Goal: Transaction & Acquisition: Purchase product/service

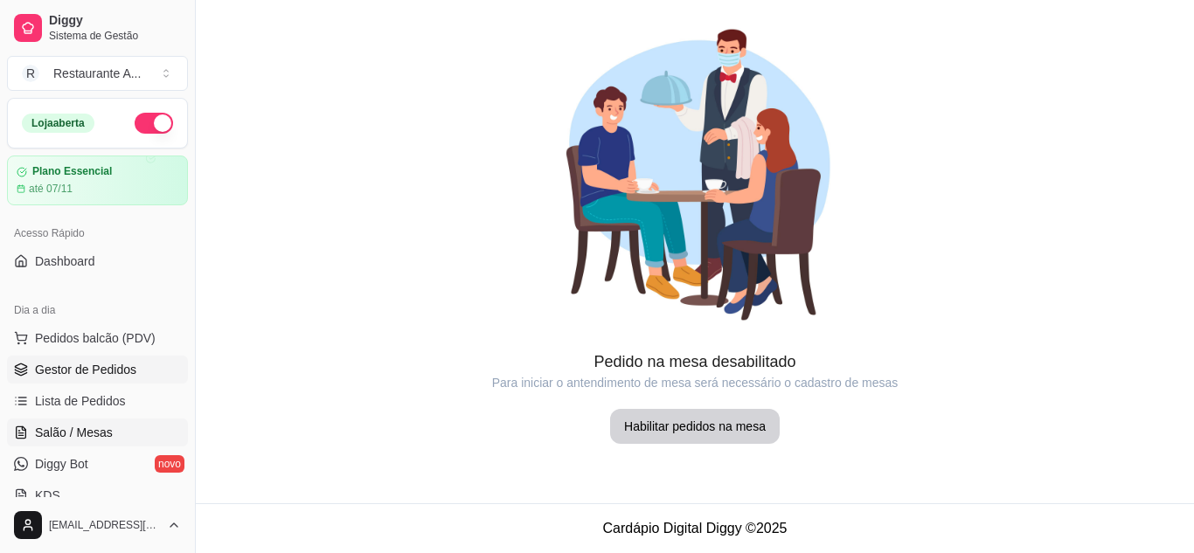
click at [124, 374] on span "Gestor de Pedidos" at bounding box center [85, 369] width 101 height 17
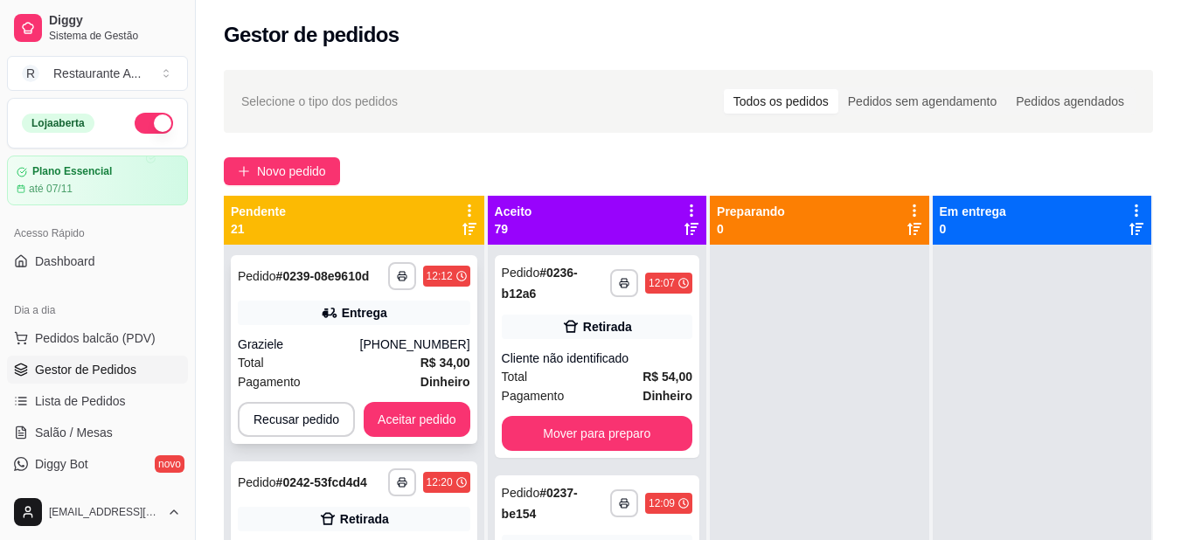
click at [436, 295] on div "**********" at bounding box center [354, 349] width 247 height 189
click at [62, 253] on span "Dashboard" at bounding box center [65, 261] width 60 height 17
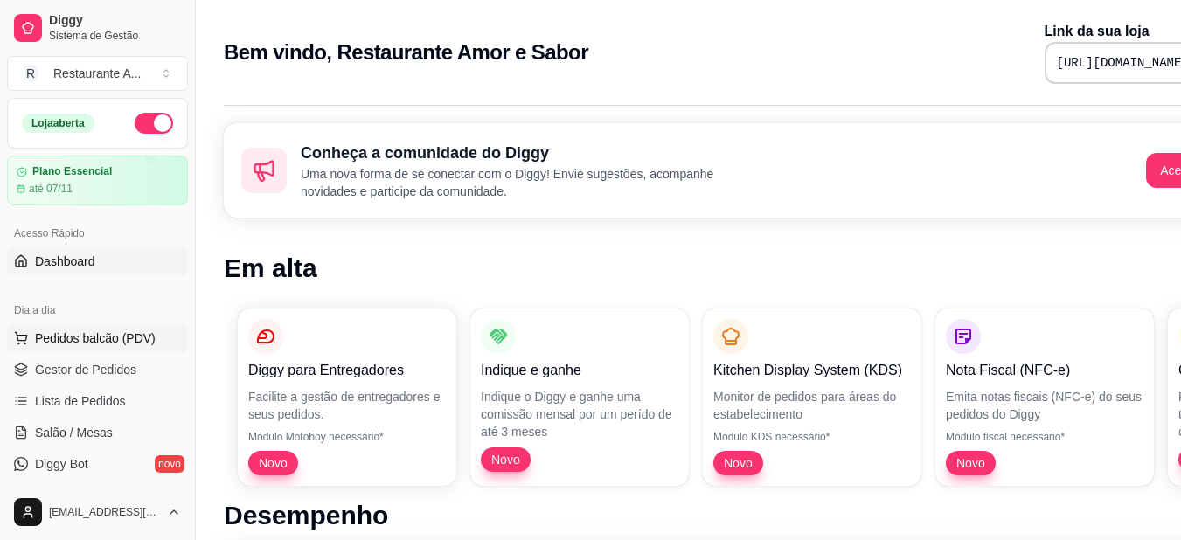
click at [88, 341] on span "Pedidos balcão (PDV)" at bounding box center [95, 338] width 121 height 17
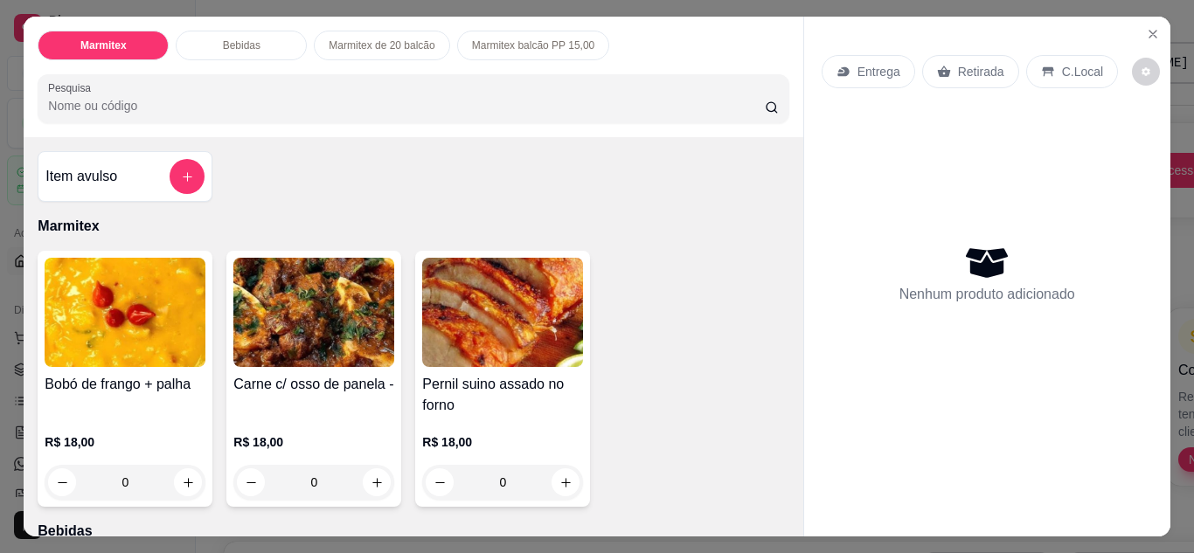
click at [822, 116] on div "Nenhum produto adicionado" at bounding box center [987, 273] width 331 height 343
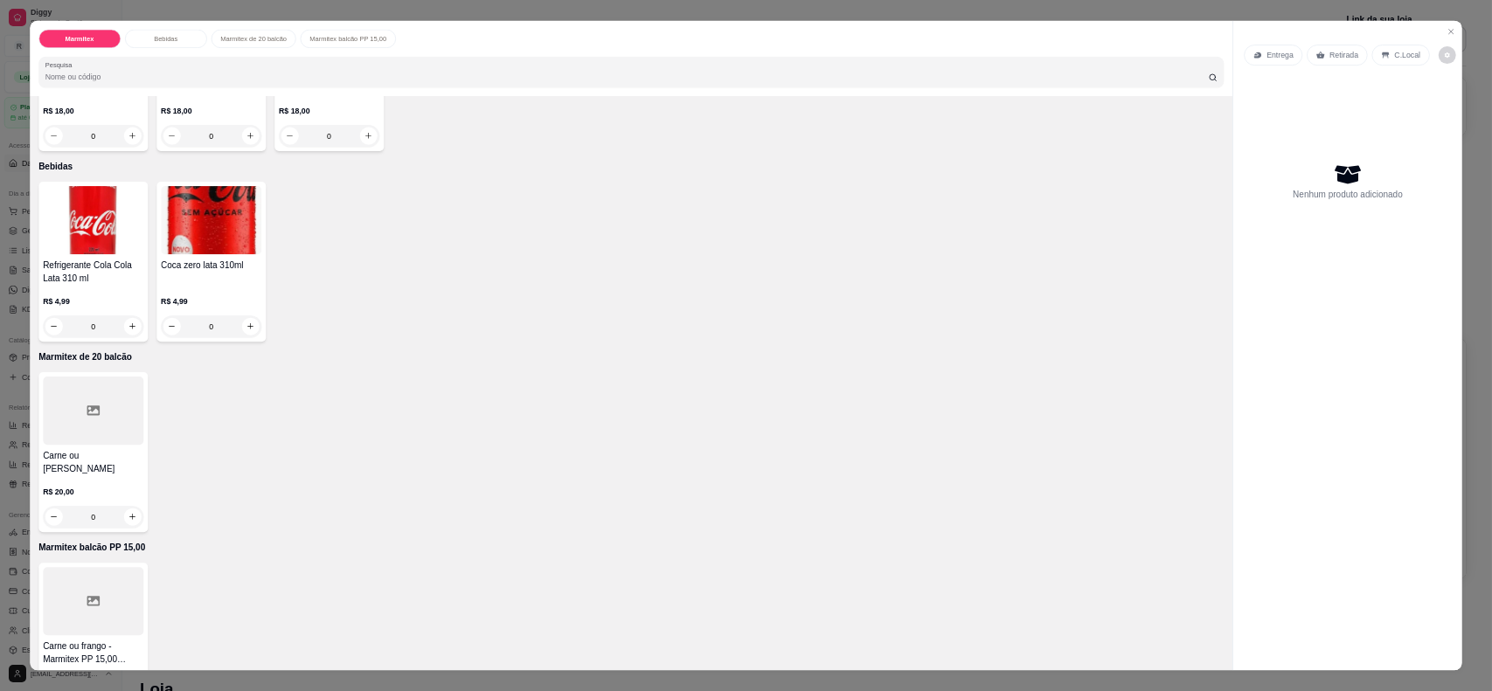
scroll to position [362, 0]
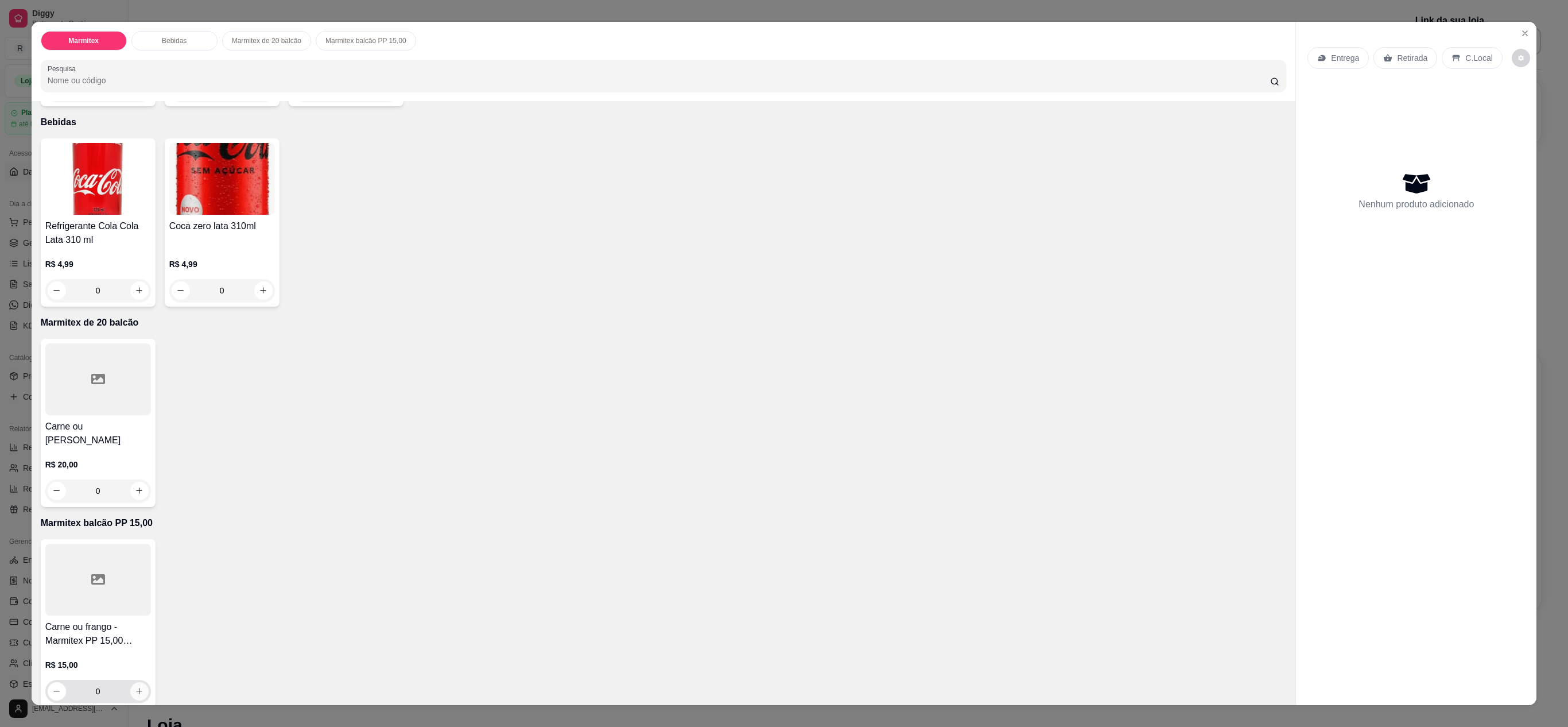
click at [133, 363] on button "increase-product-quantity" at bounding box center [139, 692] width 18 height 18
type input "1"
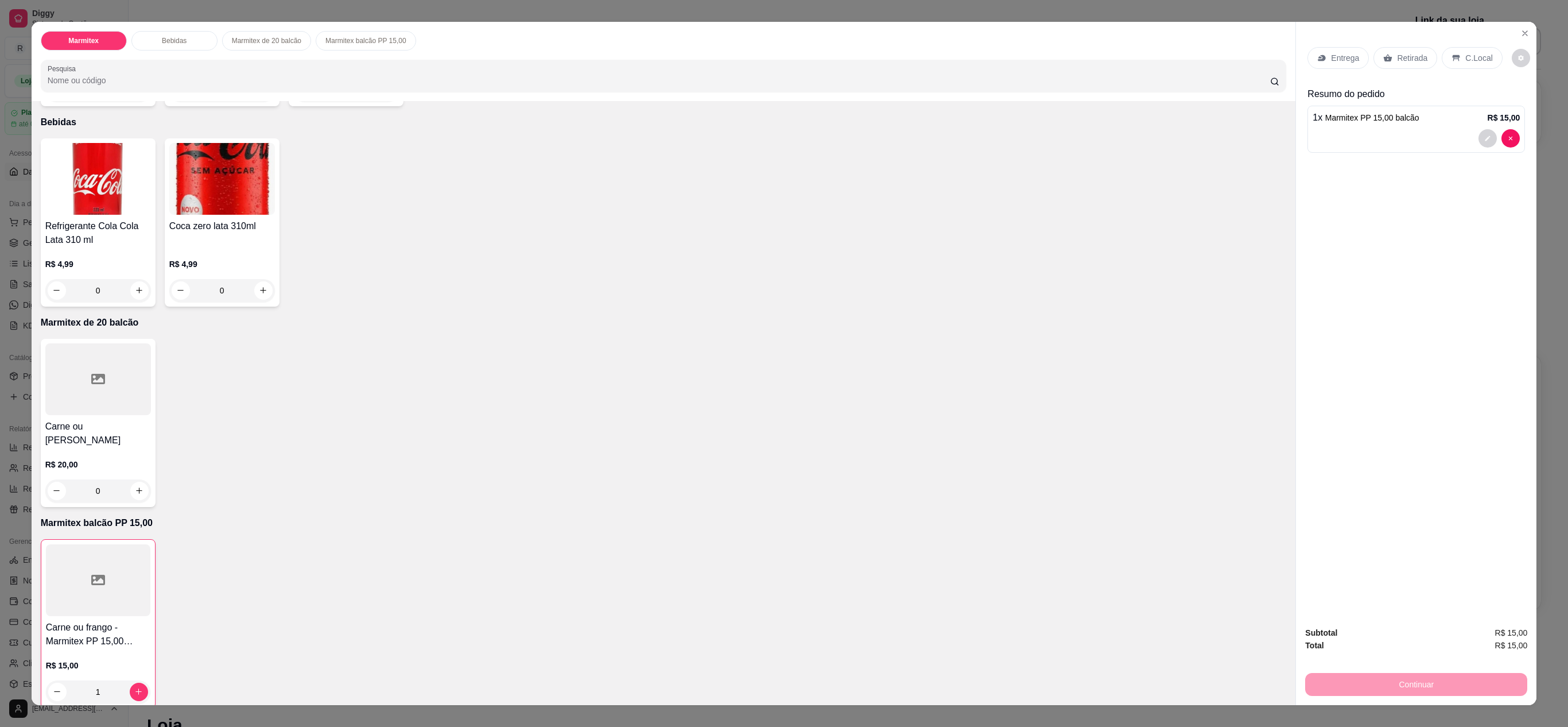
click at [783, 363] on div "Continuar" at bounding box center [1416, 682] width 222 height 26
click at [783, 52] on div "Retirada" at bounding box center [1405, 58] width 64 height 22
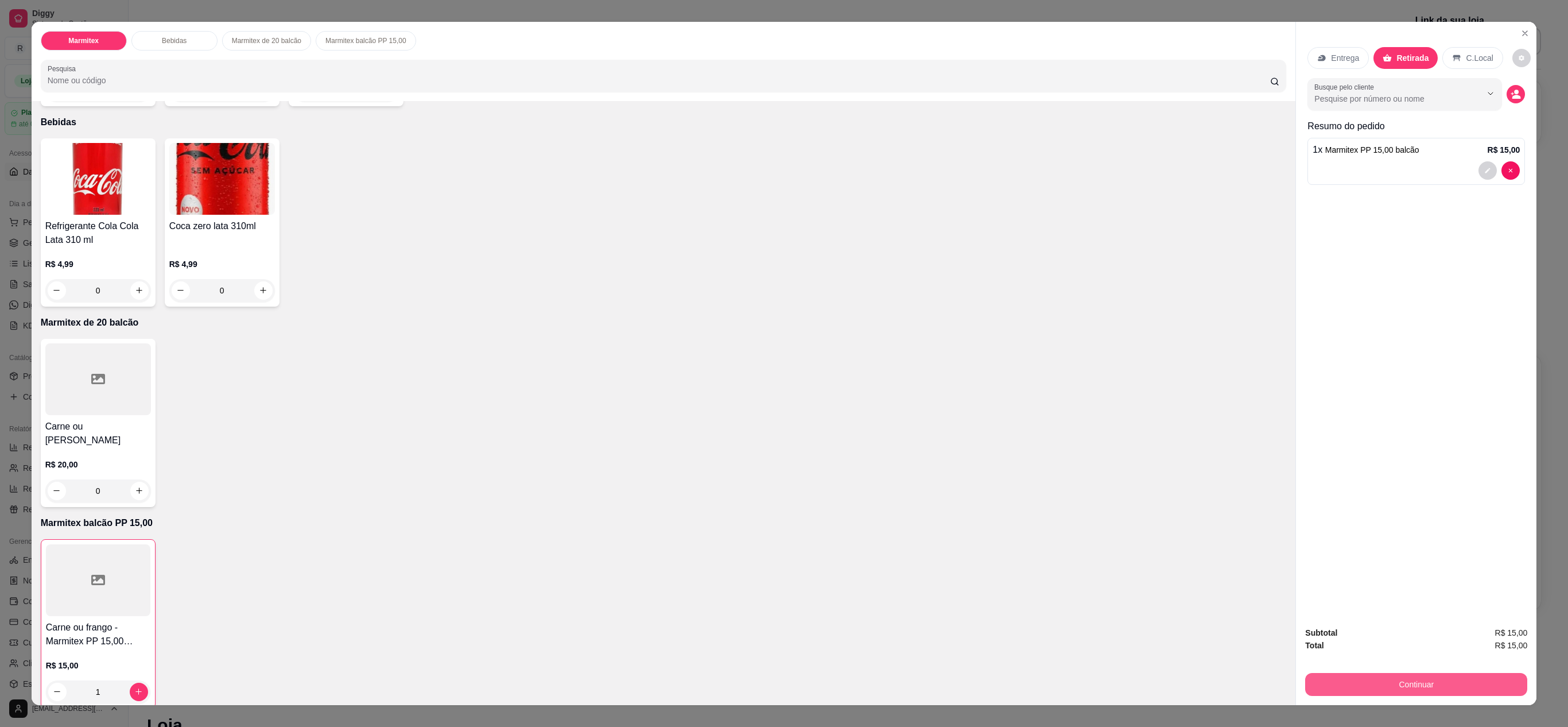
click at [783, 363] on button "Continuar" at bounding box center [1416, 684] width 222 height 23
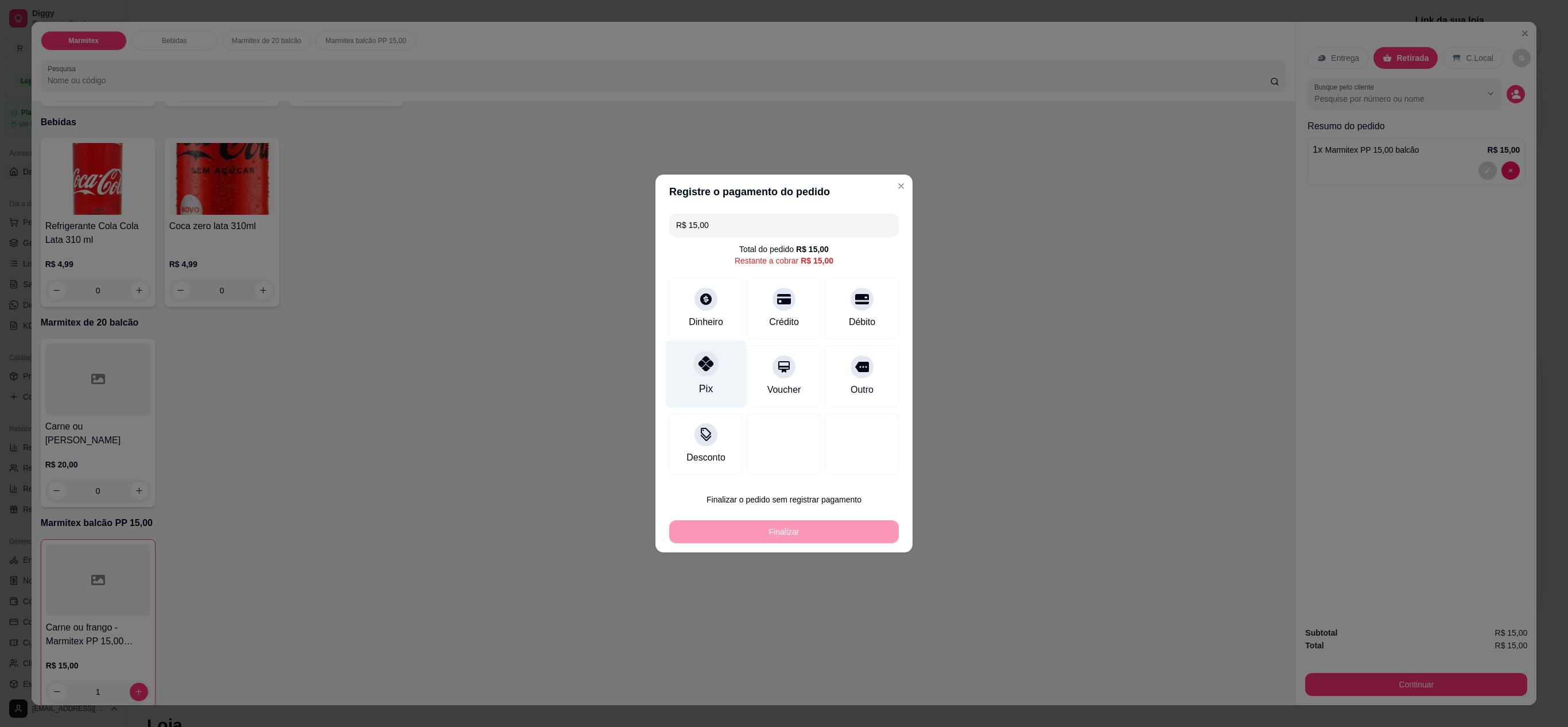
click at [683, 363] on div "Pix" at bounding box center [706, 374] width 81 height 67
type input "R$ 0,00"
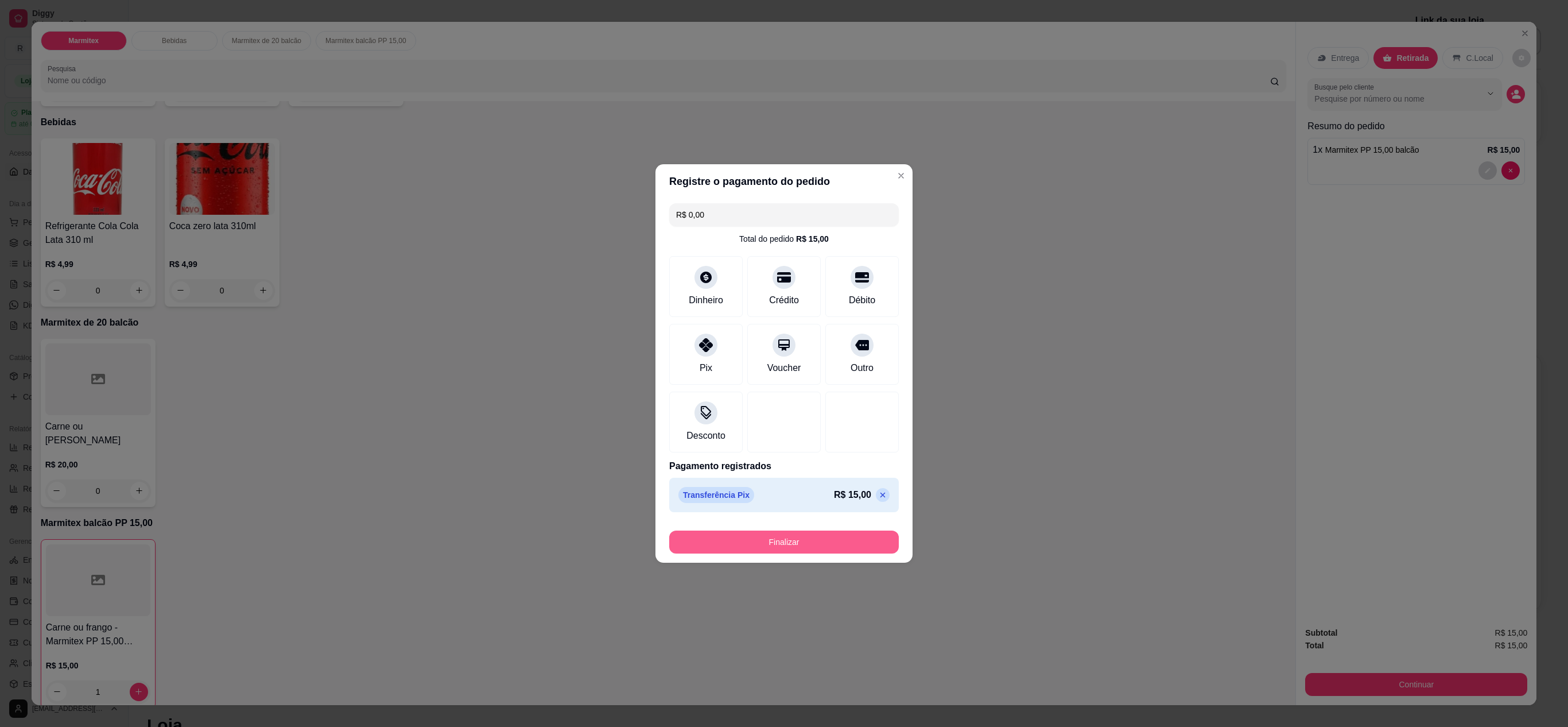
click at [776, 363] on button "Finalizar" at bounding box center [784, 542] width 230 height 23
type input "0"
type input "-R$ 15,00"
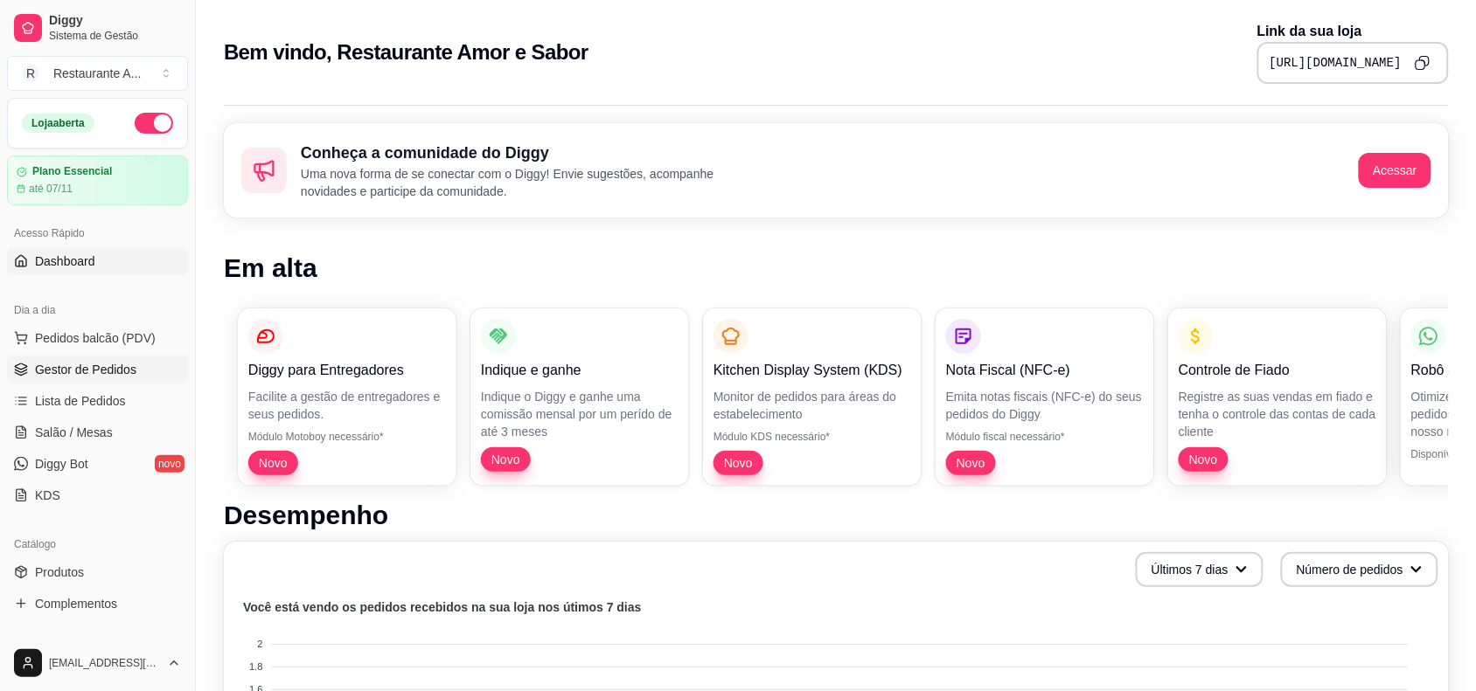
click at [49, 360] on link "Gestor de Pedidos" at bounding box center [97, 370] width 181 height 28
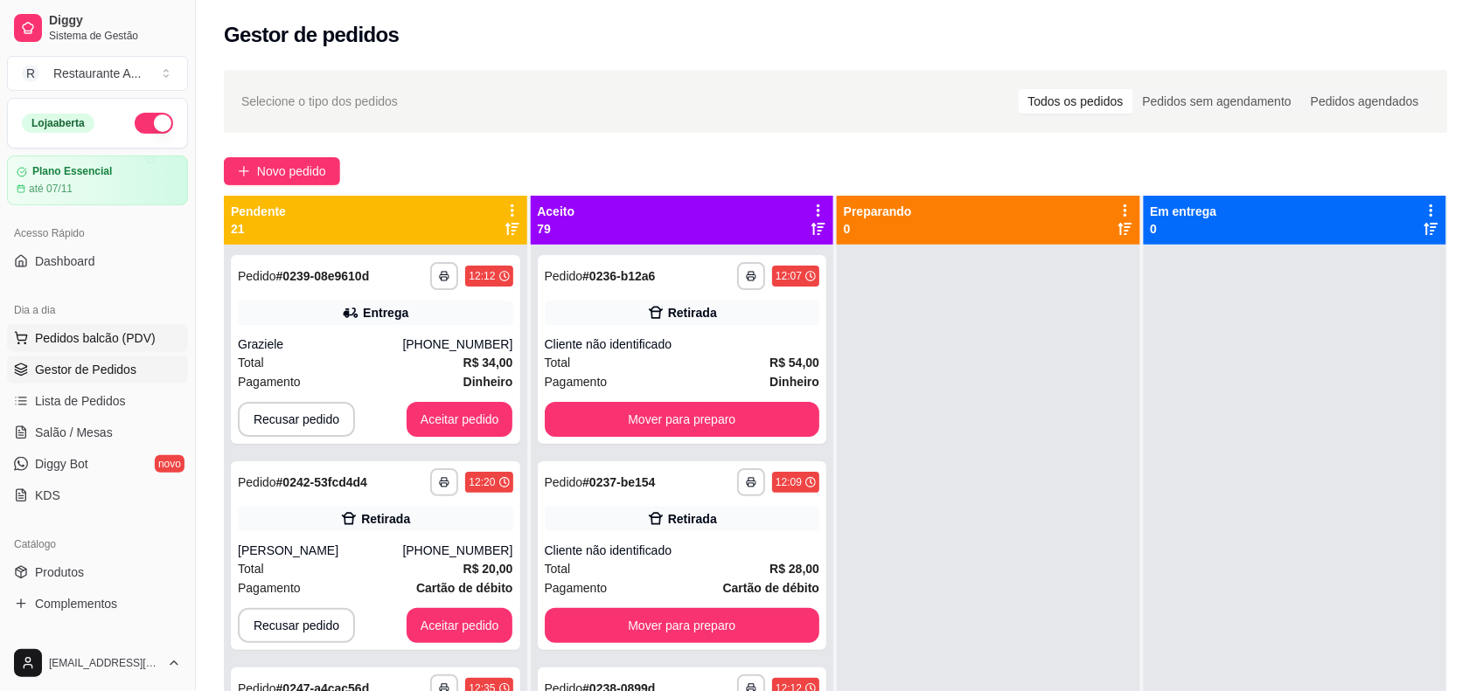
click at [64, 339] on span "Pedidos balcão (PDV)" at bounding box center [95, 338] width 121 height 17
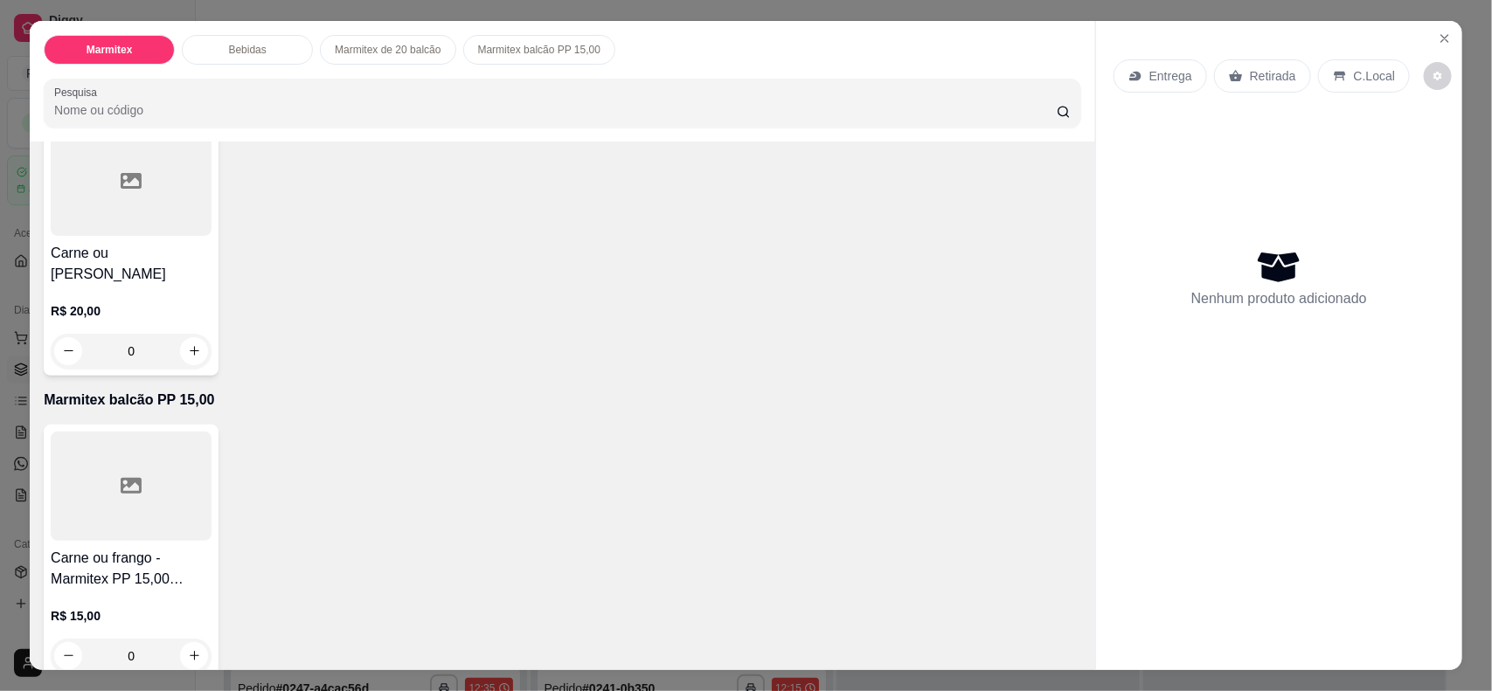
scroll to position [749, 0]
click at [188, 552] on button "increase-product-quantity" at bounding box center [194, 652] width 27 height 27
type input "1"
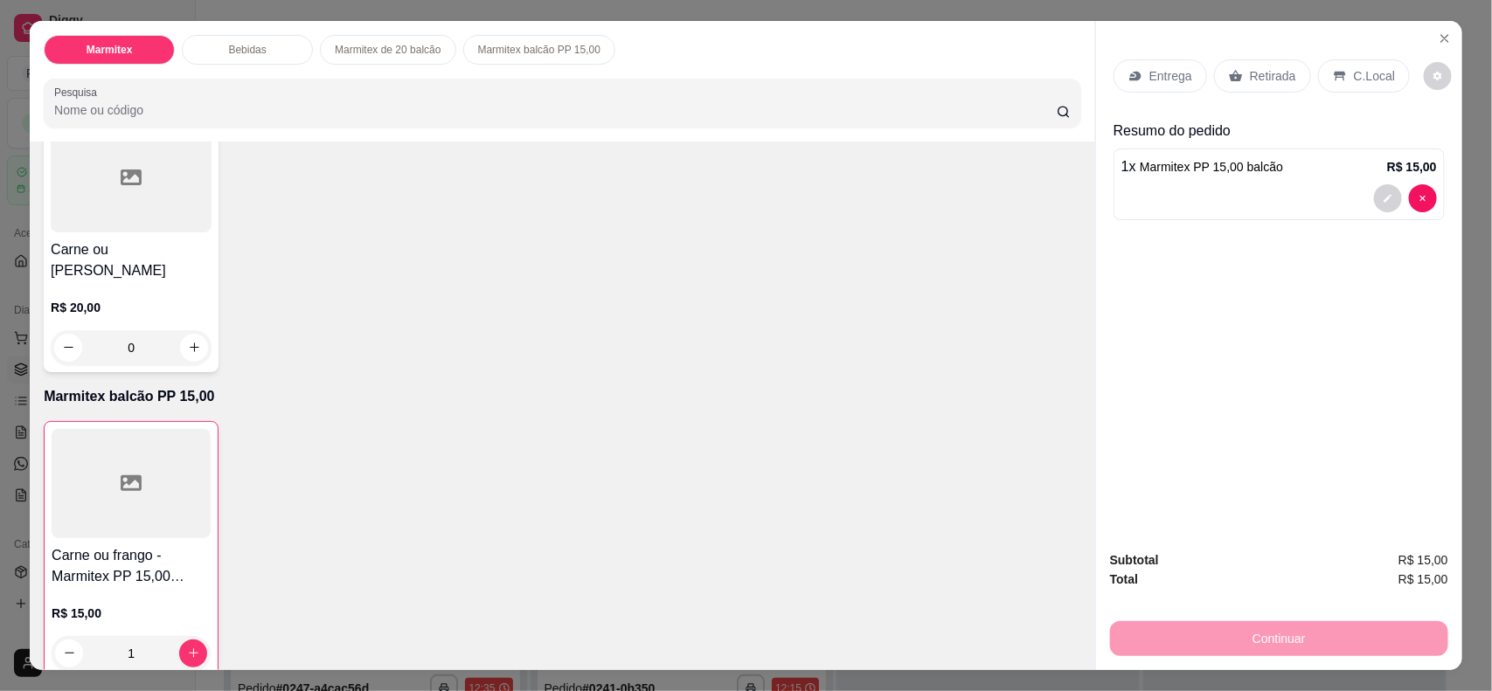
click at [1193, 68] on p "Retirada" at bounding box center [1273, 75] width 46 height 17
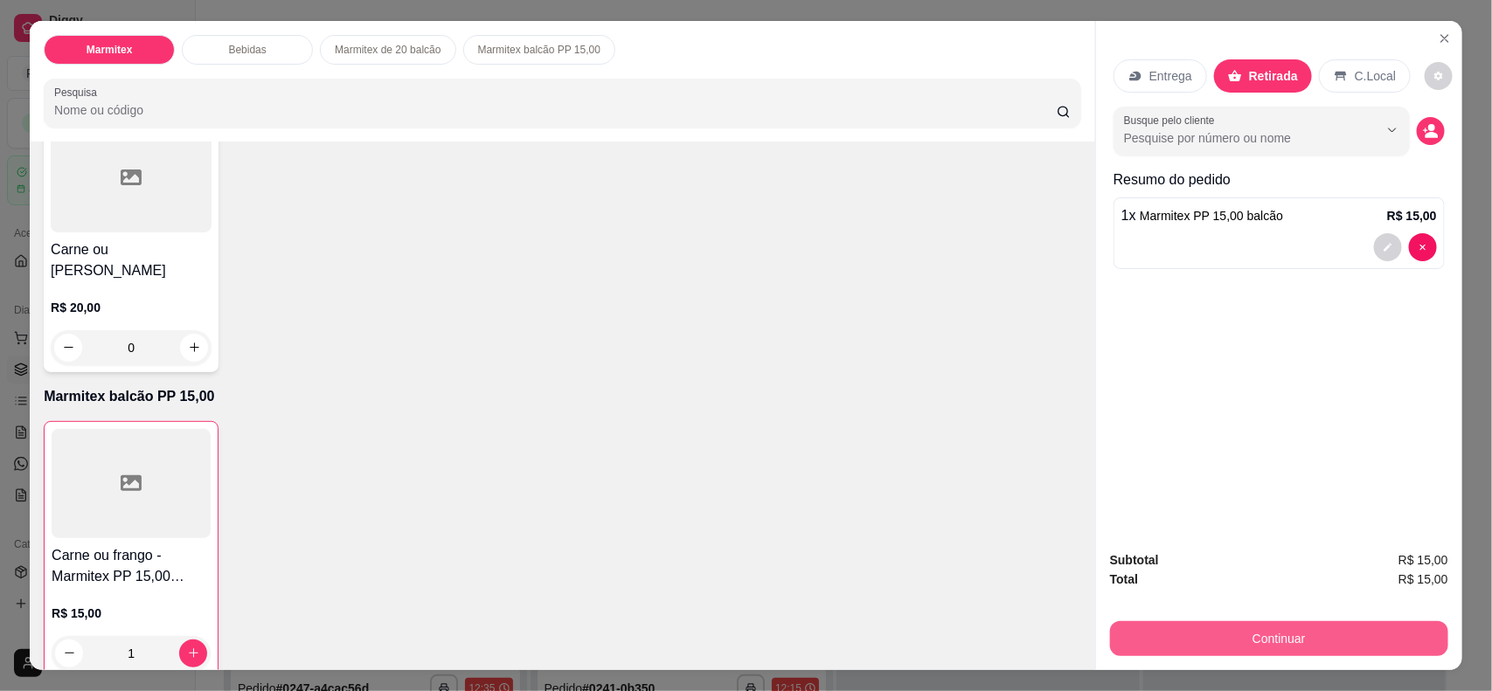
click at [1193, 552] on button "Continuar" at bounding box center [1279, 639] width 338 height 35
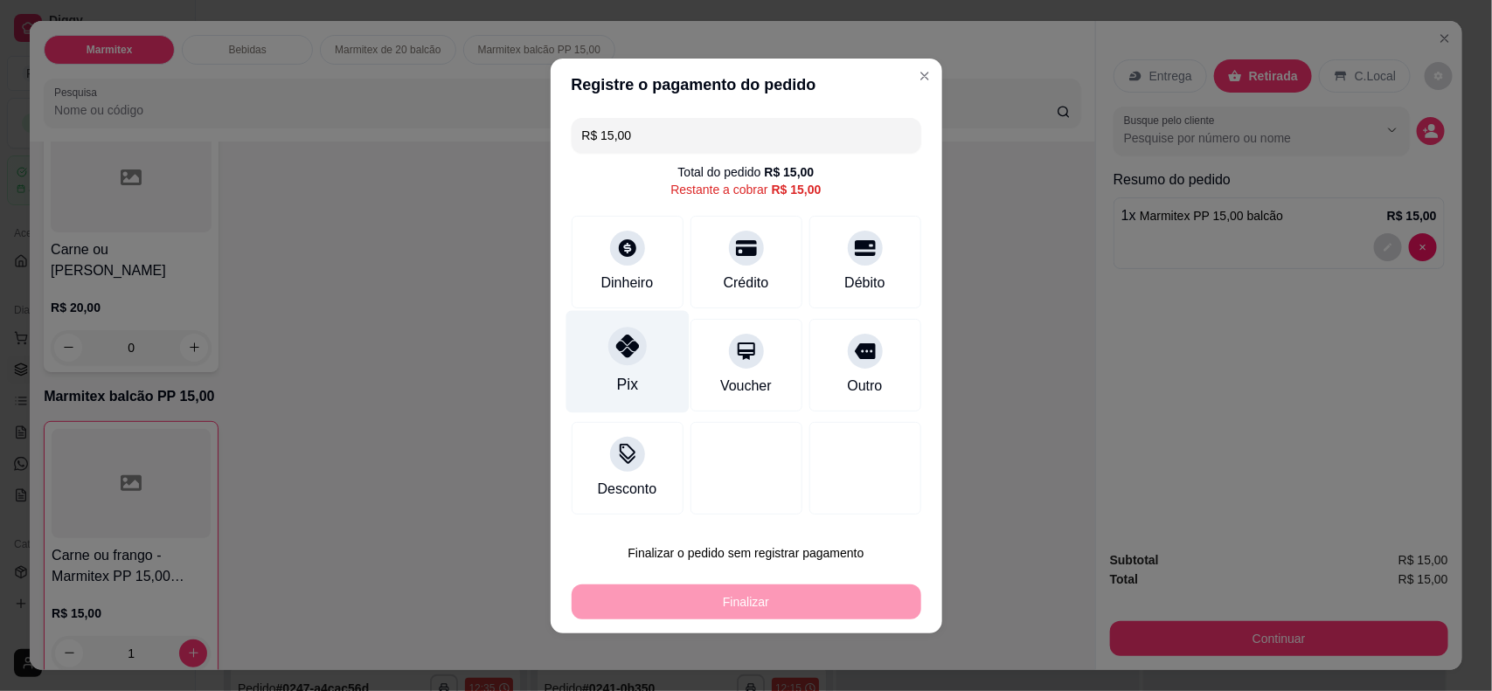
click at [632, 364] on div at bounding box center [627, 346] width 38 height 38
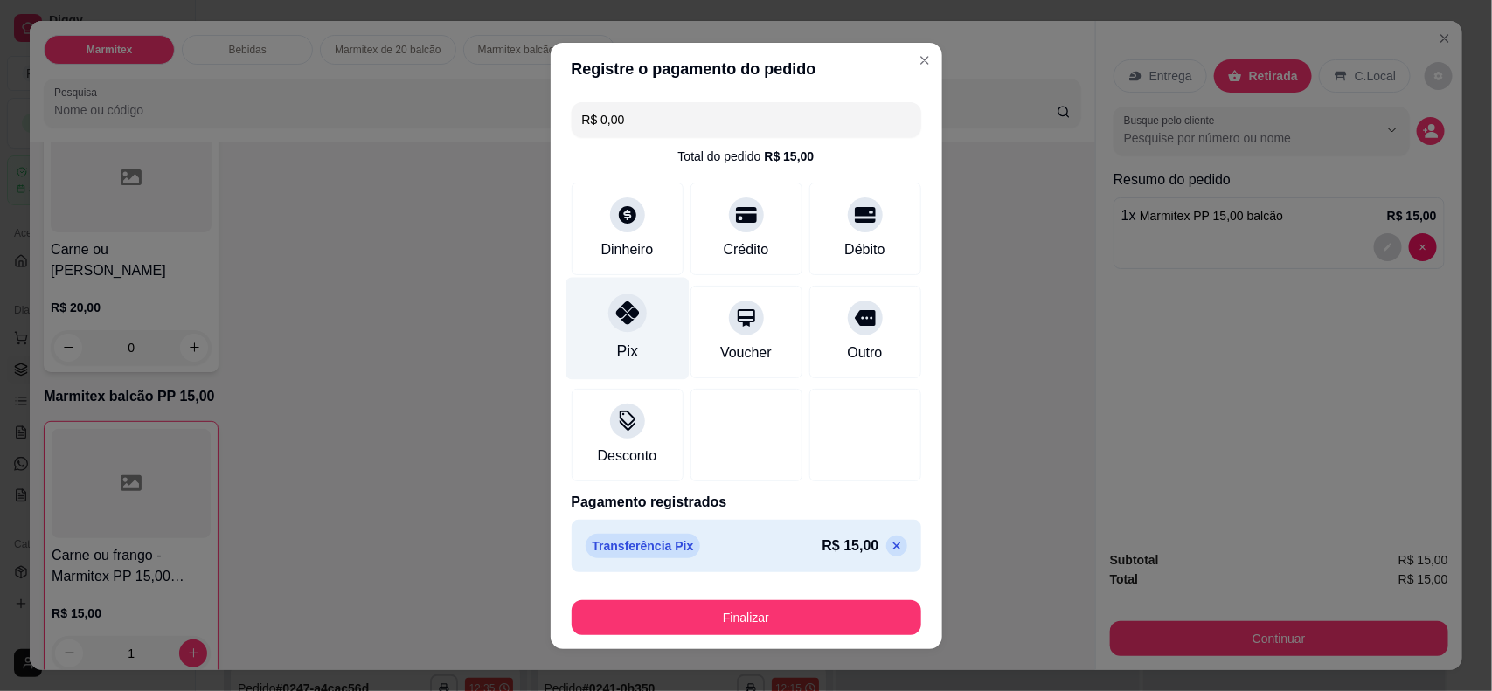
type input "R$ 0,00"
click at [632, 364] on div "Pix" at bounding box center [627, 328] width 123 height 102
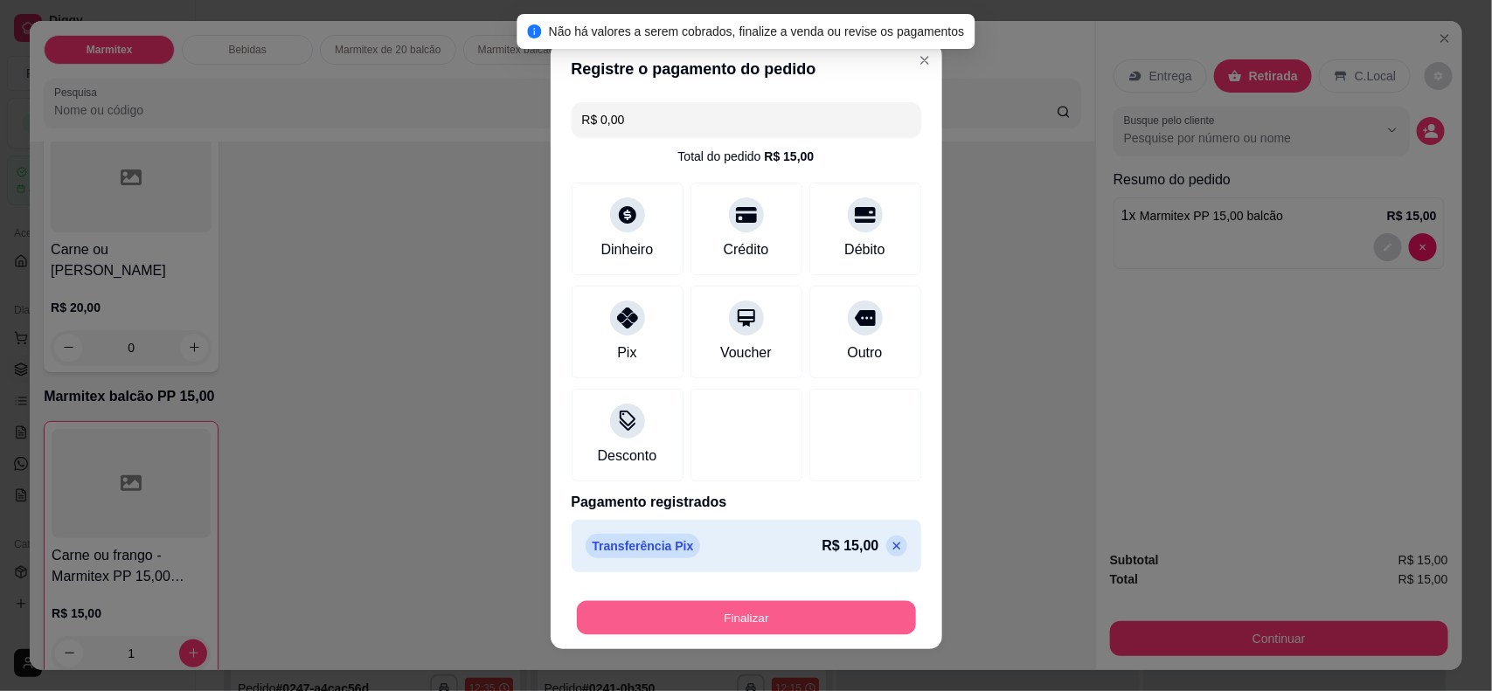
click at [701, 552] on button "Finalizar" at bounding box center [746, 618] width 339 height 34
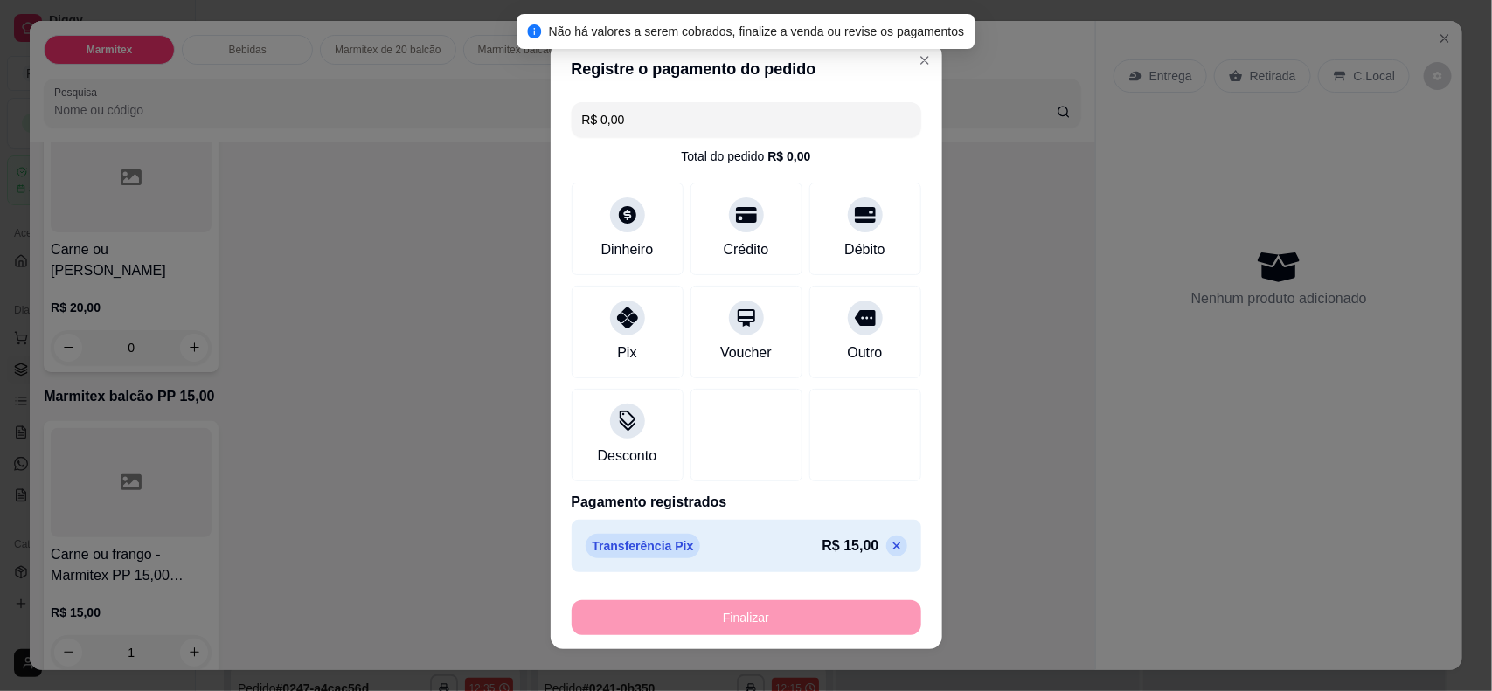
type input "0"
type input "-R$ 15,00"
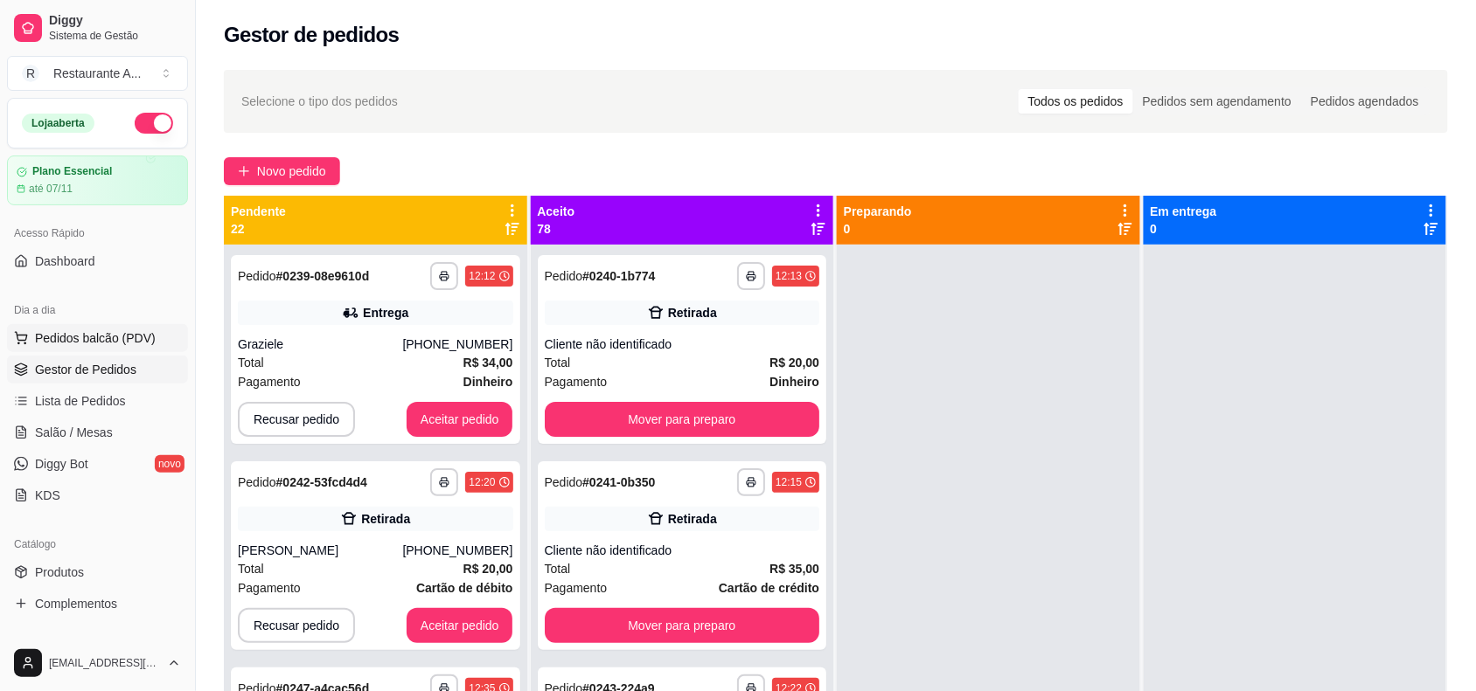
click at [122, 338] on span "Pedidos balcão (PDV)" at bounding box center [95, 338] width 121 height 17
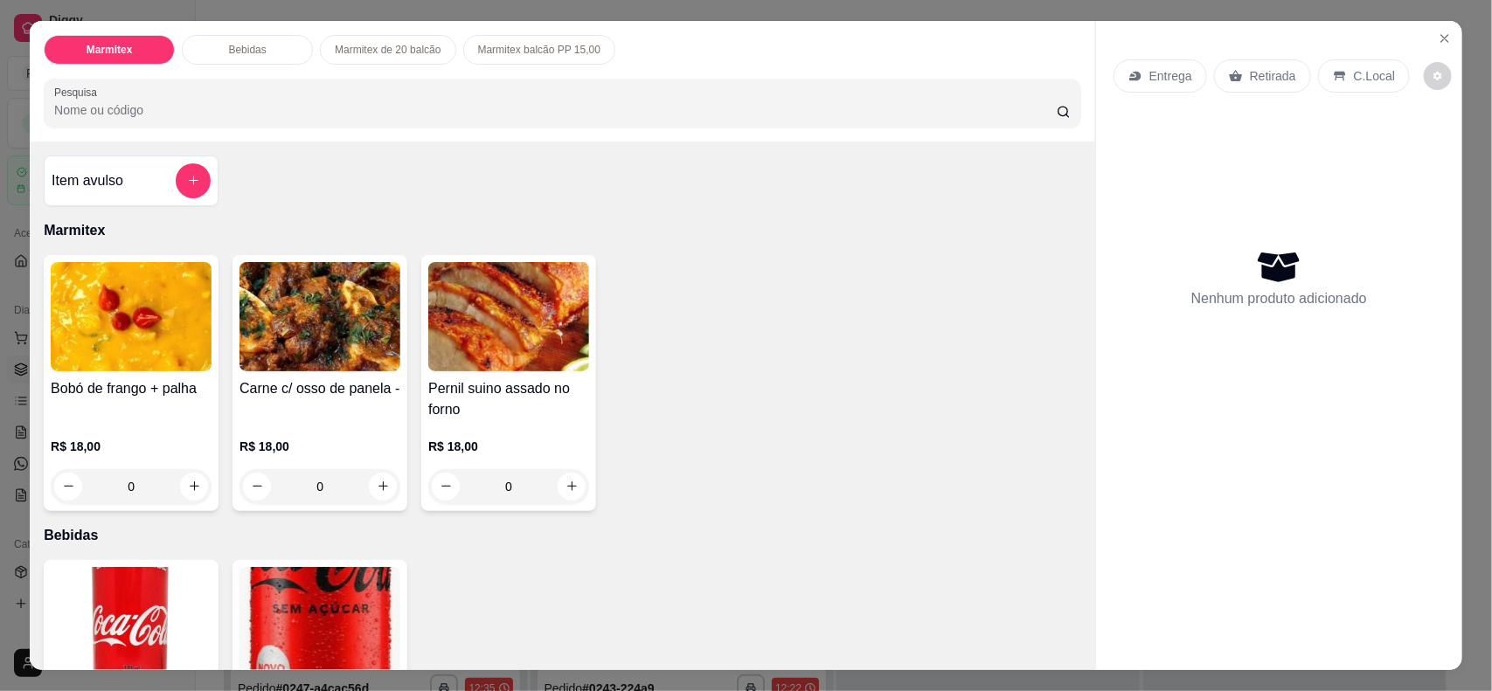
click at [335, 346] on img at bounding box center [320, 316] width 161 height 109
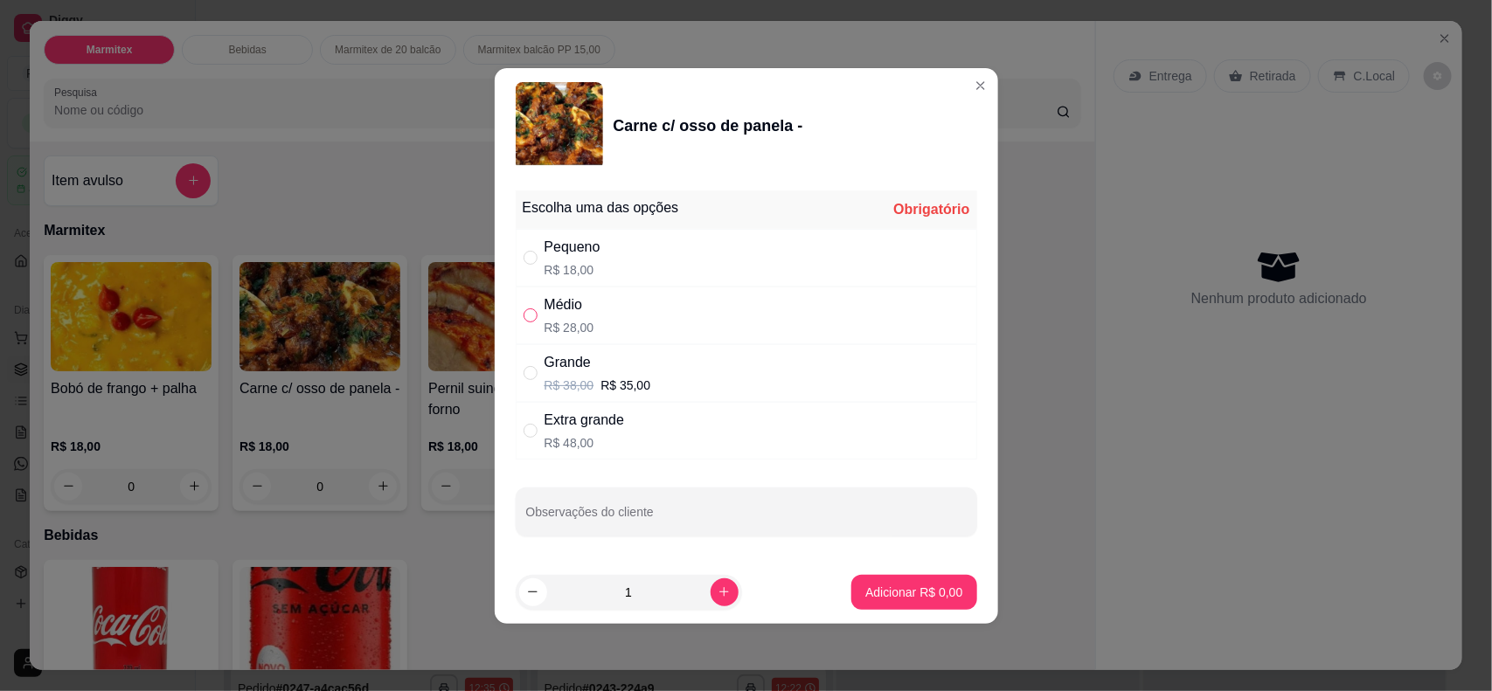
click at [524, 313] on input "" at bounding box center [531, 316] width 14 height 14
radio input "true"
click at [890, 552] on p "Adicionar R$ 28,00" at bounding box center [910, 592] width 101 height 17
type input "1"
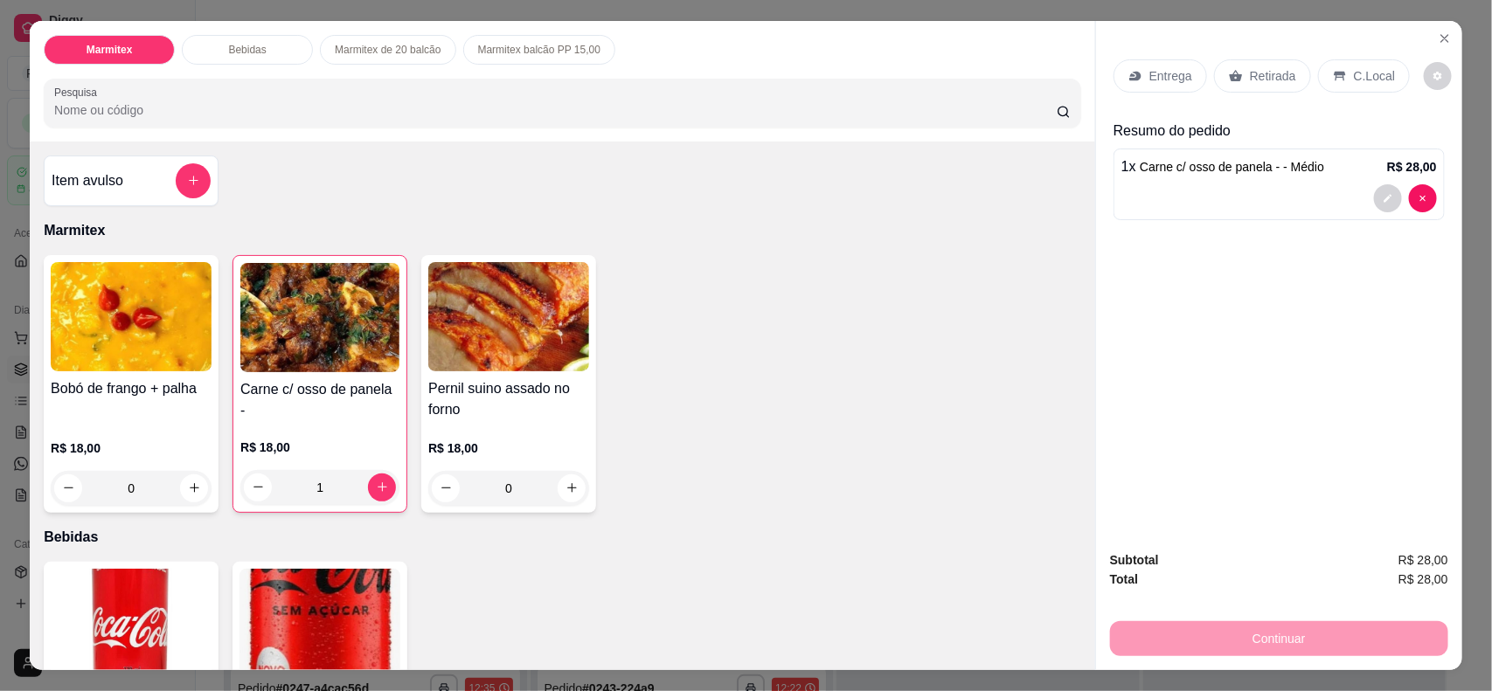
click at [1193, 67] on p "Retirada" at bounding box center [1273, 75] width 46 height 17
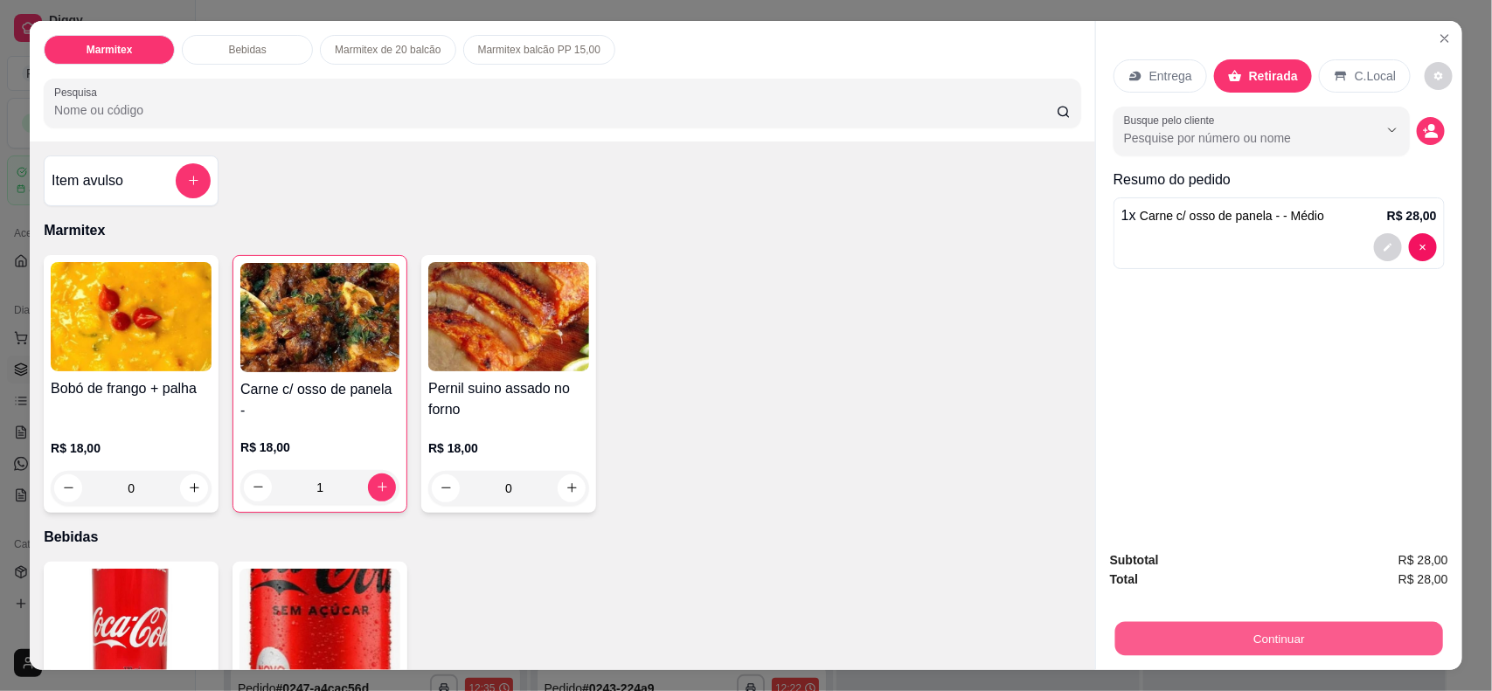
click at [1193, 552] on button "Continuar" at bounding box center [1279, 639] width 328 height 34
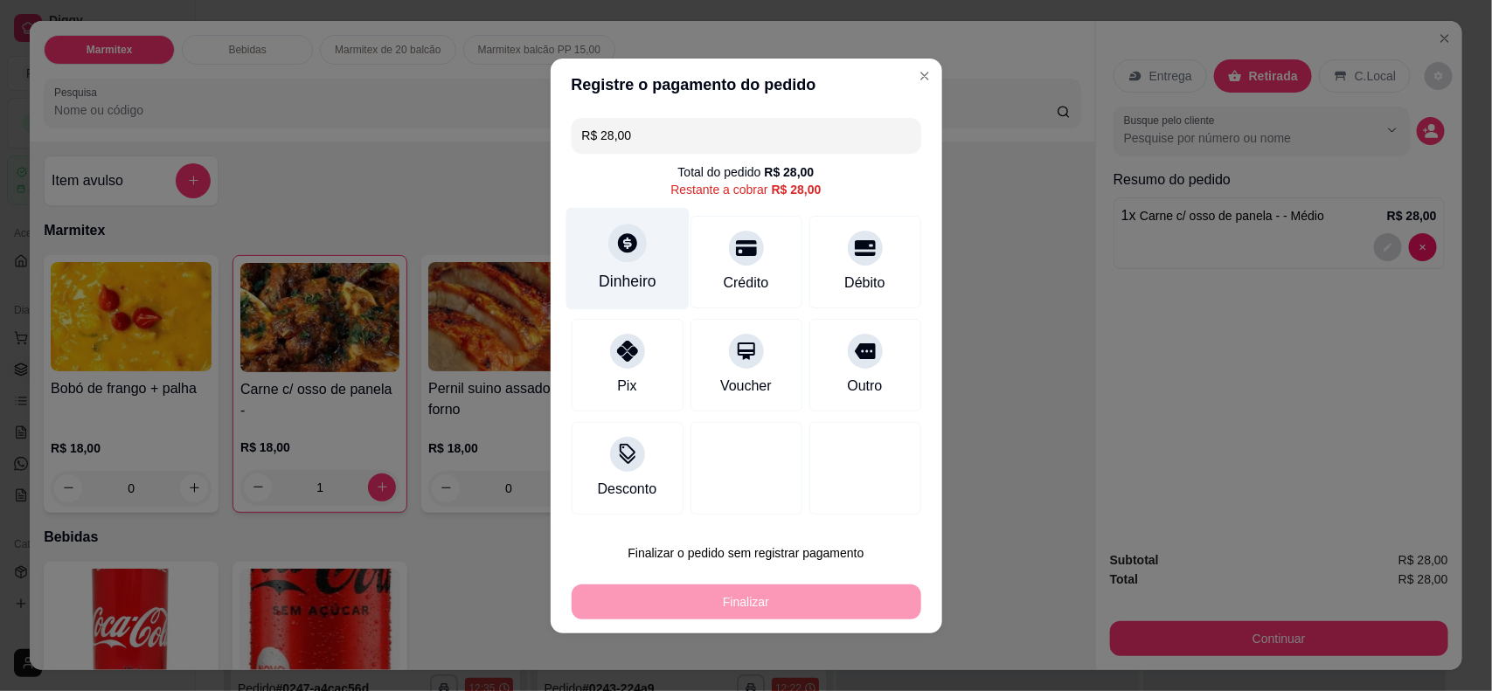
click at [609, 242] on div at bounding box center [627, 243] width 38 height 38
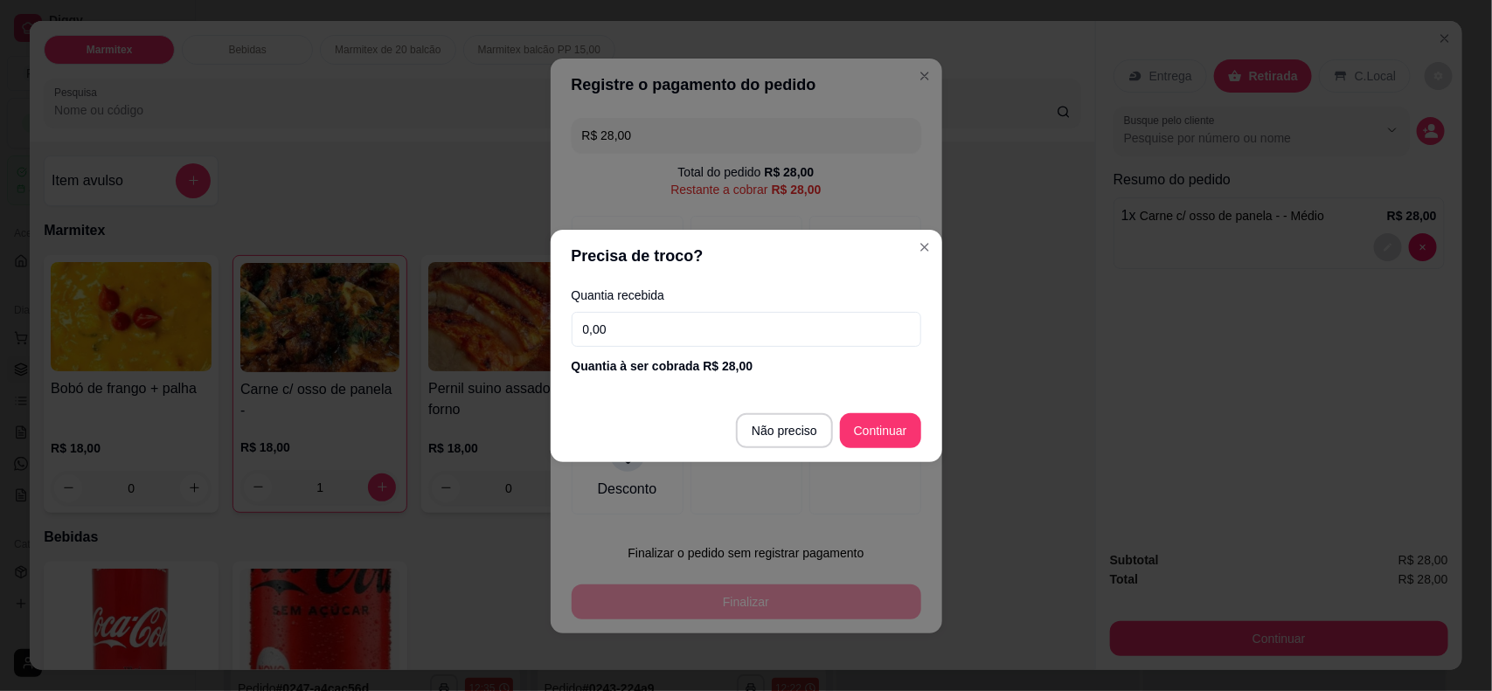
click at [645, 316] on input "0,00" at bounding box center [747, 329] width 350 height 35
type input "R$ 0,00"
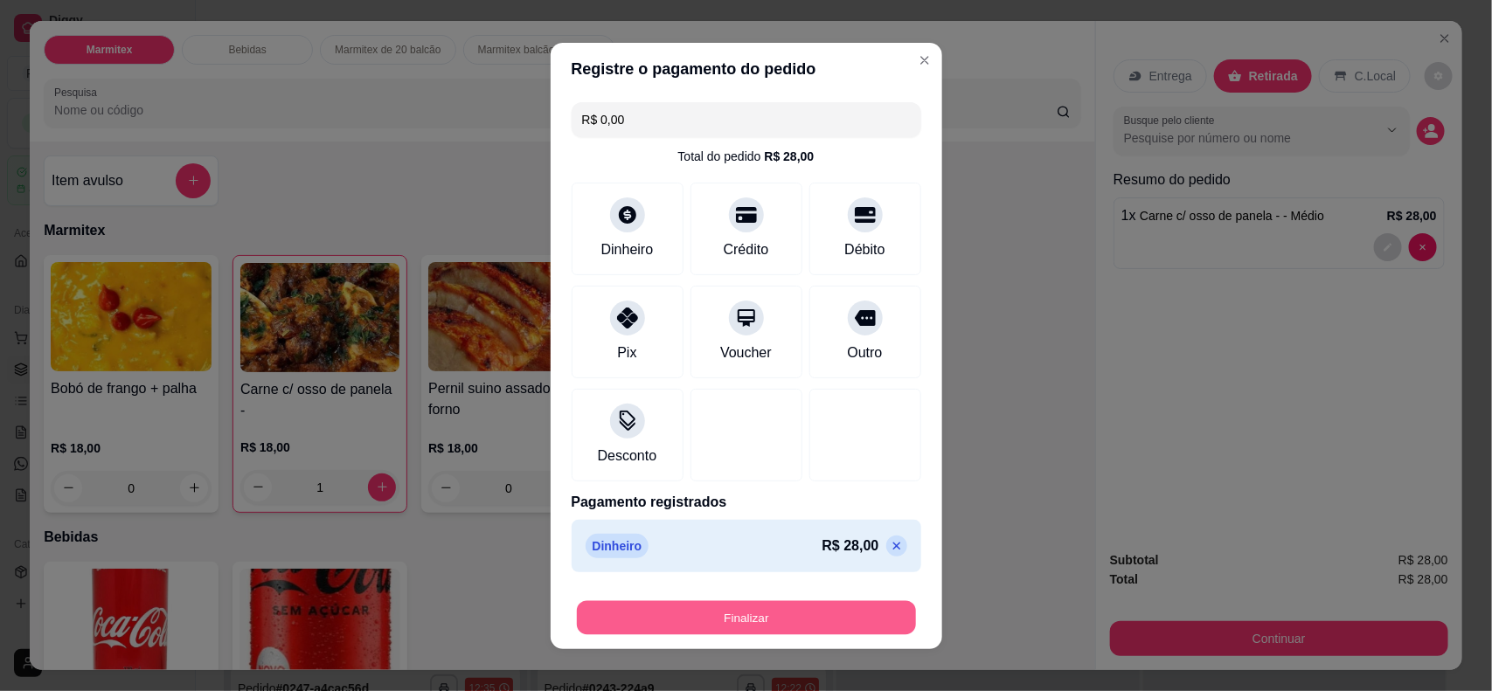
click at [745, 552] on button "Finalizar" at bounding box center [746, 618] width 339 height 34
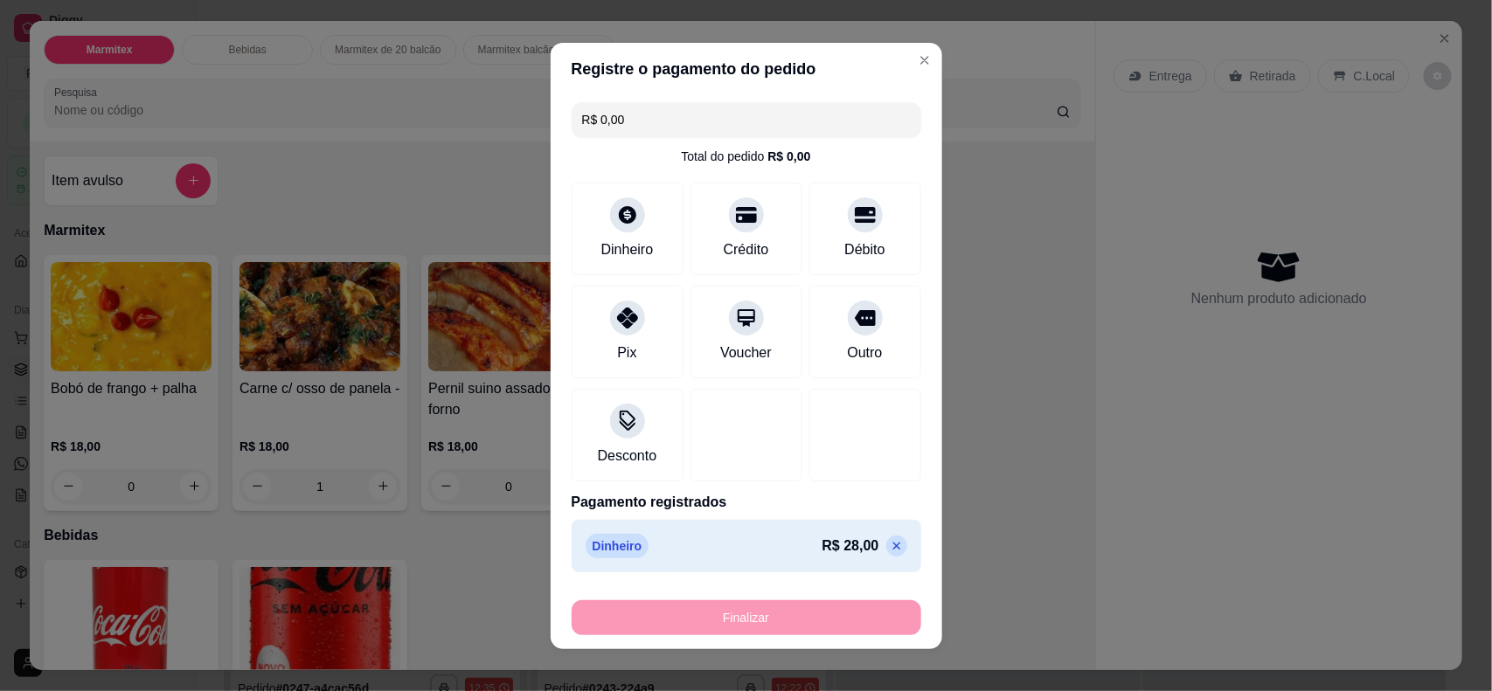
type input "0"
type input "-R$ 28,00"
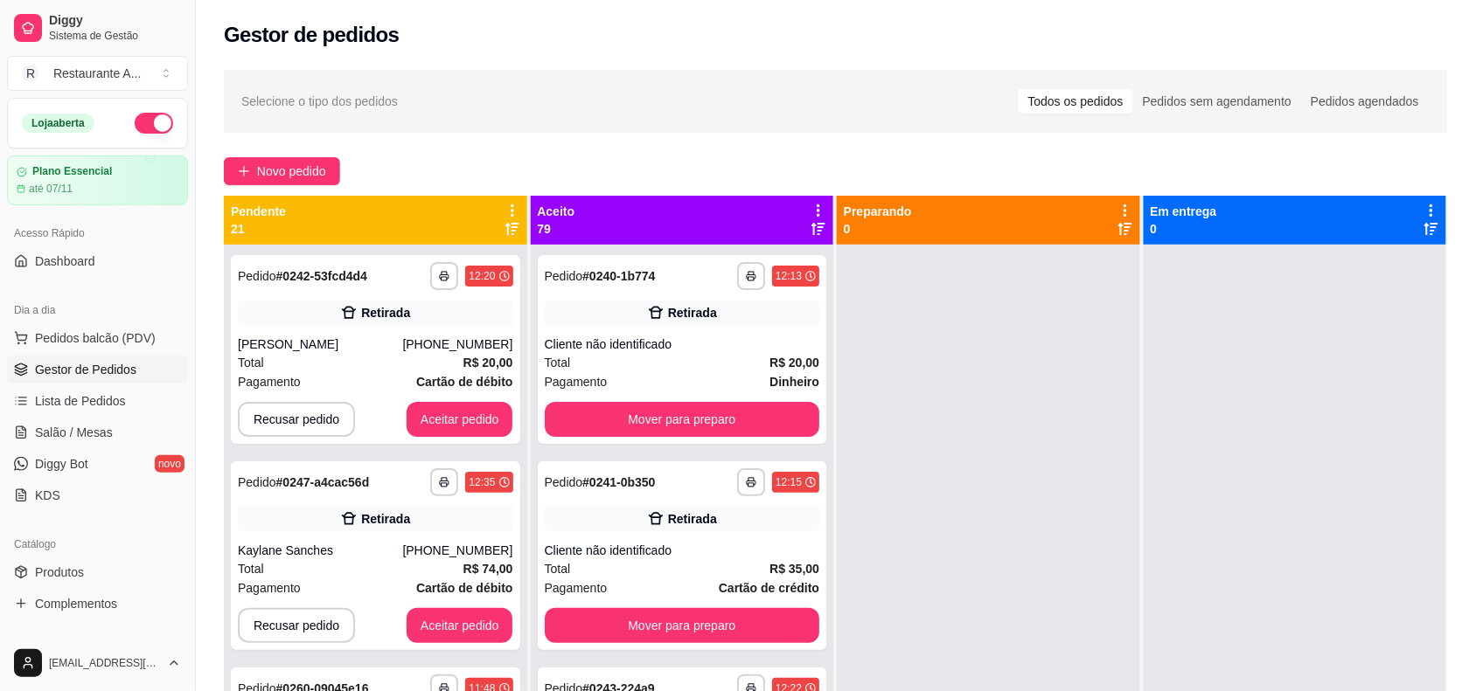
click at [59, 306] on div "Dia a dia" at bounding box center [97, 310] width 181 height 28
click at [97, 339] on span "Pedidos balcão (PDV)" at bounding box center [95, 338] width 121 height 17
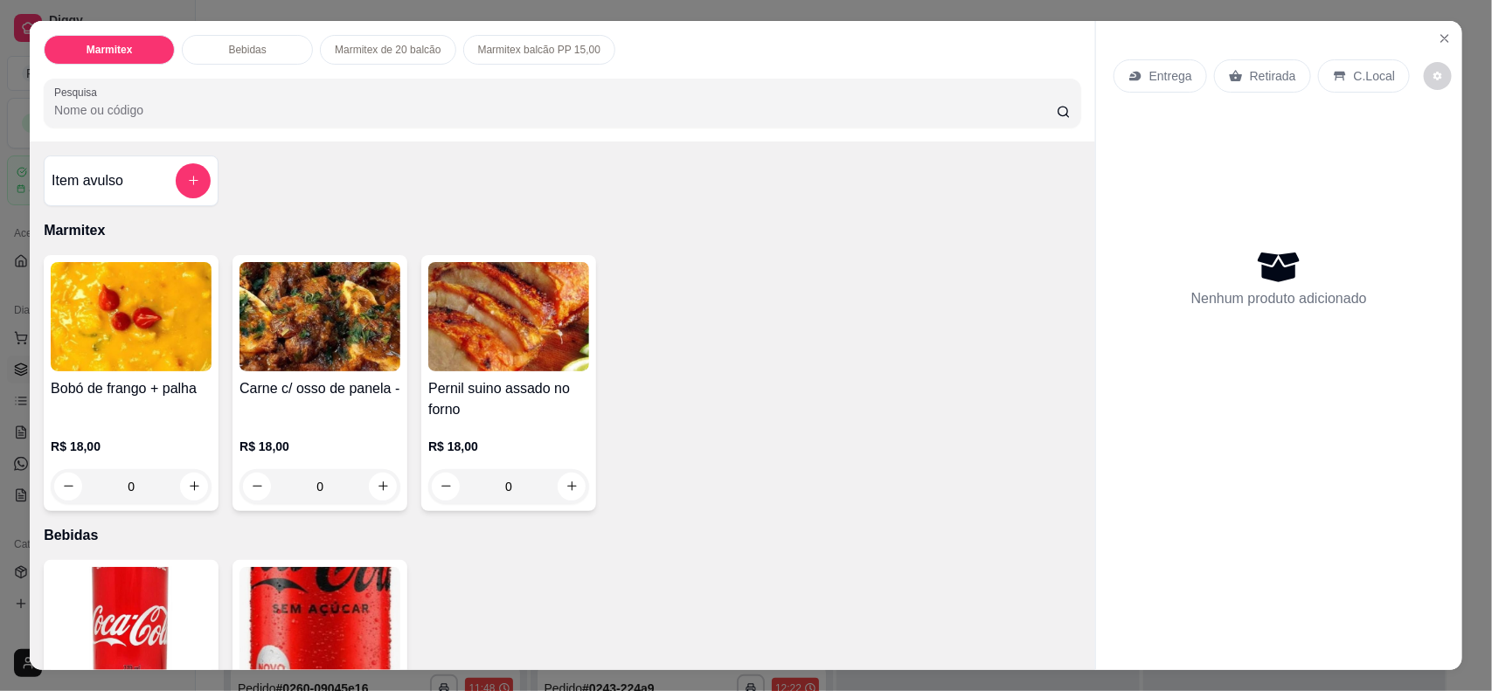
click at [136, 352] on img at bounding box center [131, 316] width 161 height 109
click at [372, 488] on div "0" at bounding box center [320, 486] width 161 height 35
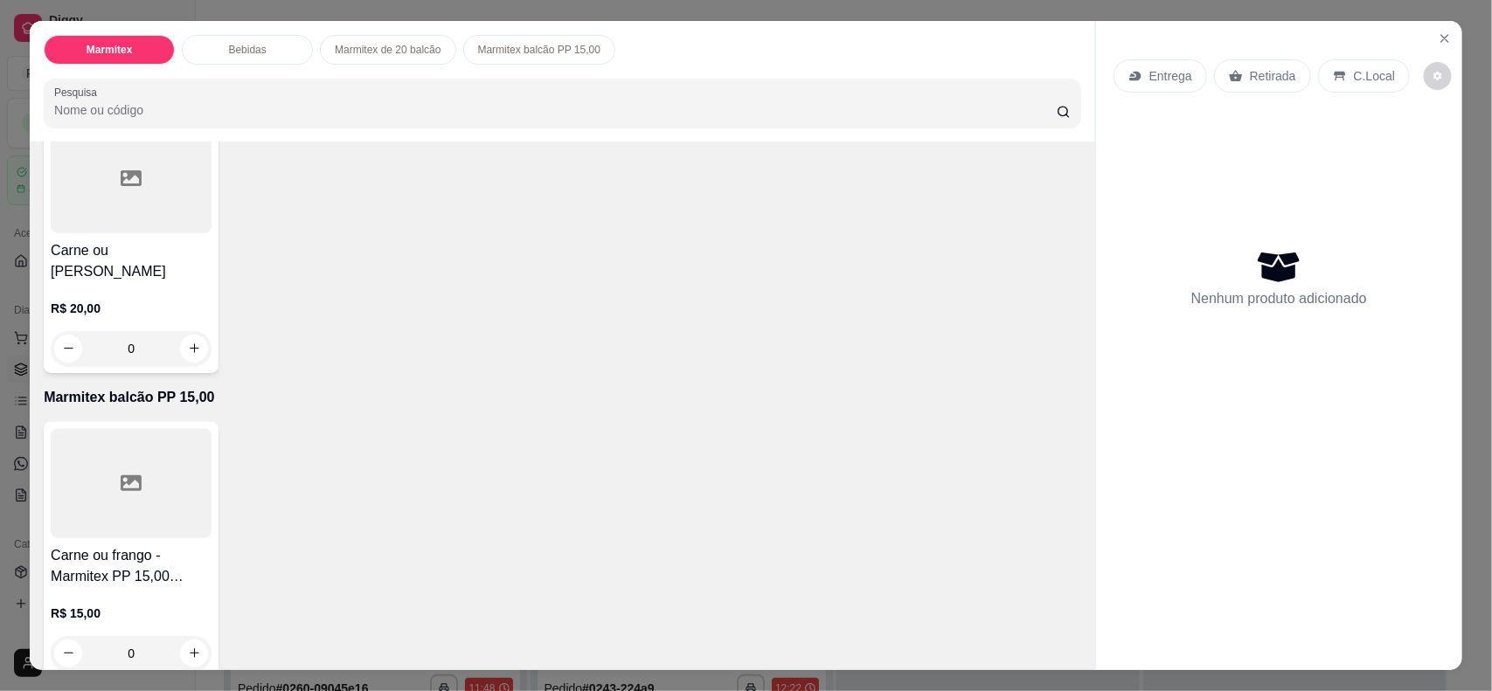
scroll to position [749, 0]
click at [188, 341] on icon "increase-product-quantity" at bounding box center [194, 347] width 13 height 13
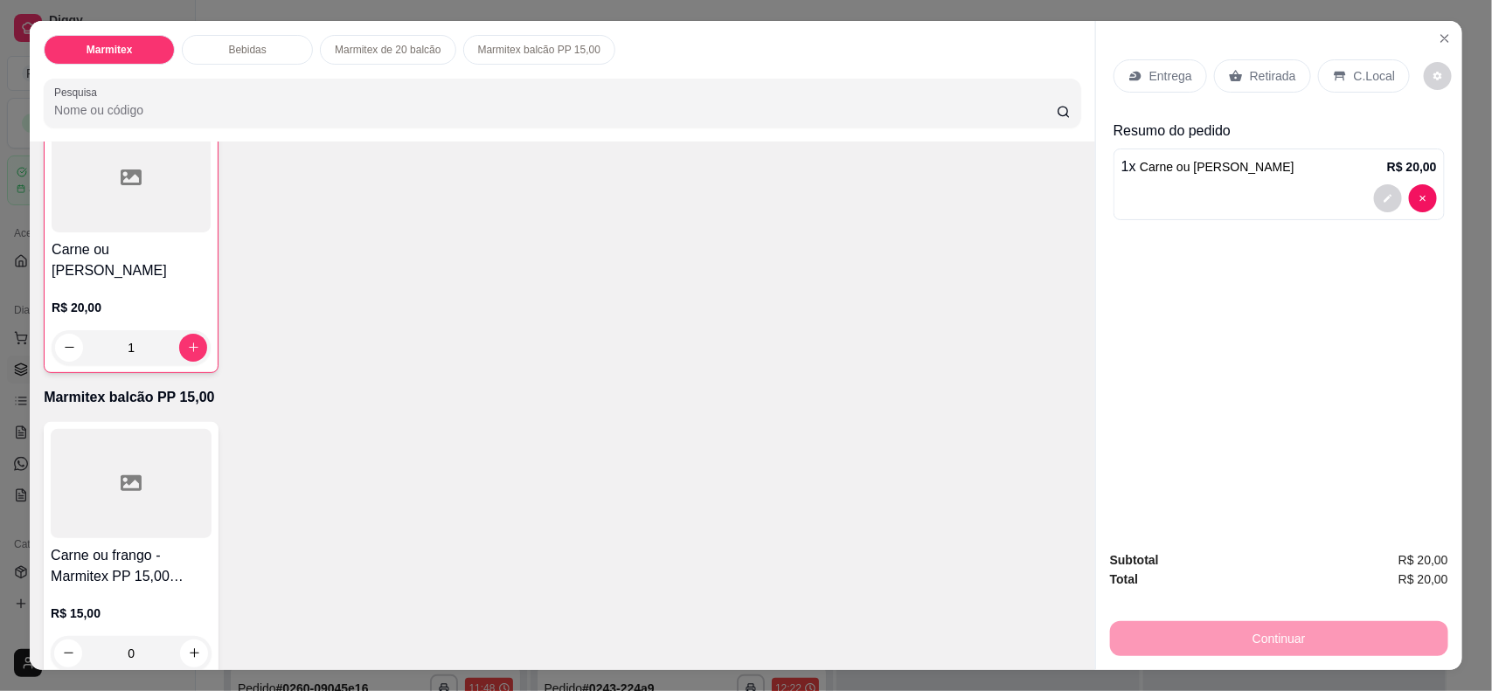
click at [1182, 552] on div "Continuar" at bounding box center [1279, 636] width 338 height 39
click at [187, 341] on icon "increase-product-quantity" at bounding box center [193, 347] width 13 height 13
type input "2"
click at [1161, 552] on div "Continuar" at bounding box center [1279, 636] width 338 height 39
click at [1171, 552] on div "Continuar" at bounding box center [1279, 636] width 338 height 39
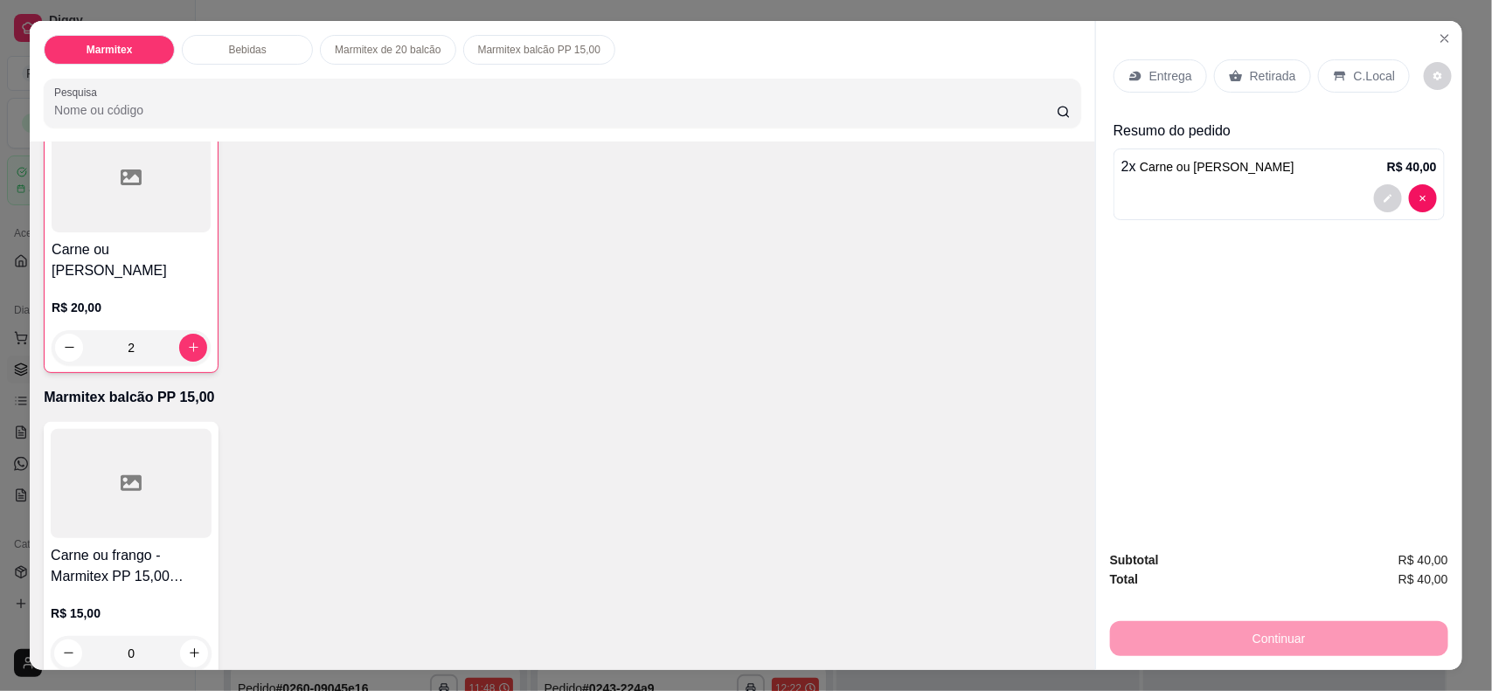
click at [1193, 68] on p "Retirada" at bounding box center [1273, 75] width 46 height 17
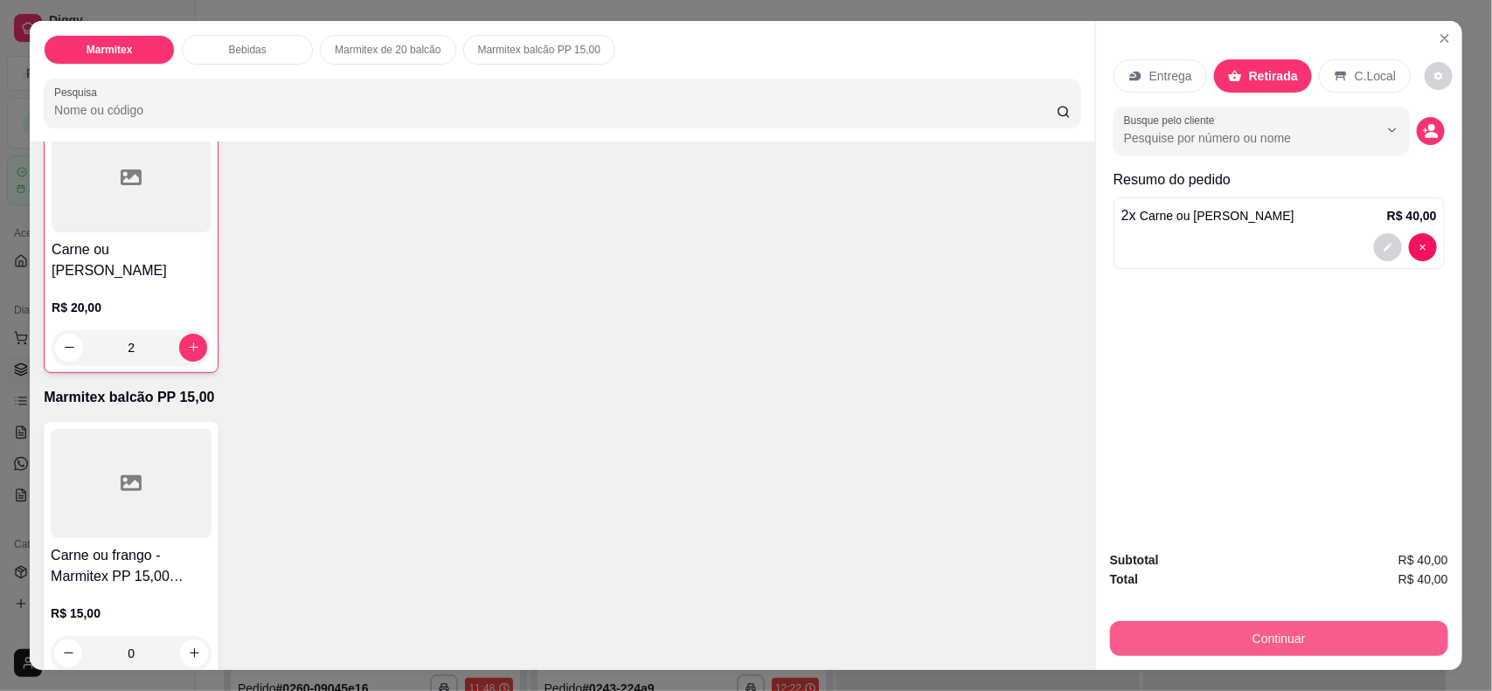
click at [1193, 552] on button "Continuar" at bounding box center [1279, 639] width 338 height 35
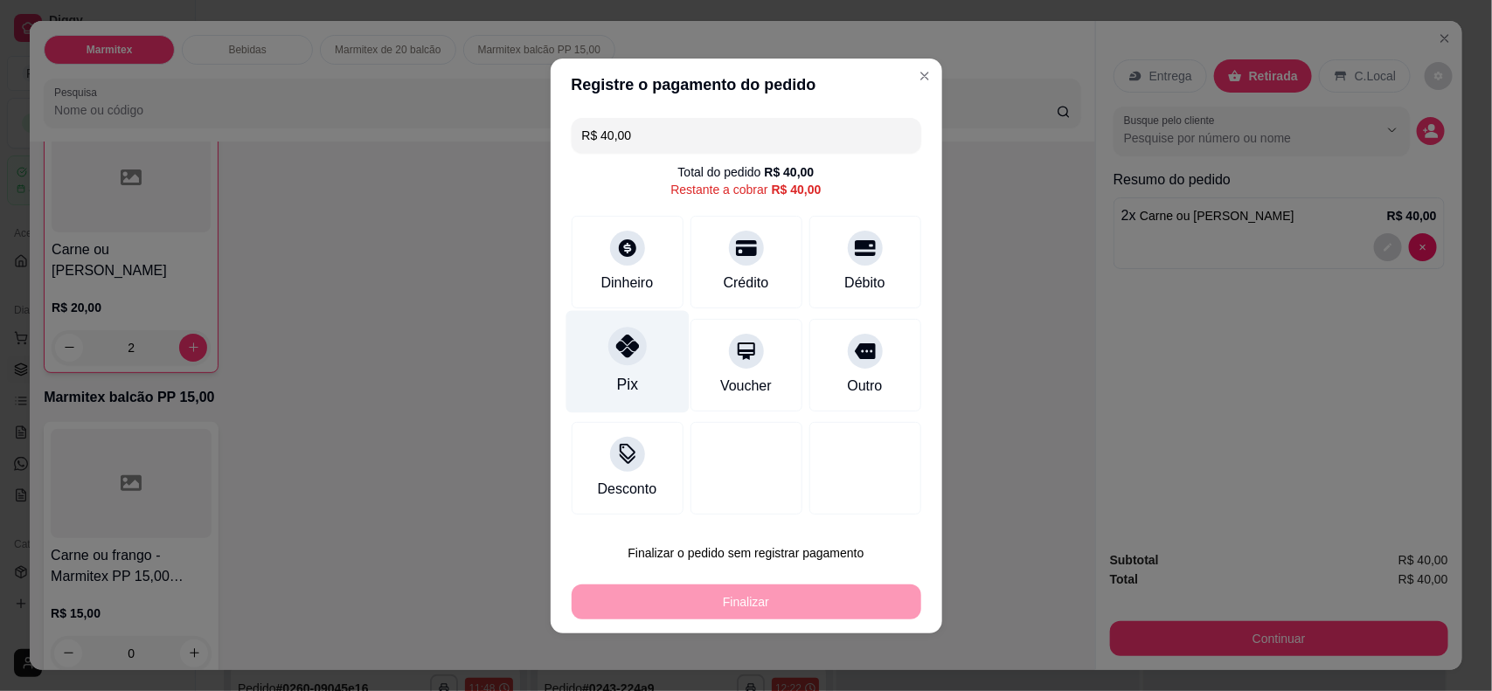
click at [651, 360] on div "Pix" at bounding box center [627, 361] width 123 height 102
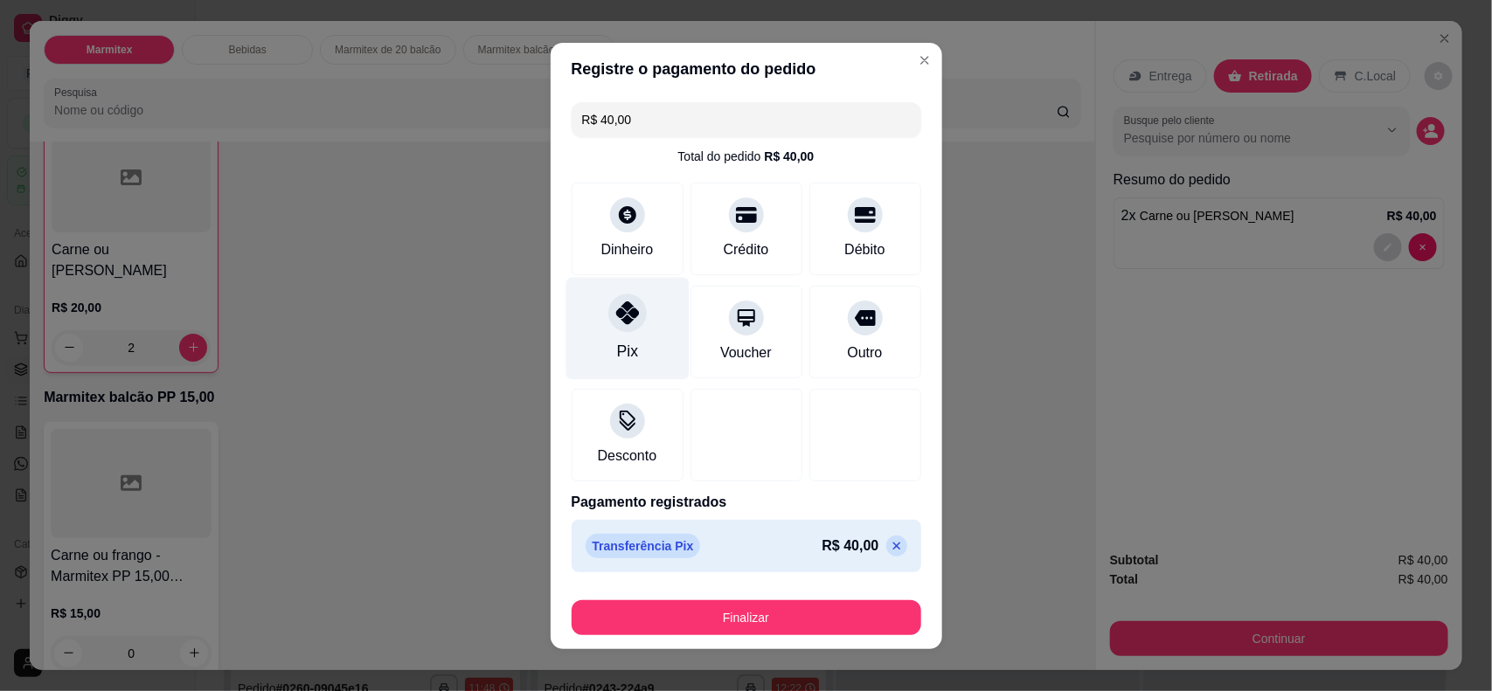
type input "R$ 0,00"
click at [636, 346] on div "Pix" at bounding box center [627, 328] width 123 height 102
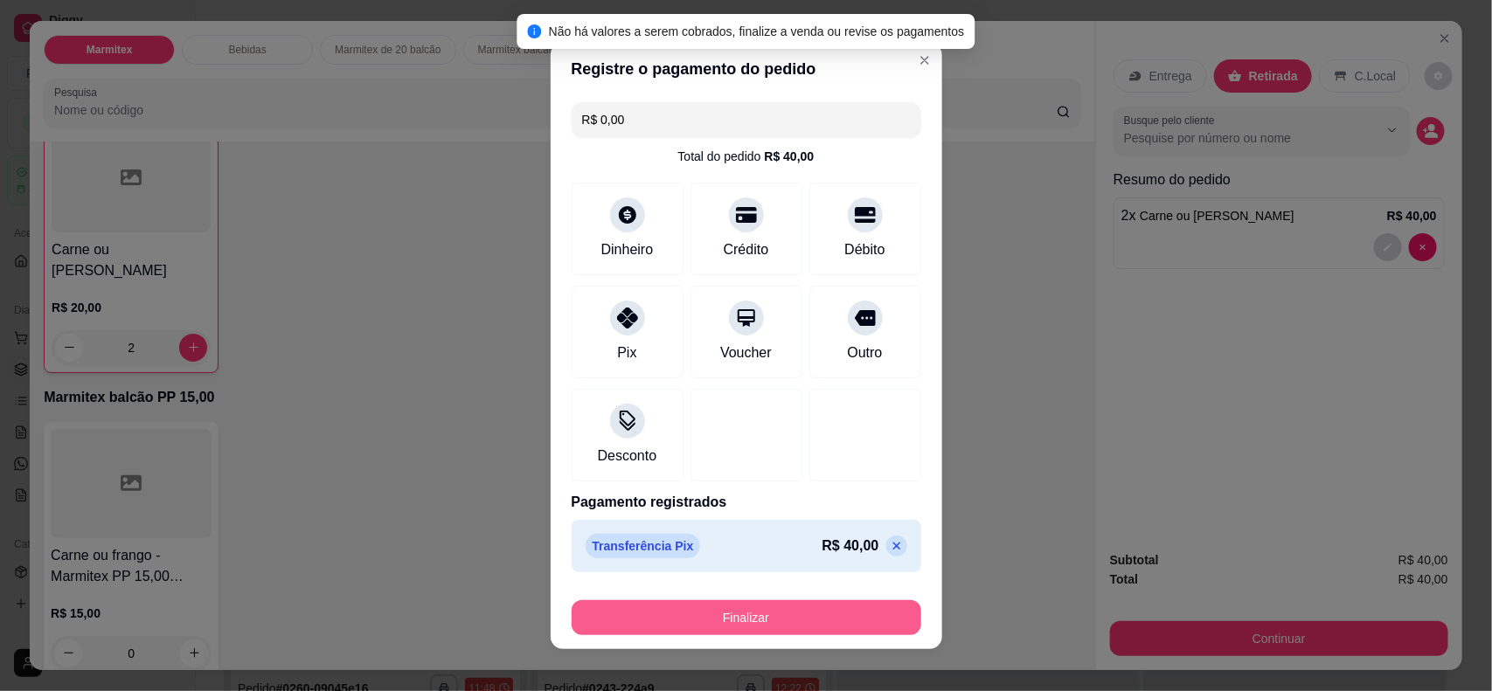
click at [702, 552] on button "Finalizar" at bounding box center [747, 618] width 350 height 35
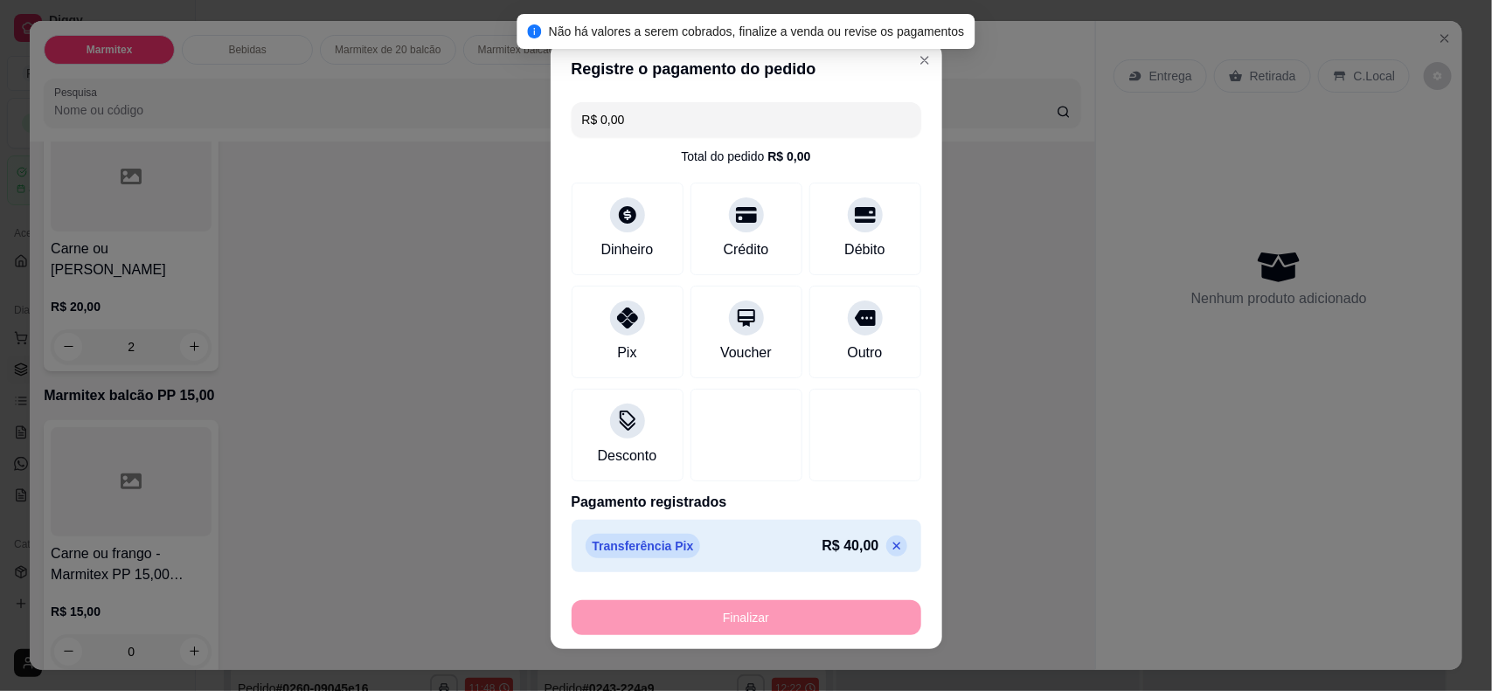
type input "0"
type input "-R$ 40,00"
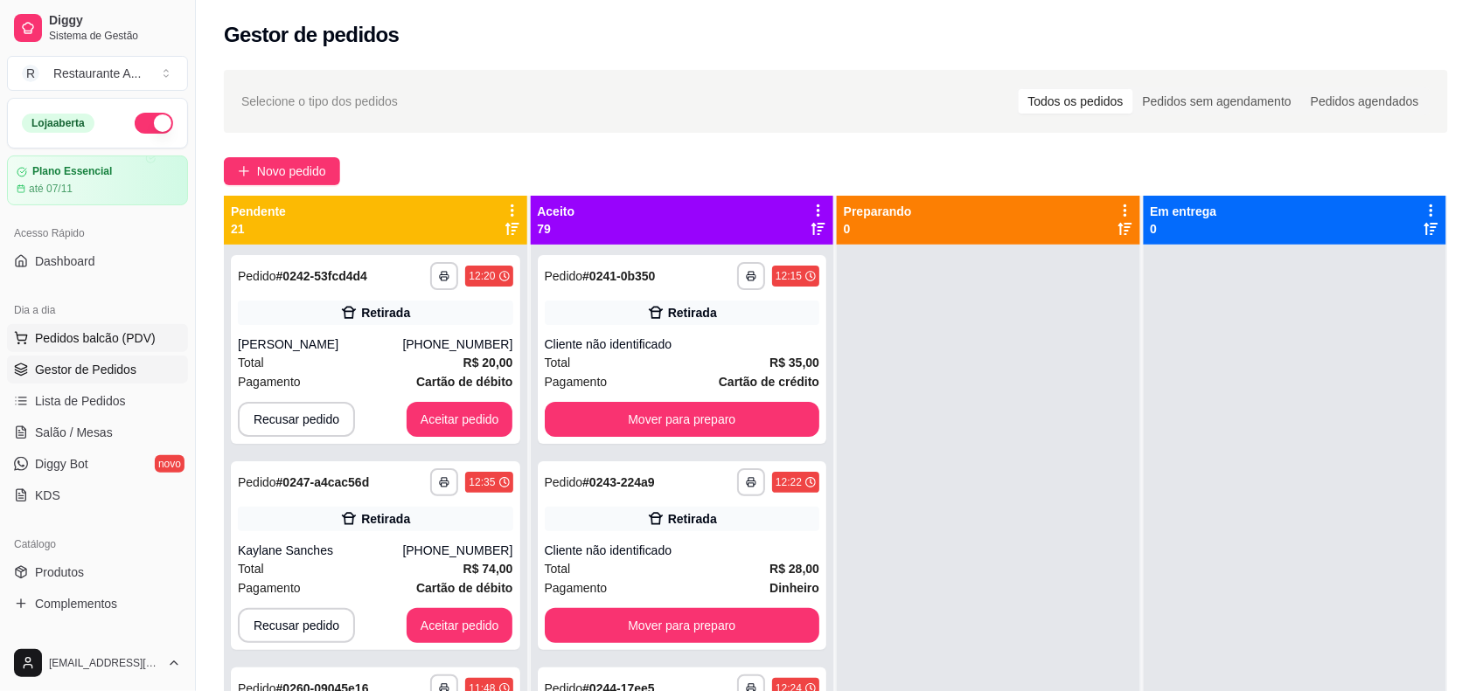
click at [80, 330] on span "Pedidos balcão (PDV)" at bounding box center [95, 338] width 121 height 17
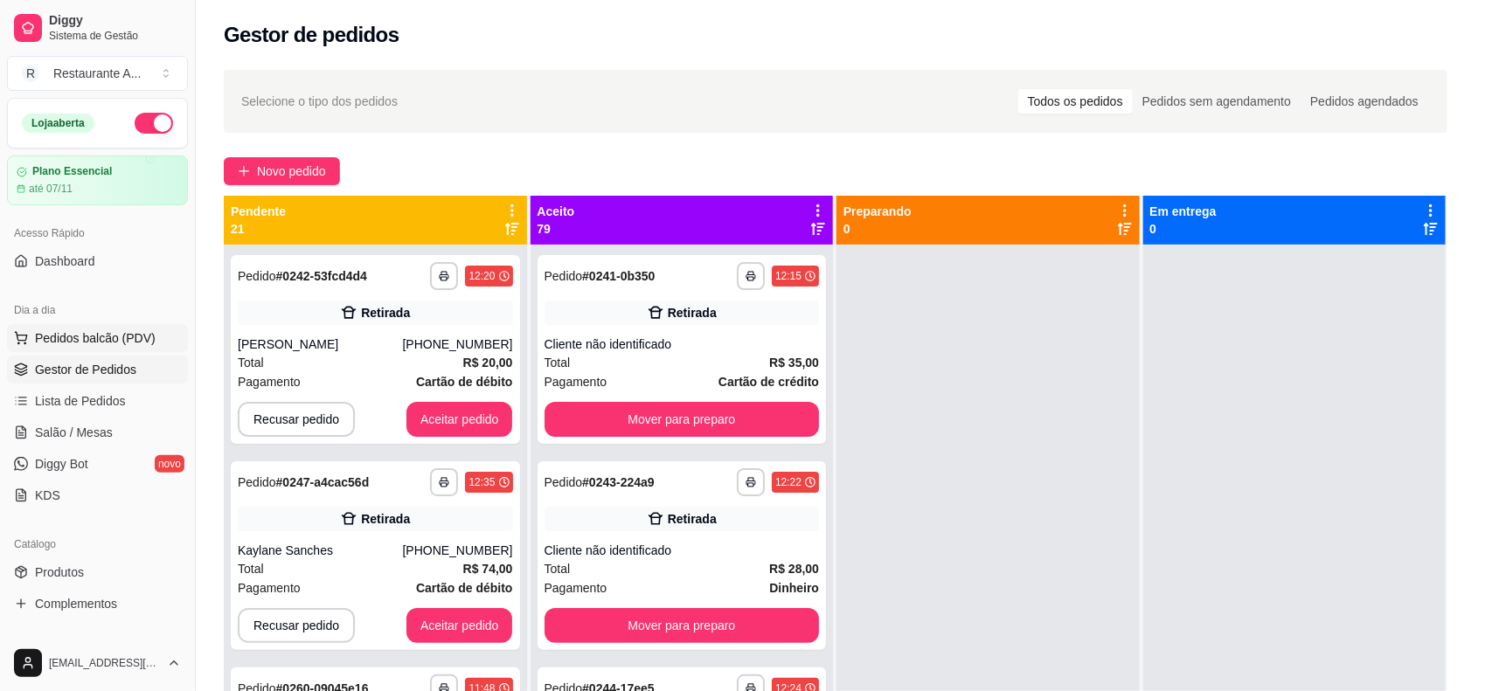
click at [80, 330] on img at bounding box center [131, 316] width 161 height 109
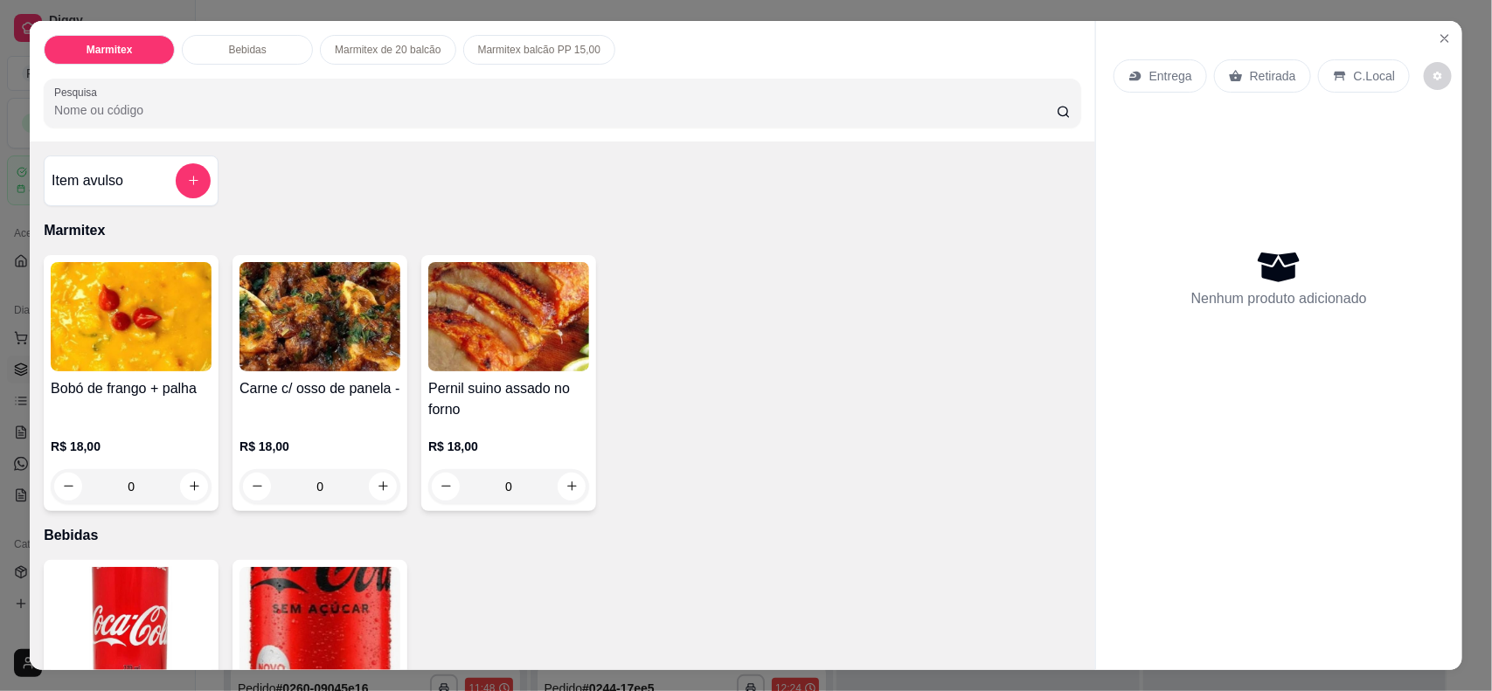
click at [306, 286] on img at bounding box center [320, 316] width 161 height 109
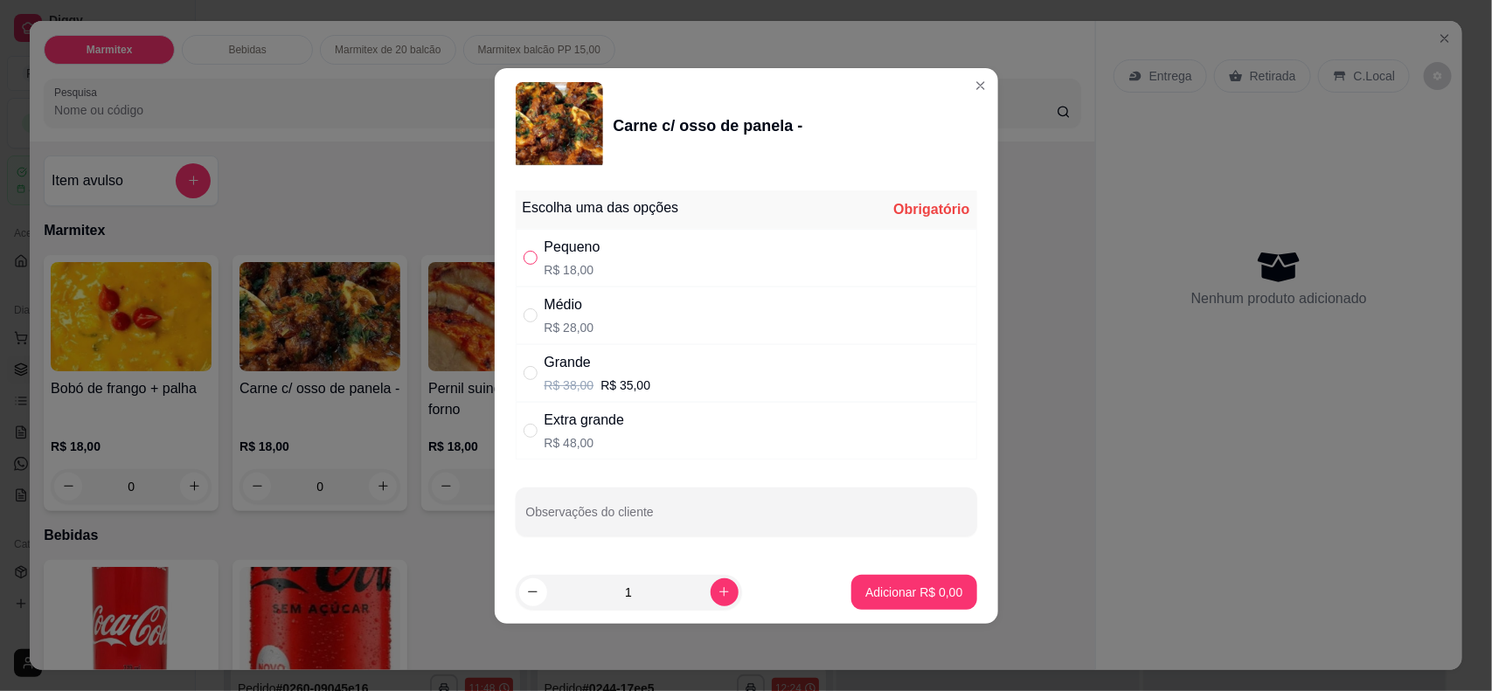
click at [533, 258] on input "" at bounding box center [531, 258] width 14 height 14
radio input "true"
click at [861, 552] on p "Adicionar R$ 18,00" at bounding box center [910, 592] width 104 height 17
type input "1"
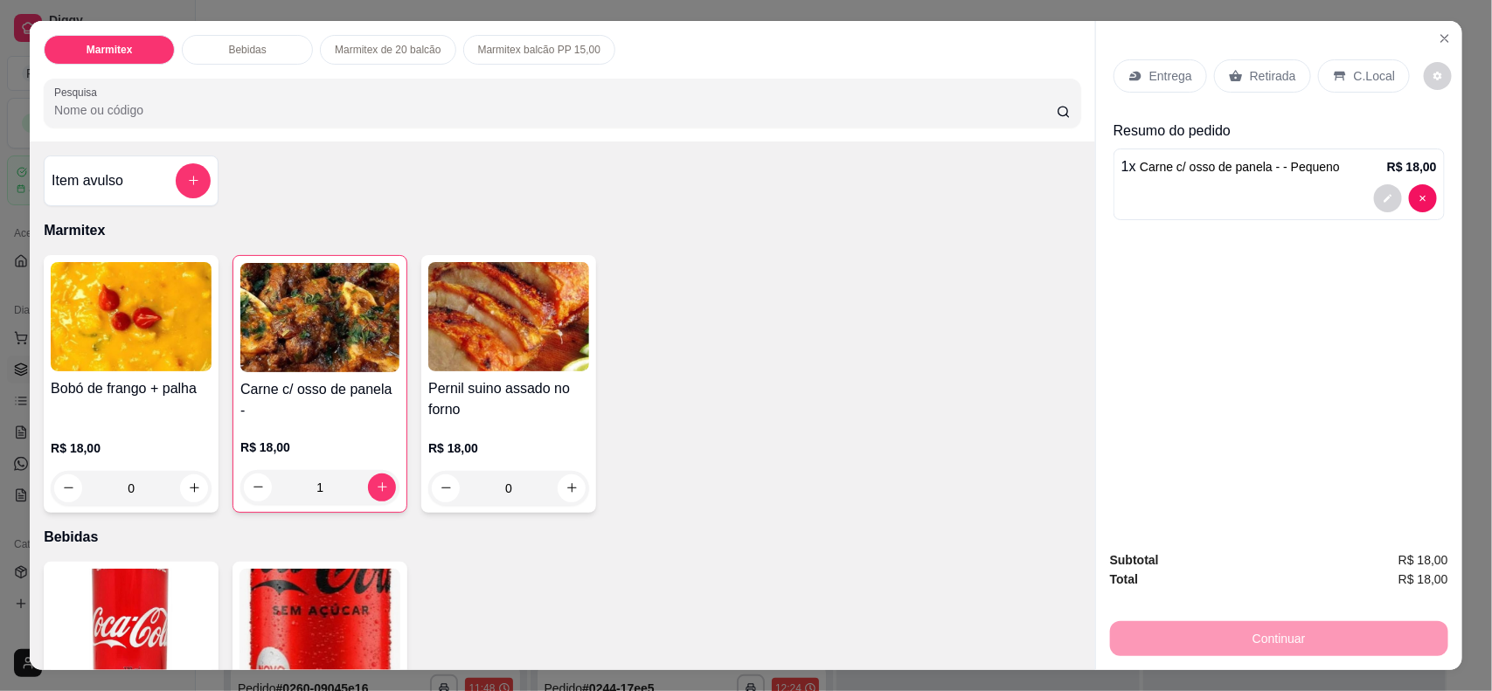
click at [308, 297] on img at bounding box center [319, 317] width 159 height 109
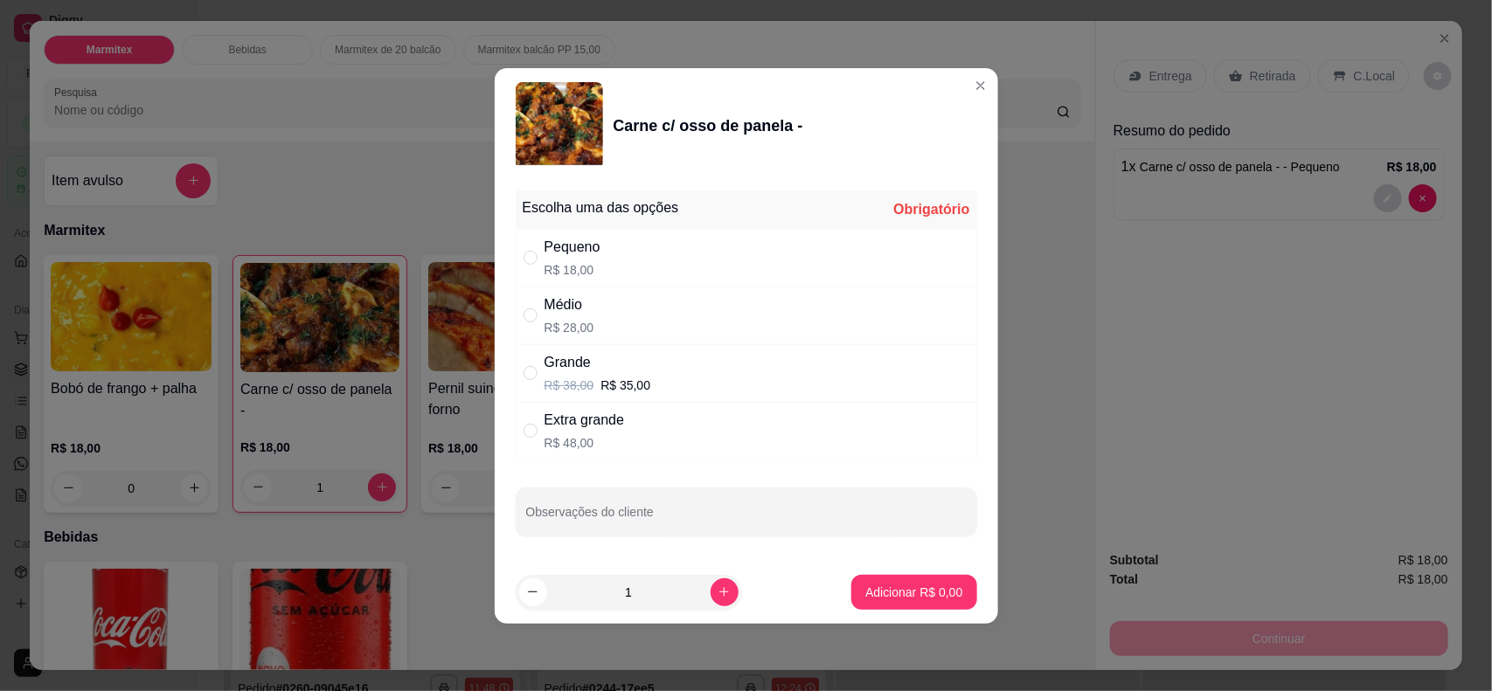
click at [534, 302] on div "Médio R$ 28,00" at bounding box center [747, 316] width 462 height 58
radio input "true"
click at [870, 552] on p "Adicionar R$ 28,00" at bounding box center [910, 592] width 101 height 17
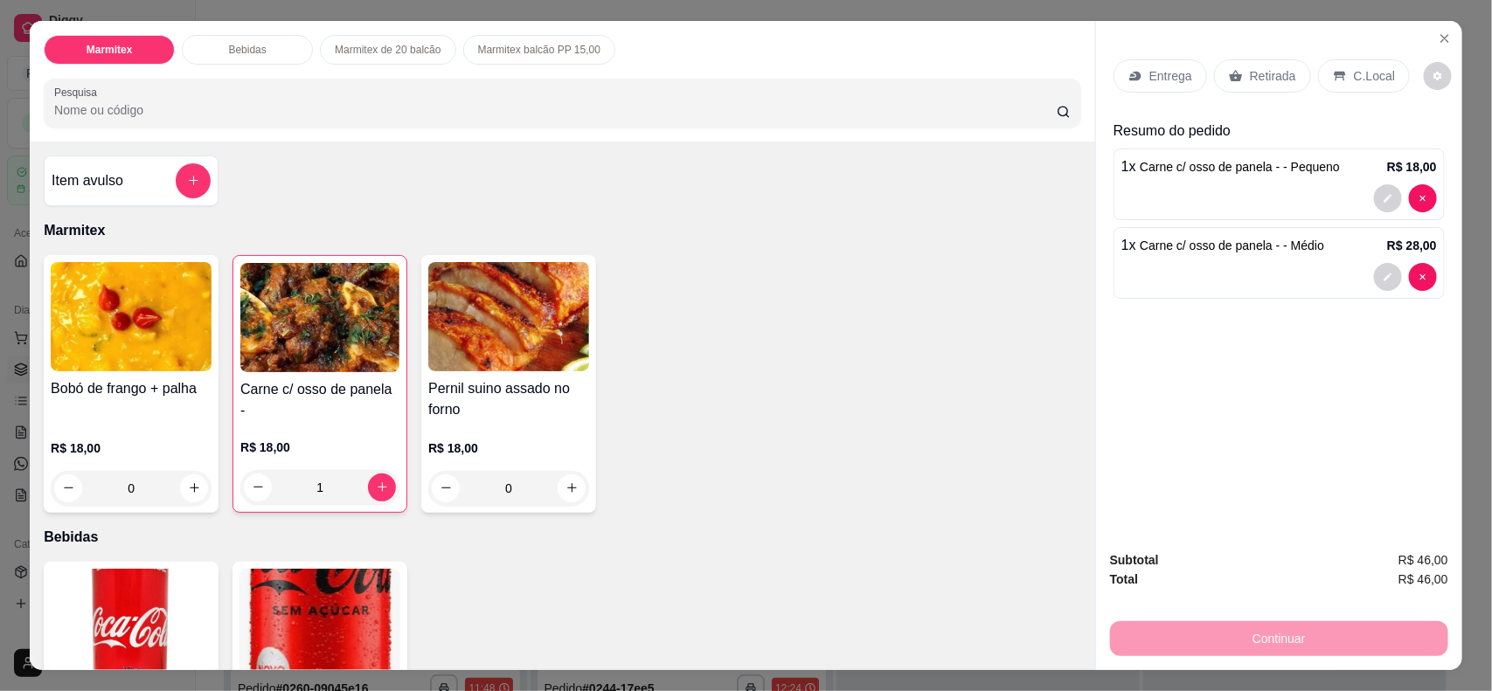
click at [1193, 66] on div "Retirada" at bounding box center [1262, 75] width 97 height 33
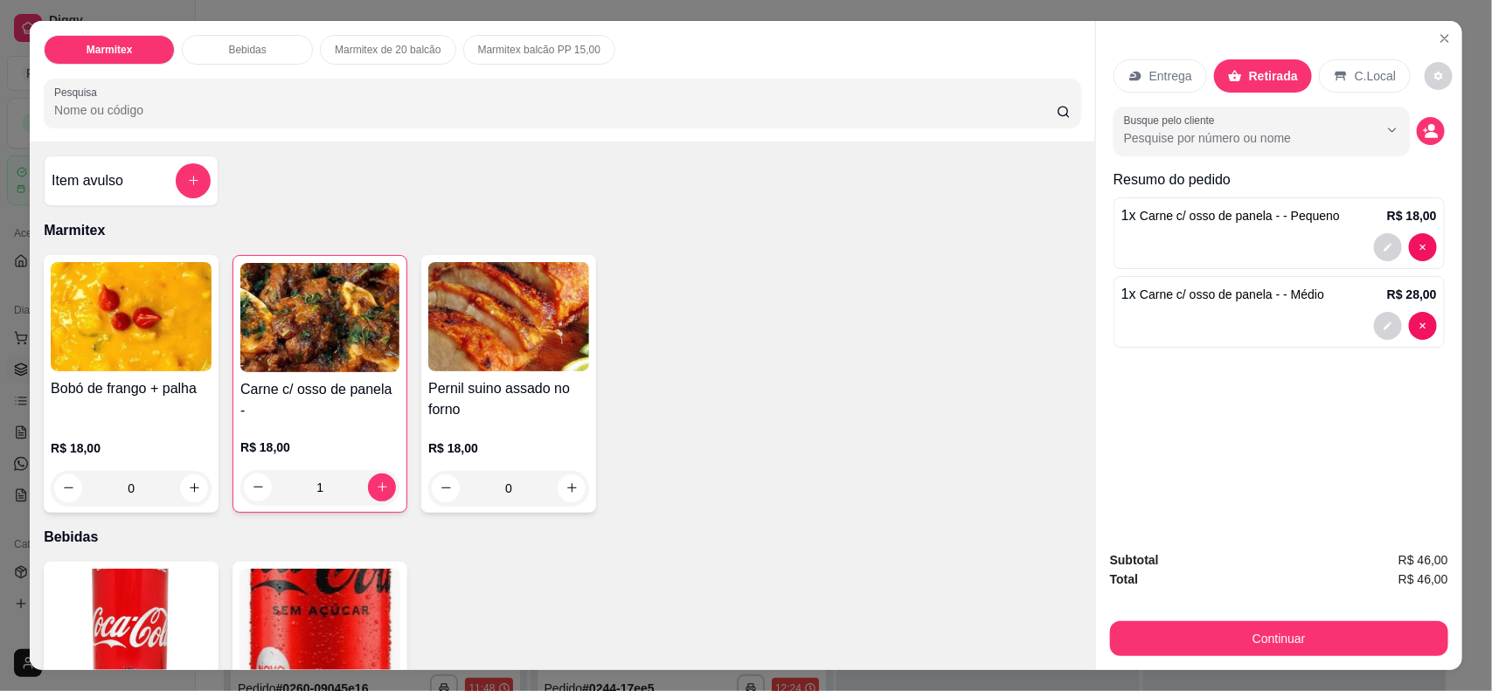
click at [1193, 73] on p "Retirada" at bounding box center [1273, 75] width 49 height 17
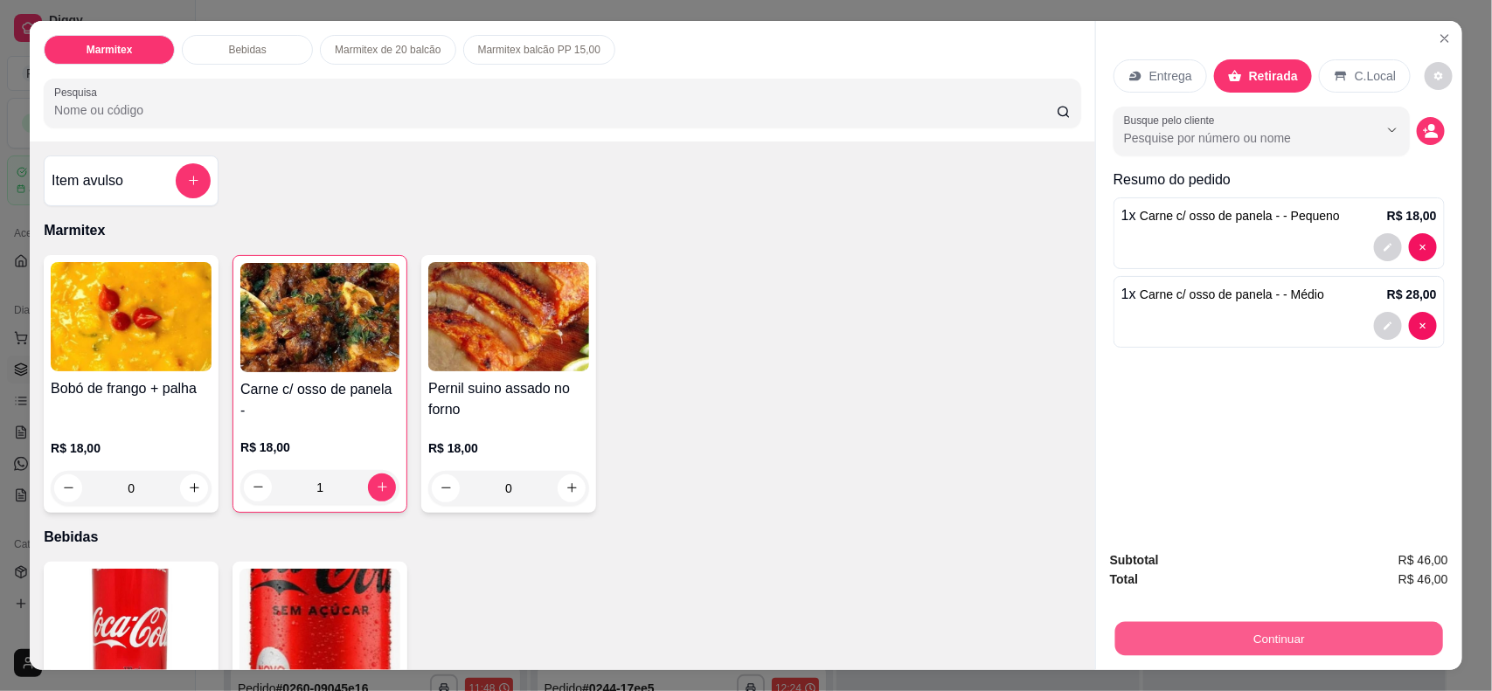
click at [1193, 552] on button "Continuar" at bounding box center [1279, 639] width 328 height 34
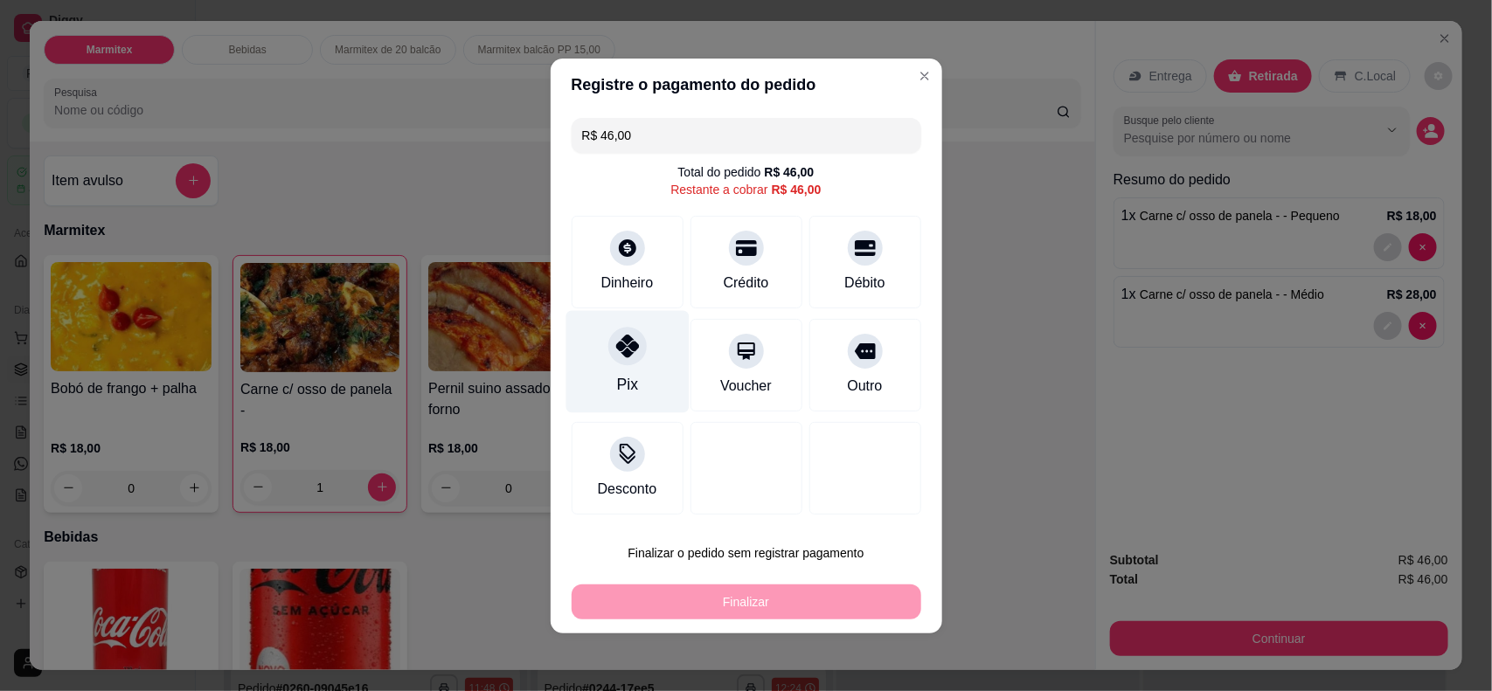
click at [644, 357] on div "Pix" at bounding box center [627, 361] width 123 height 102
type input "R$ 0,00"
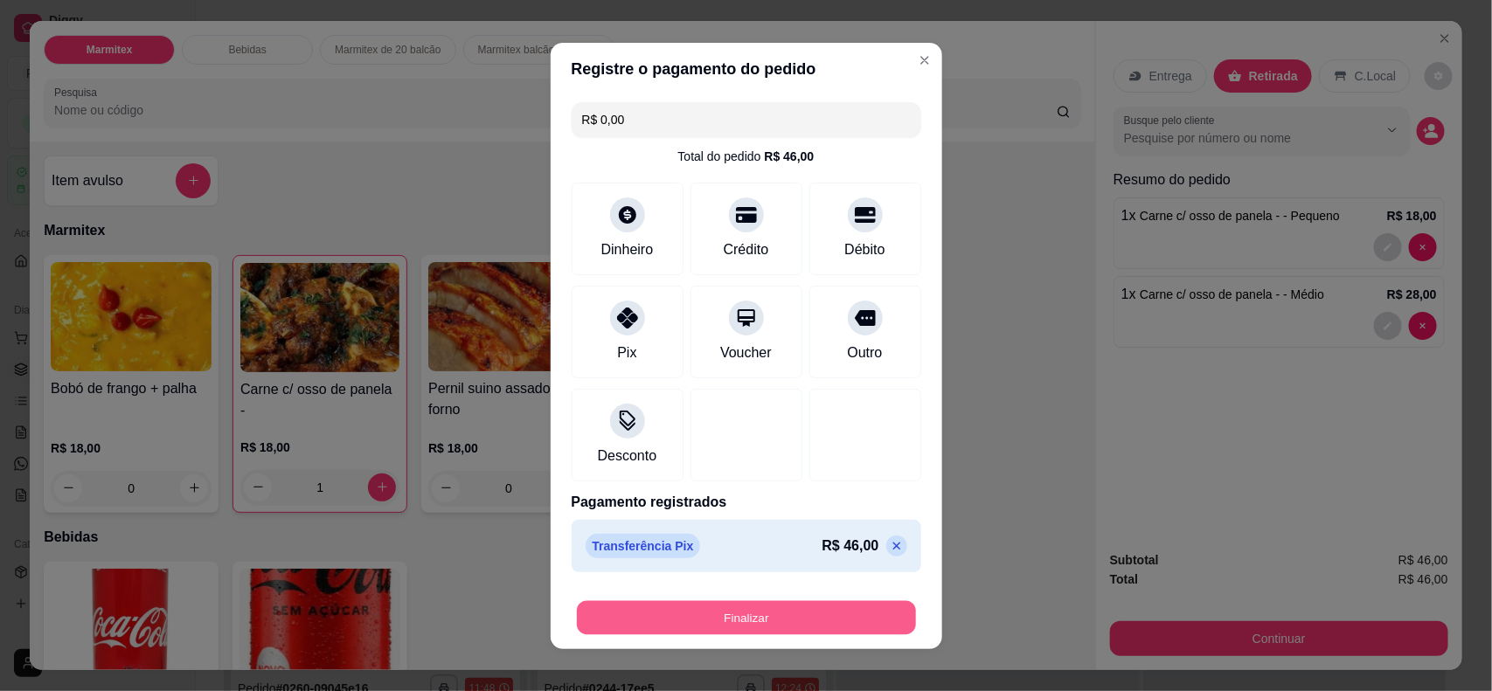
click at [728, 552] on button "Finalizar" at bounding box center [746, 618] width 339 height 34
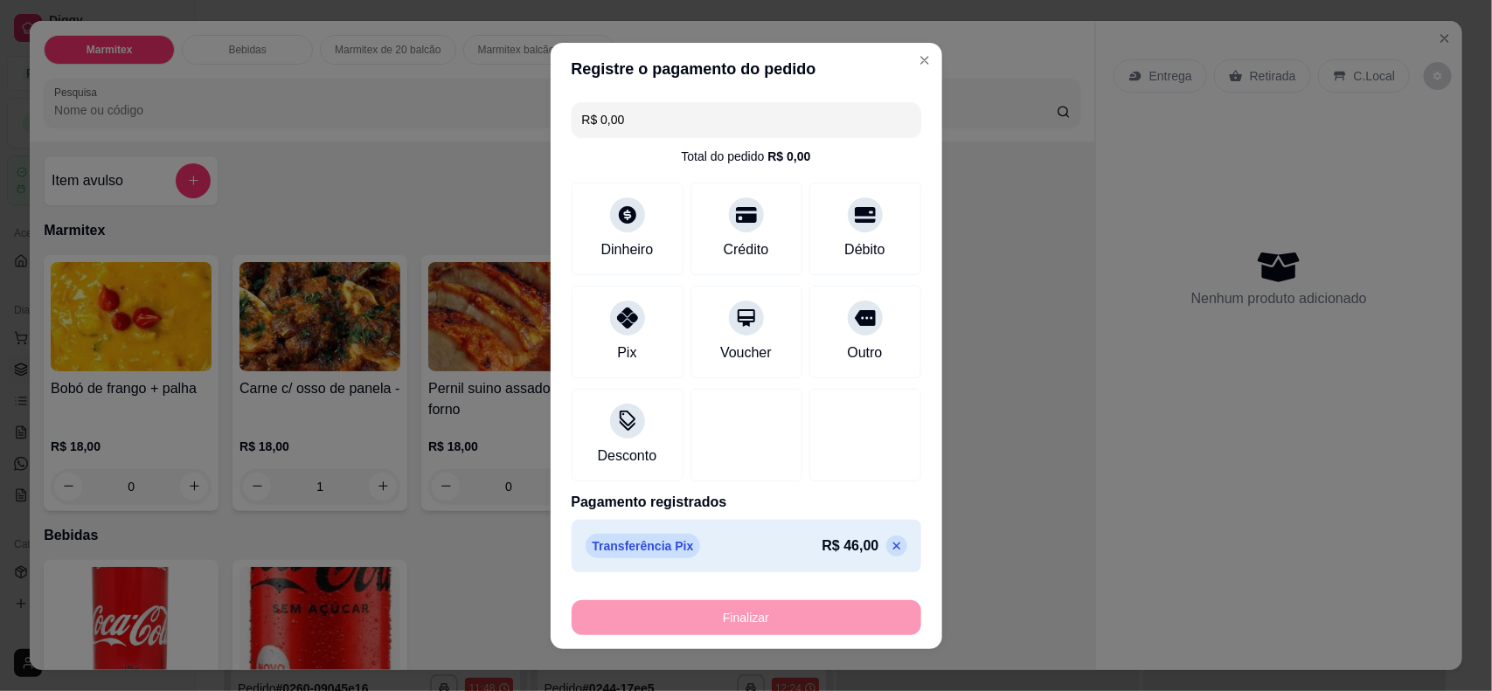
type input "0"
type input "-R$ 46,00"
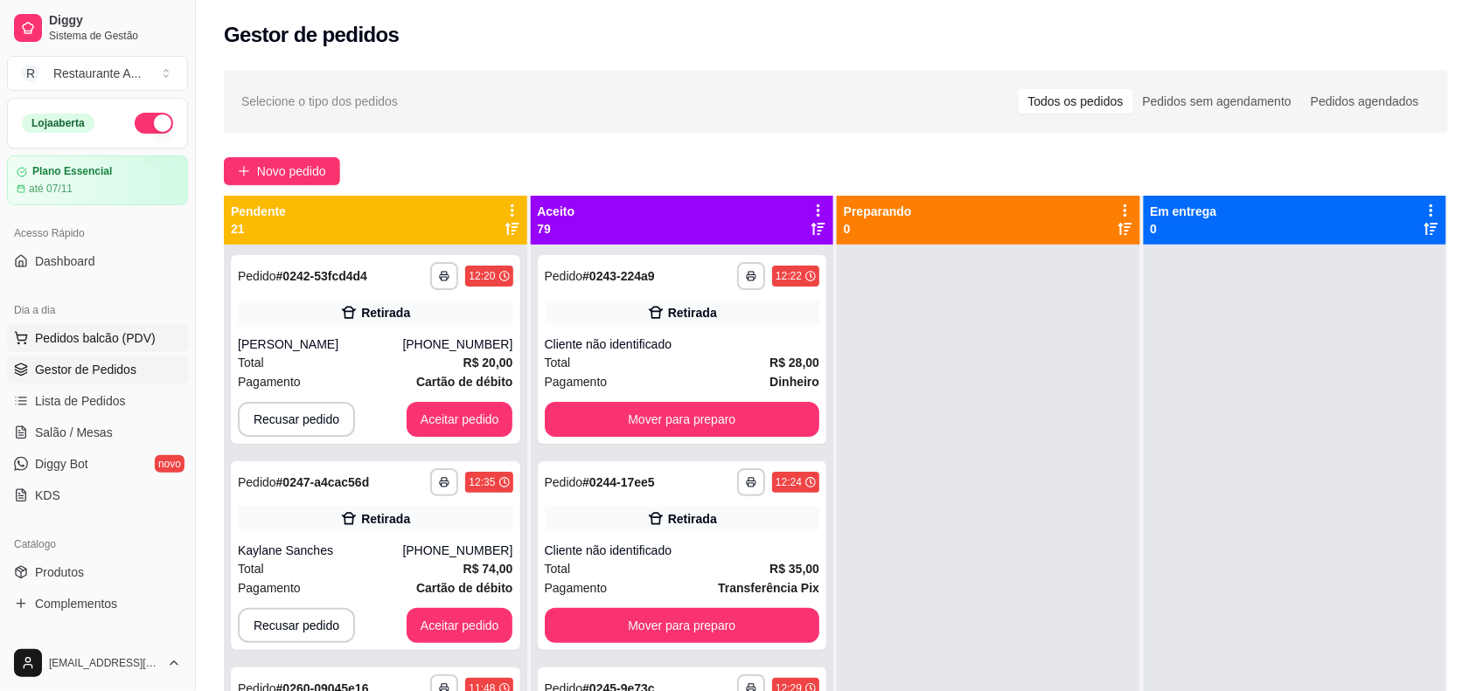
click at [87, 330] on span "Pedidos balcão (PDV)" at bounding box center [95, 338] width 121 height 17
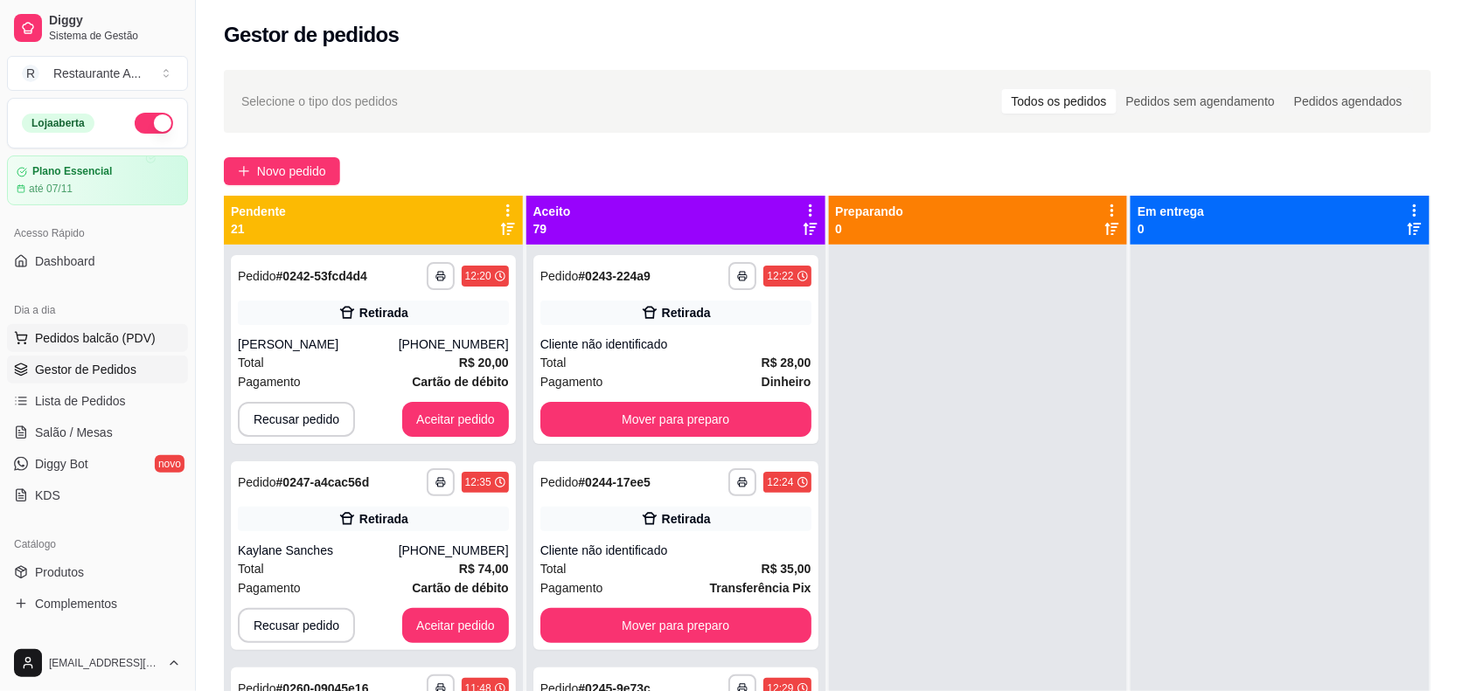
click at [87, 330] on img at bounding box center [127, 316] width 162 height 110
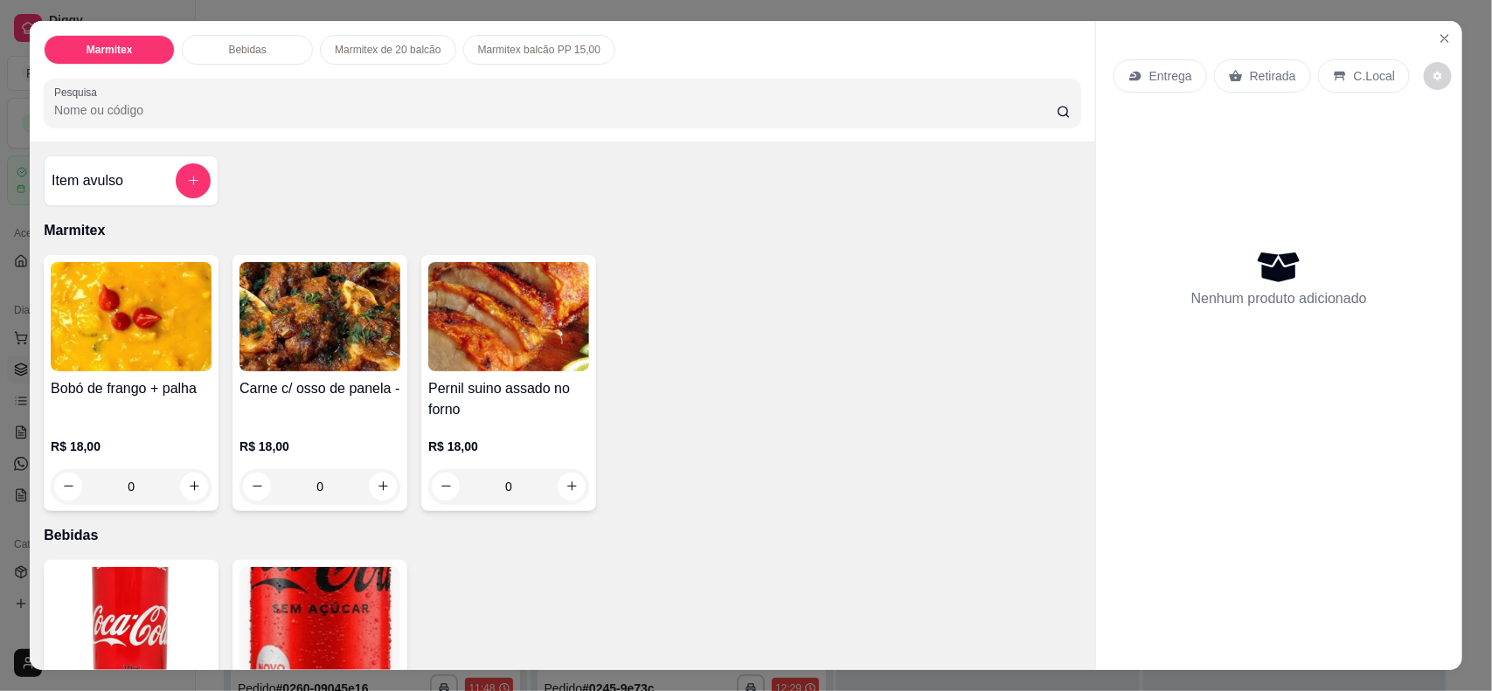
click at [188, 490] on div "0" at bounding box center [131, 486] width 161 height 35
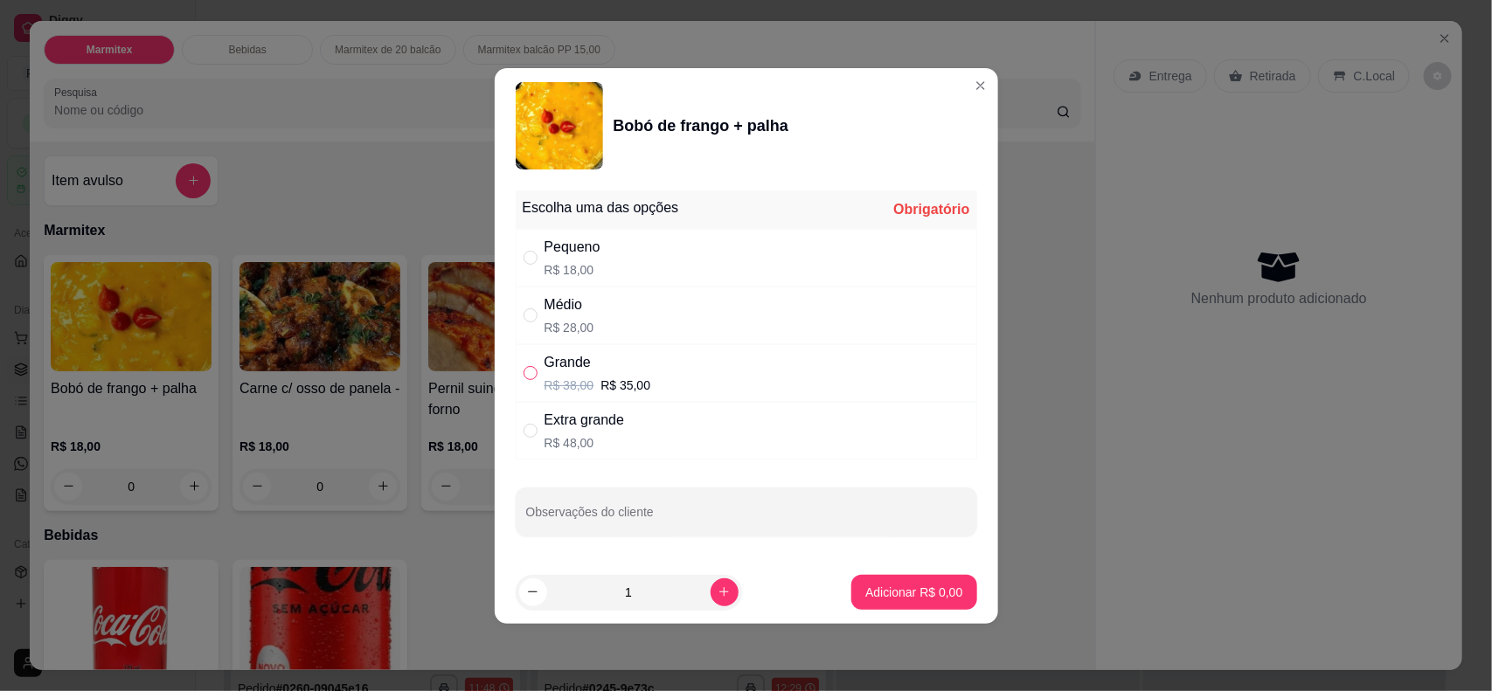
click at [534, 373] on input "" at bounding box center [531, 373] width 14 height 14
radio input "true"
click at [883, 552] on p "Adicionar R$ 35,00" at bounding box center [910, 592] width 104 height 17
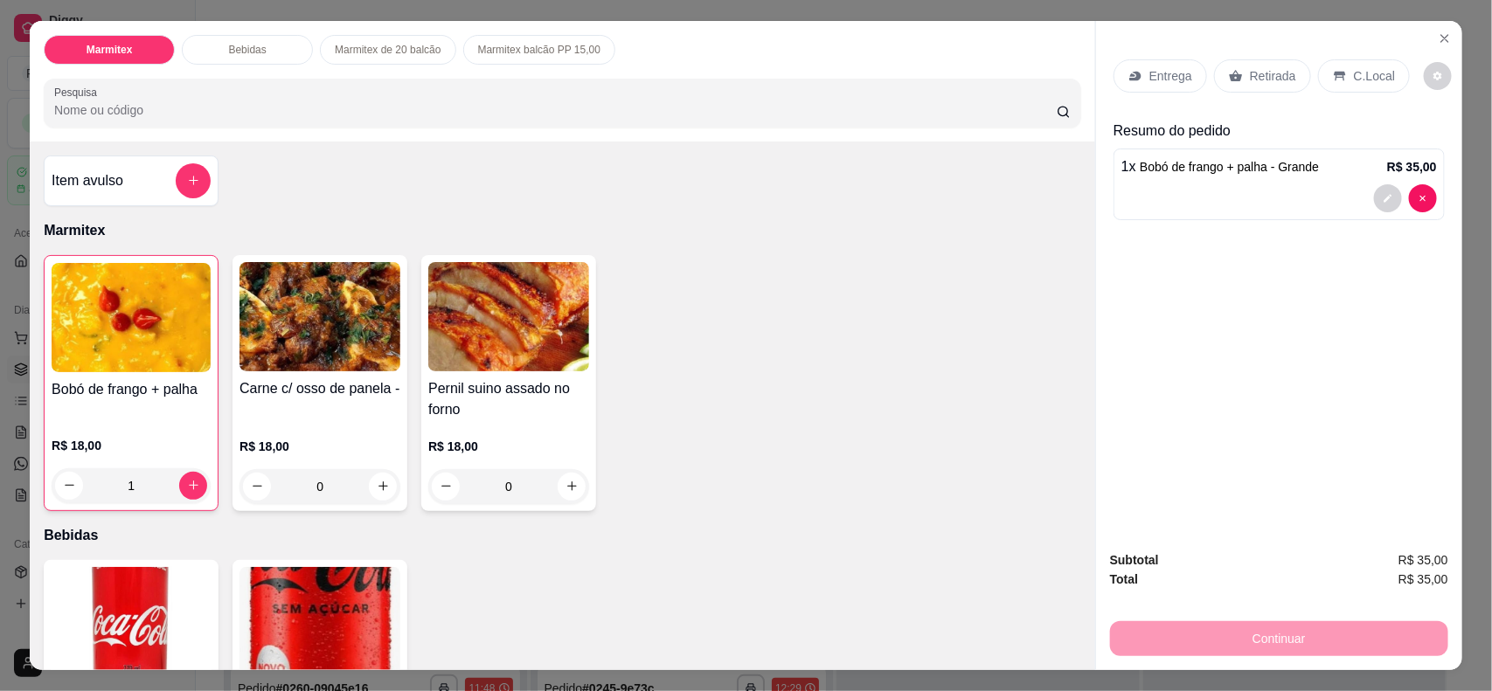
type input "1"
click at [1193, 77] on p "Retirada" at bounding box center [1273, 75] width 46 height 17
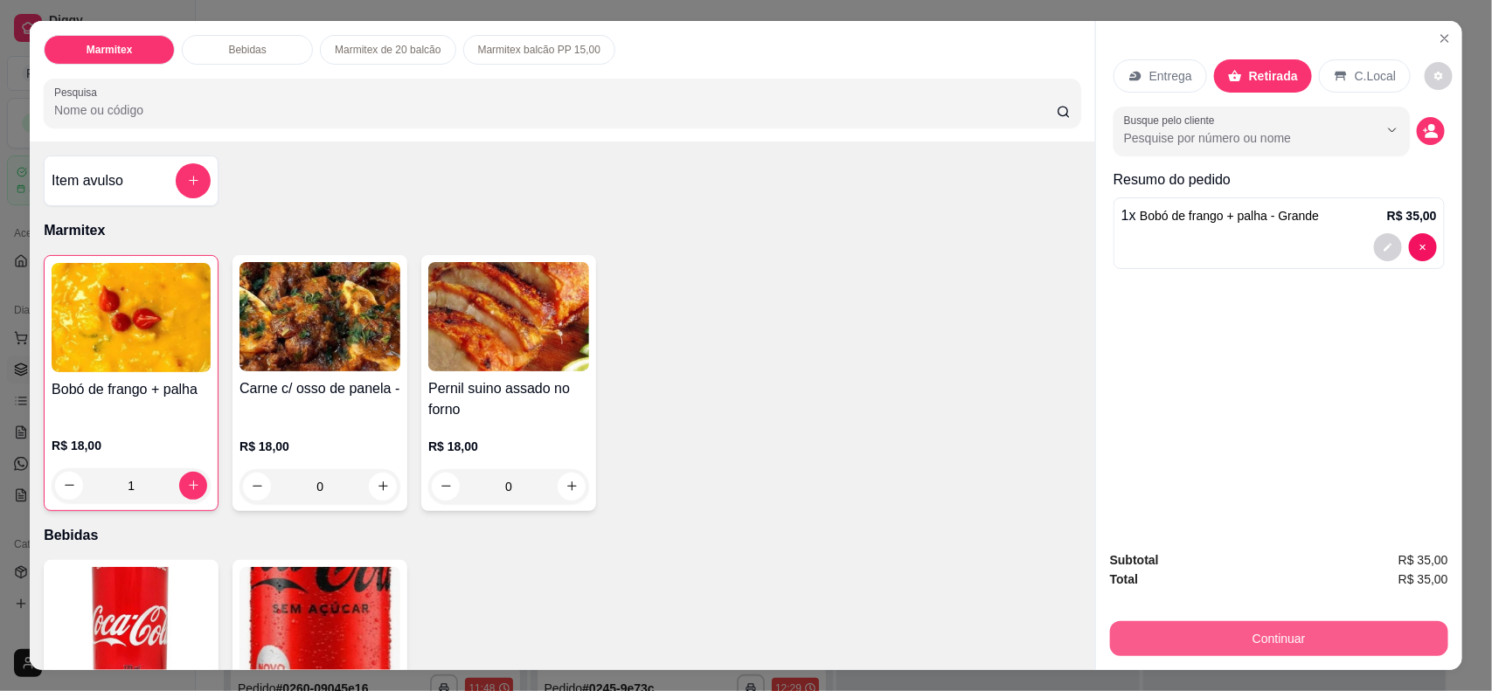
click at [1193, 552] on button "Continuar" at bounding box center [1279, 639] width 338 height 35
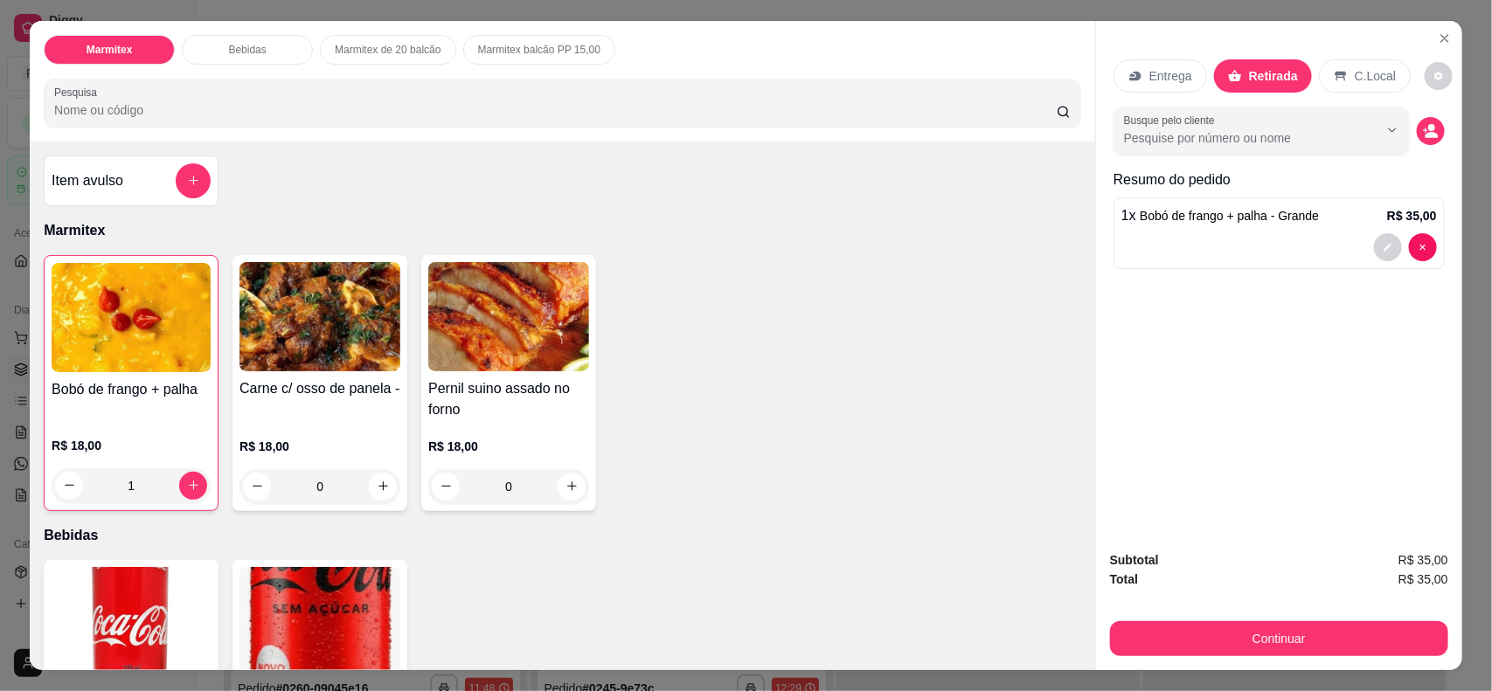
click at [108, 303] on img at bounding box center [131, 317] width 159 height 109
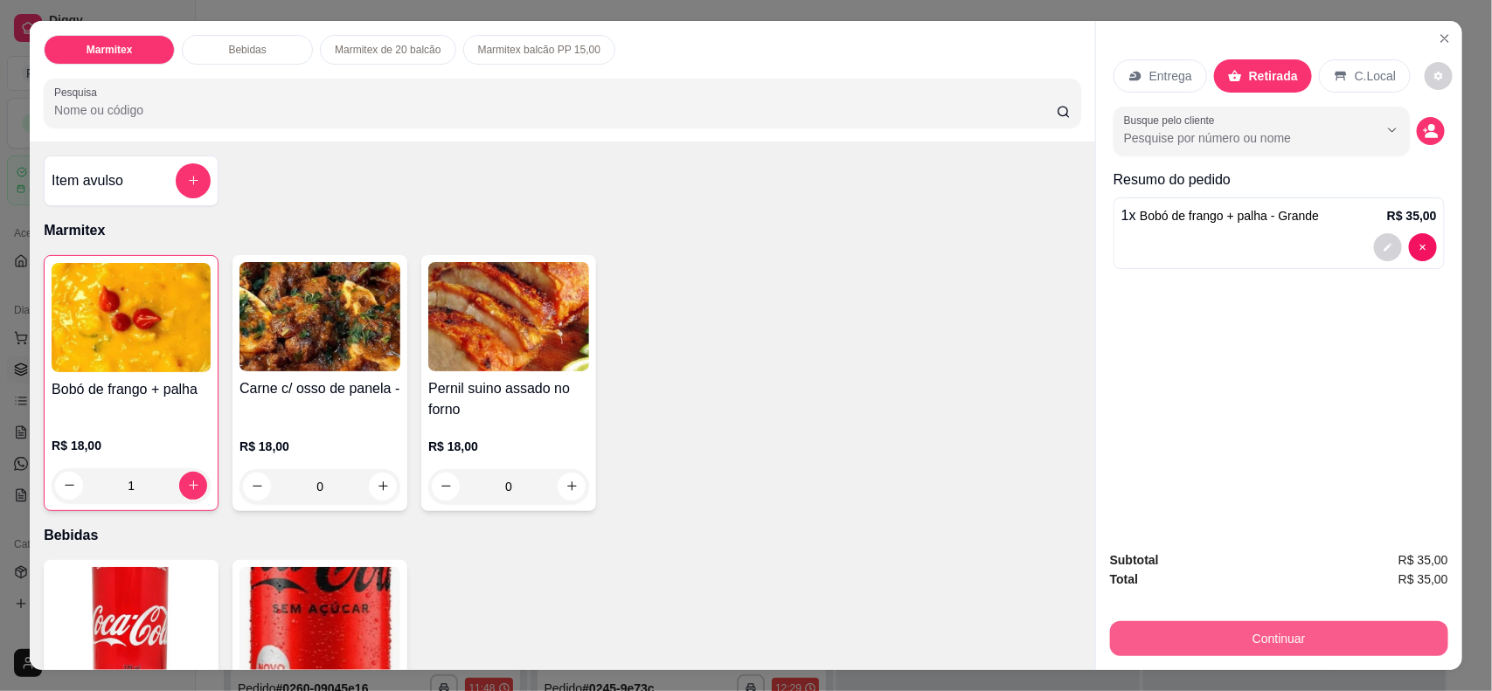
click at [1193, 552] on button "Continuar" at bounding box center [1279, 639] width 338 height 35
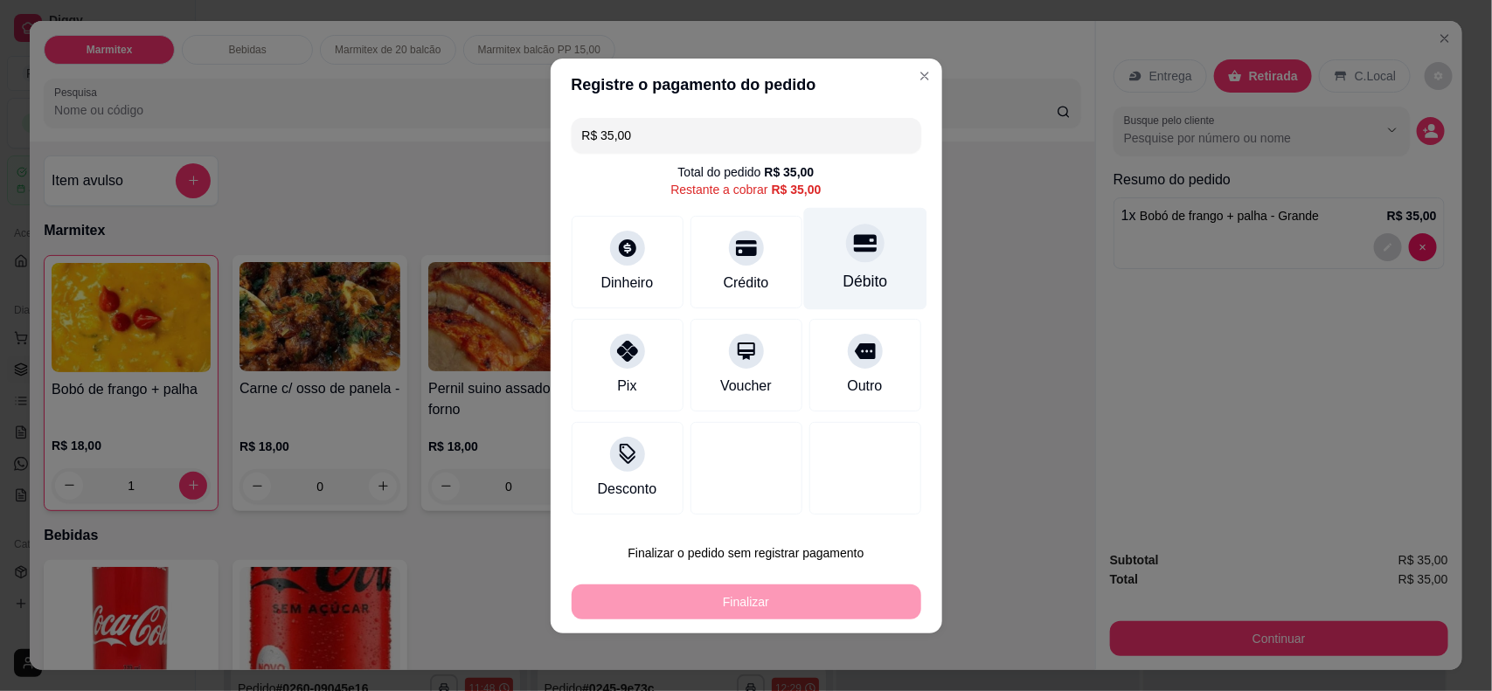
click at [835, 264] on div "Débito" at bounding box center [864, 258] width 123 height 102
type input "R$ 0,00"
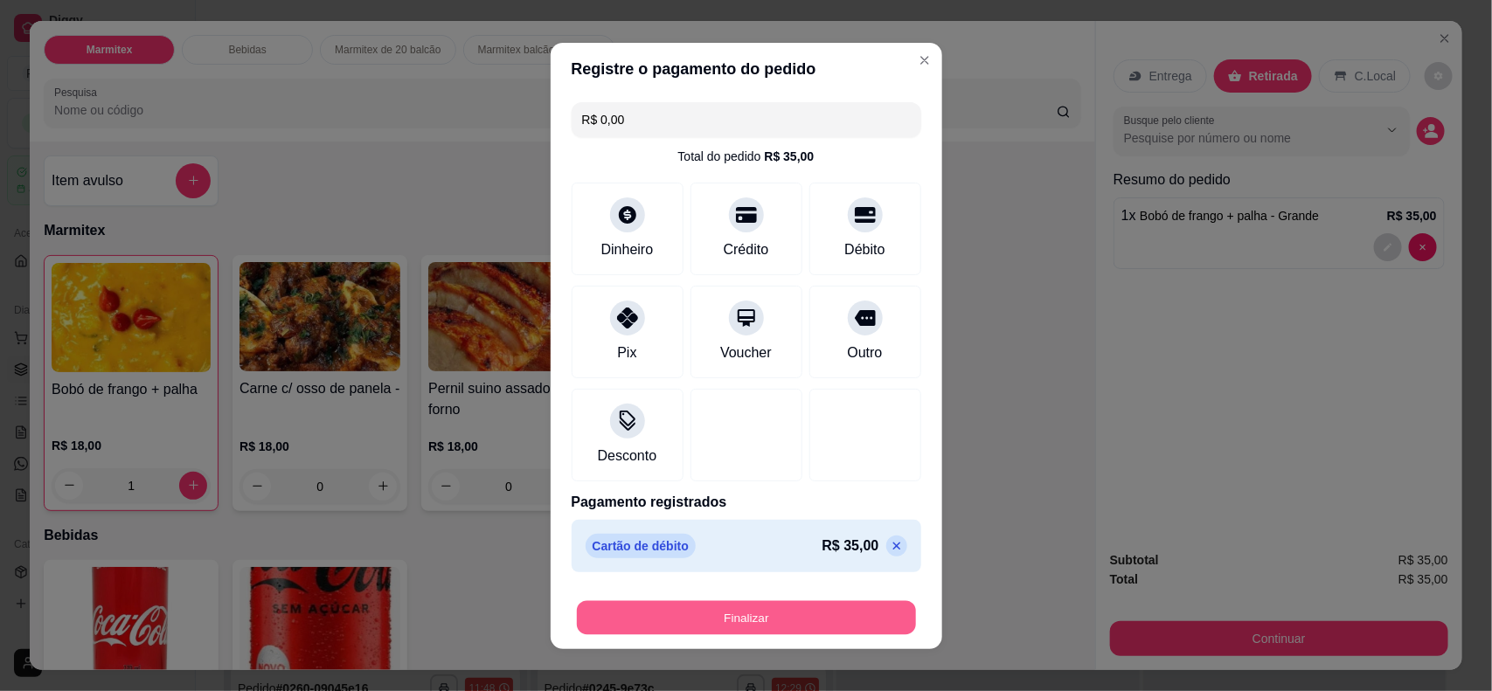
click at [772, 552] on button "Finalizar" at bounding box center [746, 618] width 339 height 34
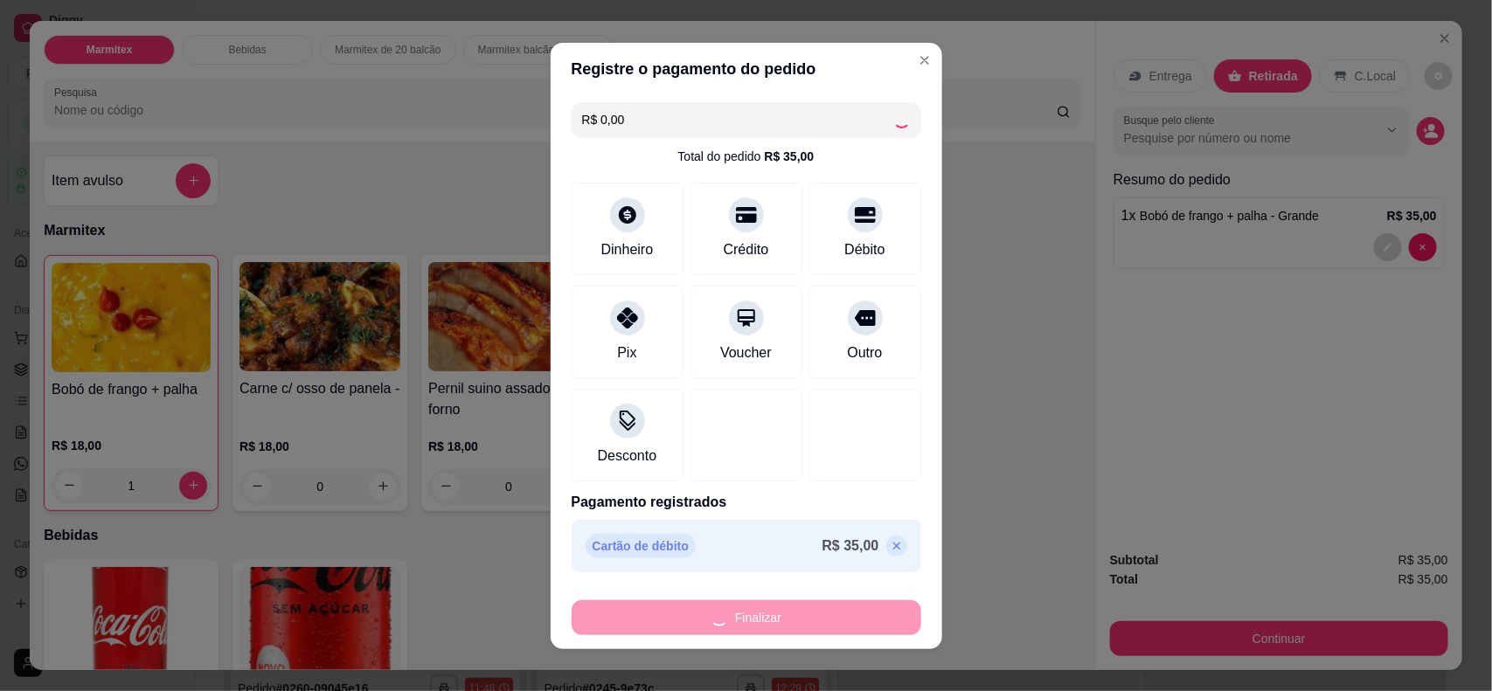
type input "0"
type input "-R$ 35,00"
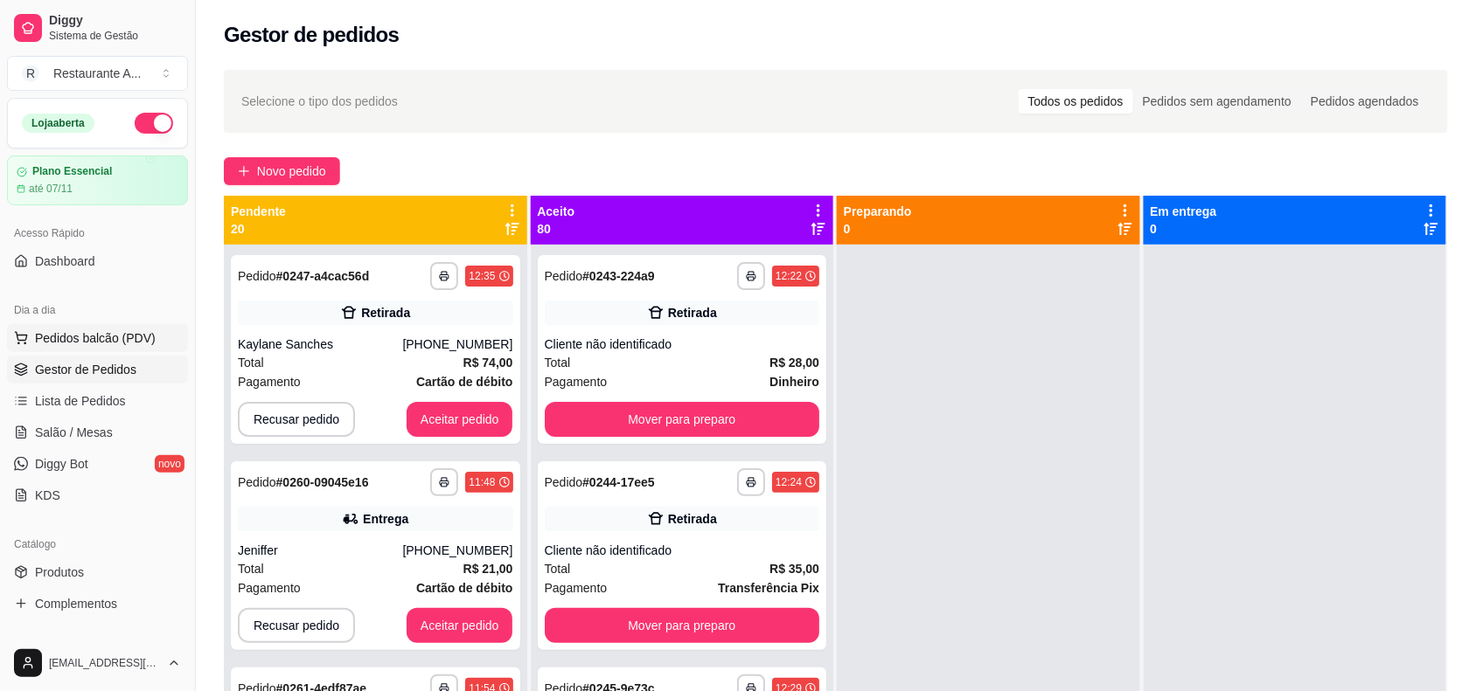
click at [92, 338] on span "Pedidos balcão (PDV)" at bounding box center [95, 338] width 121 height 17
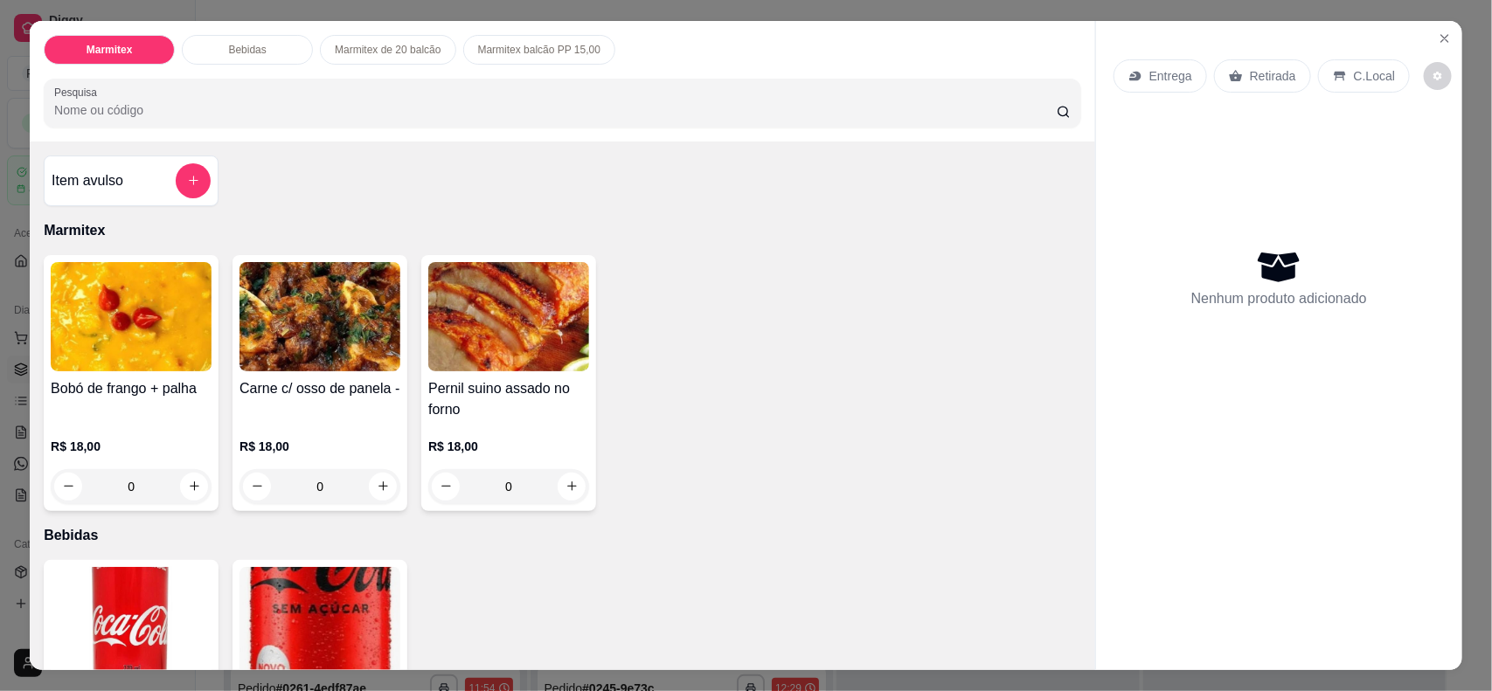
click at [313, 351] on img at bounding box center [320, 316] width 161 height 109
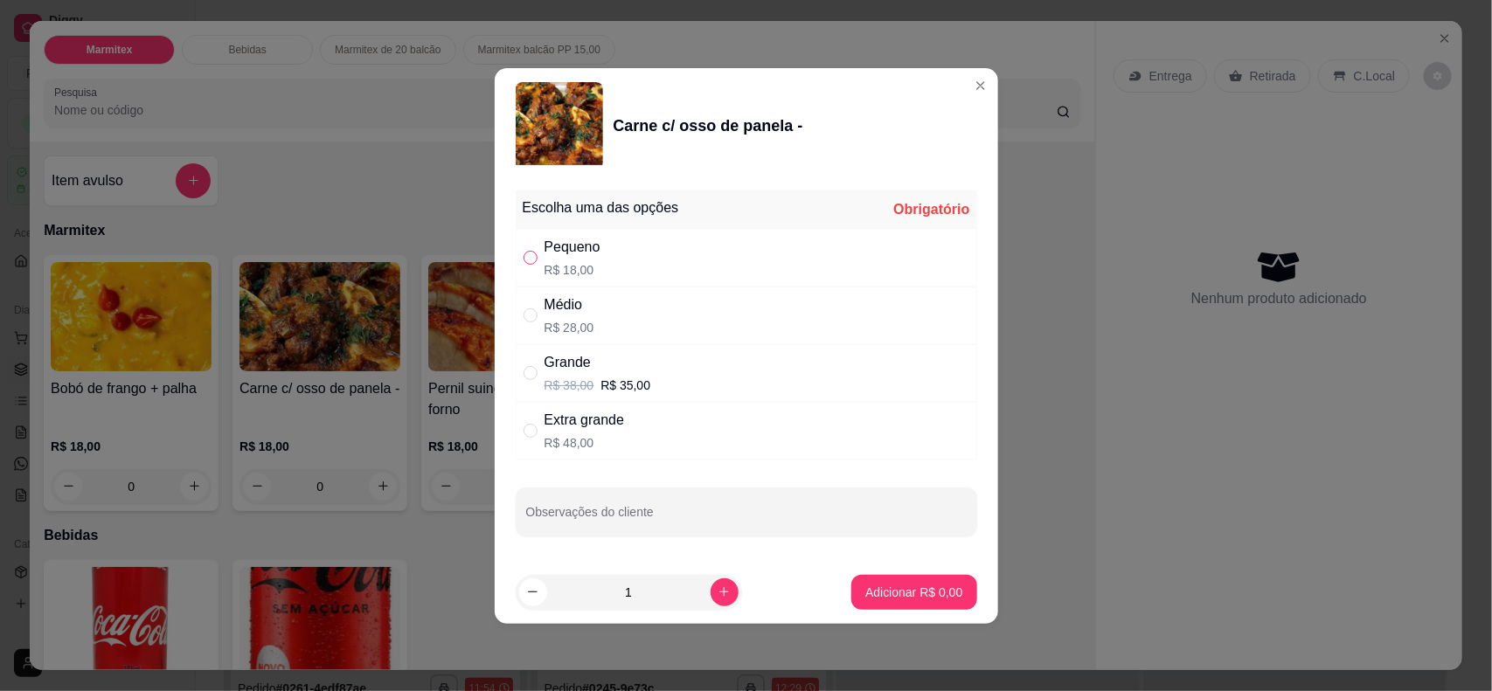
click at [525, 256] on input "" at bounding box center [531, 258] width 14 height 14
radio input "true"
click at [876, 552] on p "Adicionar R$ 18,00" at bounding box center [910, 592] width 101 height 17
type input "1"
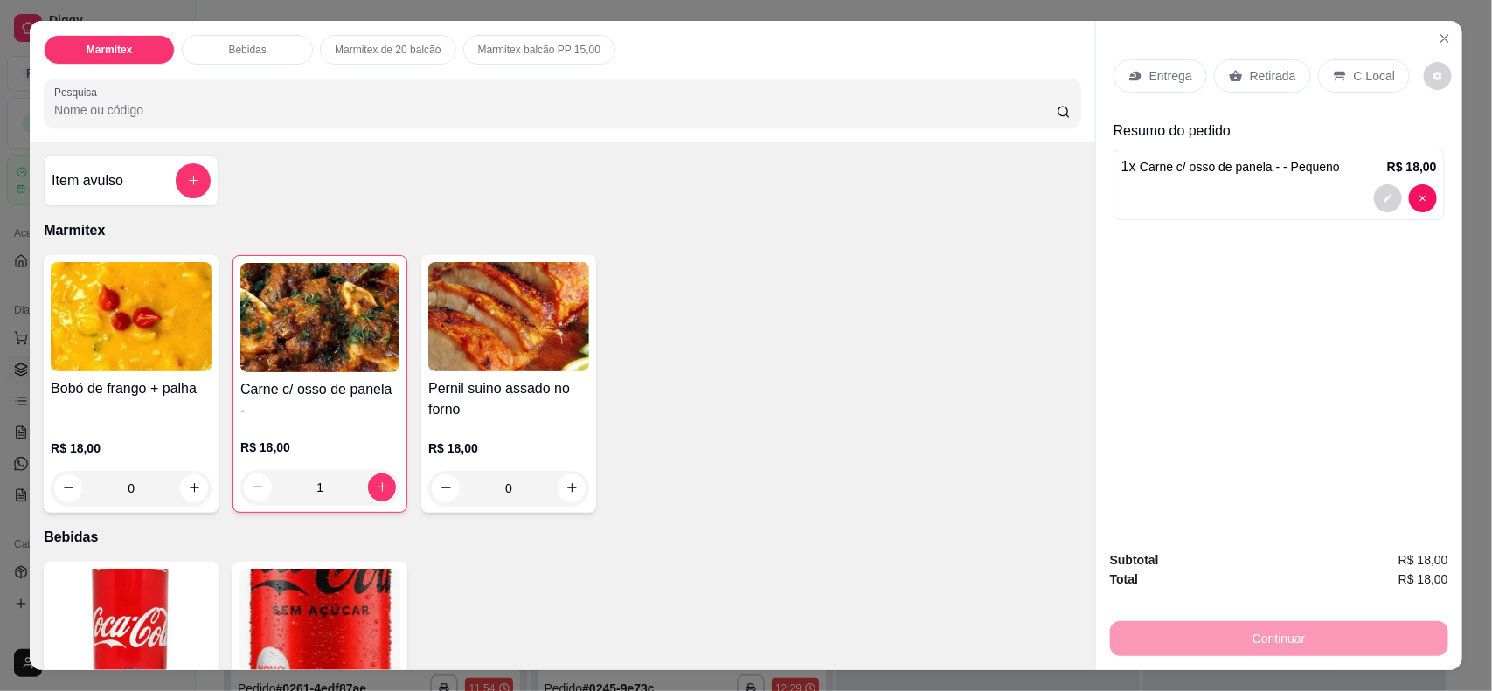
click at [1193, 59] on div "Retirada" at bounding box center [1262, 75] width 97 height 33
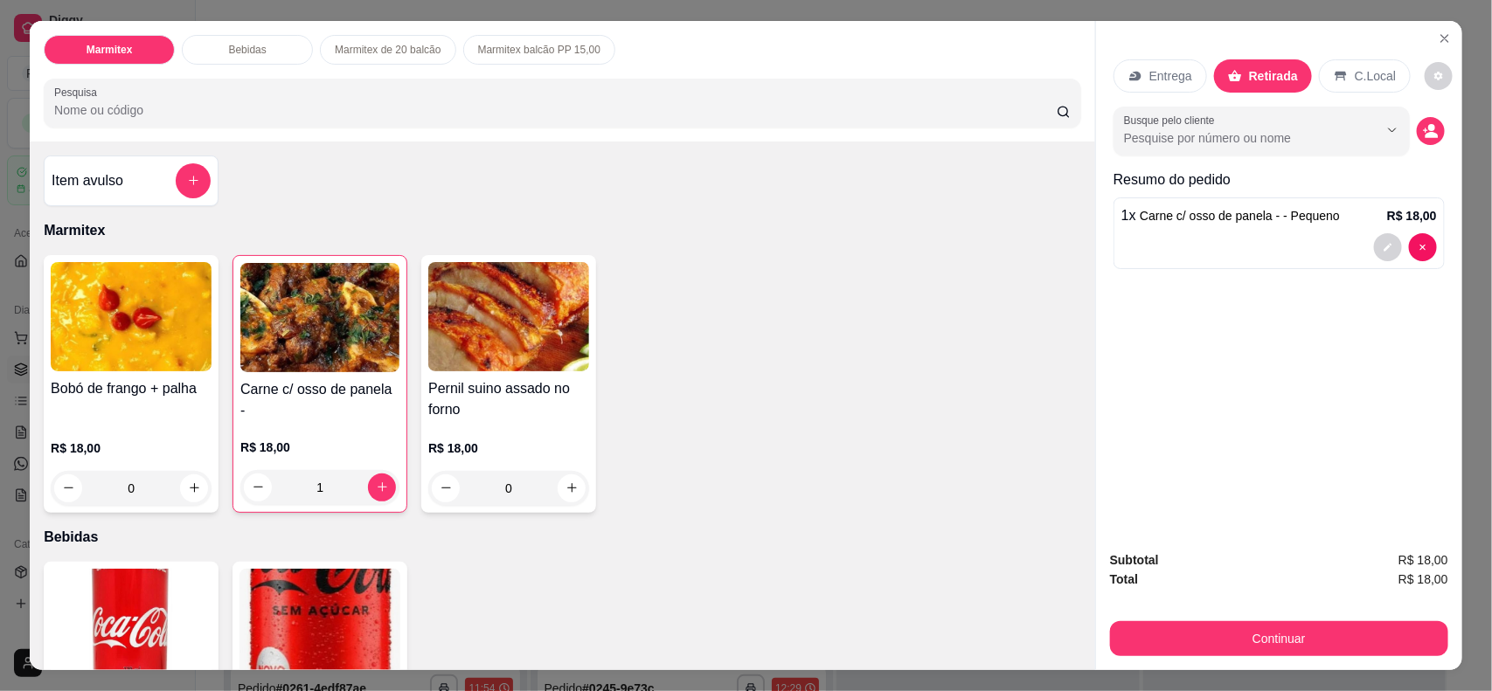
click at [1193, 552] on div "Marmitex Bebidas Marmitex de 20 balcão Marmitex balcão PP 15,00 Pesquisa Item a…" at bounding box center [746, 345] width 1492 height 691
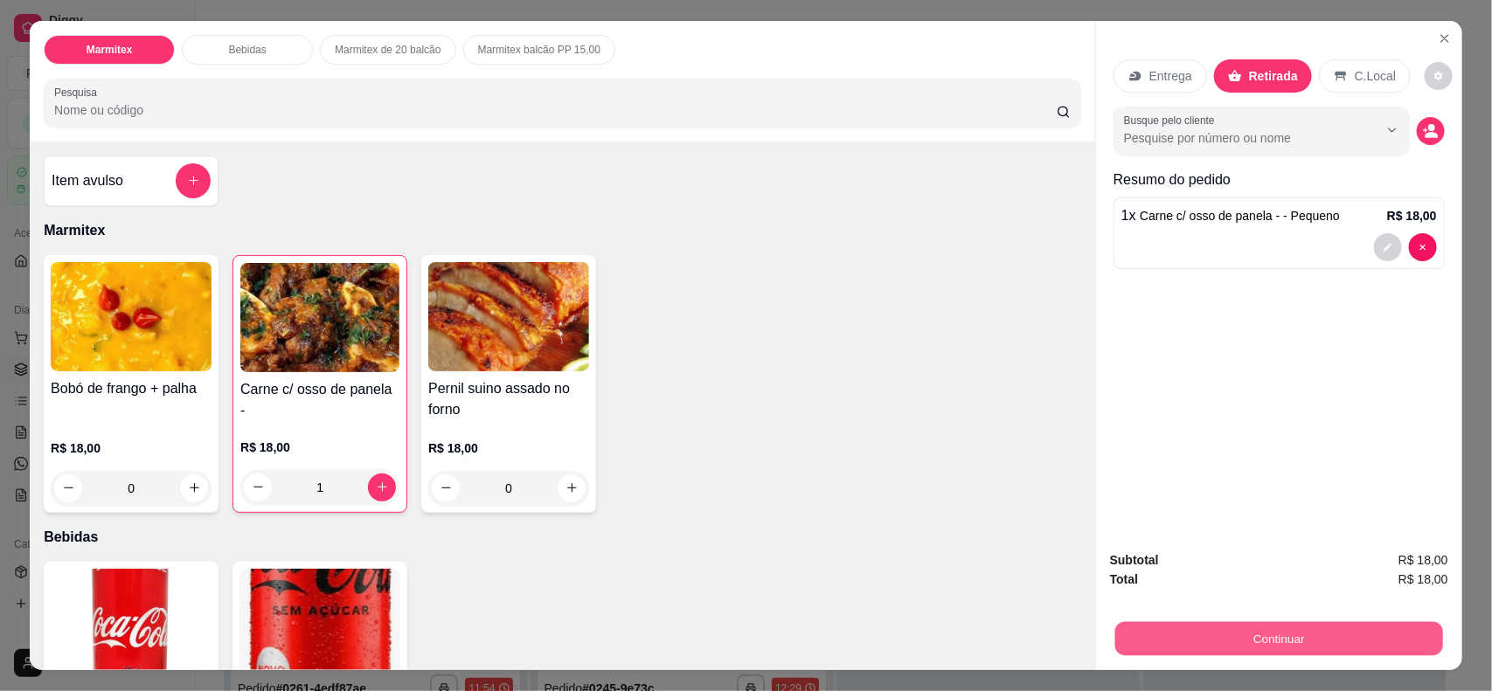
click at [1193, 552] on button "Continuar" at bounding box center [1279, 639] width 328 height 34
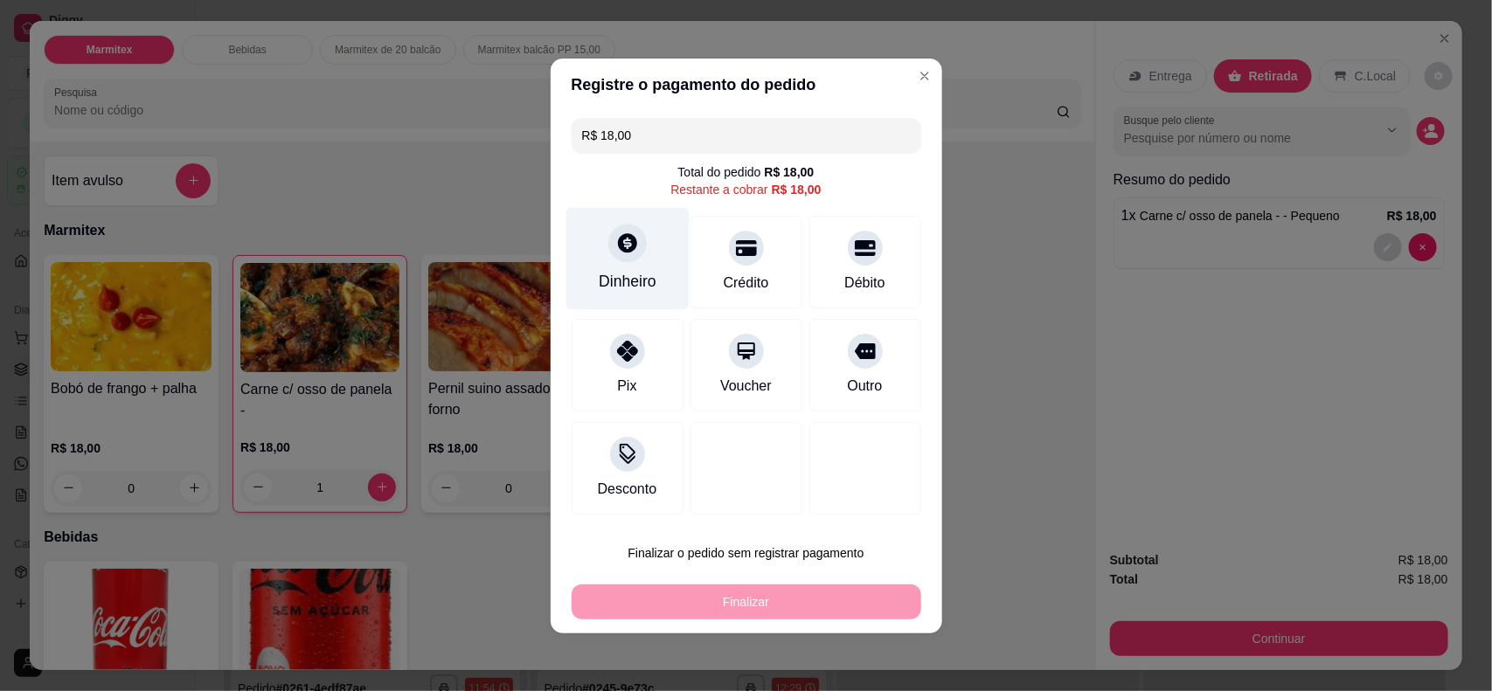
click at [650, 277] on div "Dinheiro" at bounding box center [628, 281] width 58 height 23
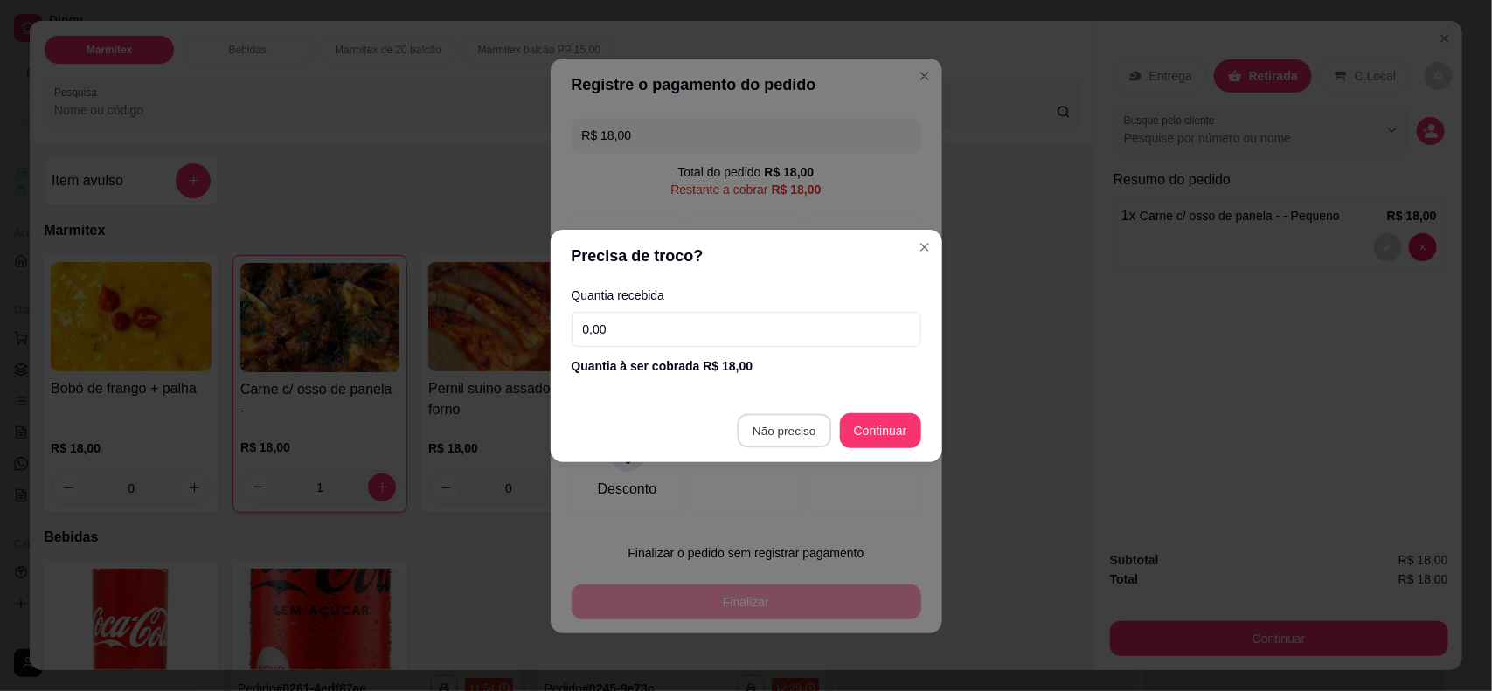
type input "R$ 0,00"
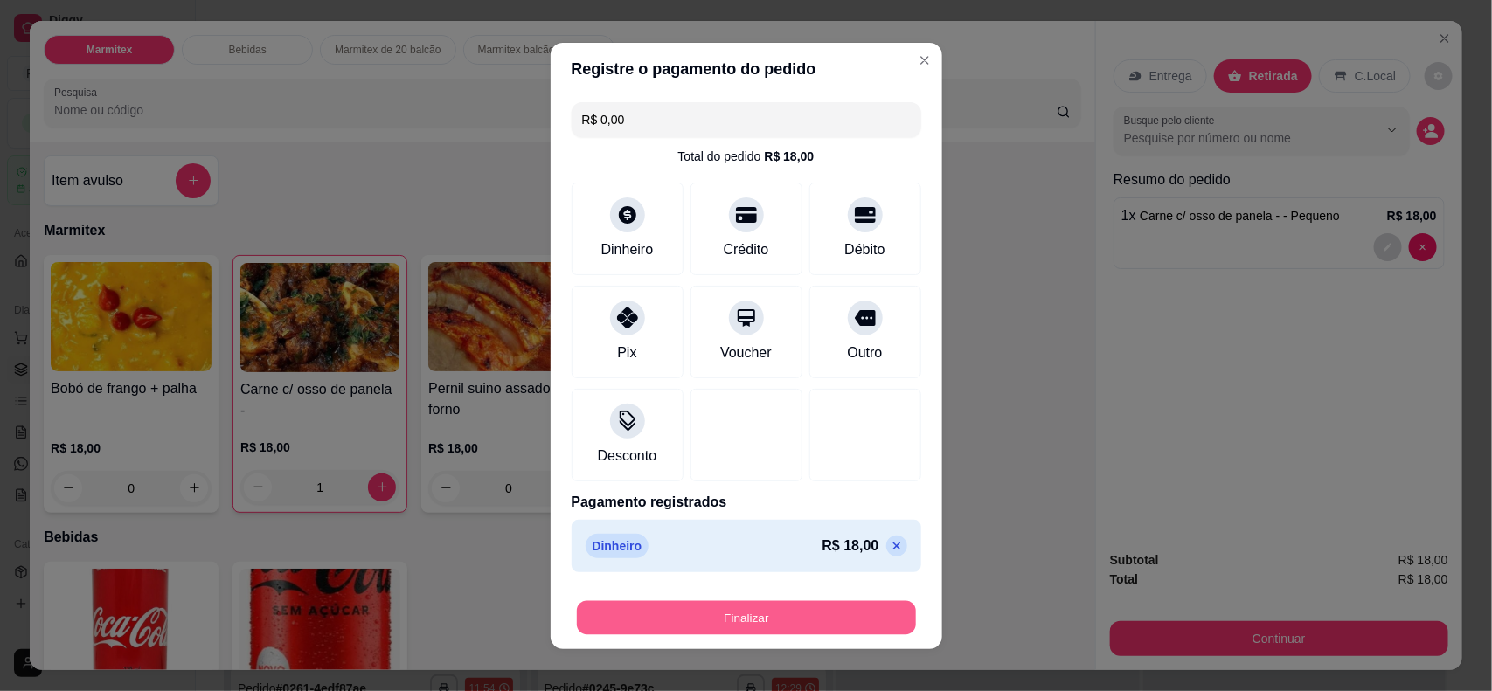
click at [774, 552] on button "Finalizar" at bounding box center [746, 618] width 339 height 34
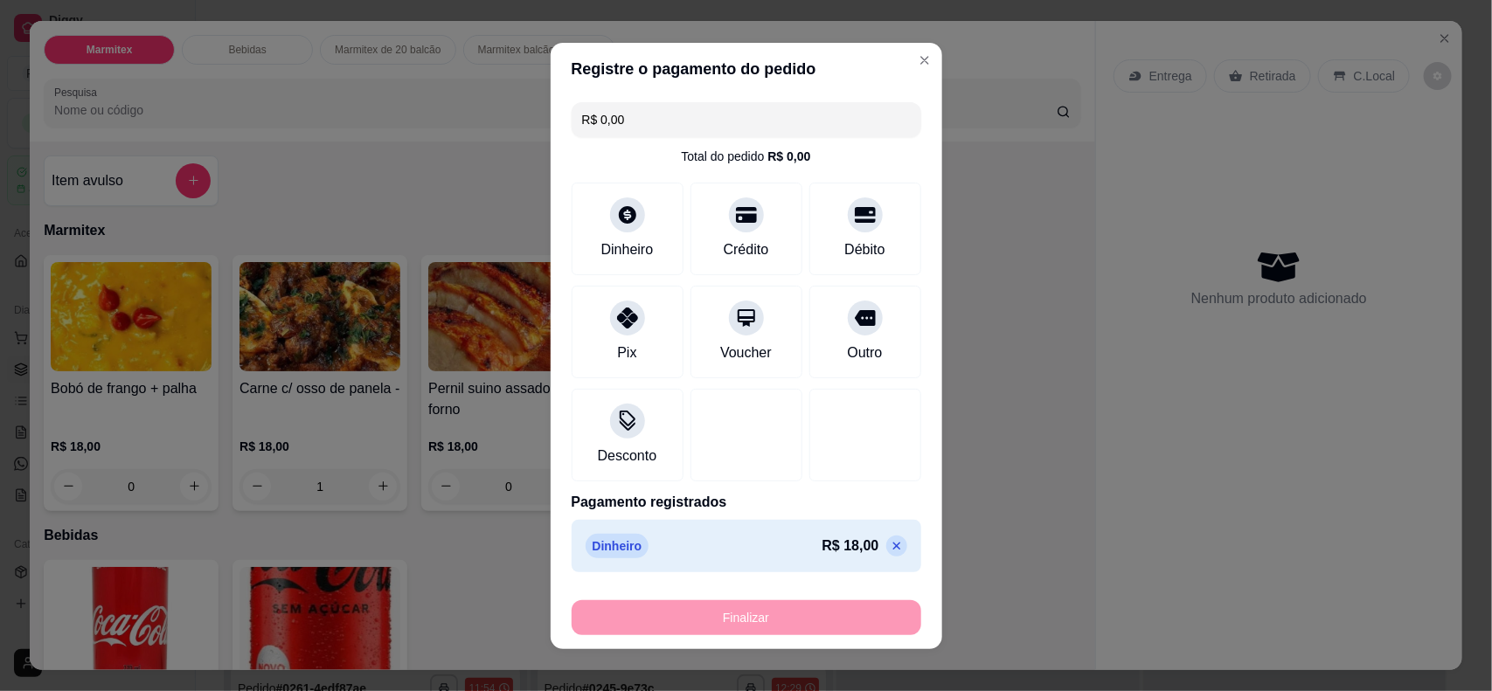
type input "0"
type input "-R$ 18,00"
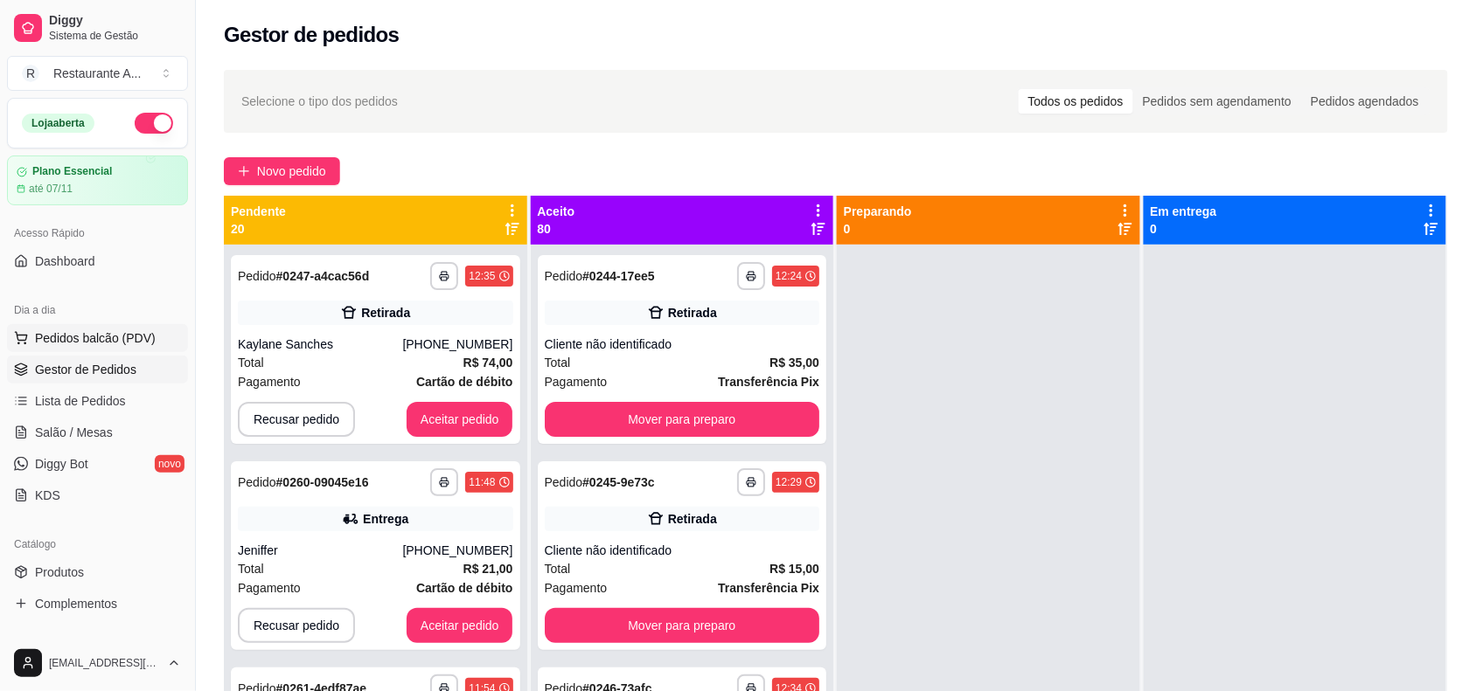
click at [84, 343] on span "Pedidos balcão (PDV)" at bounding box center [95, 338] width 121 height 17
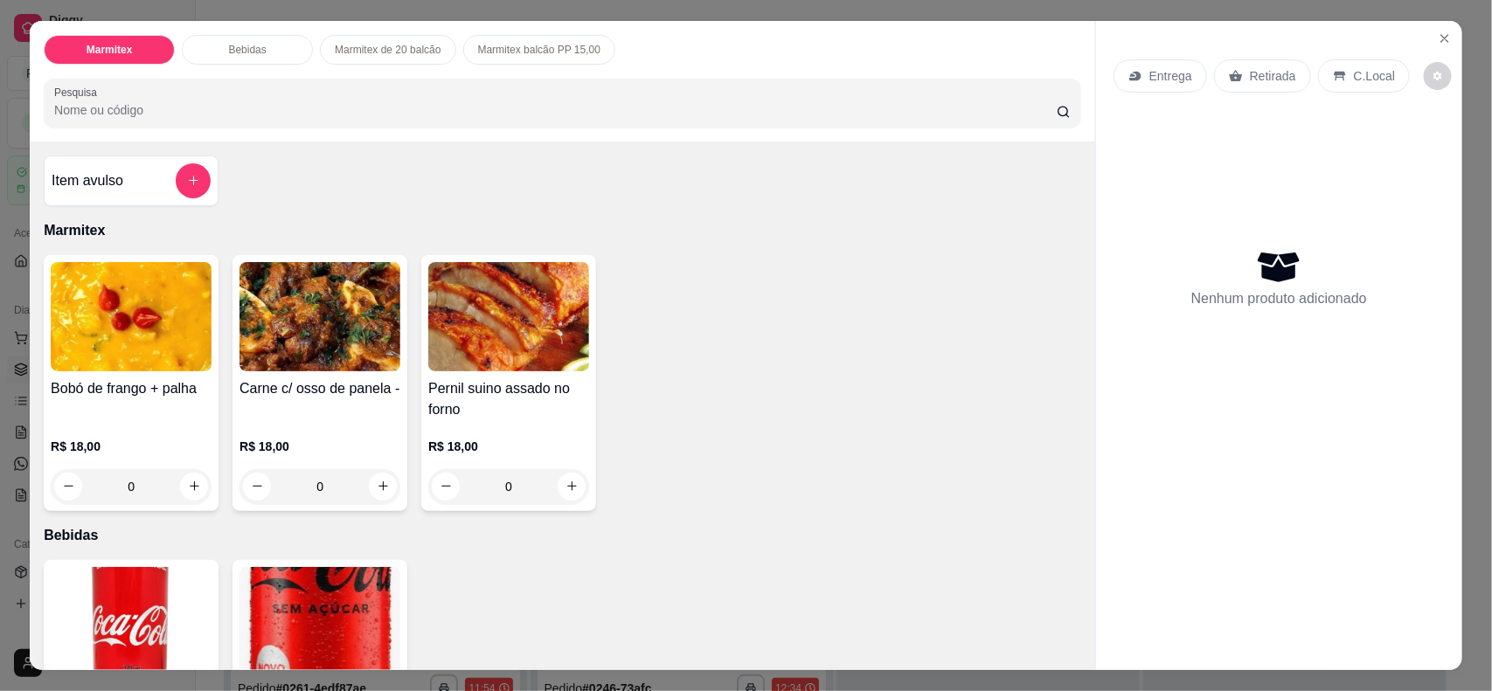
click at [316, 321] on img at bounding box center [320, 316] width 161 height 109
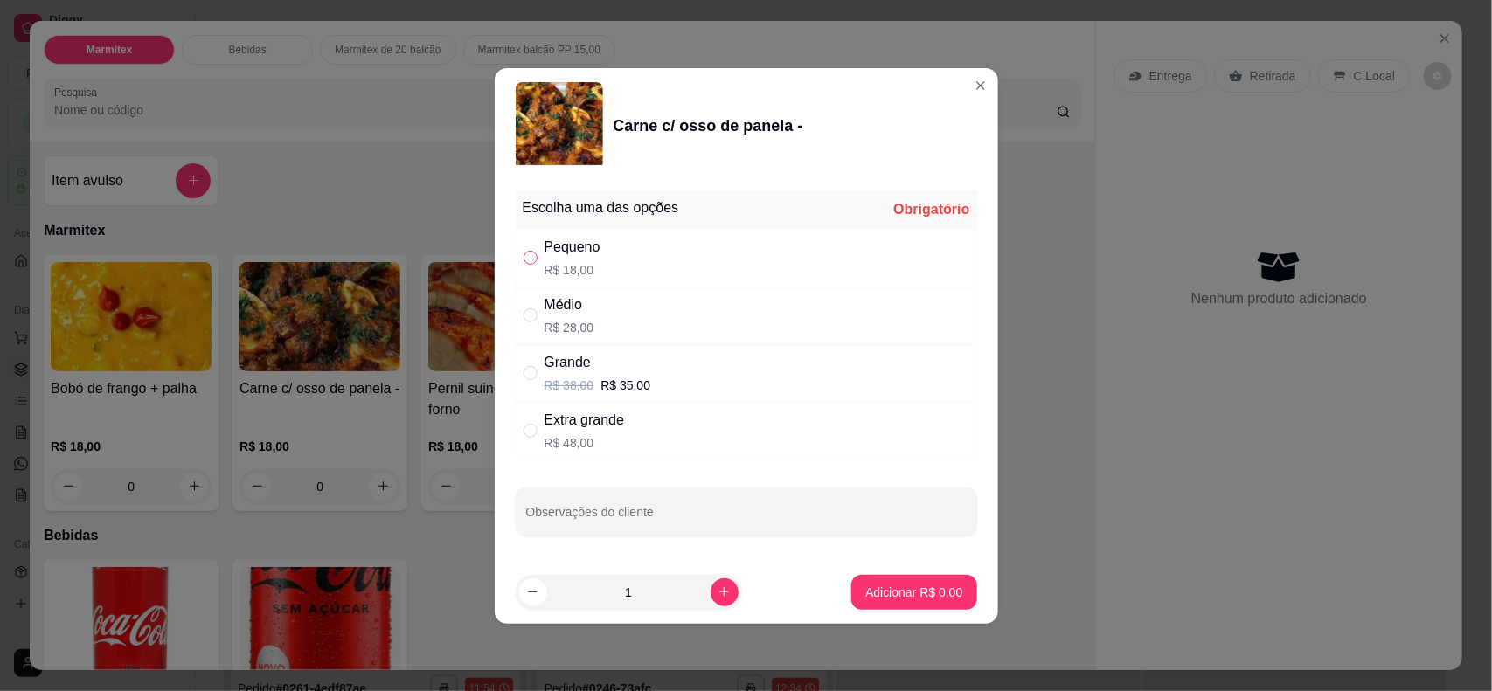
click at [536, 256] on input "" at bounding box center [531, 258] width 14 height 14
radio input "true"
click at [859, 552] on p "Adicionar R$ 18,00" at bounding box center [910, 592] width 104 height 17
type input "1"
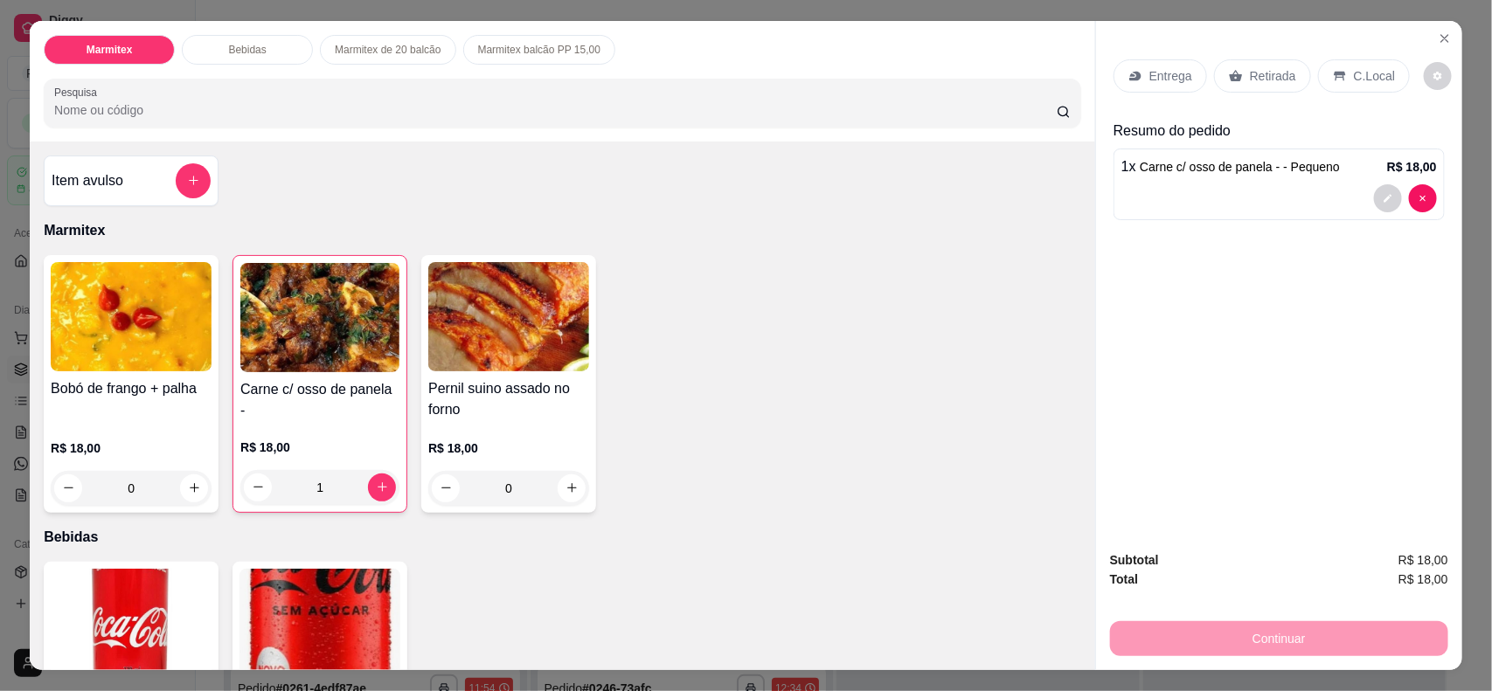
click at [1193, 74] on p "Retirada" at bounding box center [1273, 75] width 46 height 17
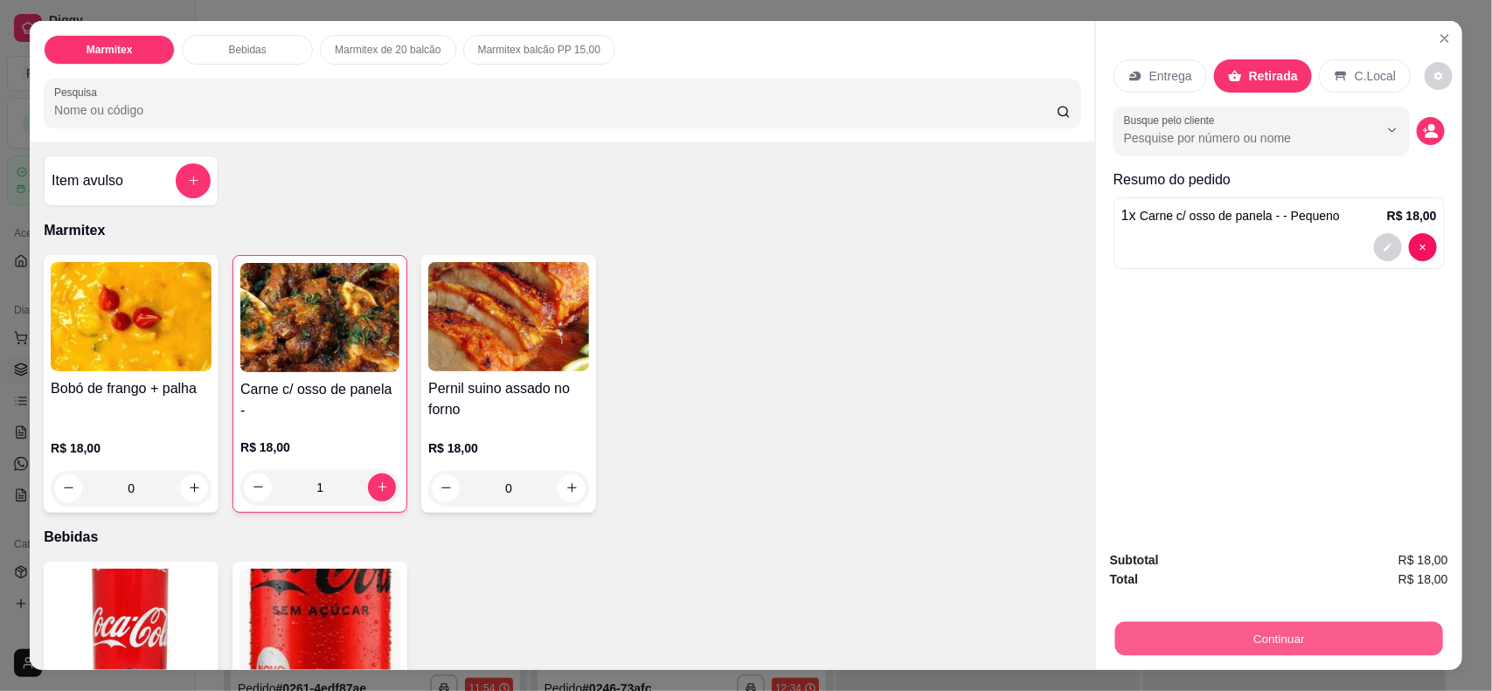
click at [1193, 552] on button "Continuar" at bounding box center [1279, 639] width 328 height 34
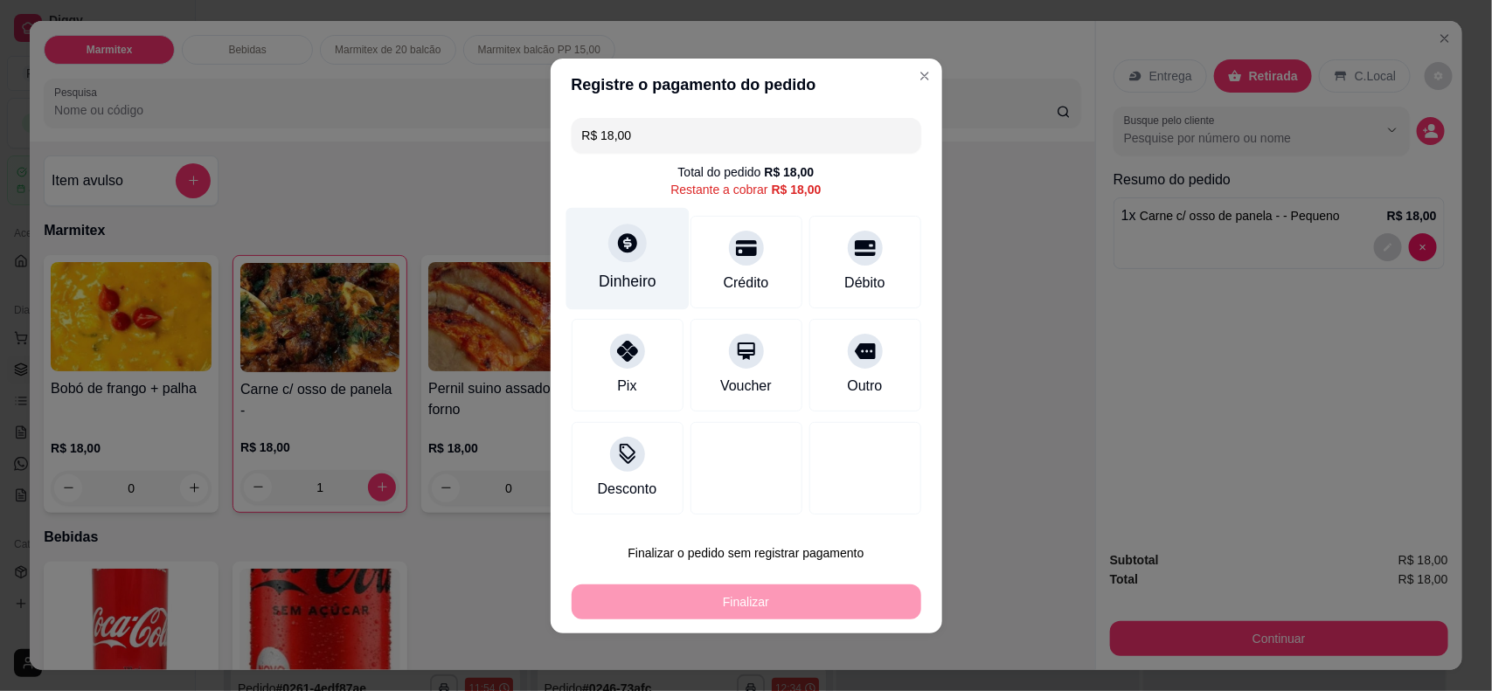
click at [601, 261] on div "Dinheiro" at bounding box center [627, 258] width 123 height 102
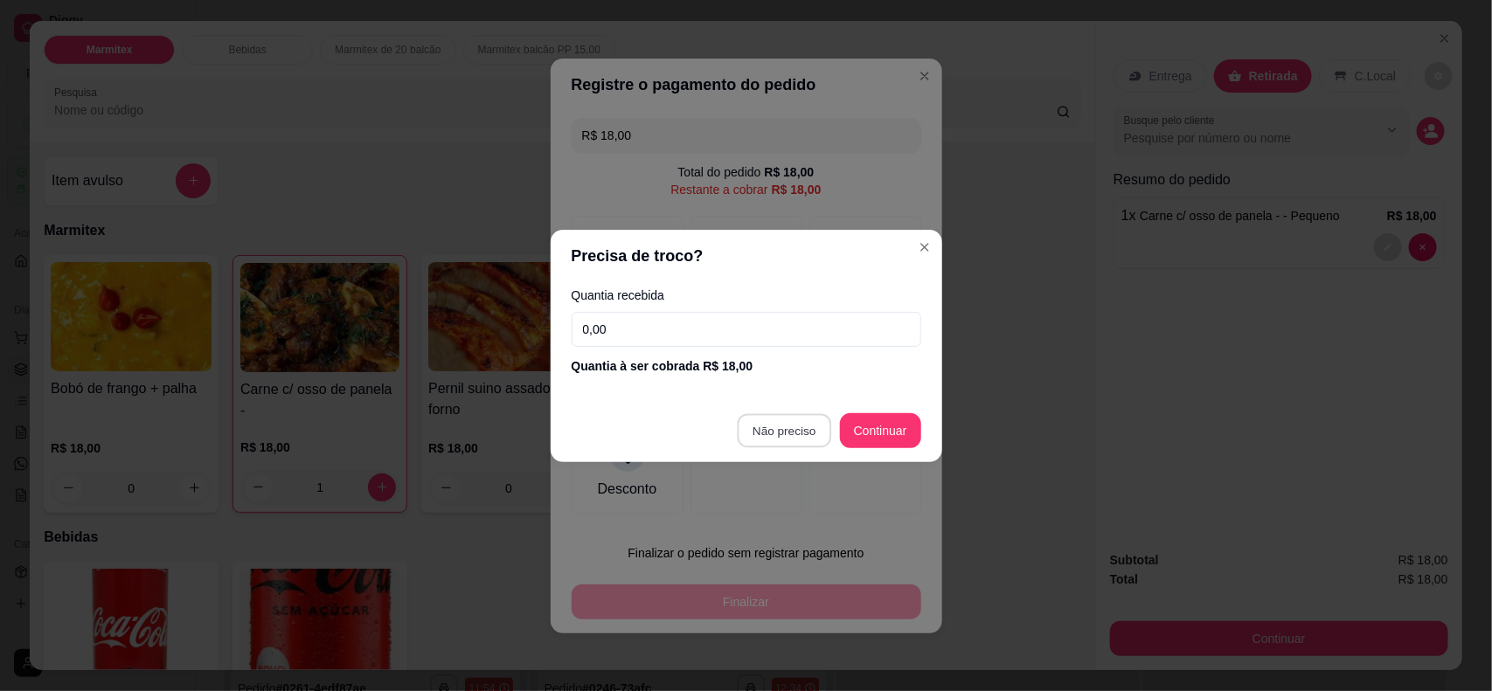
type input "R$ 0,00"
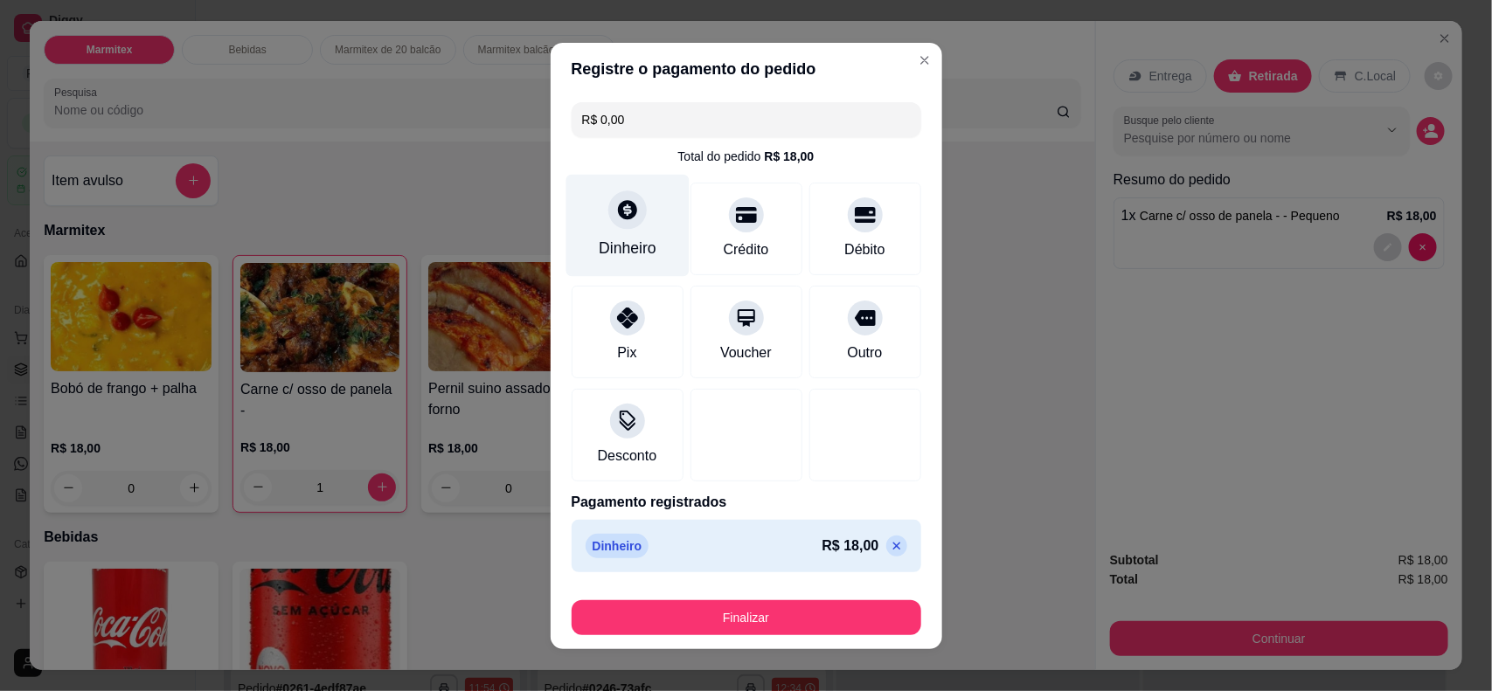
click at [583, 215] on div "Dinheiro" at bounding box center [627, 225] width 123 height 102
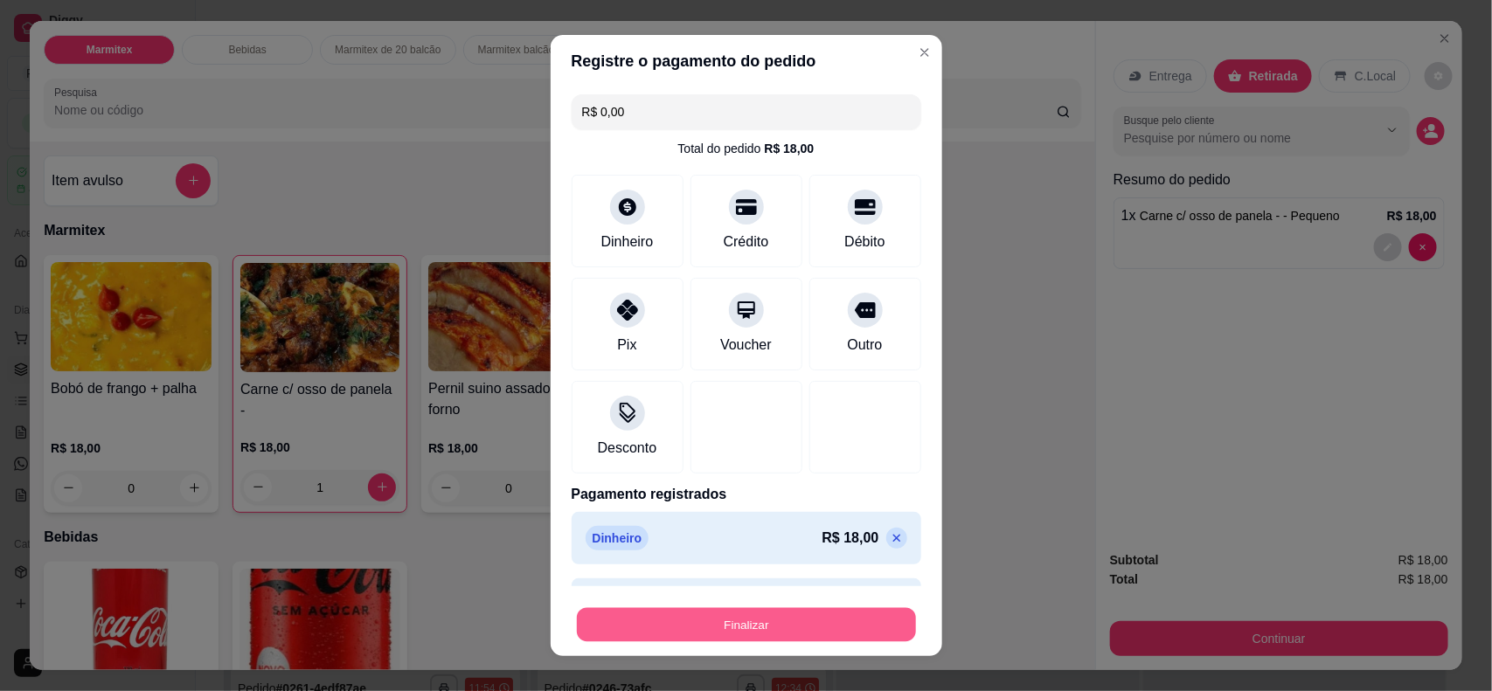
click at [750, 552] on button "Finalizar" at bounding box center [746, 625] width 339 height 34
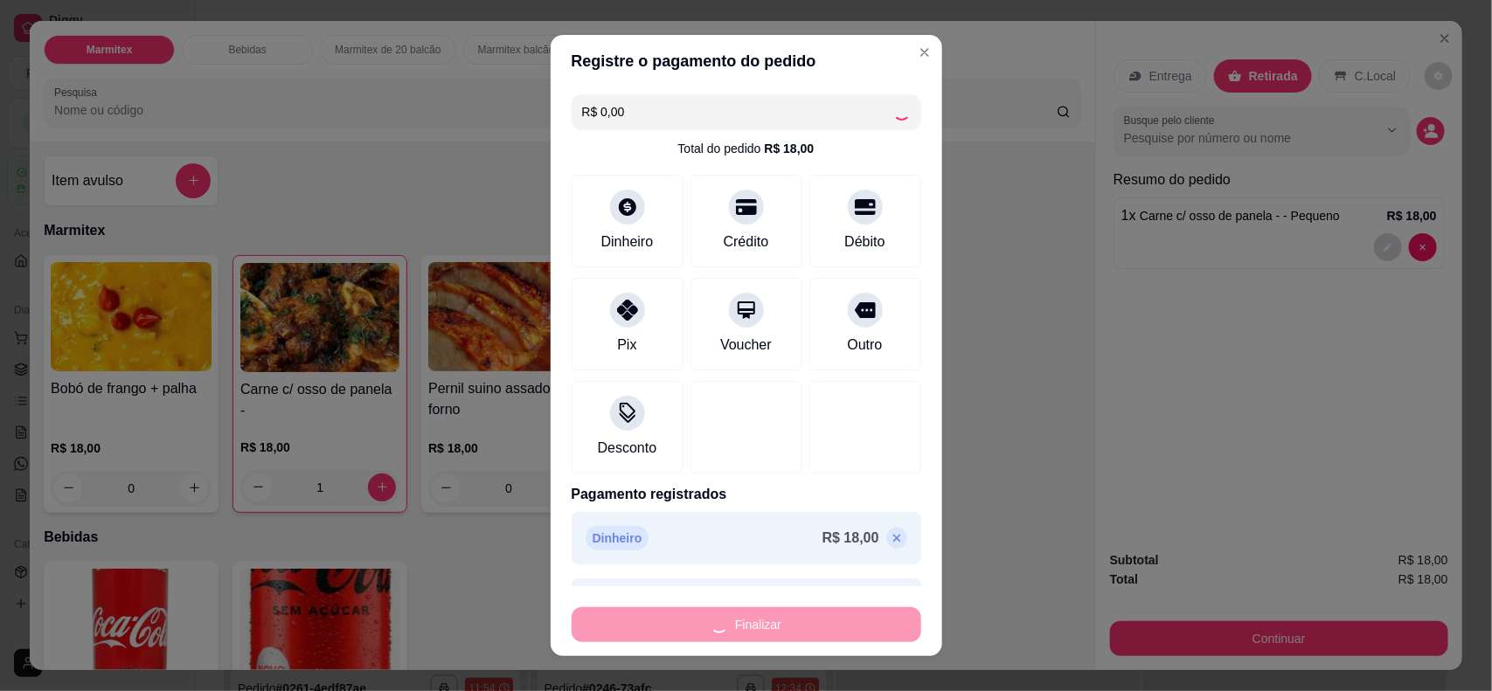
type input "0"
type input "-R$ 18,00"
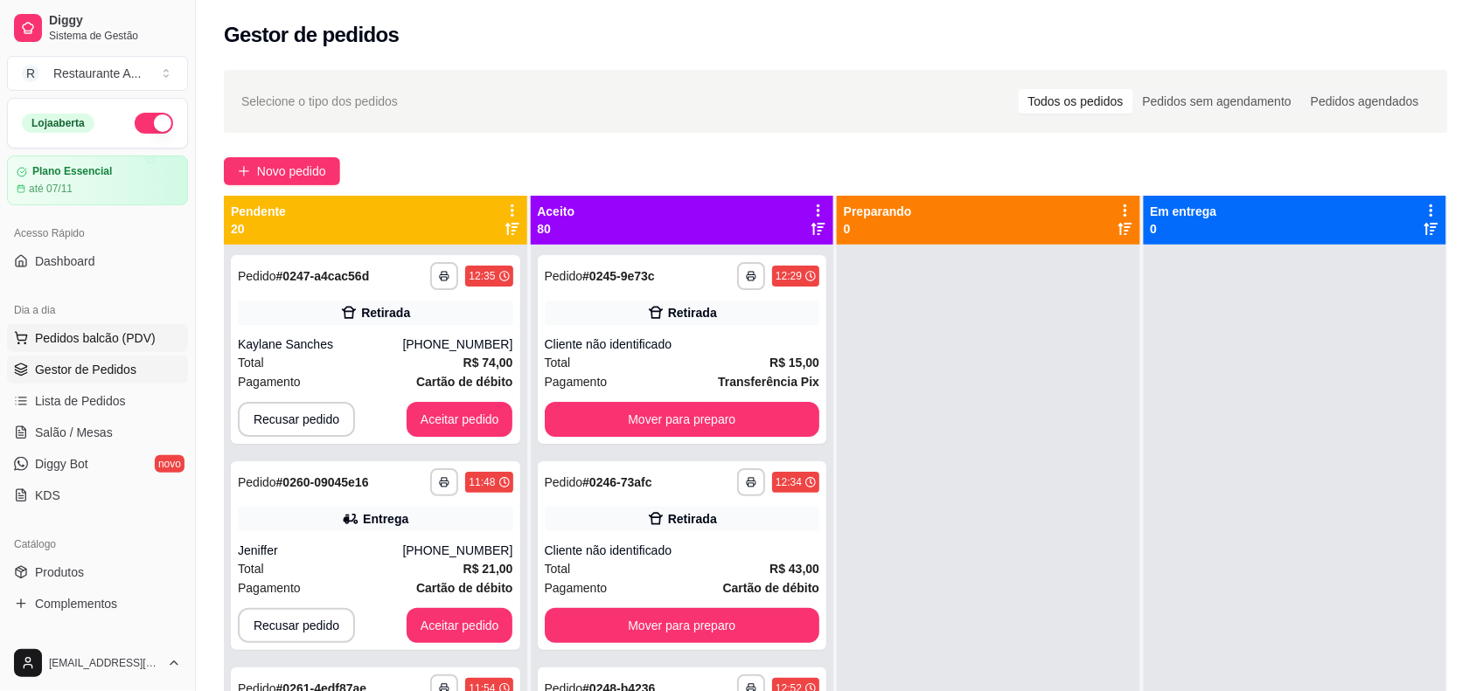
click at [123, 329] on button "Pedidos balcão (PDV)" at bounding box center [97, 338] width 181 height 28
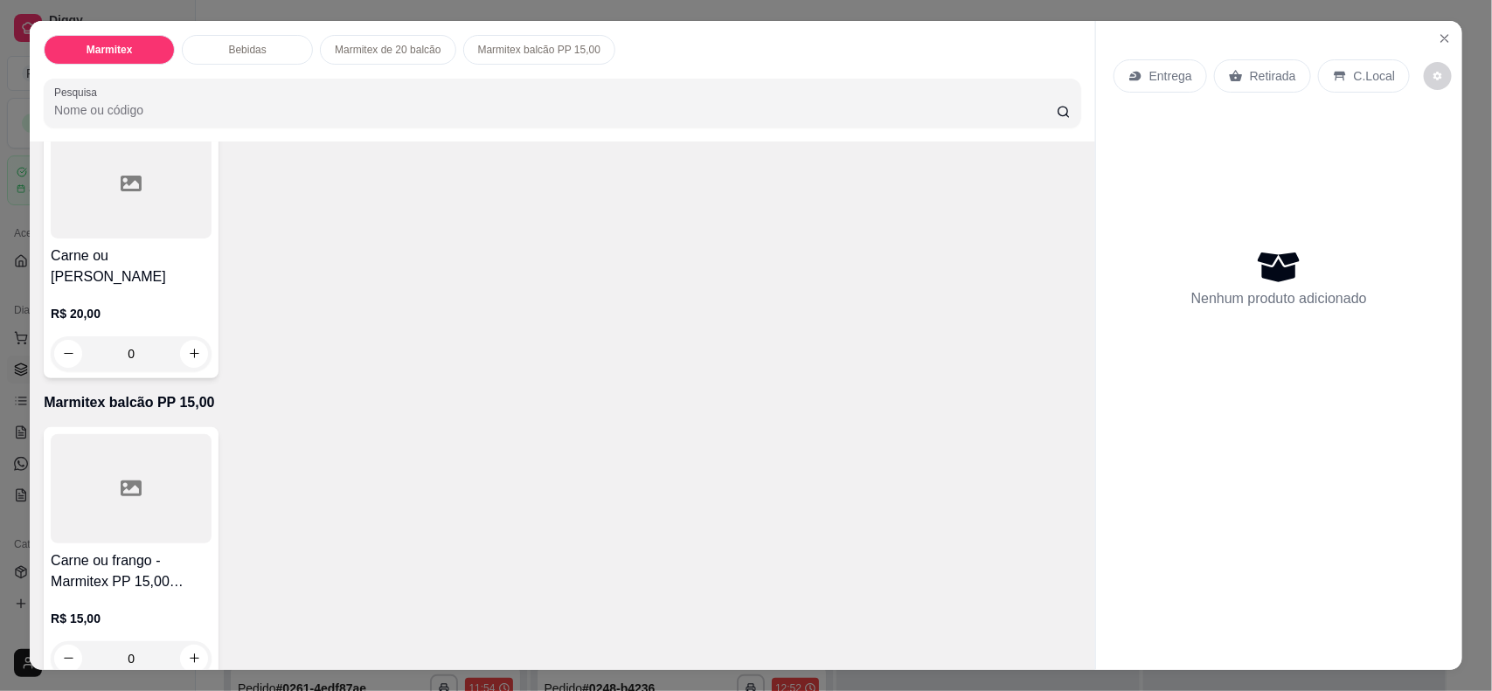
scroll to position [749, 0]
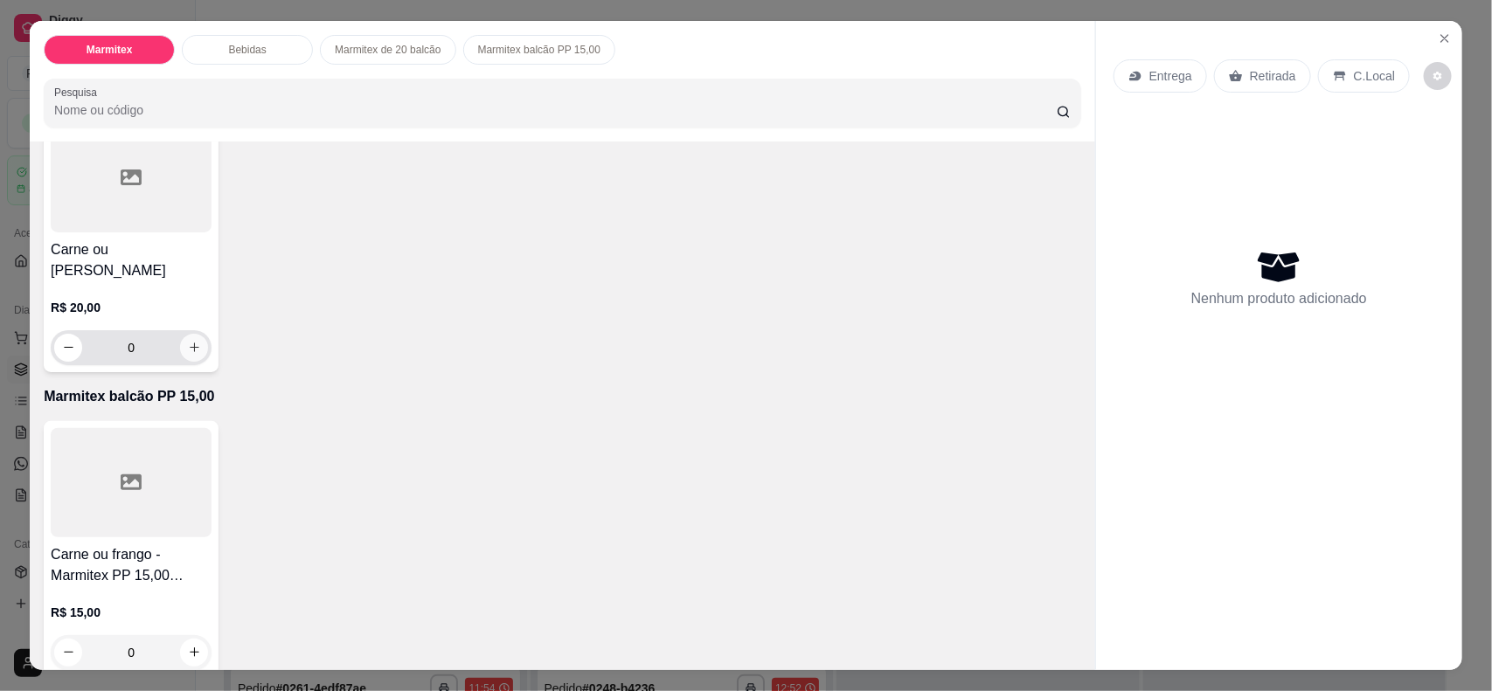
click at [190, 343] on icon "increase-product-quantity" at bounding box center [195, 348] width 10 height 10
type input "1"
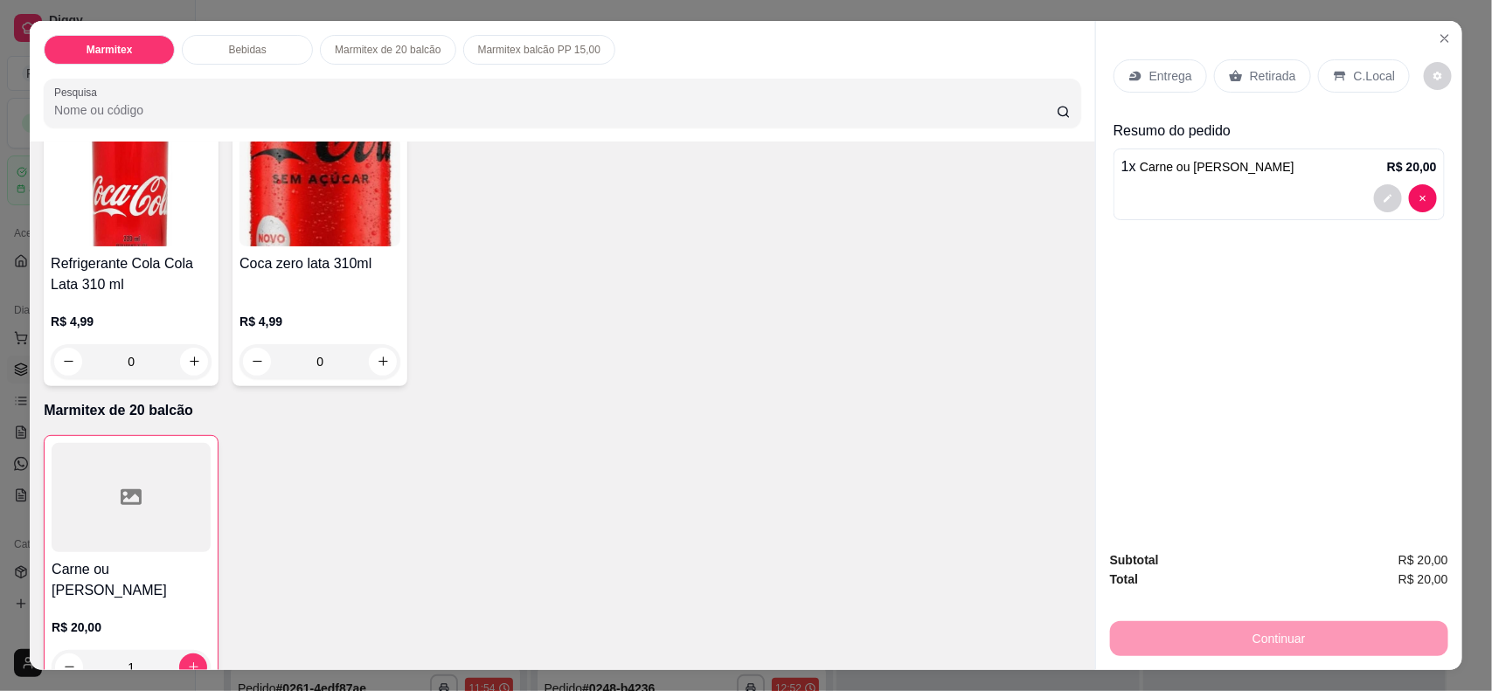
scroll to position [400, 0]
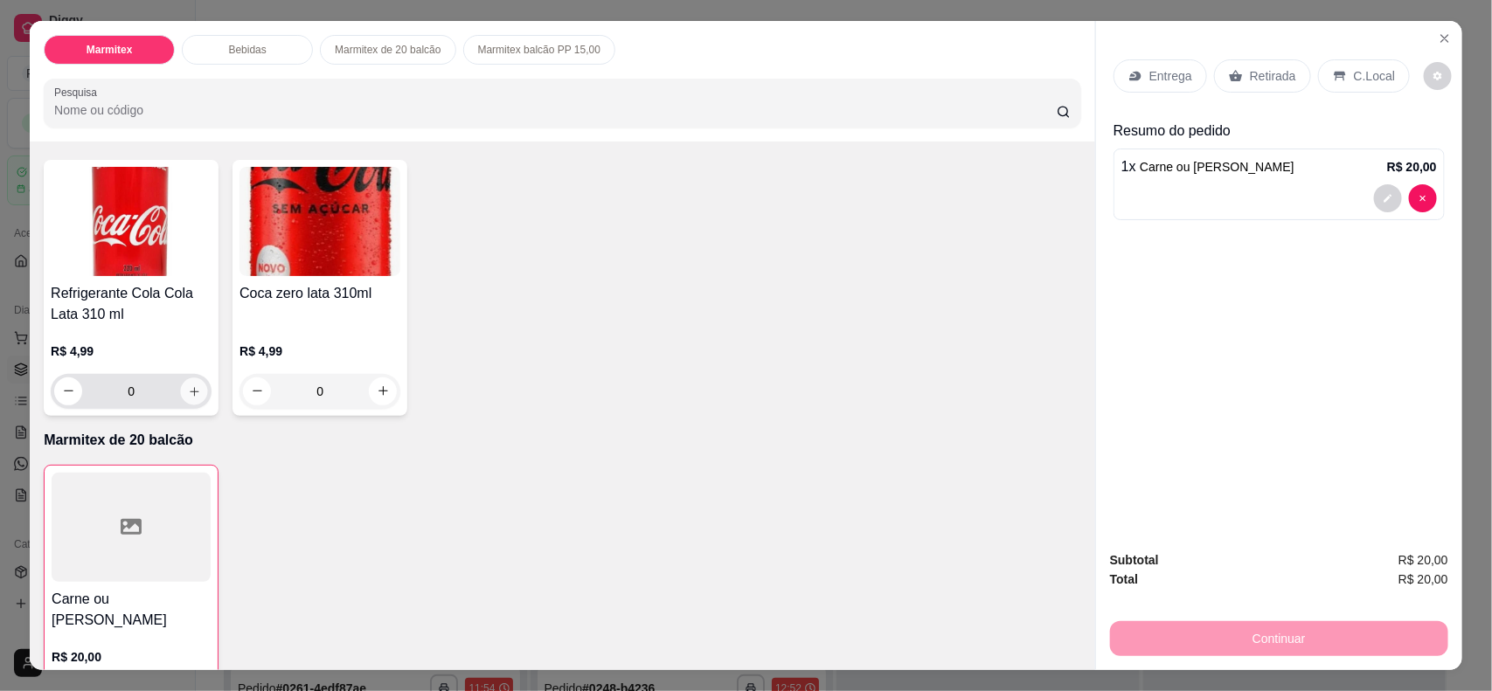
click at [190, 403] on button "increase-product-quantity" at bounding box center [194, 391] width 27 height 27
type input "1"
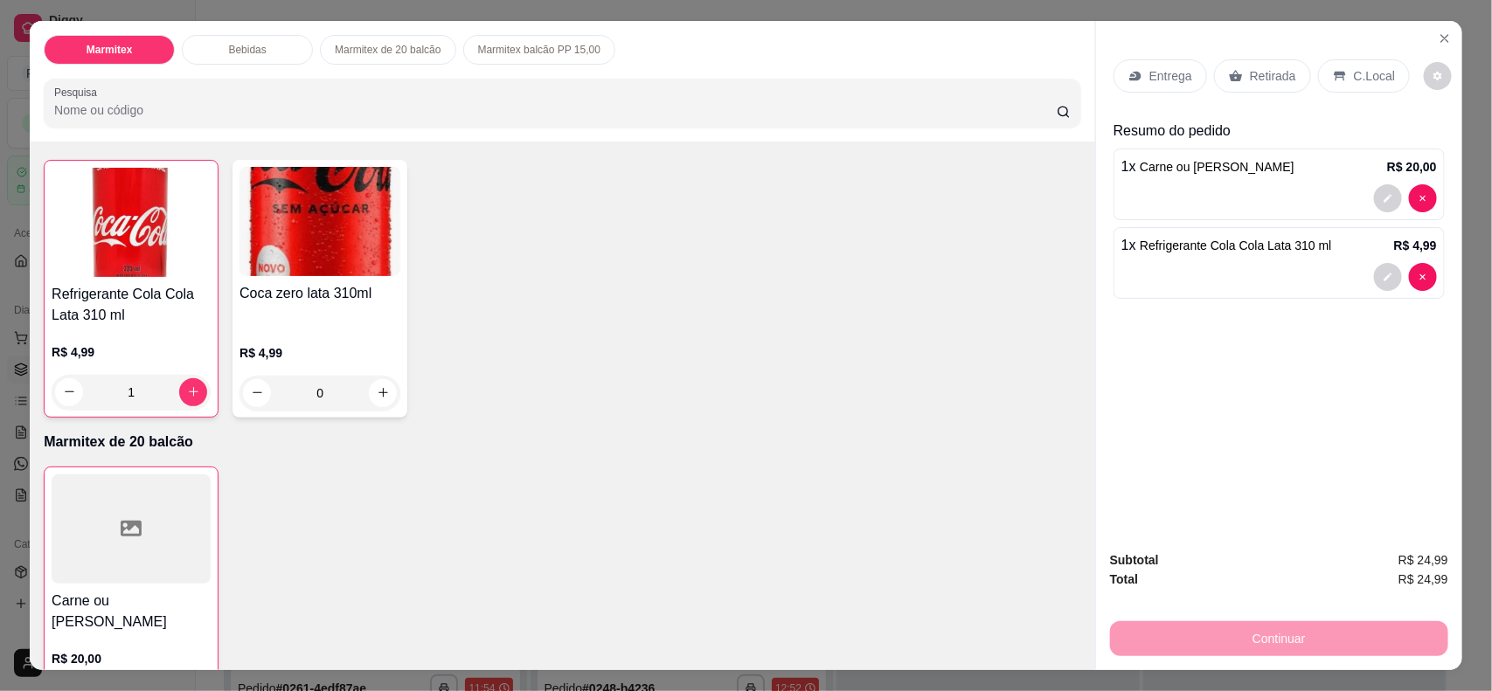
click at [1193, 71] on p "Retirada" at bounding box center [1273, 75] width 46 height 17
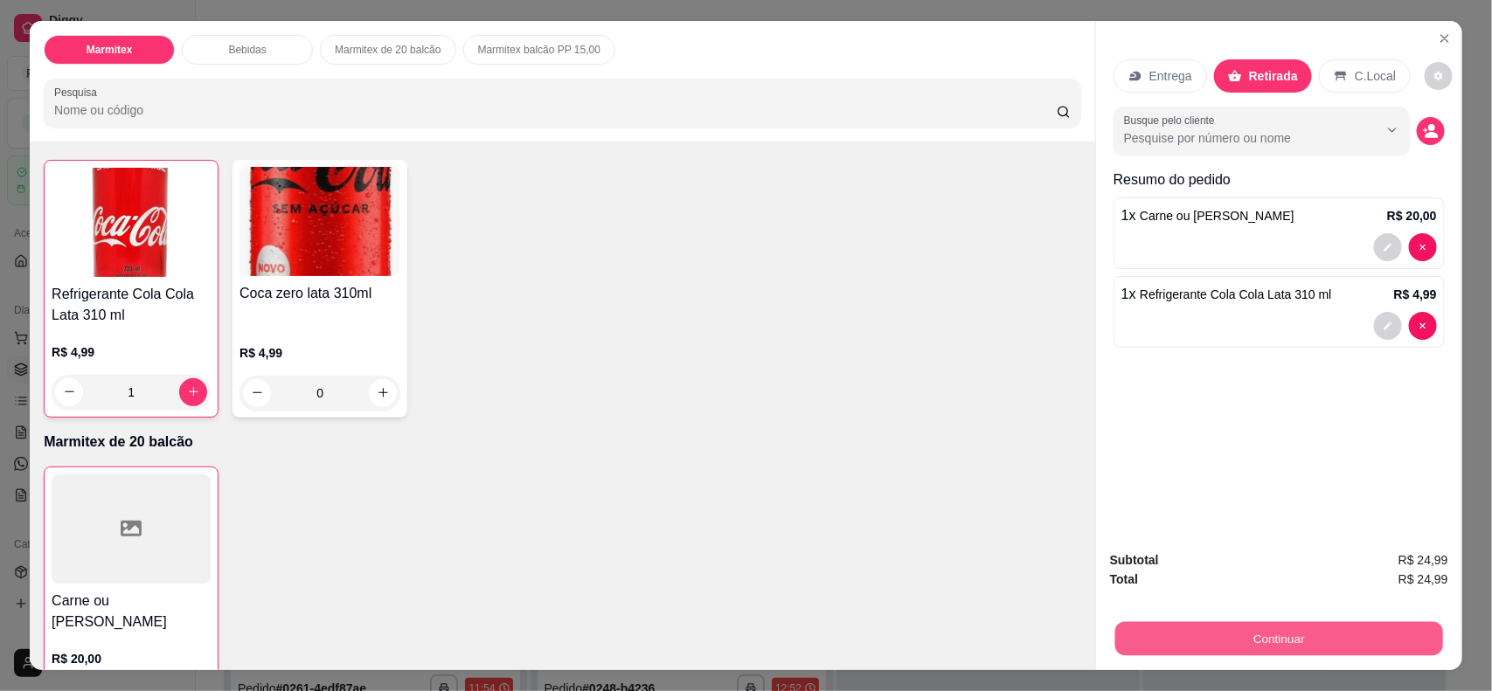
click at [1193, 552] on button "Continuar" at bounding box center [1279, 639] width 328 height 34
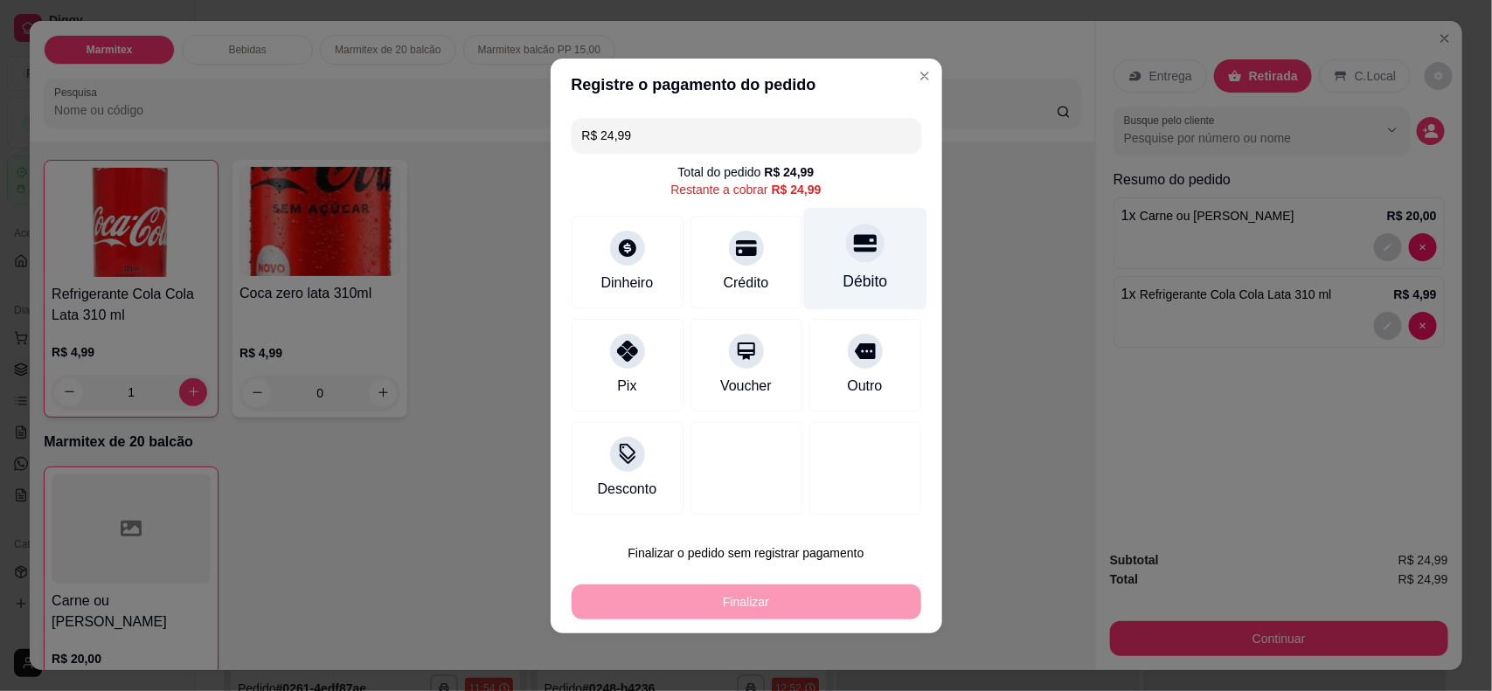
click at [861, 261] on div "Débito" at bounding box center [864, 258] width 123 height 102
type input "R$ 0,00"
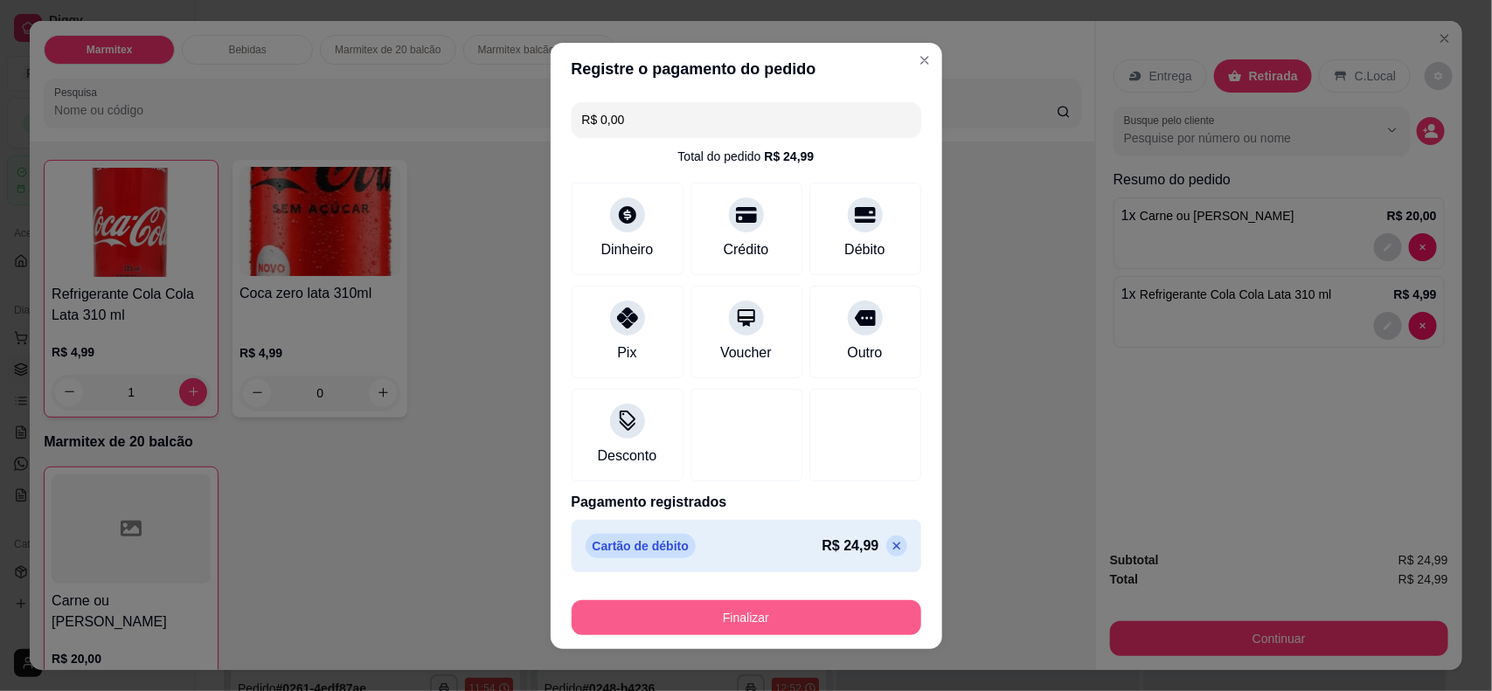
click at [740, 552] on button "Finalizar" at bounding box center [747, 618] width 350 height 35
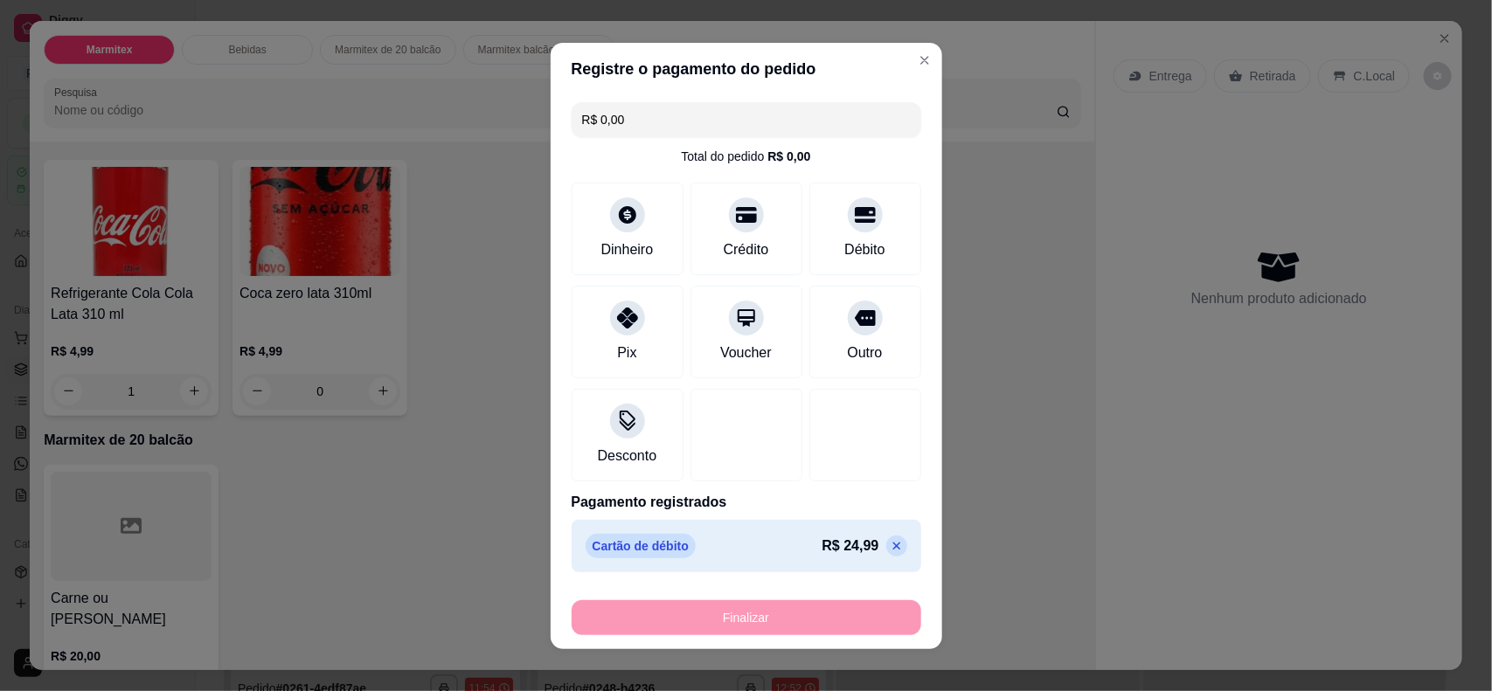
type input "0"
type input "-R$ 24,99"
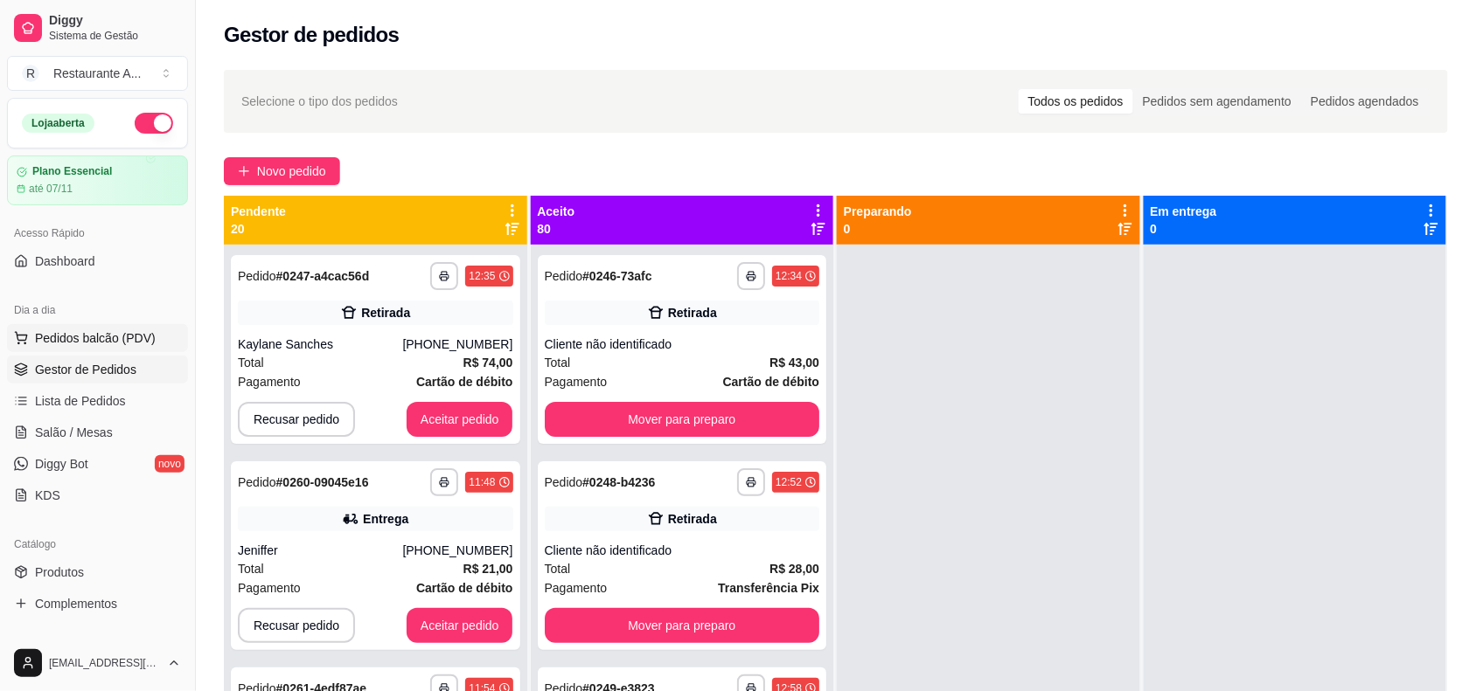
click at [71, 341] on span "Pedidos balcão (PDV)" at bounding box center [95, 338] width 121 height 17
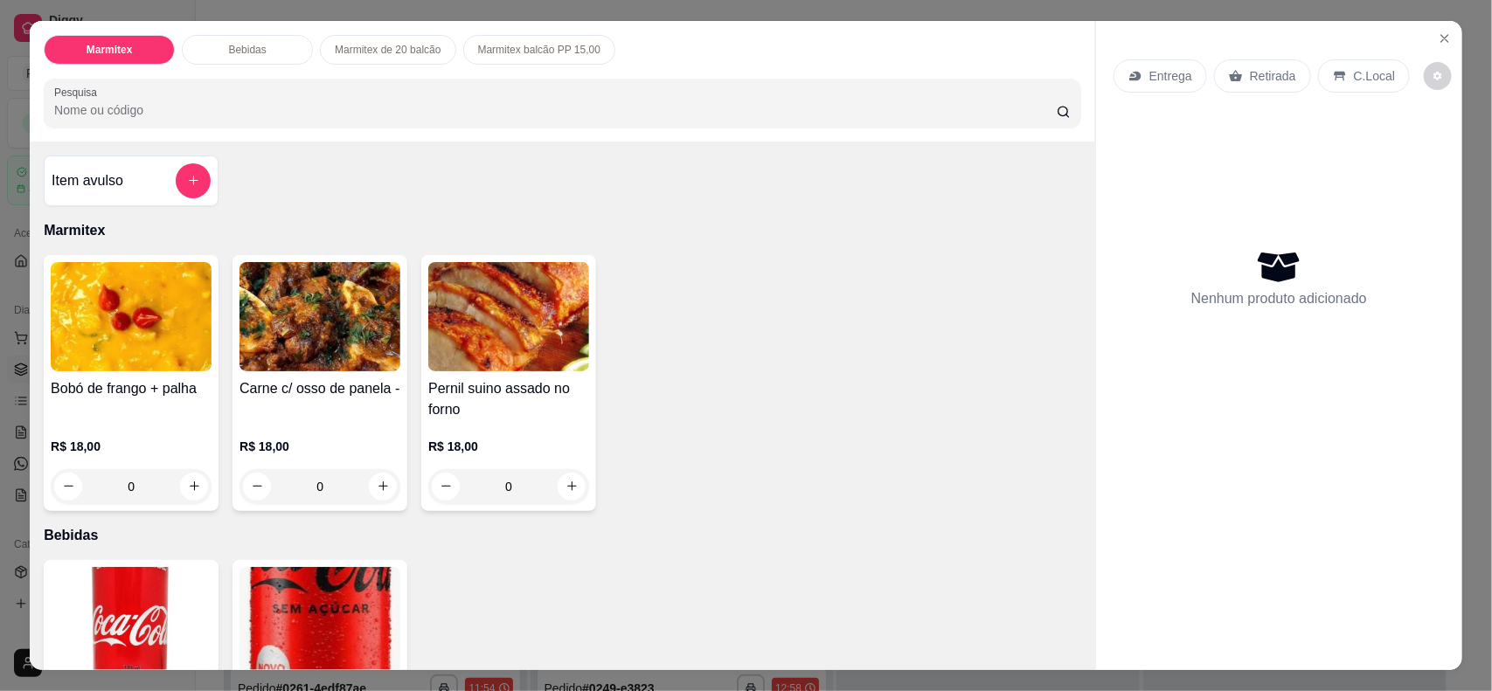
click at [372, 474] on div "0" at bounding box center [320, 486] width 161 height 35
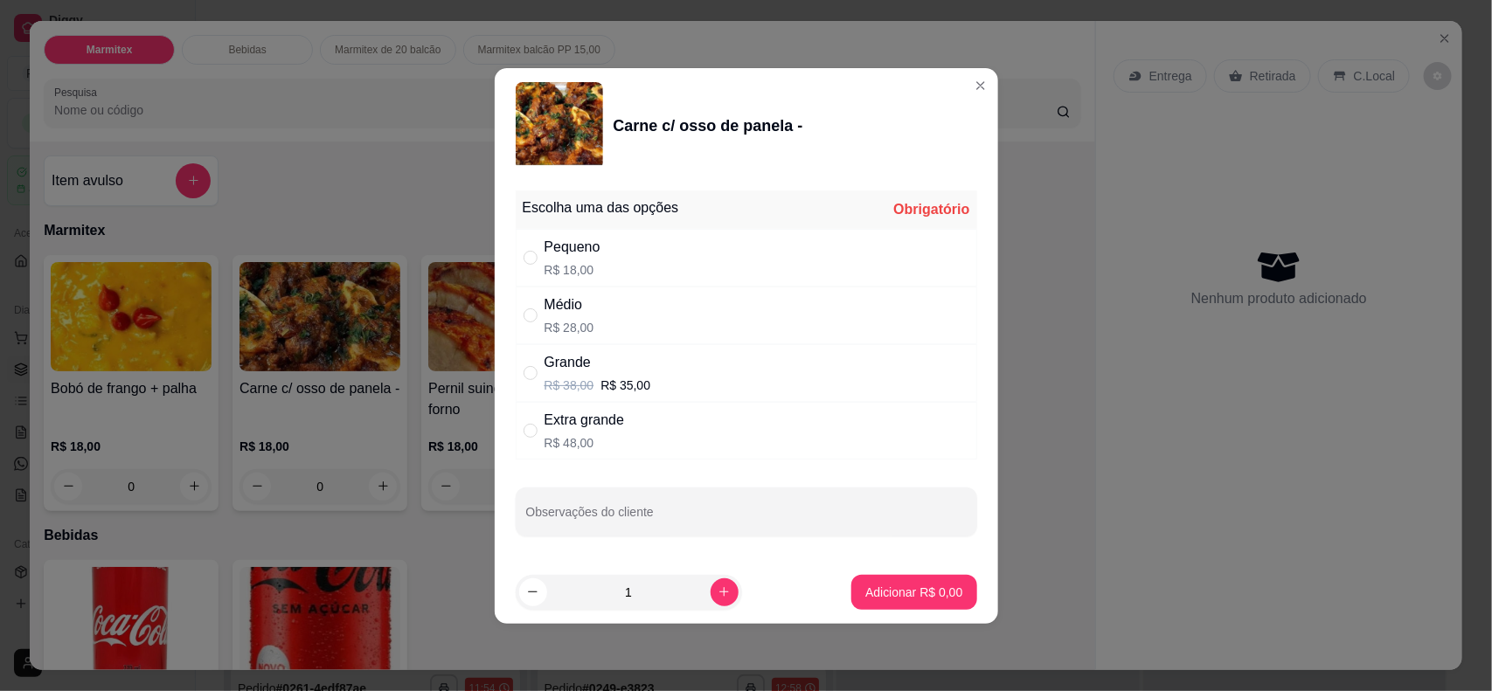
click at [532, 246] on div "Pequeno R$ 18,00" at bounding box center [747, 258] width 462 height 58
radio input "true"
click at [881, 552] on p "Adicionar R$ 18,00" at bounding box center [910, 592] width 104 height 17
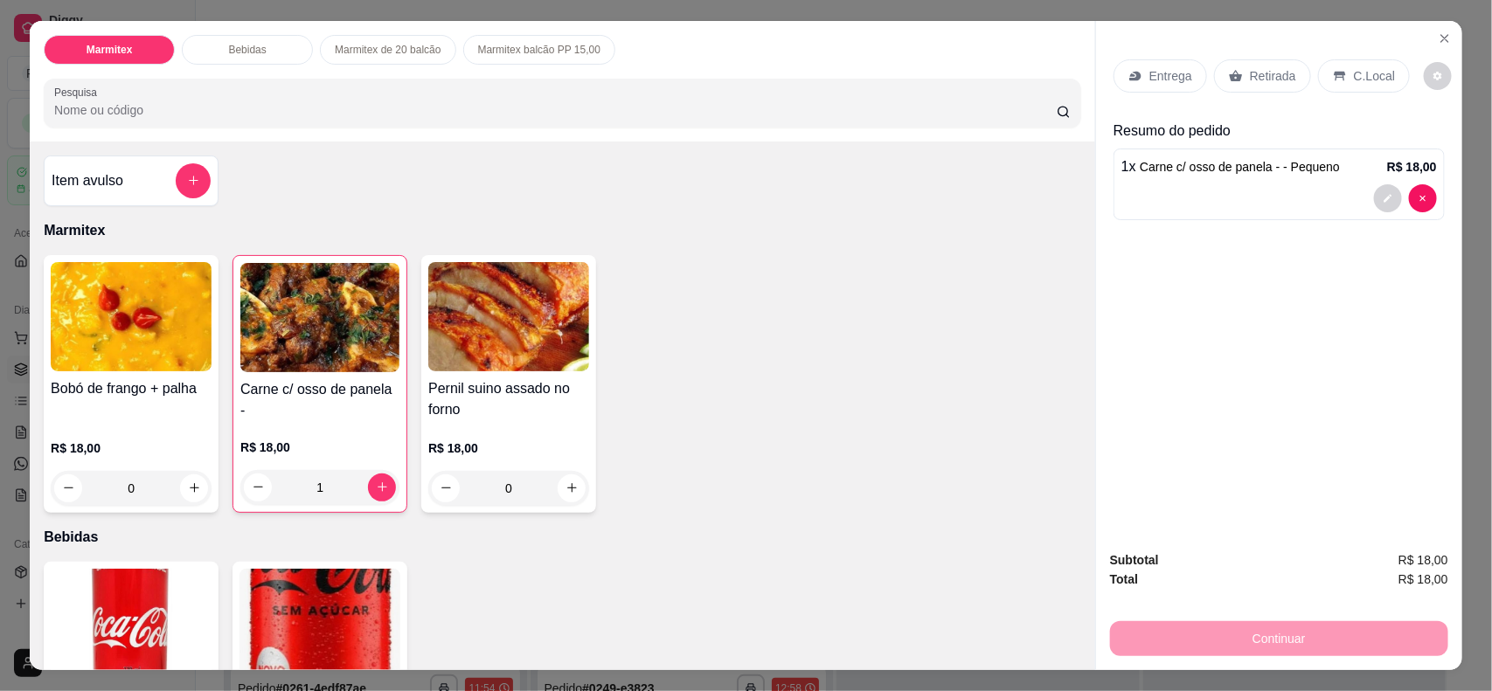
type input "1"
click at [374, 478] on div "1" at bounding box center [319, 487] width 159 height 35
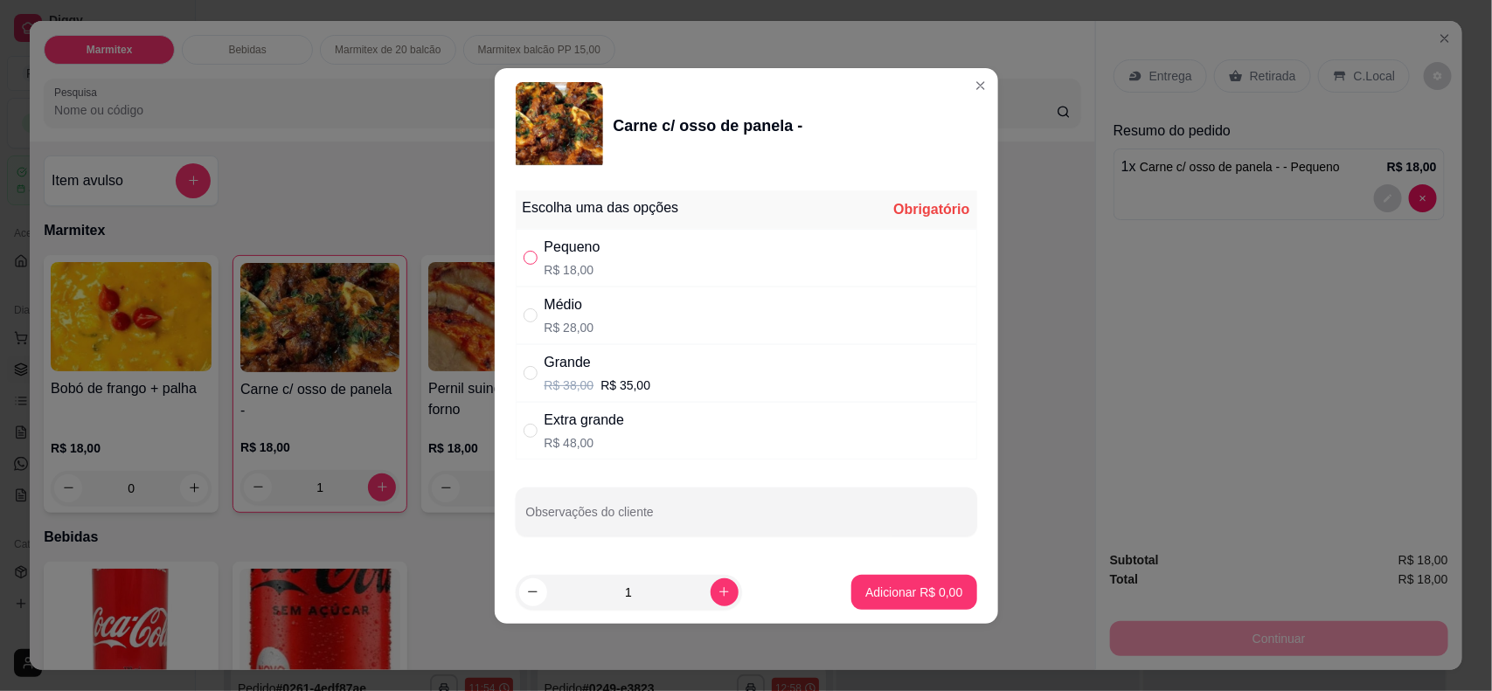
click at [531, 260] on input "" at bounding box center [531, 258] width 14 height 14
radio input "true"
click at [718, 552] on button "increase-product-quantity" at bounding box center [725, 593] width 28 height 28
type input "2"
click at [860, 552] on p "Adicionar R$ 36,00" at bounding box center [910, 592] width 101 height 17
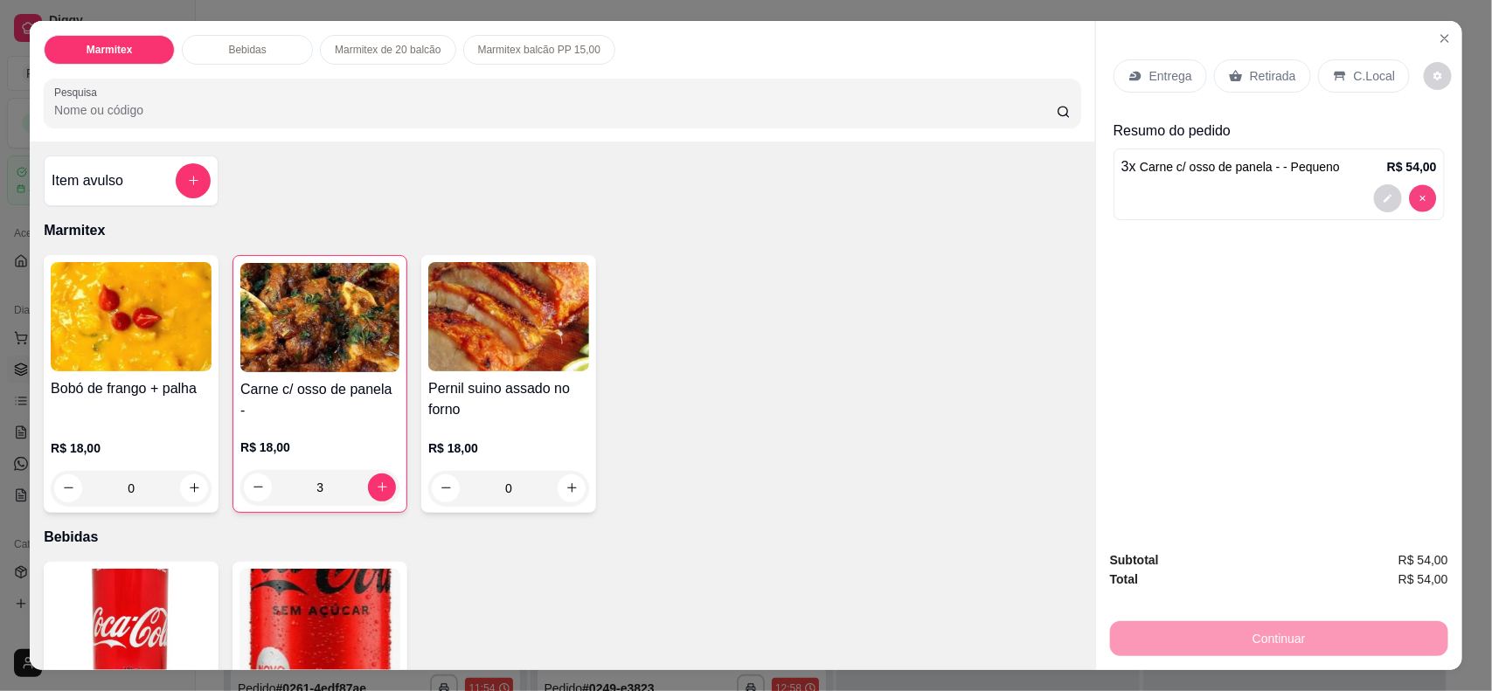
type input "0"
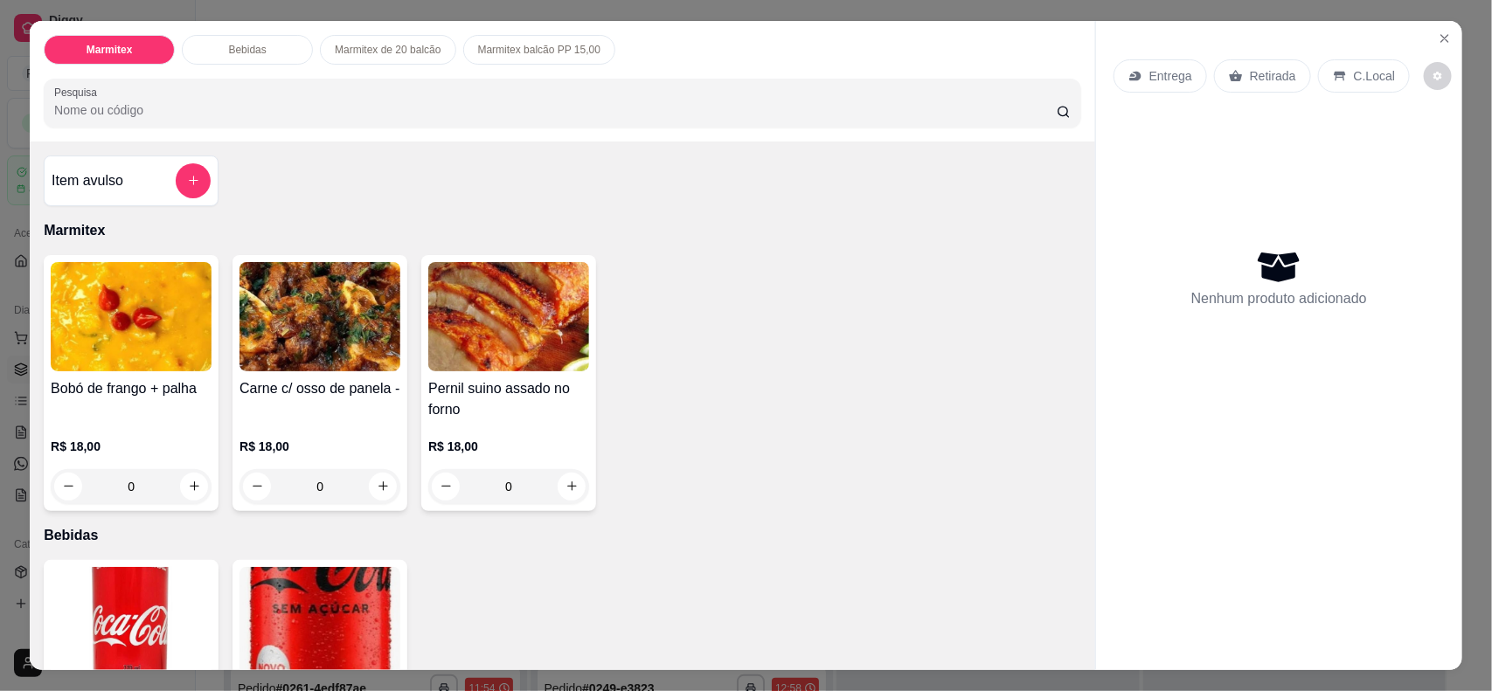
click at [379, 490] on div "0" at bounding box center [320, 486] width 161 height 35
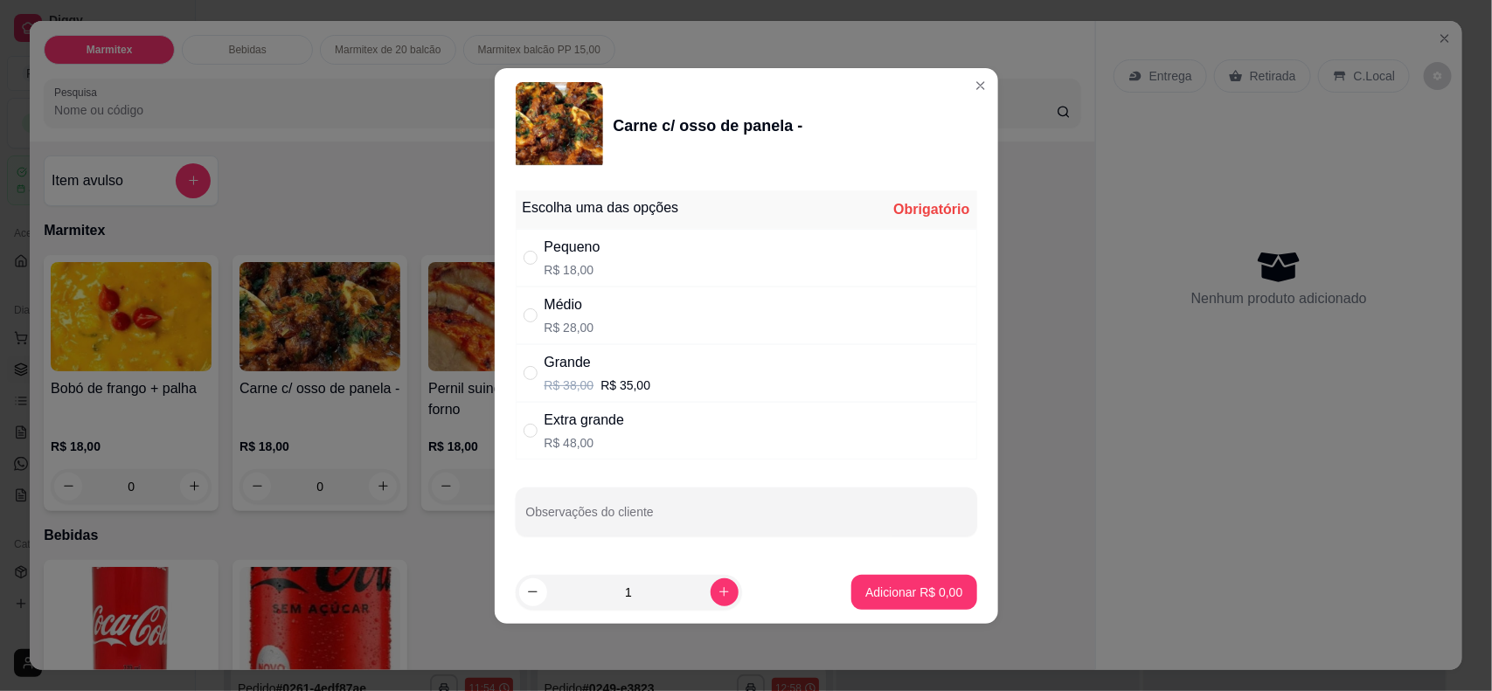
click at [543, 262] on div "" at bounding box center [534, 257] width 21 height 19
radio input "true"
click at [718, 552] on icon "increase-product-quantity" at bounding box center [724, 592] width 13 height 13
type input "2"
click at [928, 552] on p "Adicionar R$ 36,00" at bounding box center [910, 592] width 101 height 17
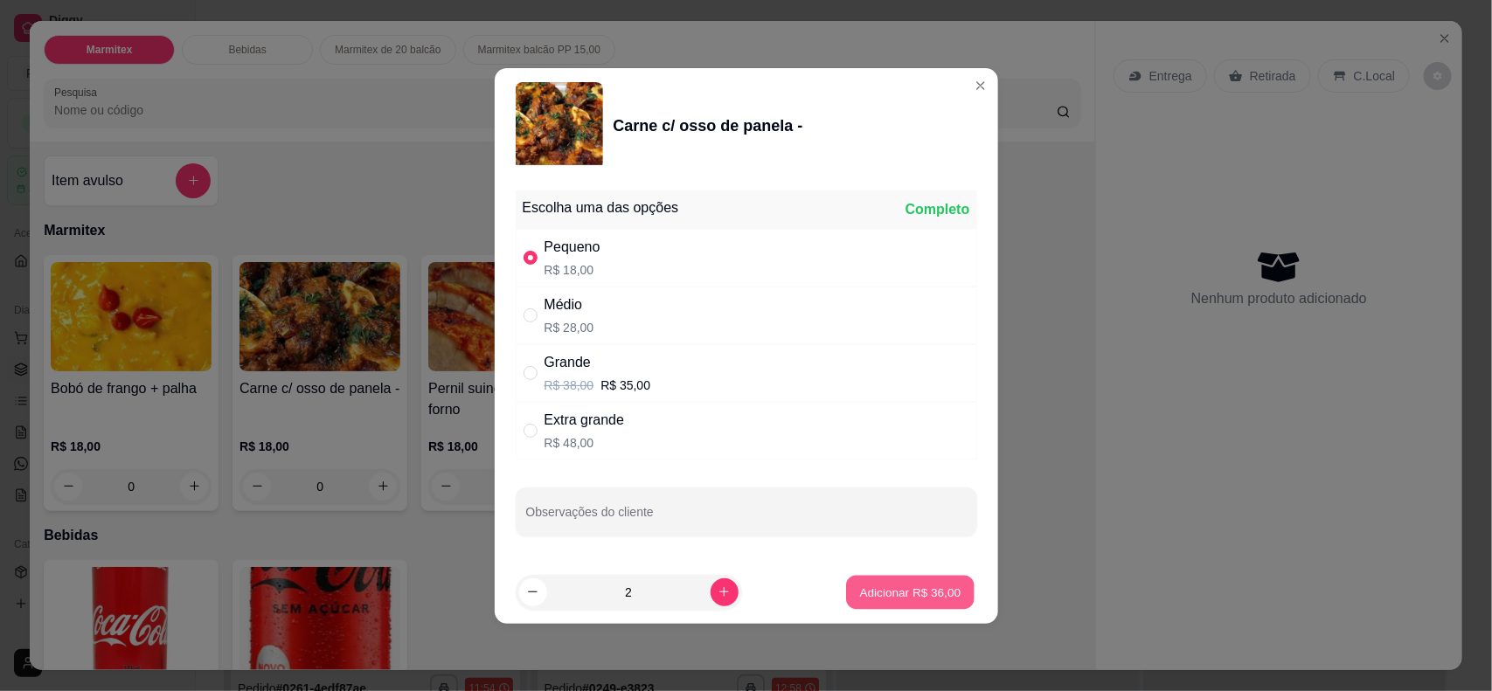
type input "2"
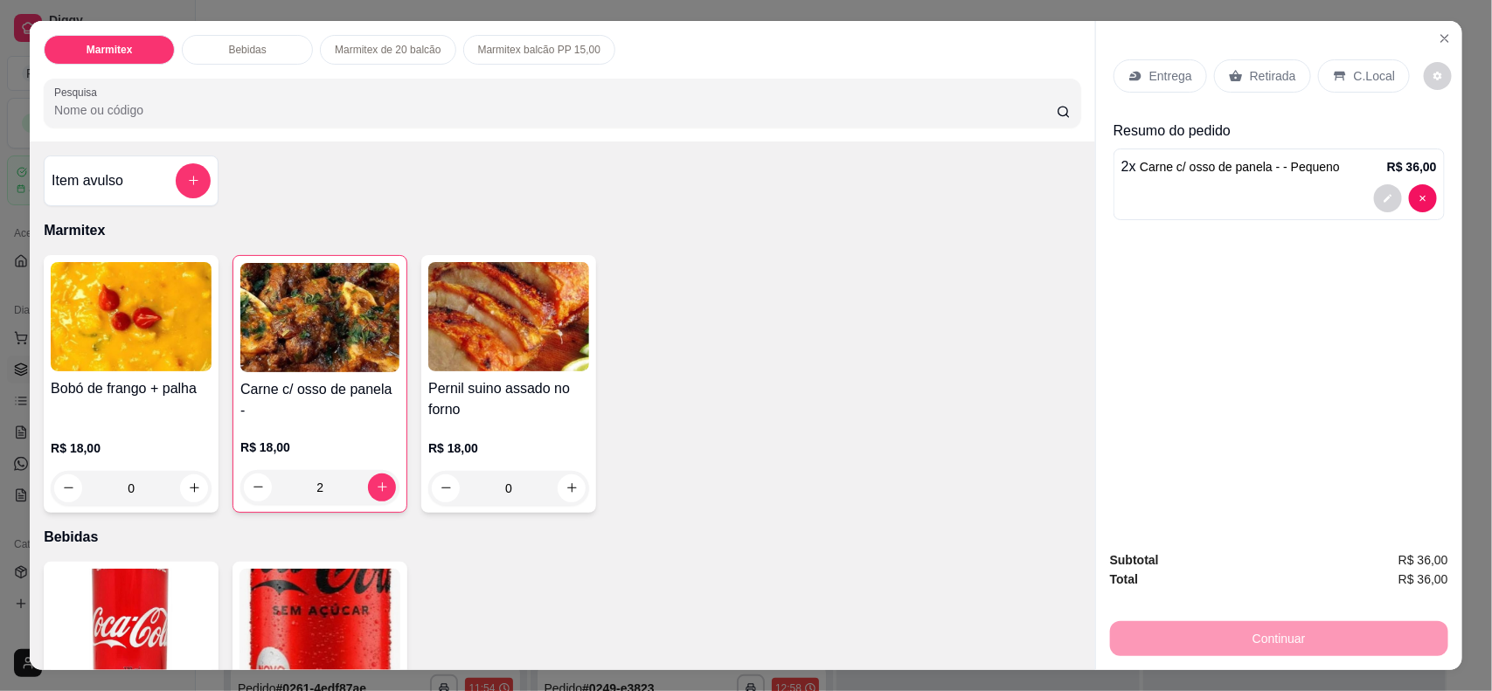
click at [1193, 77] on p "Retirada" at bounding box center [1273, 75] width 46 height 17
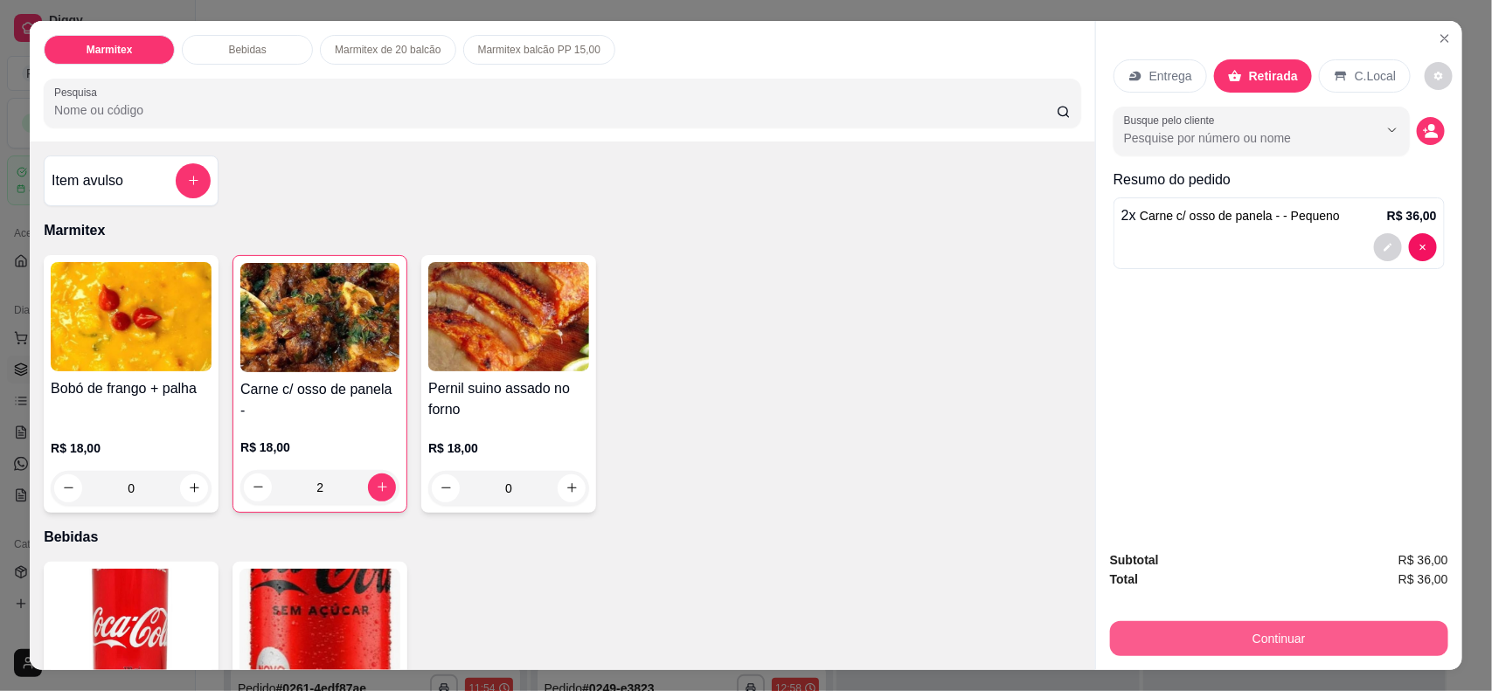
click at [1193, 552] on button "Continuar" at bounding box center [1279, 639] width 338 height 35
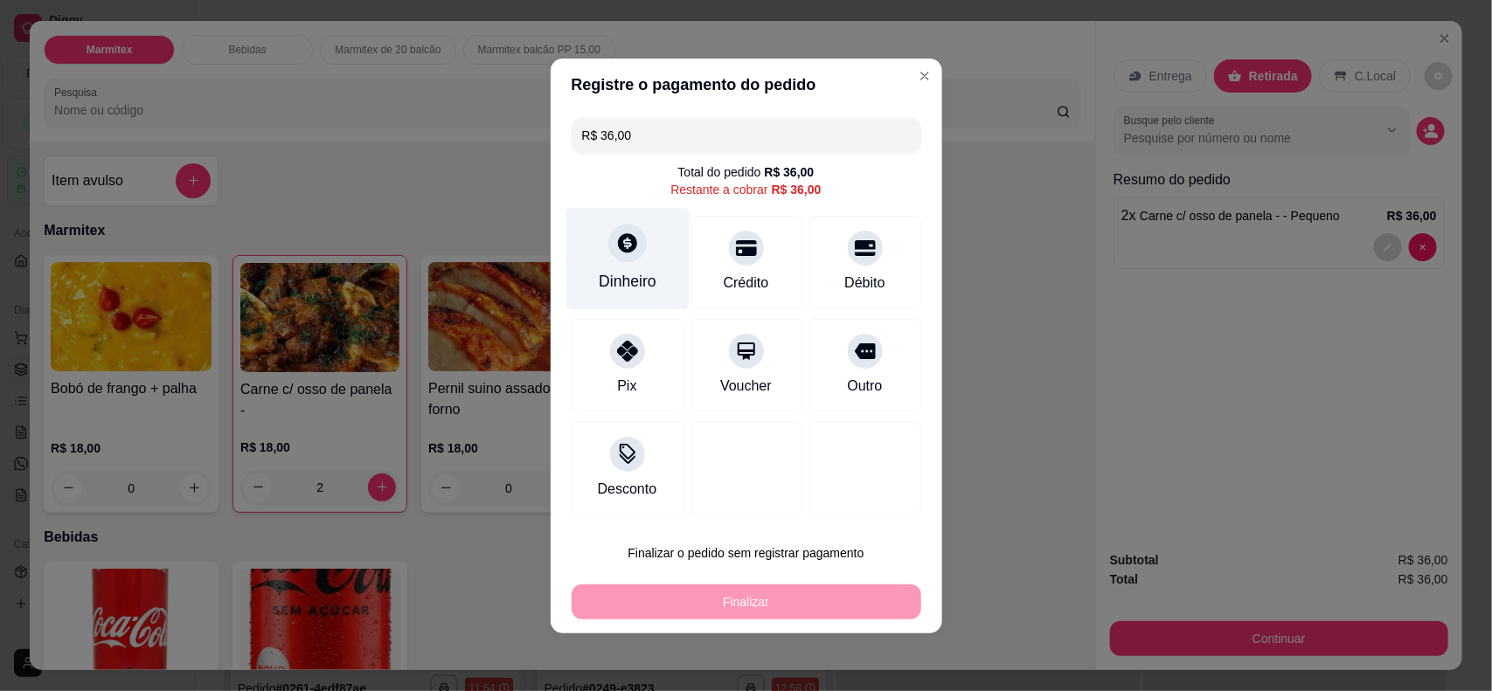
click at [608, 245] on div at bounding box center [627, 243] width 38 height 38
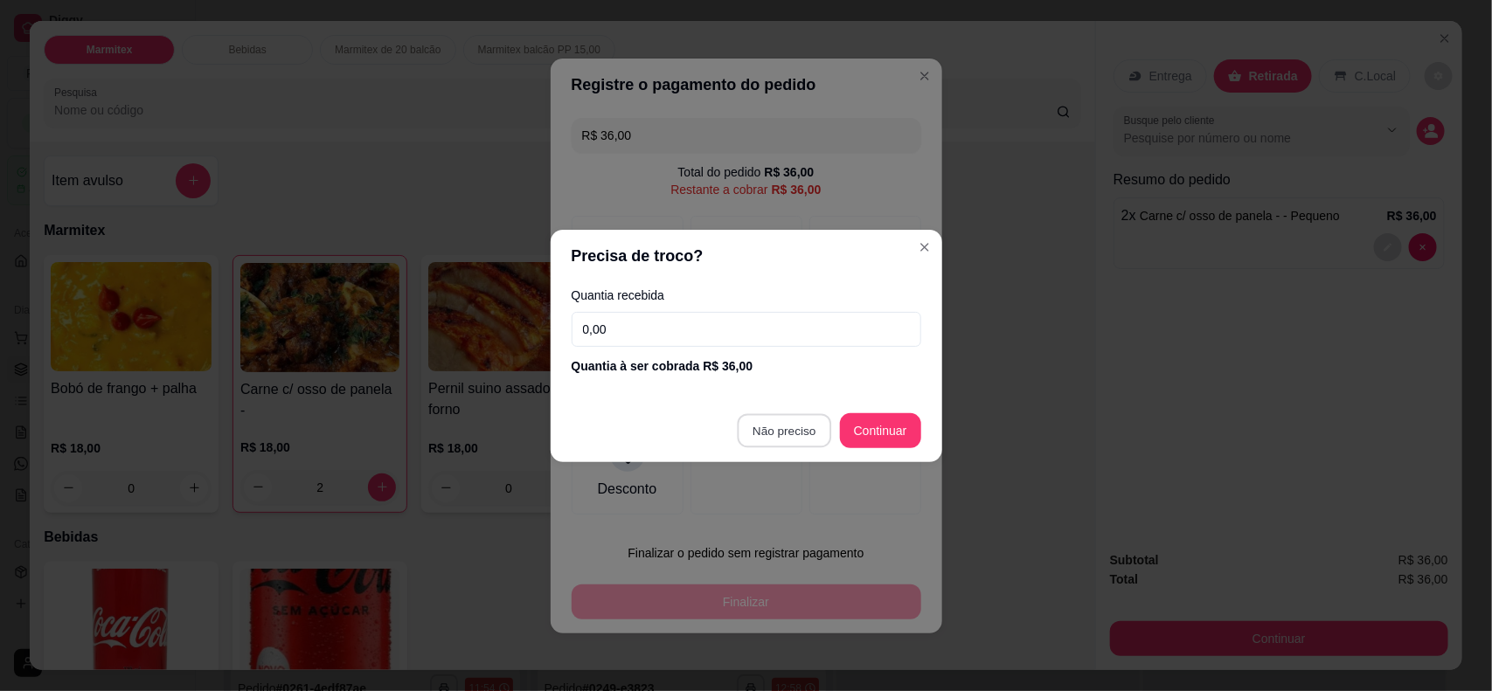
type input "R$ 0,00"
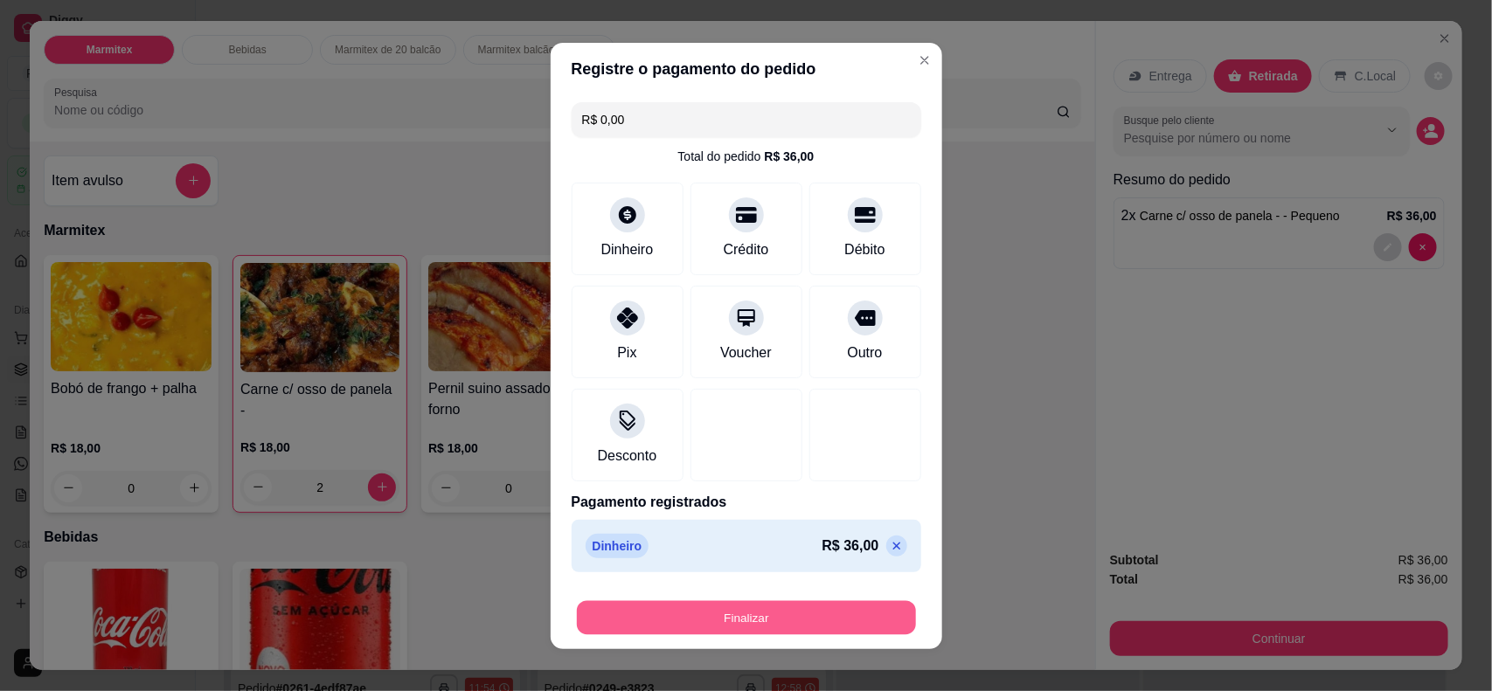
click at [718, 552] on button "Finalizar" at bounding box center [746, 618] width 339 height 34
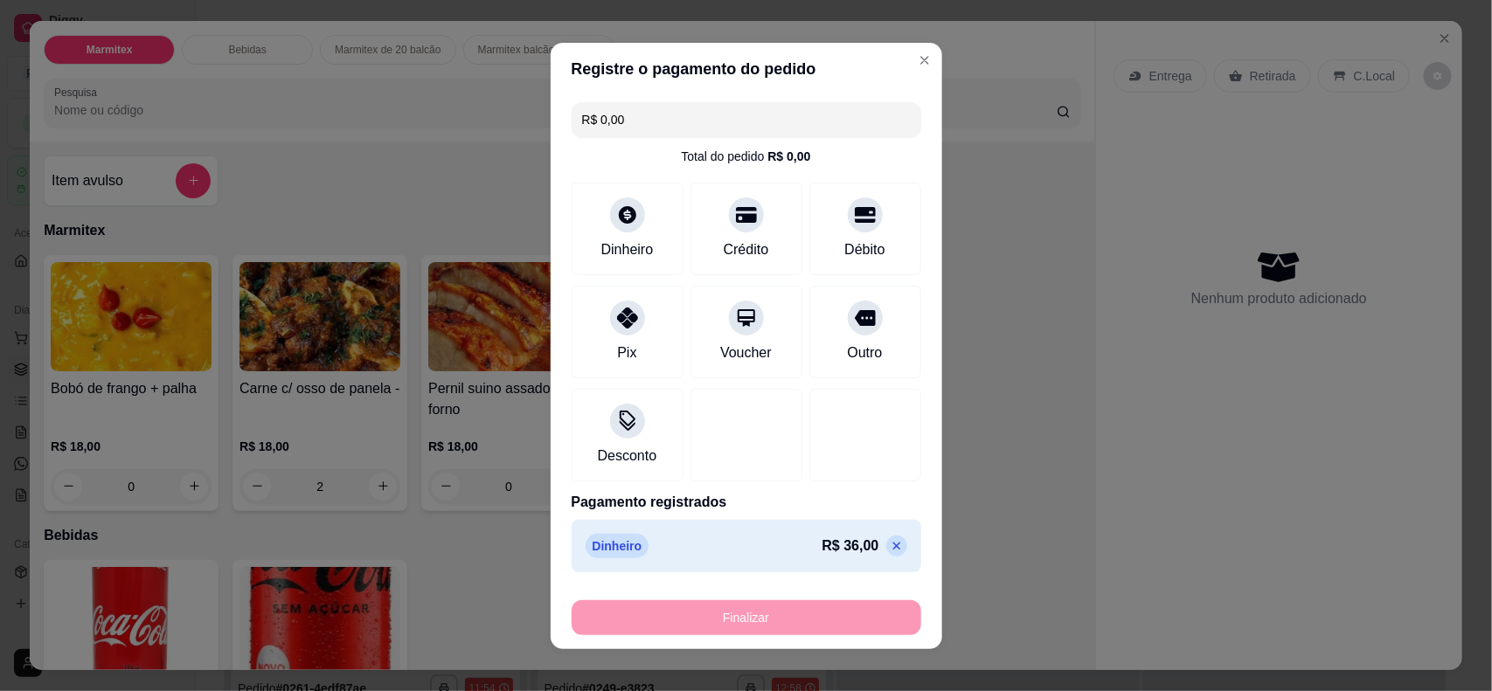
type input "0"
type input "-R$ 36,00"
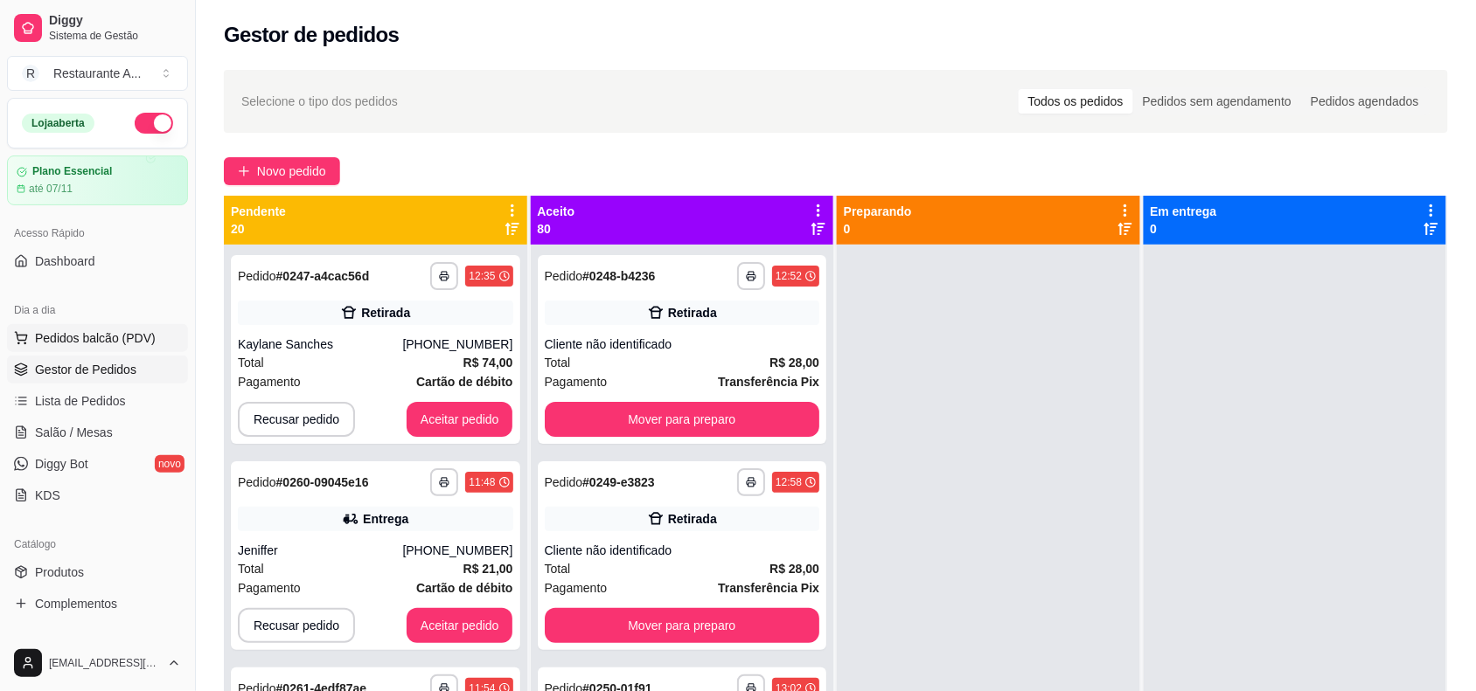
click at [115, 342] on span "Pedidos balcão (PDV)" at bounding box center [95, 338] width 121 height 17
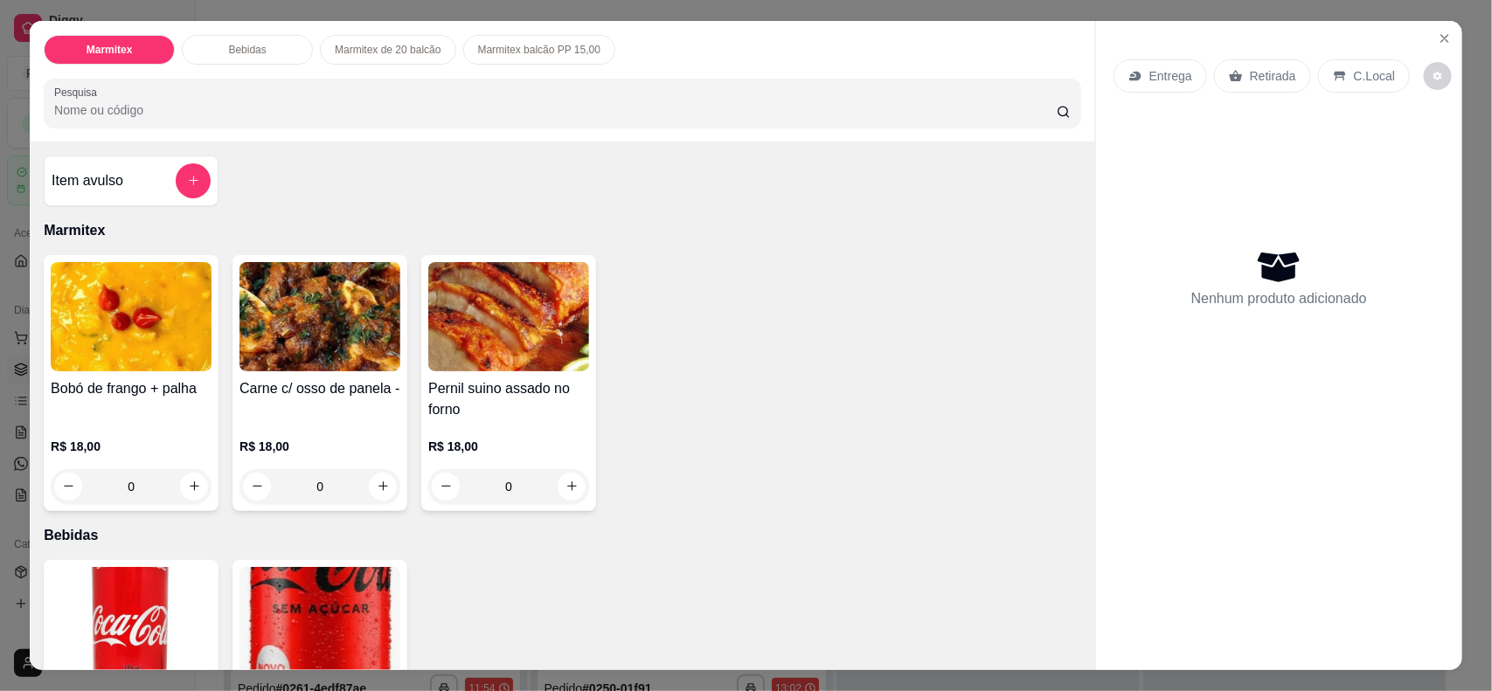
click at [341, 337] on img at bounding box center [320, 316] width 161 height 109
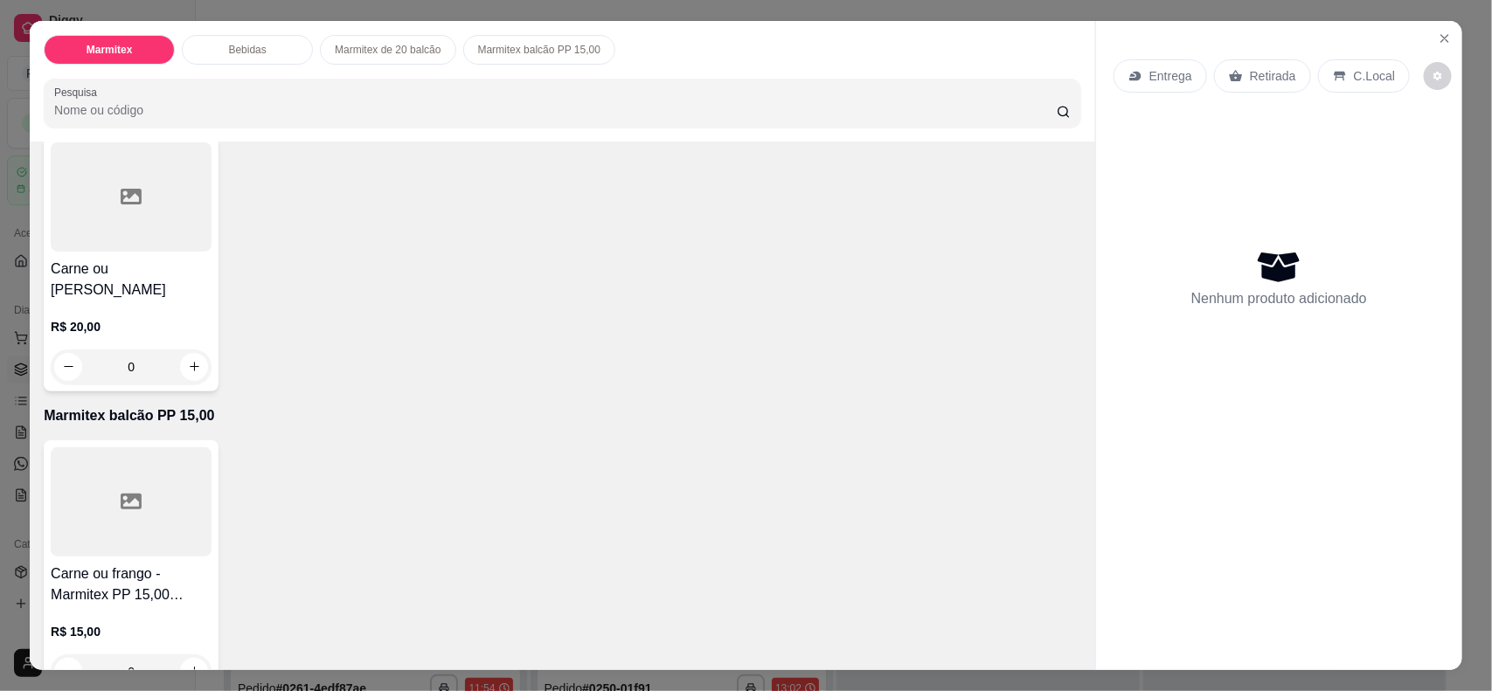
scroll to position [749, 0]
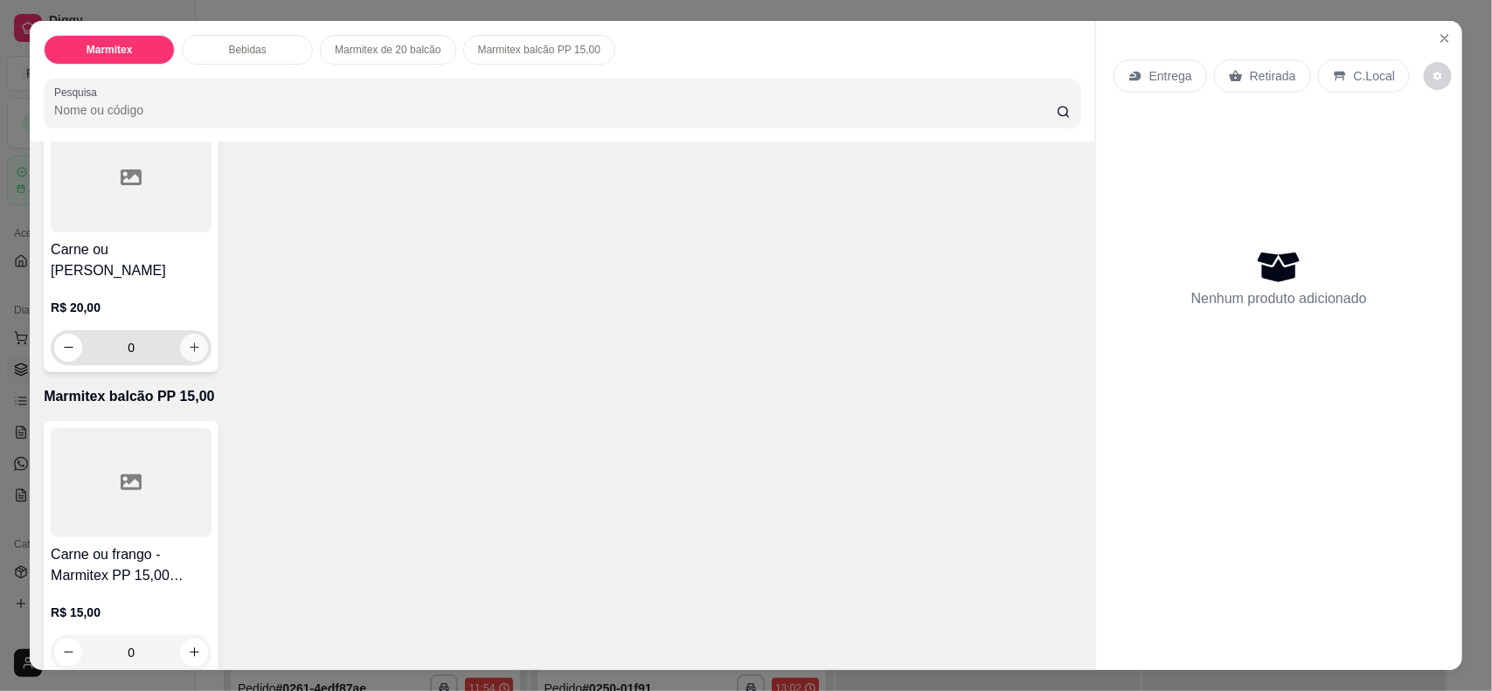
click at [188, 341] on icon "increase-product-quantity" at bounding box center [194, 347] width 13 height 13
type input "1"
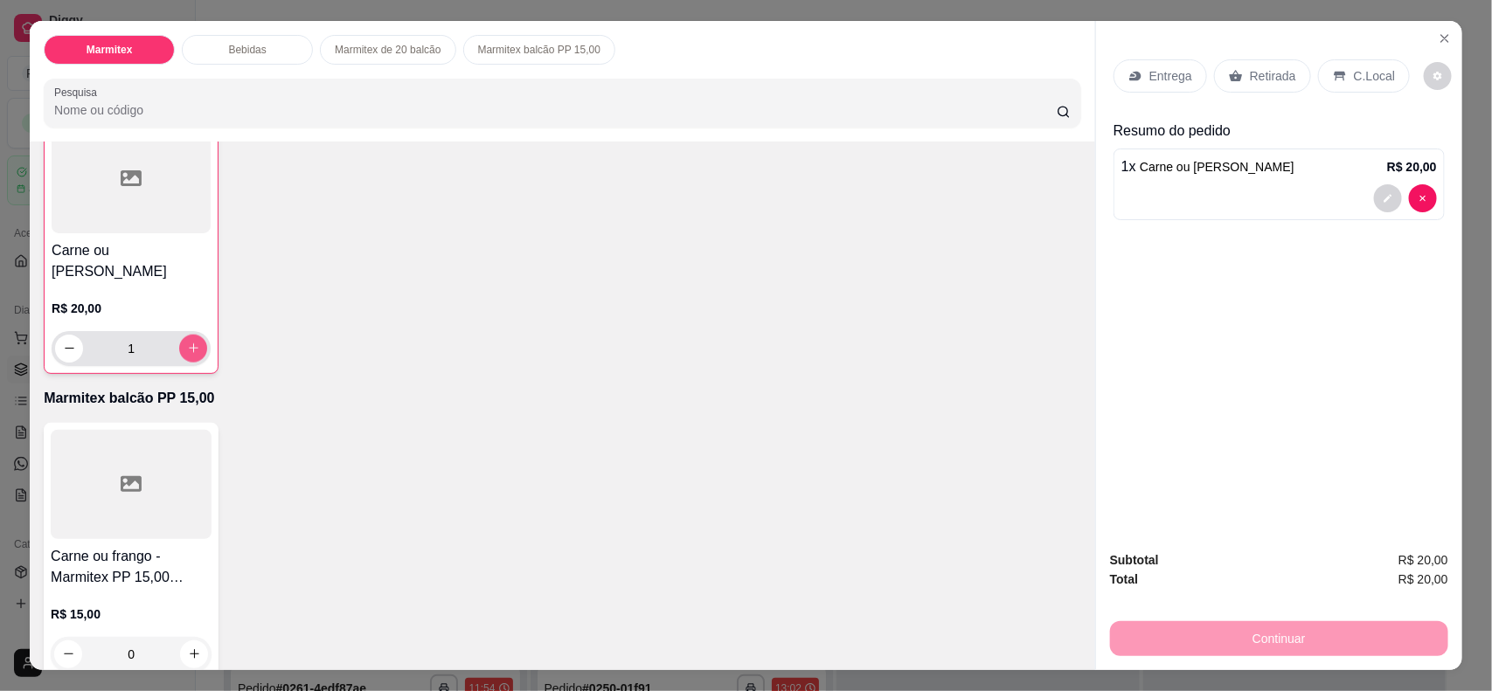
scroll to position [750, 0]
click at [1193, 552] on div "Continuar" at bounding box center [1279, 636] width 338 height 39
click at [1193, 79] on p "Retirada" at bounding box center [1273, 75] width 46 height 17
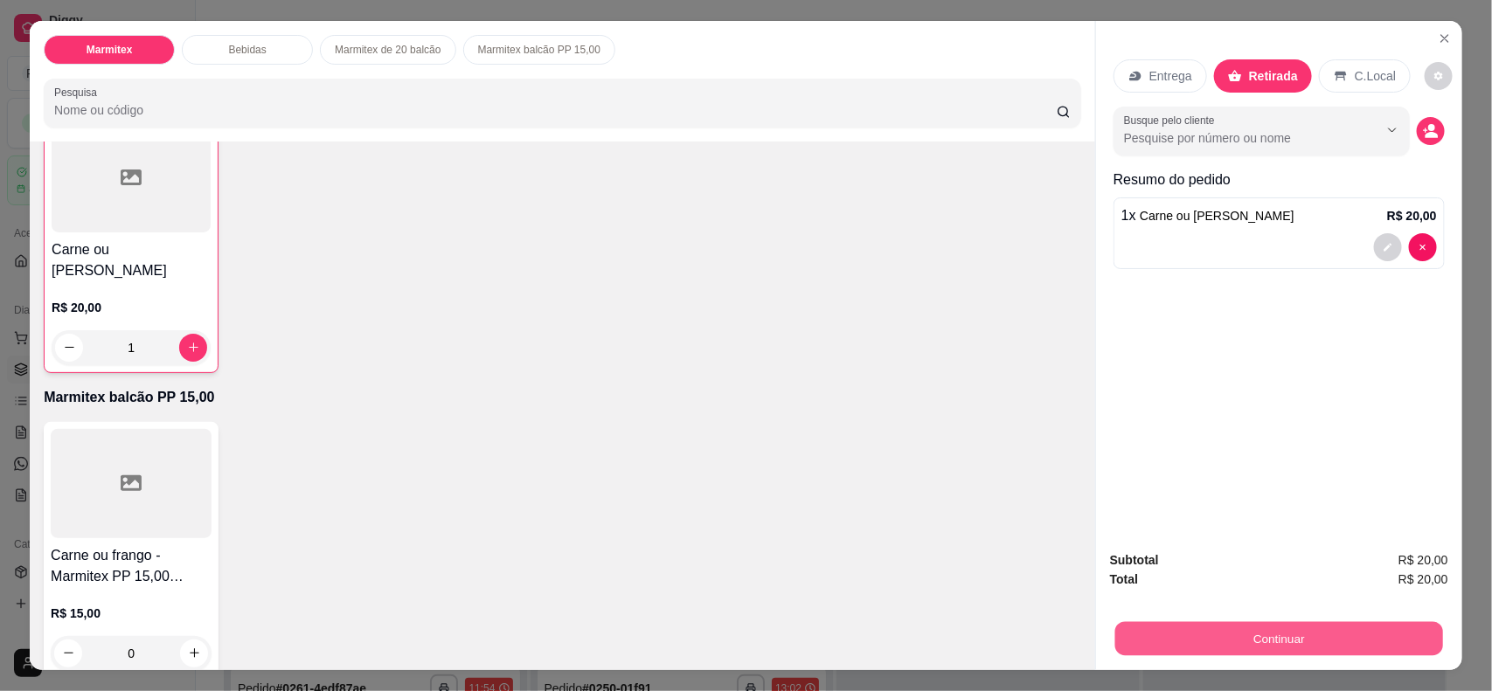
click at [1193, 552] on button "Continuar" at bounding box center [1279, 639] width 328 height 34
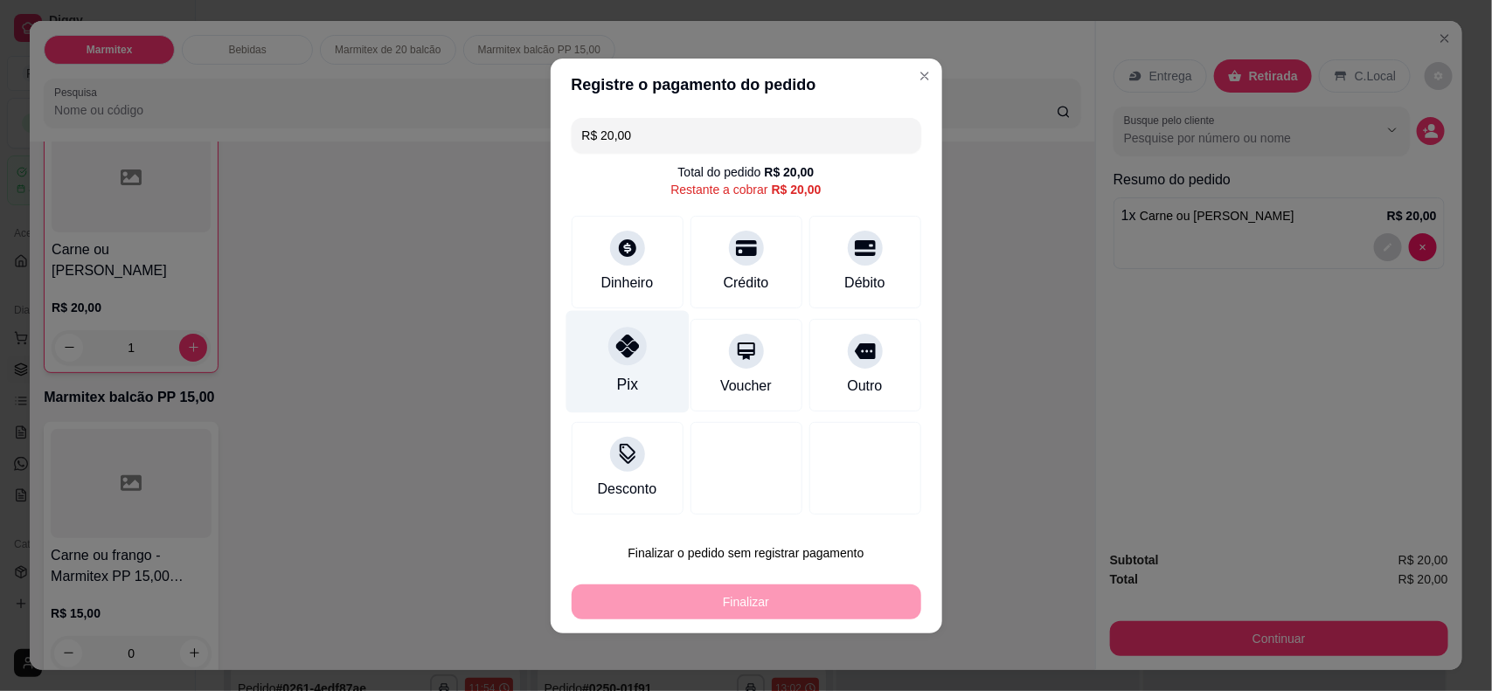
click at [657, 377] on div "Pix" at bounding box center [627, 361] width 123 height 102
type input "R$ 0,00"
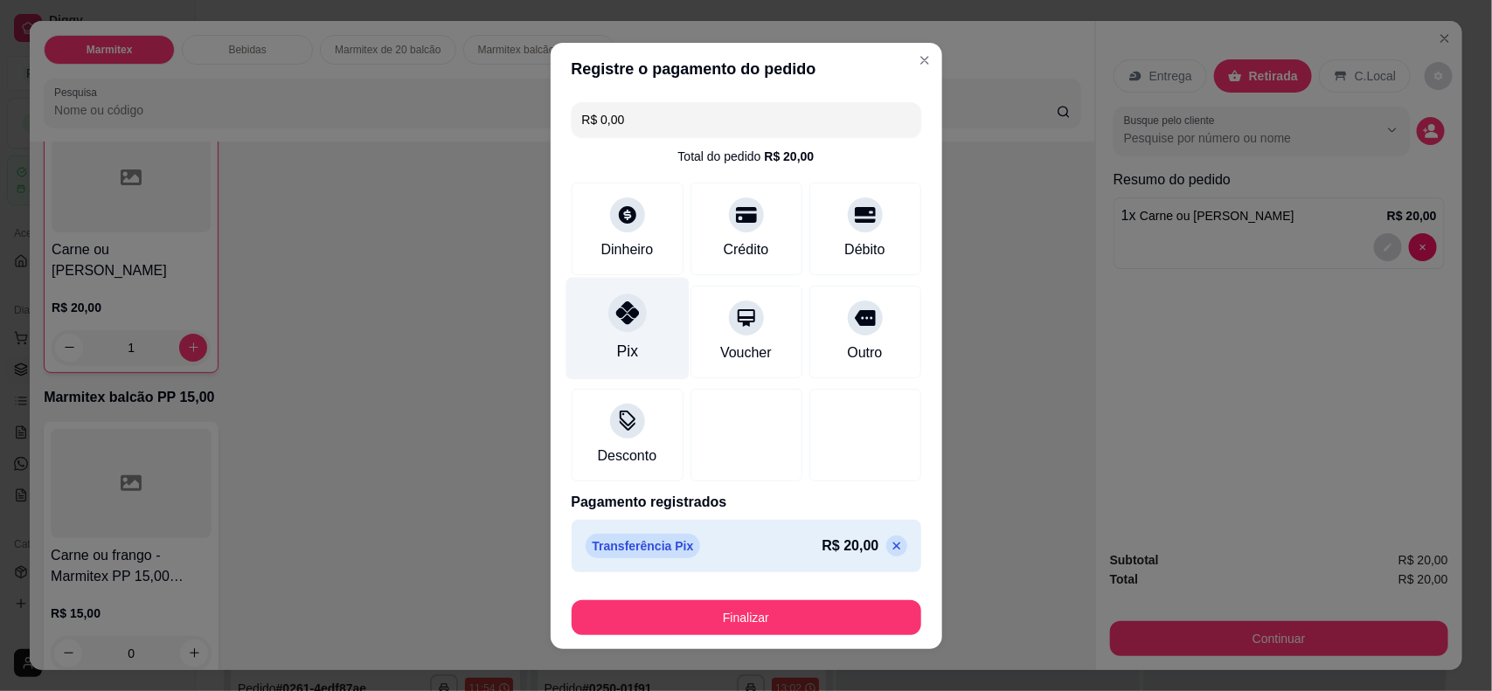
click at [615, 313] on icon at bounding box center [626, 313] width 23 height 23
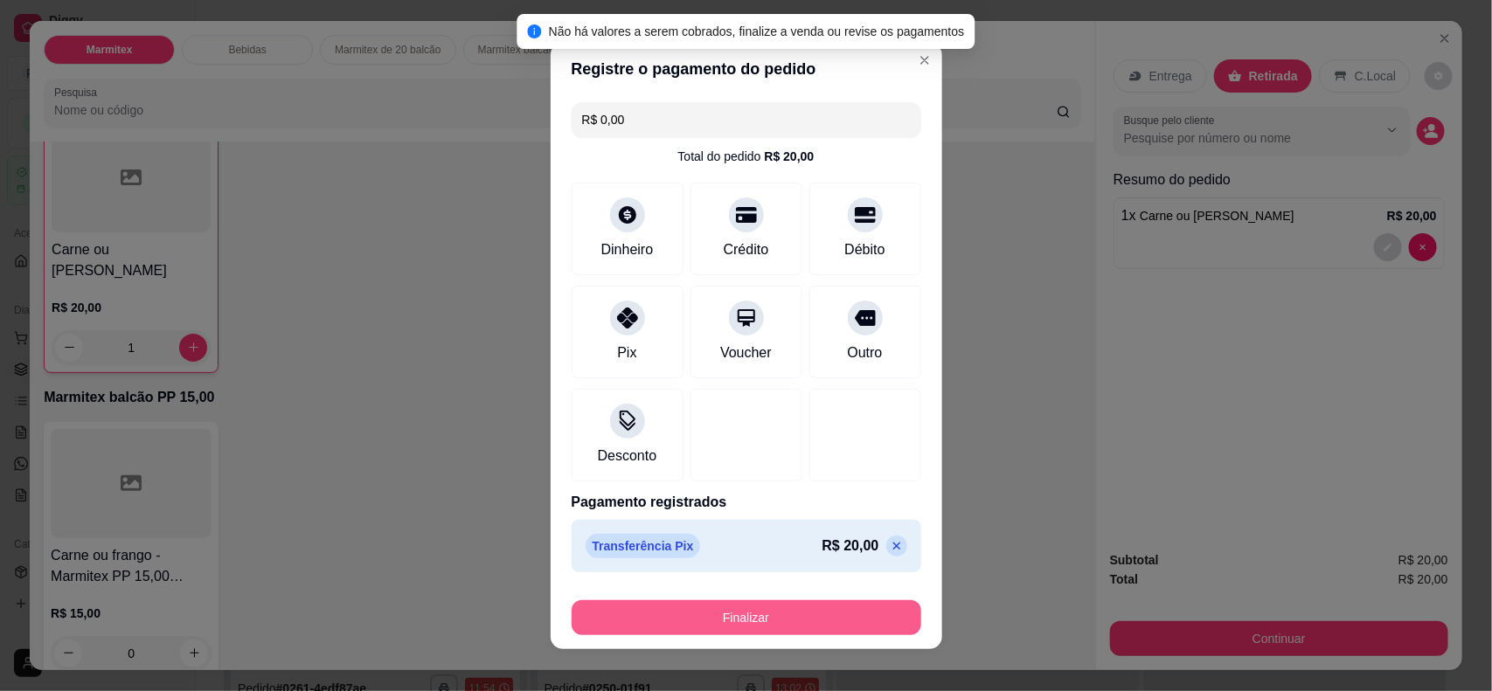
click at [739, 552] on button "Finalizar" at bounding box center [747, 618] width 350 height 35
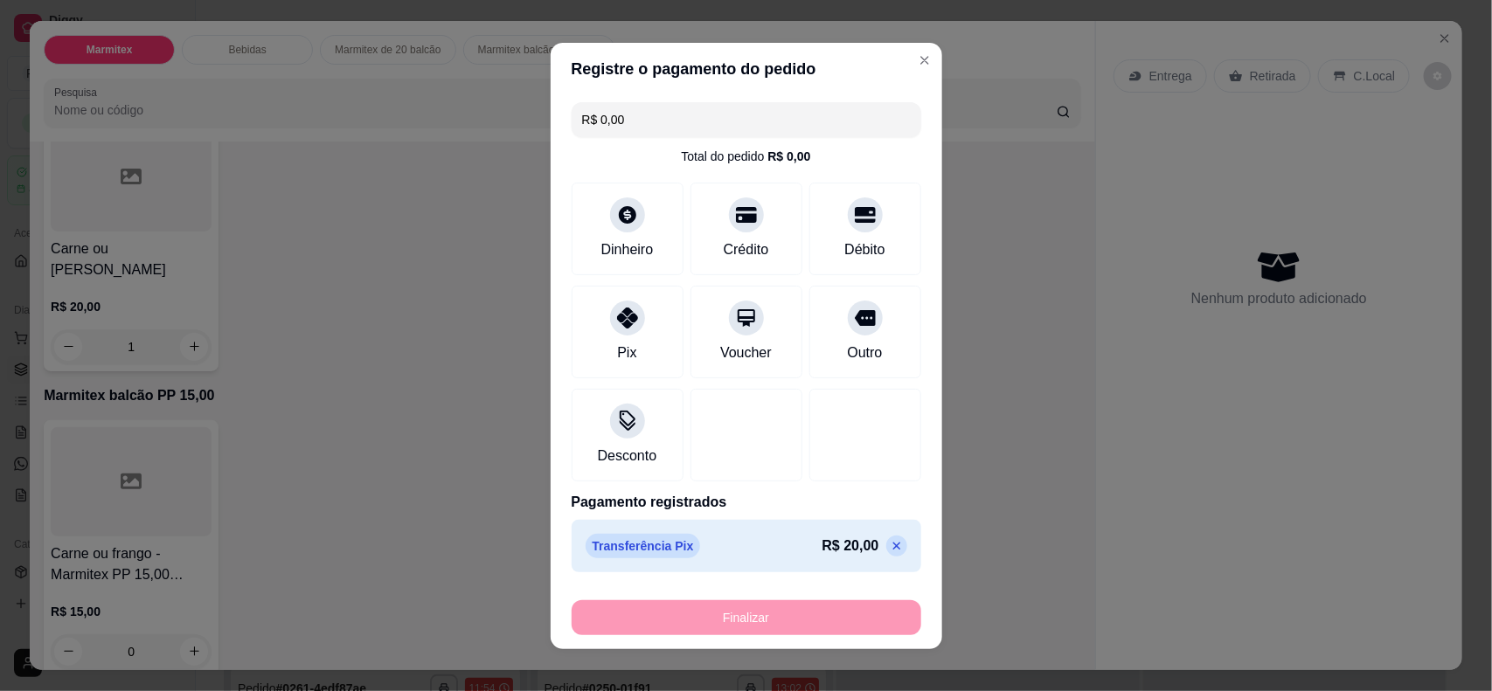
type input "0"
type input "-R$ 20,00"
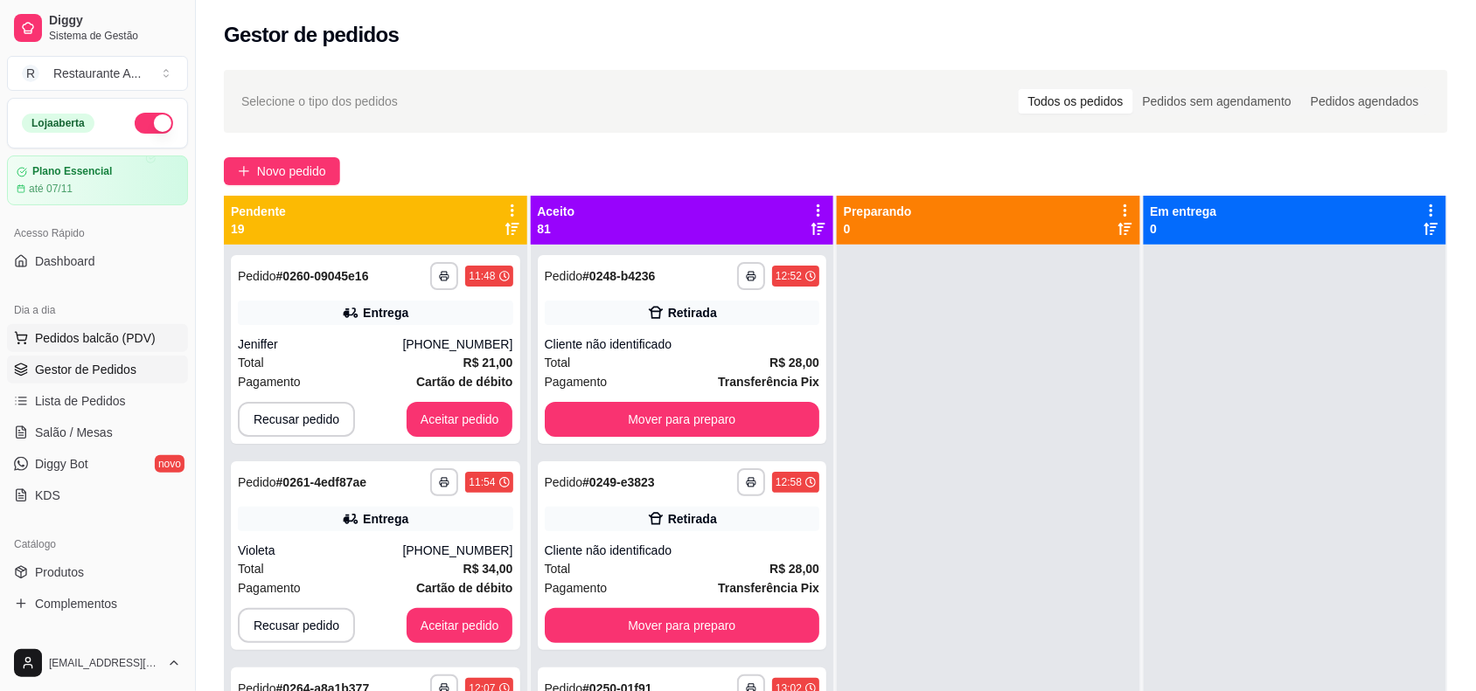
click at [96, 337] on span "Pedidos balcão (PDV)" at bounding box center [95, 338] width 121 height 17
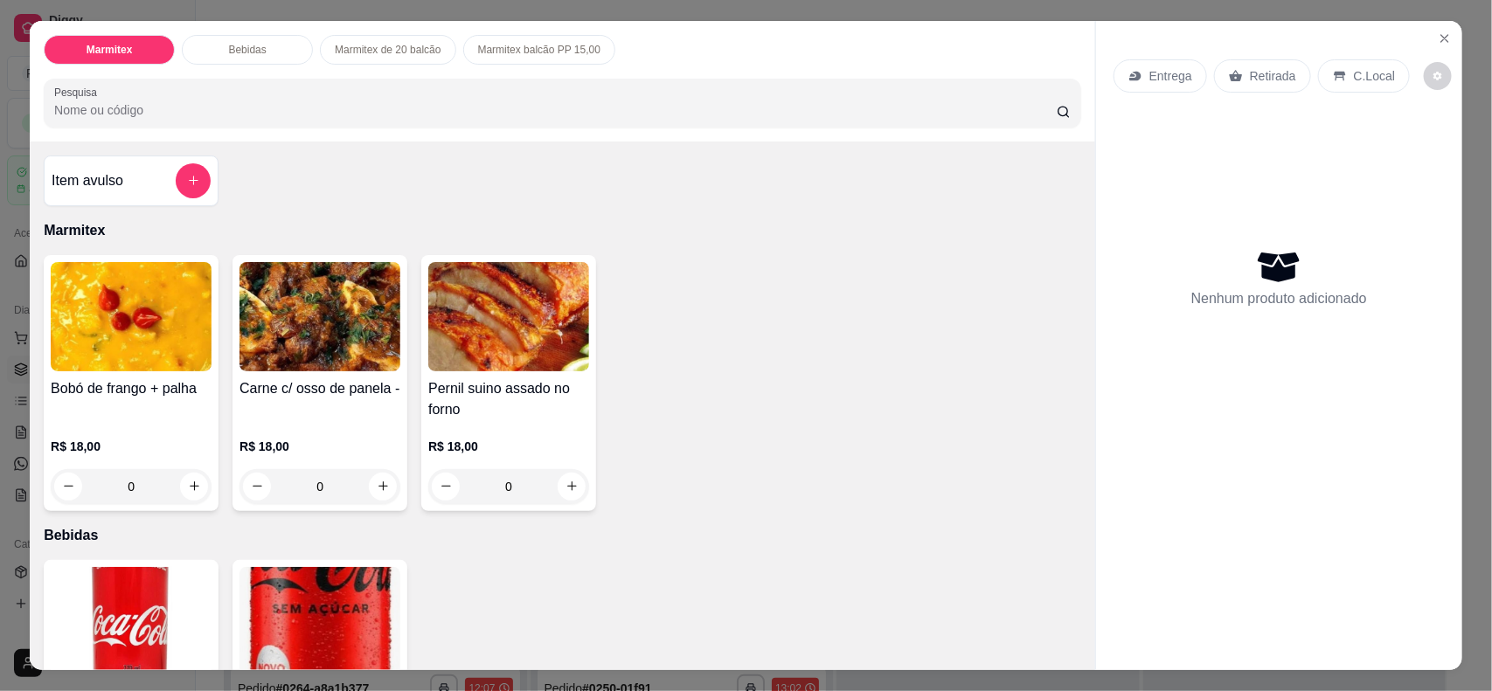
click at [313, 348] on img at bounding box center [320, 316] width 161 height 109
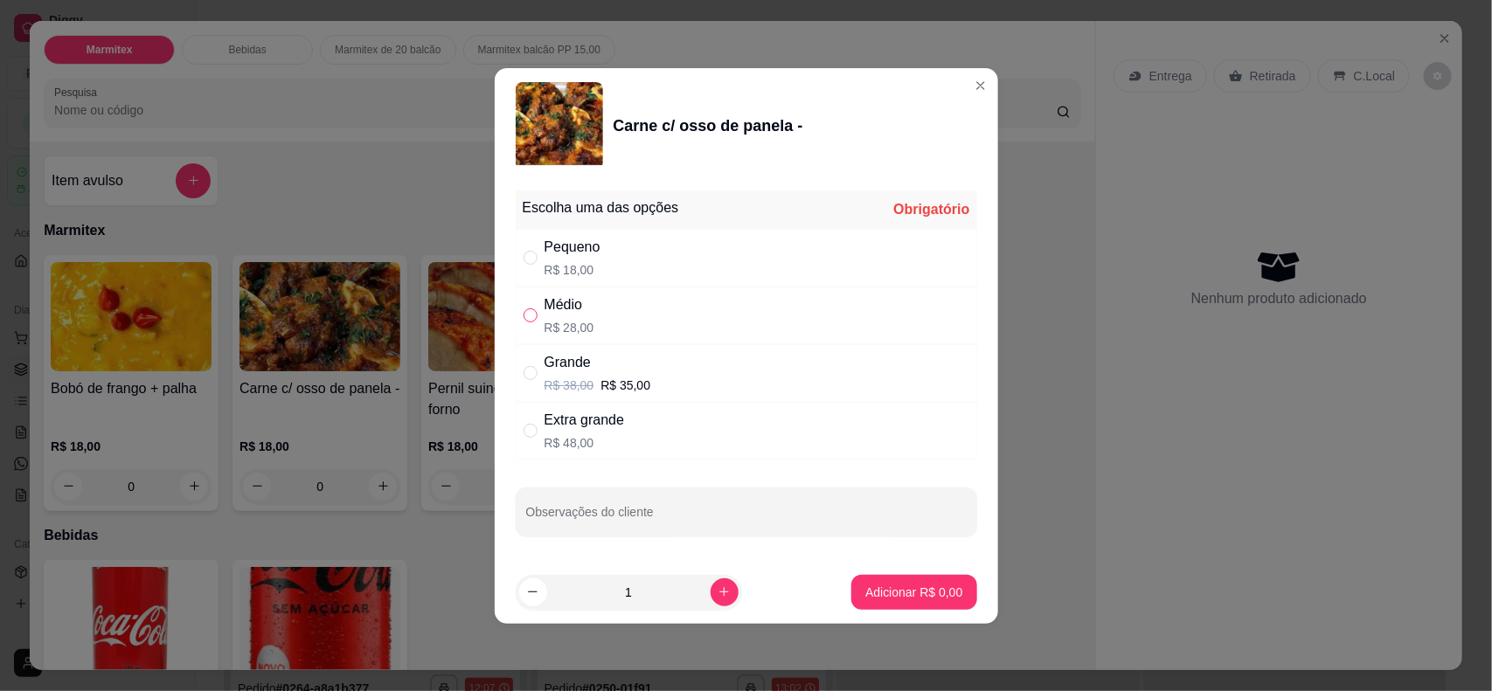
click at [529, 313] on input "" at bounding box center [531, 316] width 14 height 14
radio input "true"
click at [886, 552] on p "Adicionar R$ 28,00" at bounding box center [910, 592] width 104 height 17
type input "1"
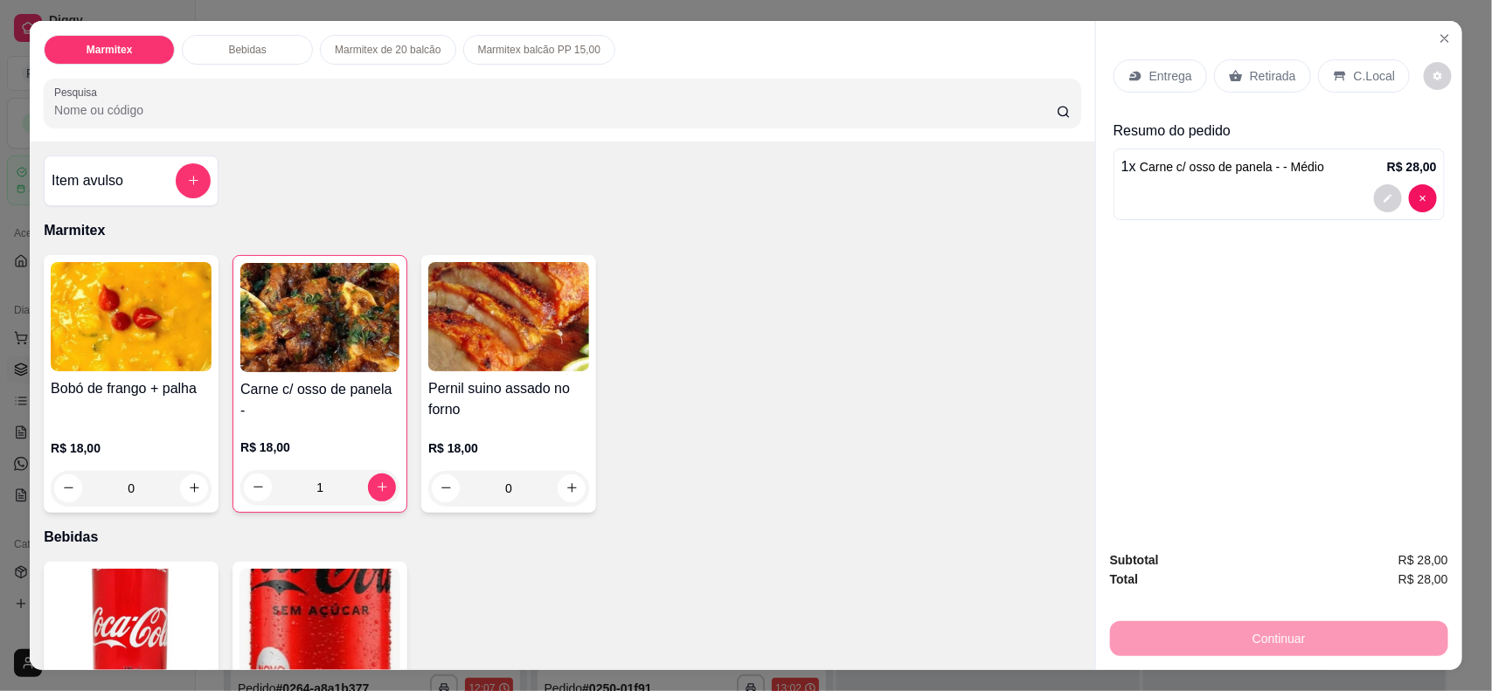
click at [1193, 72] on div "Retirada" at bounding box center [1262, 75] width 97 height 33
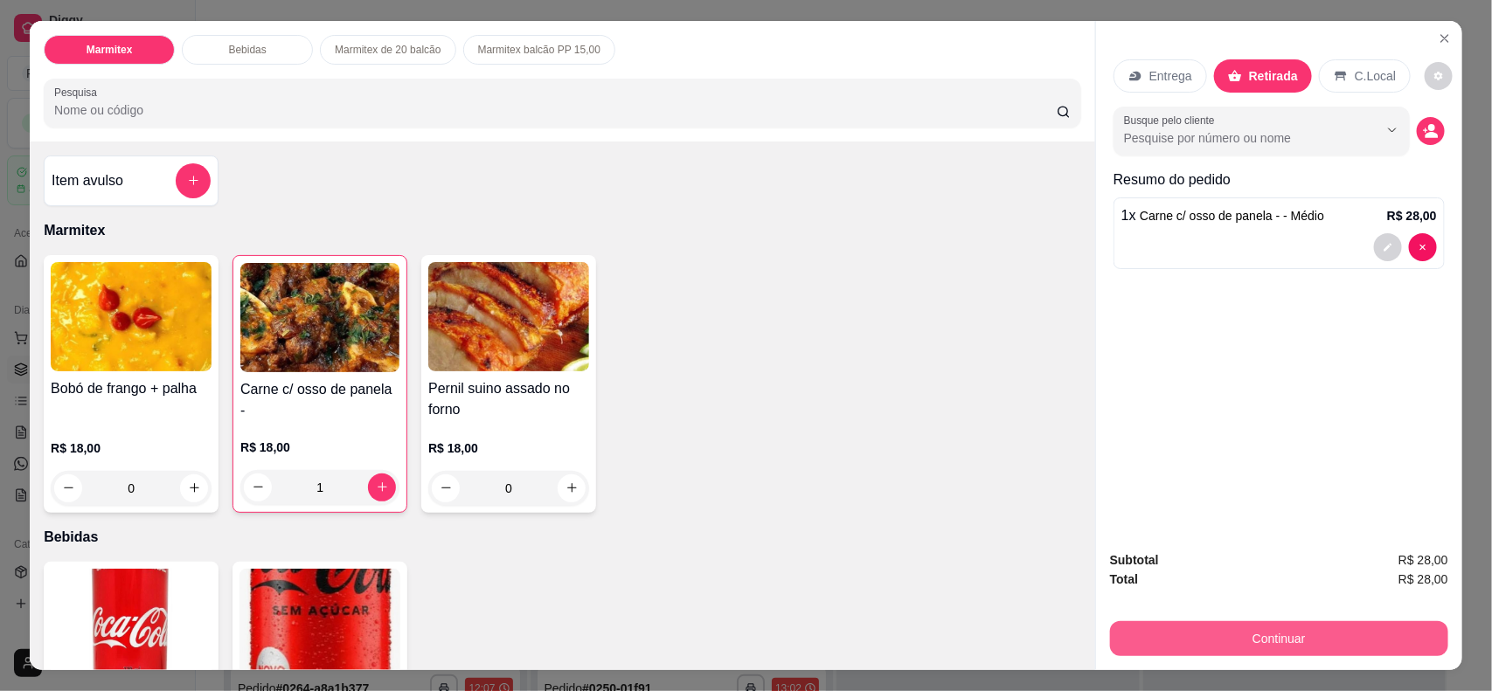
click at [1193, 552] on button "Continuar" at bounding box center [1279, 639] width 338 height 35
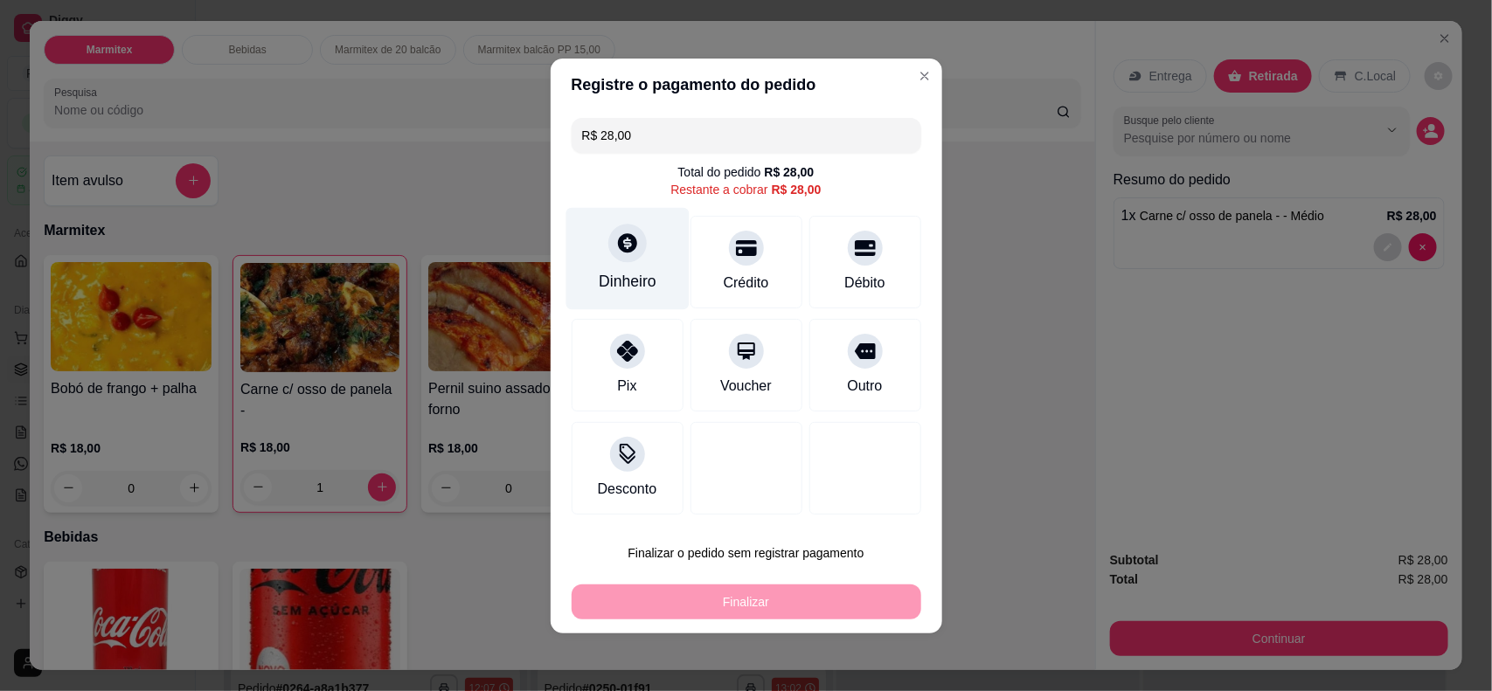
click at [623, 268] on div "Dinheiro" at bounding box center [627, 258] width 123 height 102
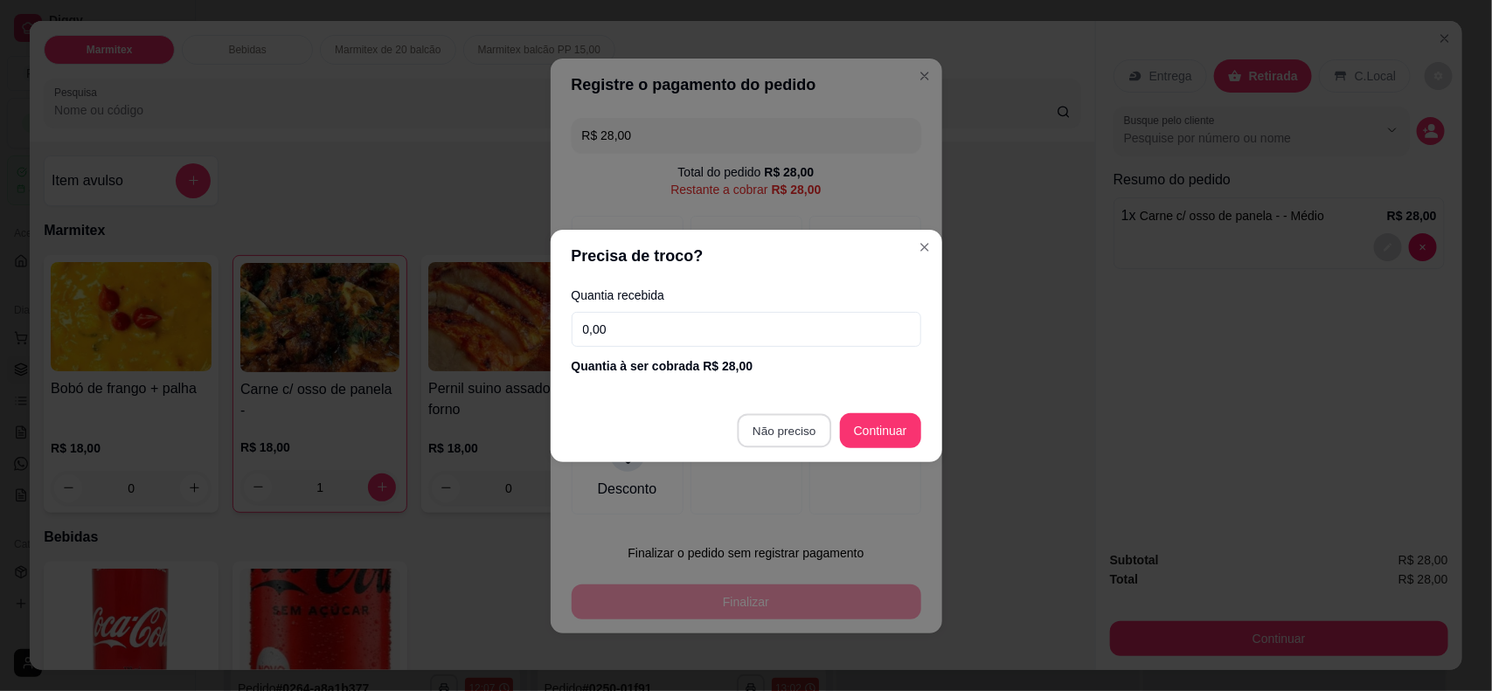
type input "R$ 0,00"
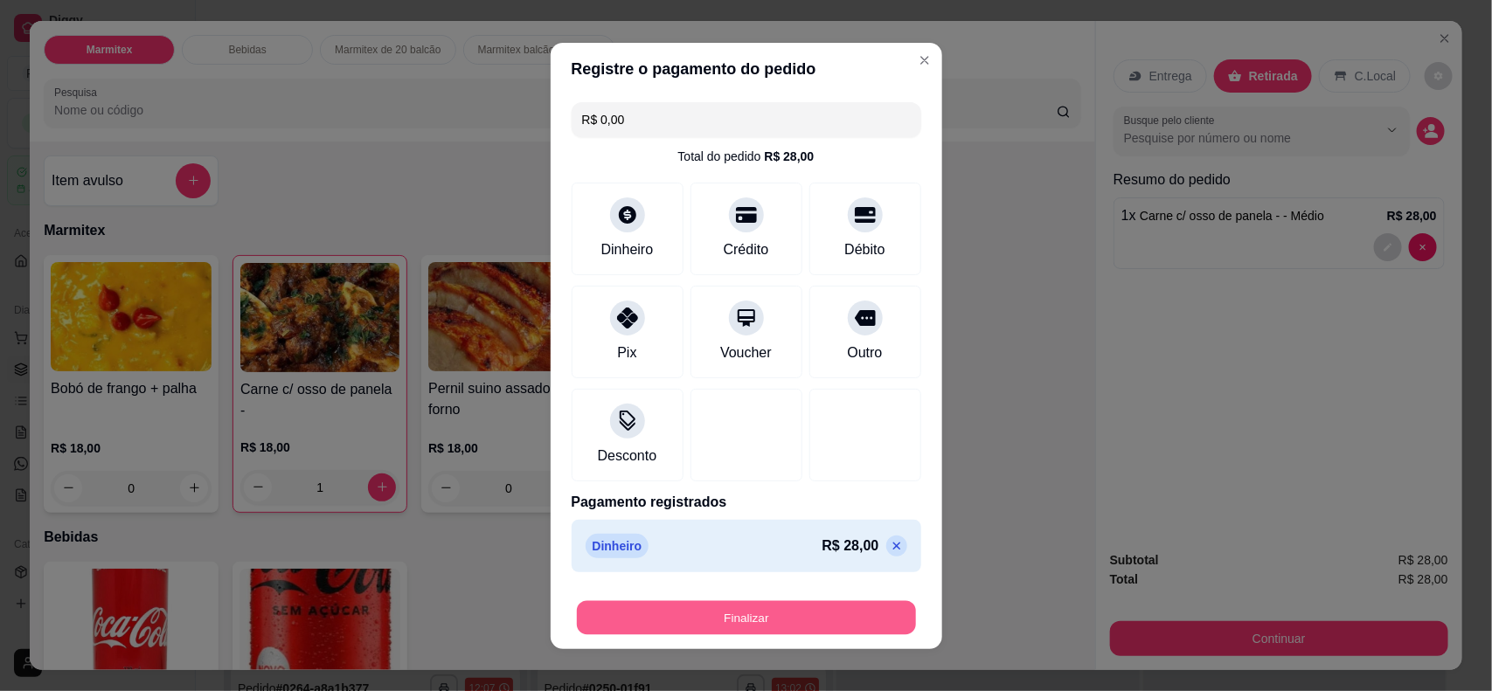
click at [770, 552] on button "Finalizar" at bounding box center [746, 618] width 339 height 34
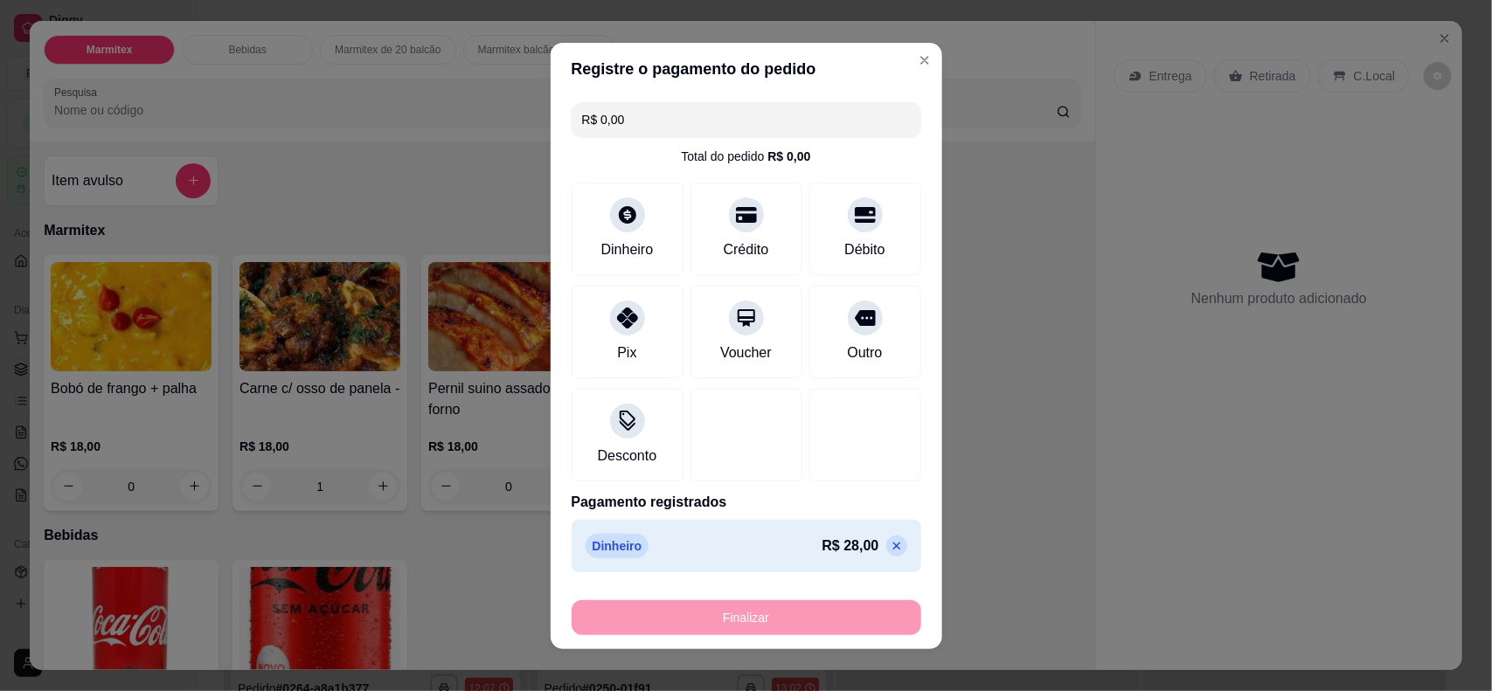
type input "0"
type input "-R$ 28,00"
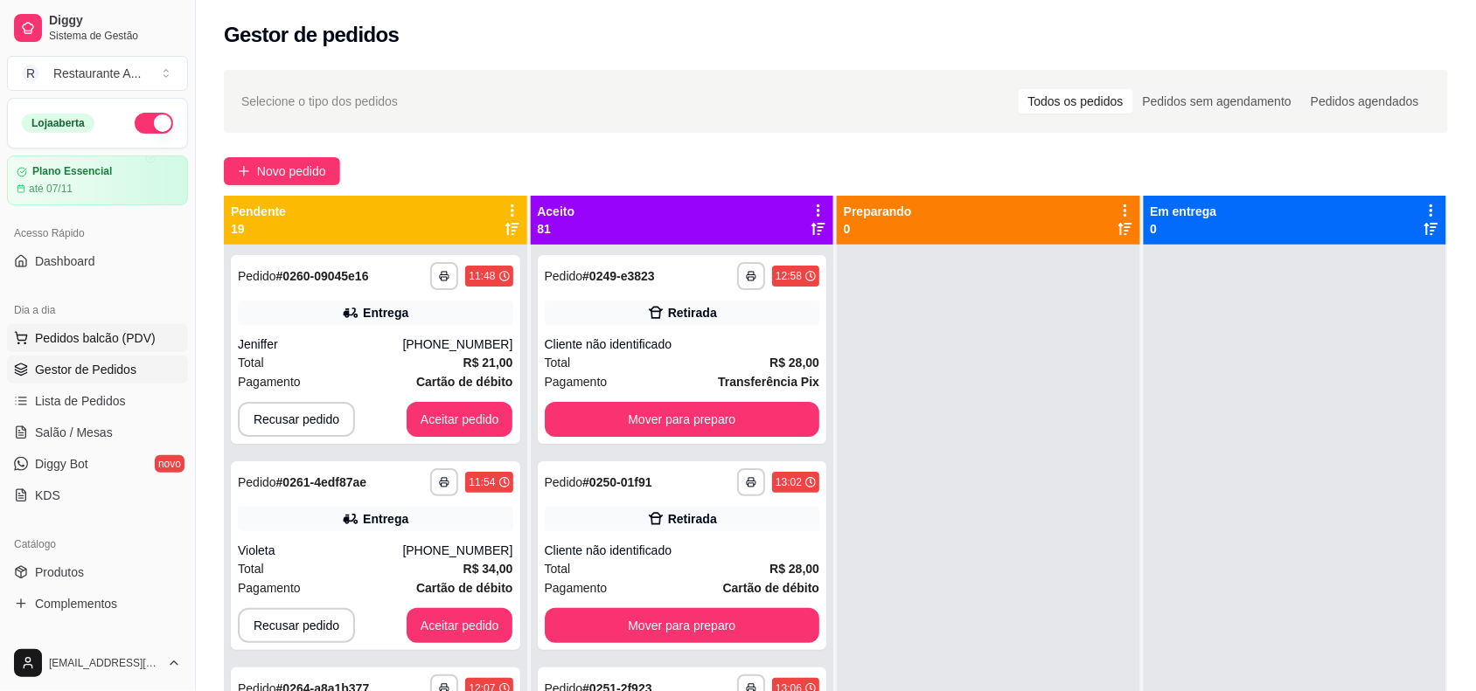
click at [89, 338] on span "Pedidos balcão (PDV)" at bounding box center [95, 338] width 121 height 17
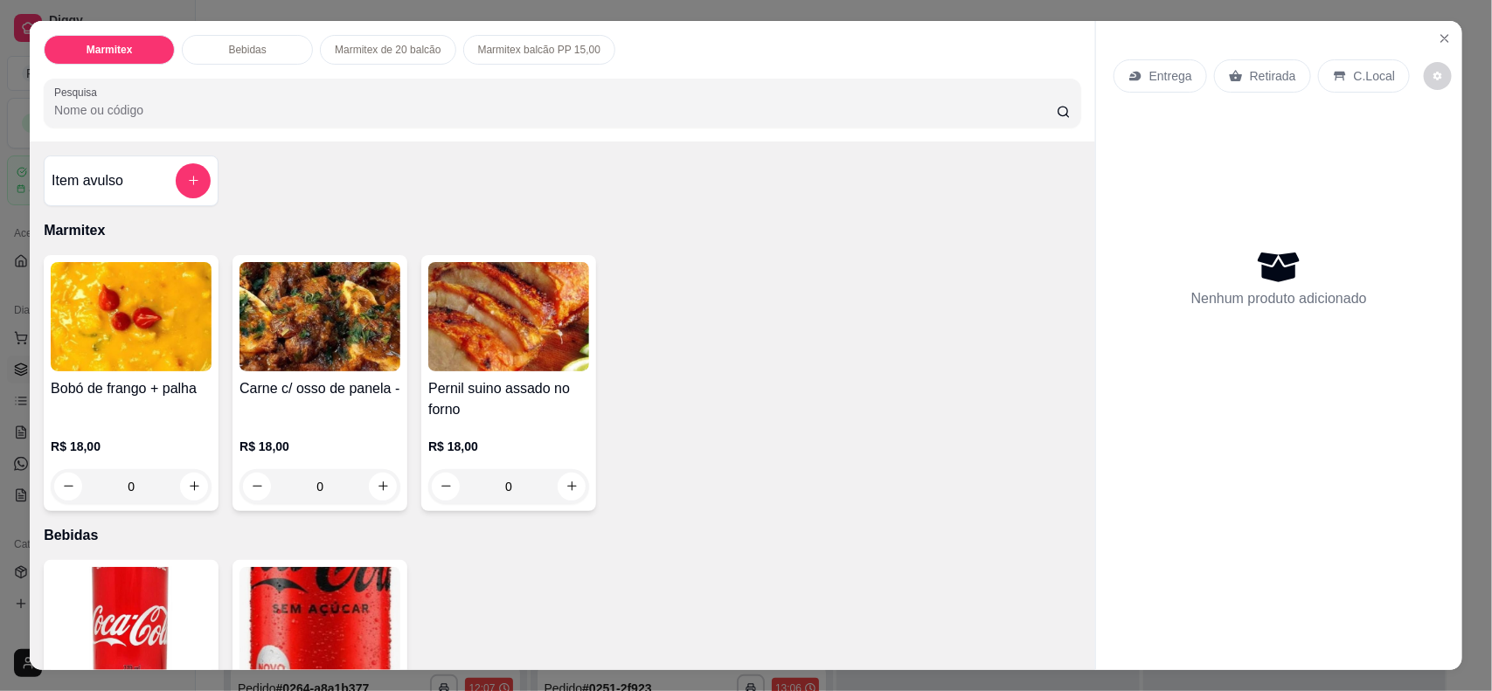
click at [368, 476] on div "0" at bounding box center [320, 486] width 161 height 35
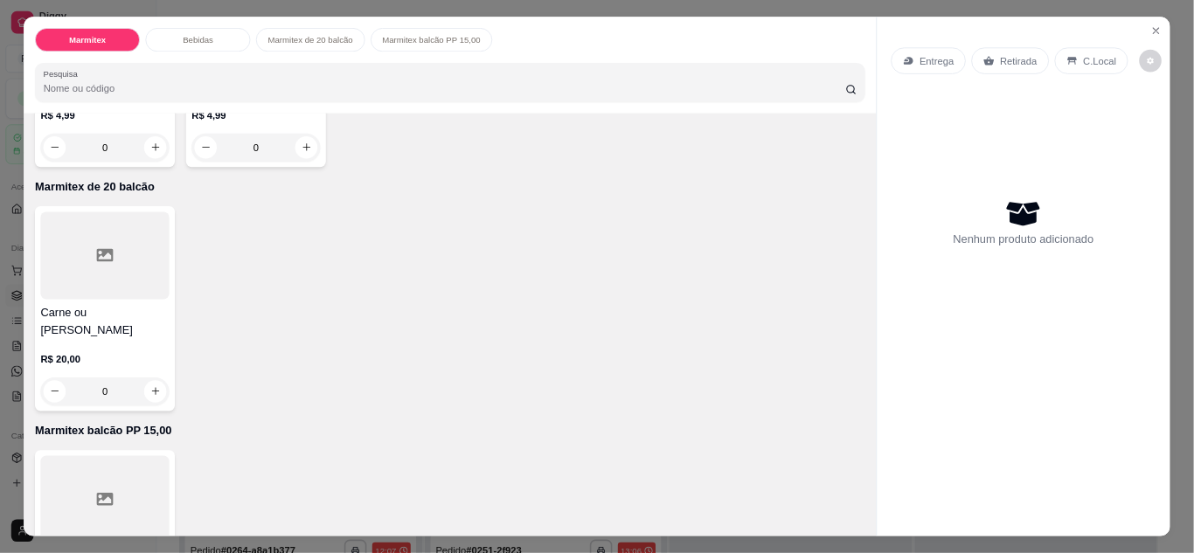
scroll to position [612, 0]
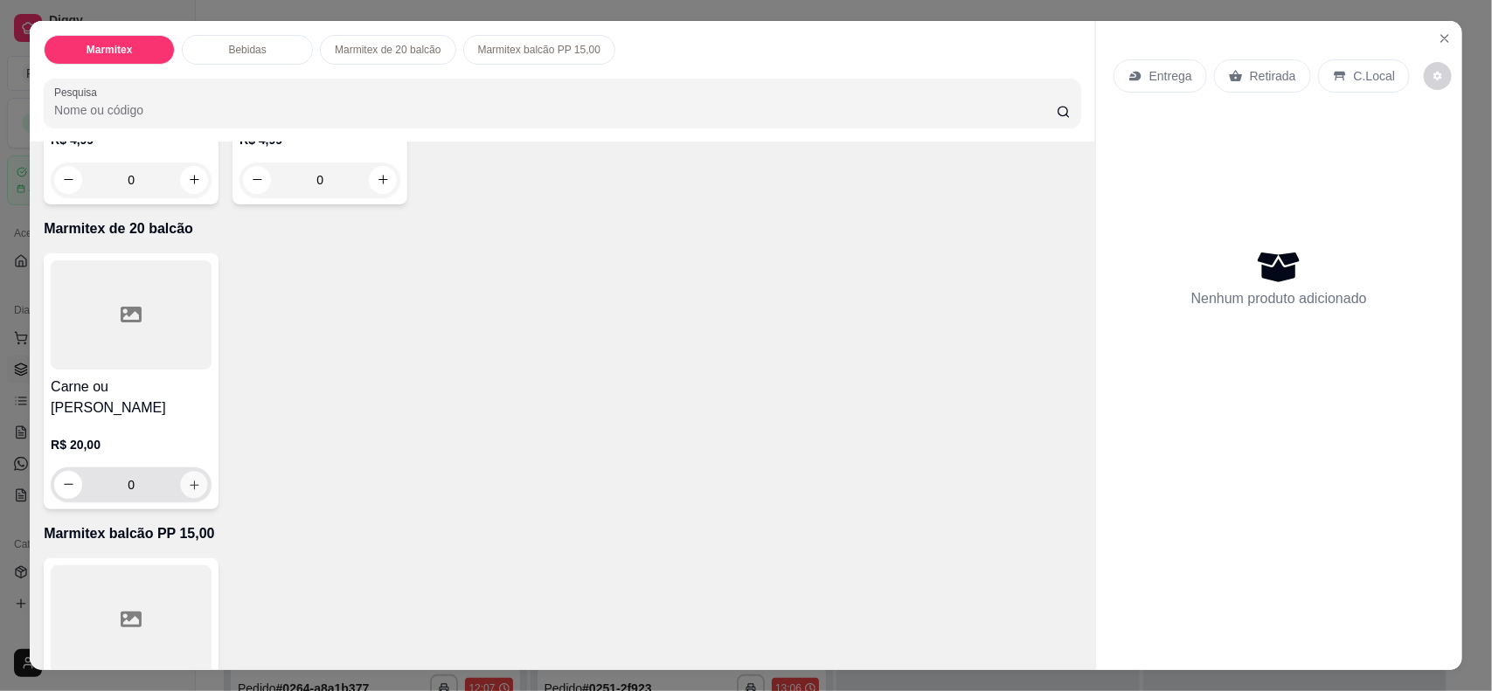
click at [188, 478] on icon "increase-product-quantity" at bounding box center [194, 484] width 13 height 13
type input "1"
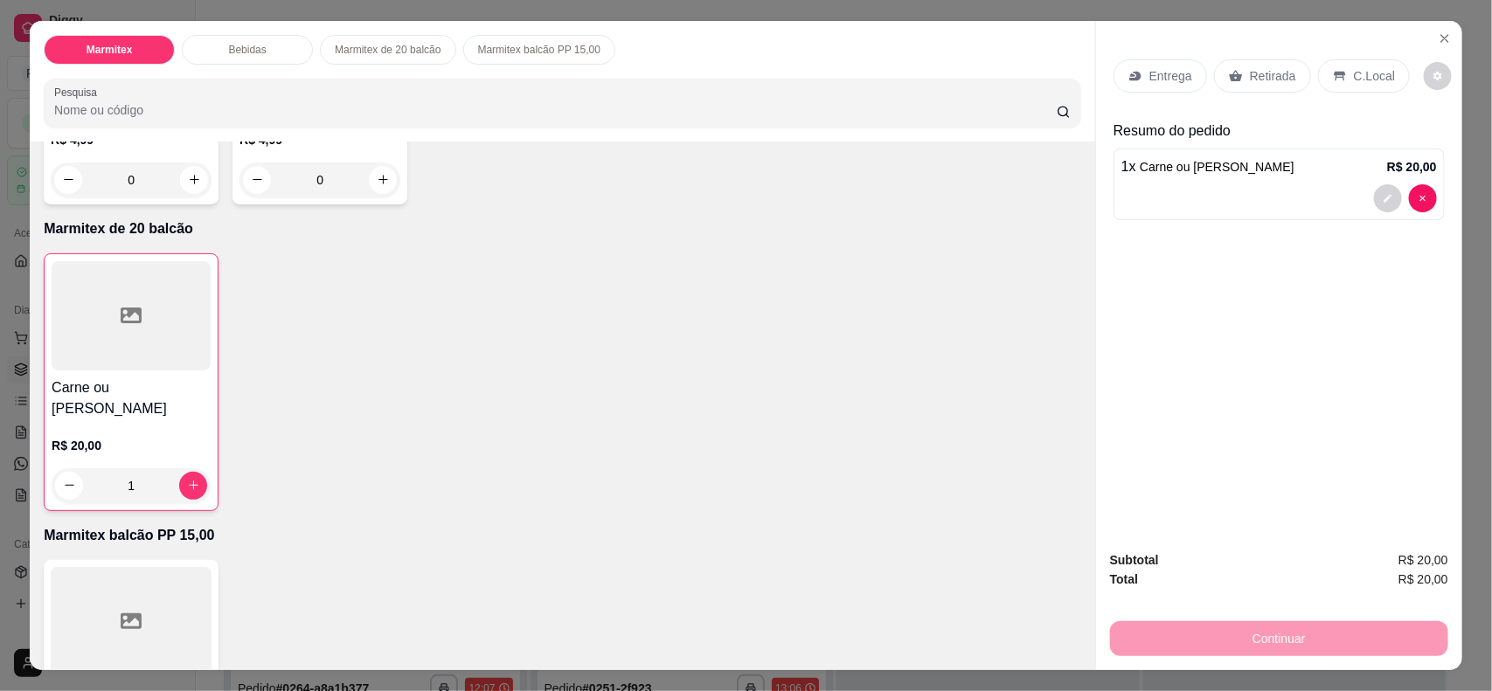
click at [1193, 68] on p "Retirada" at bounding box center [1273, 75] width 46 height 17
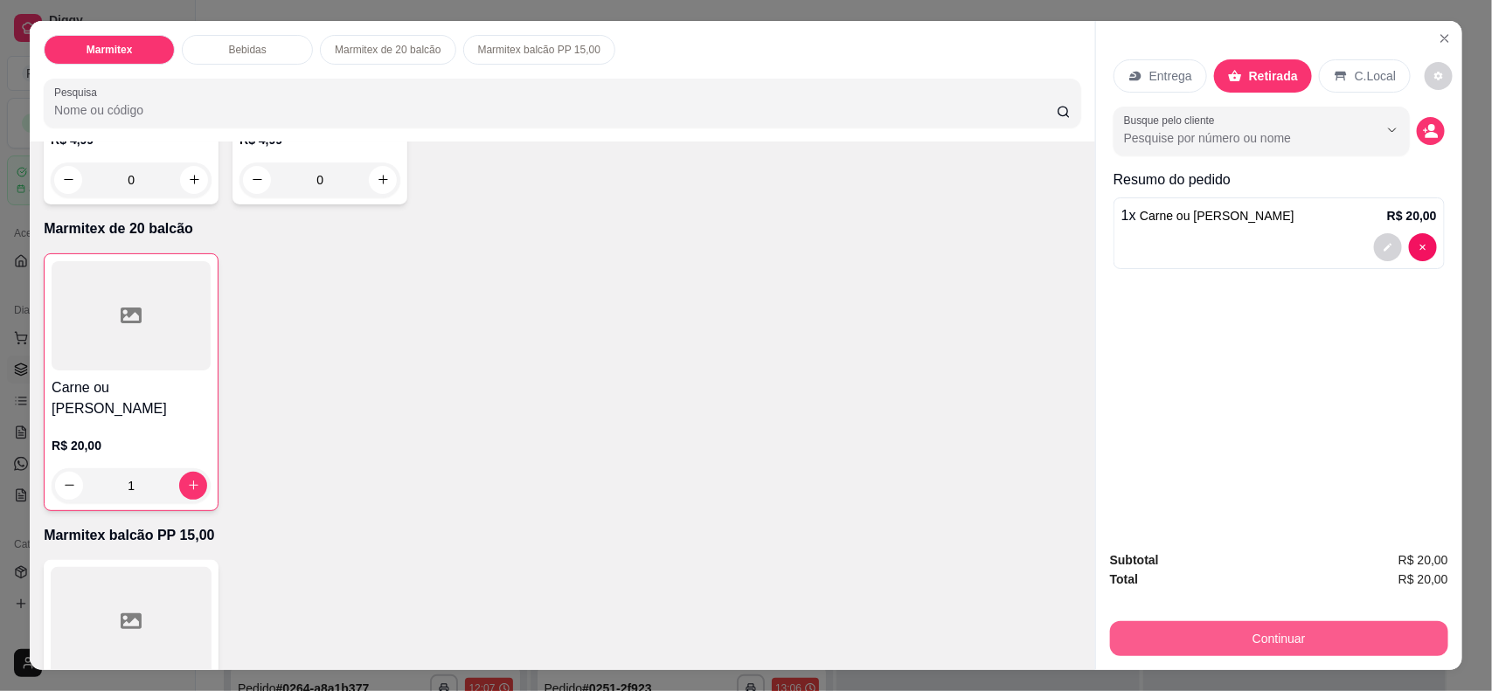
click at [1193, 552] on button "Continuar" at bounding box center [1279, 639] width 338 height 35
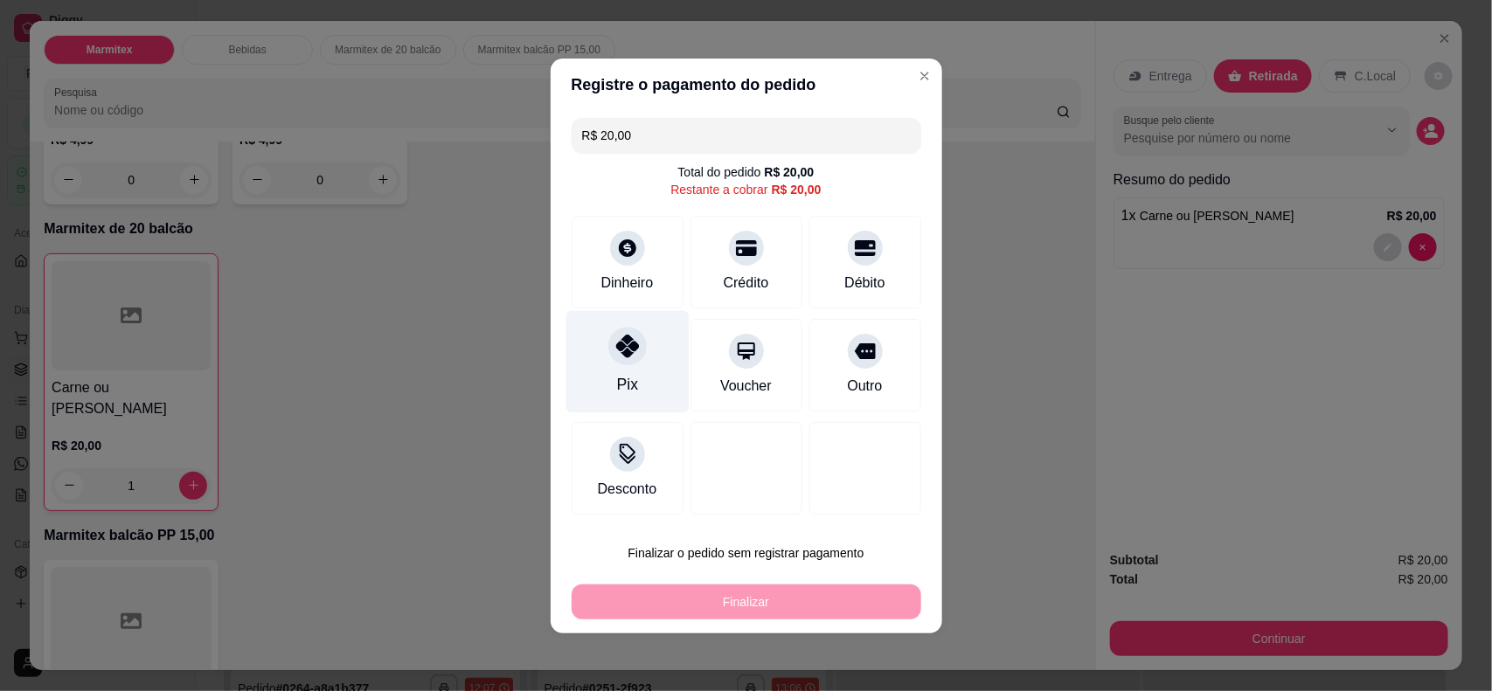
click at [640, 347] on div at bounding box center [627, 346] width 38 height 38
type input "R$ 0,00"
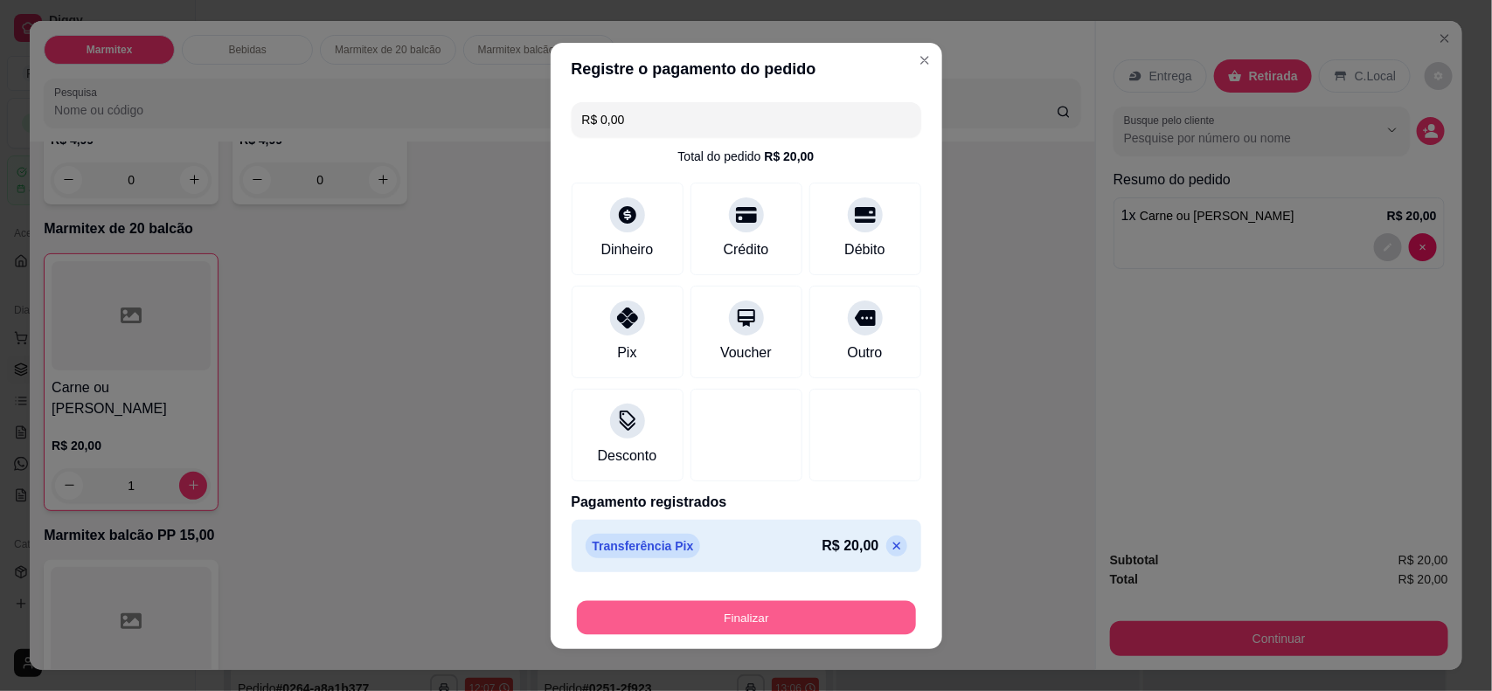
click at [708, 552] on button "Finalizar" at bounding box center [746, 618] width 339 height 34
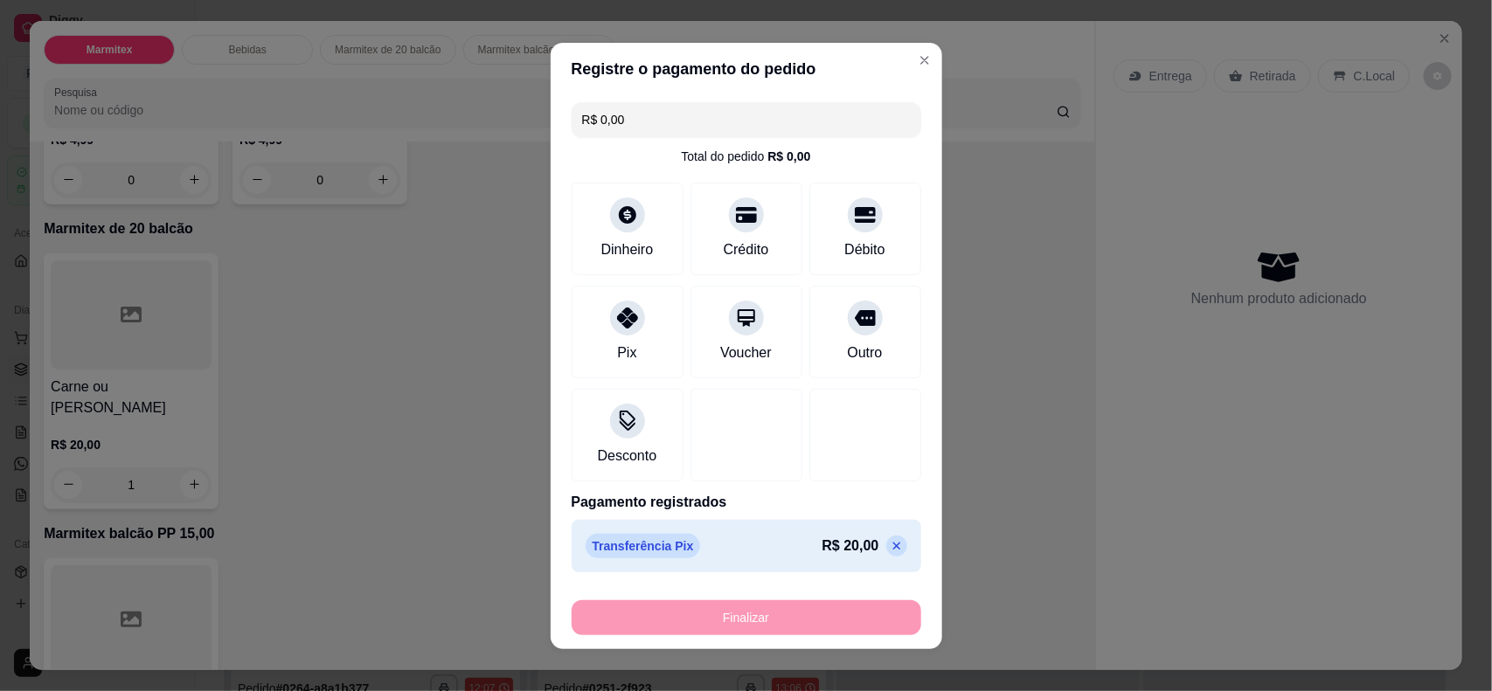
type input "0"
type input "-R$ 20,00"
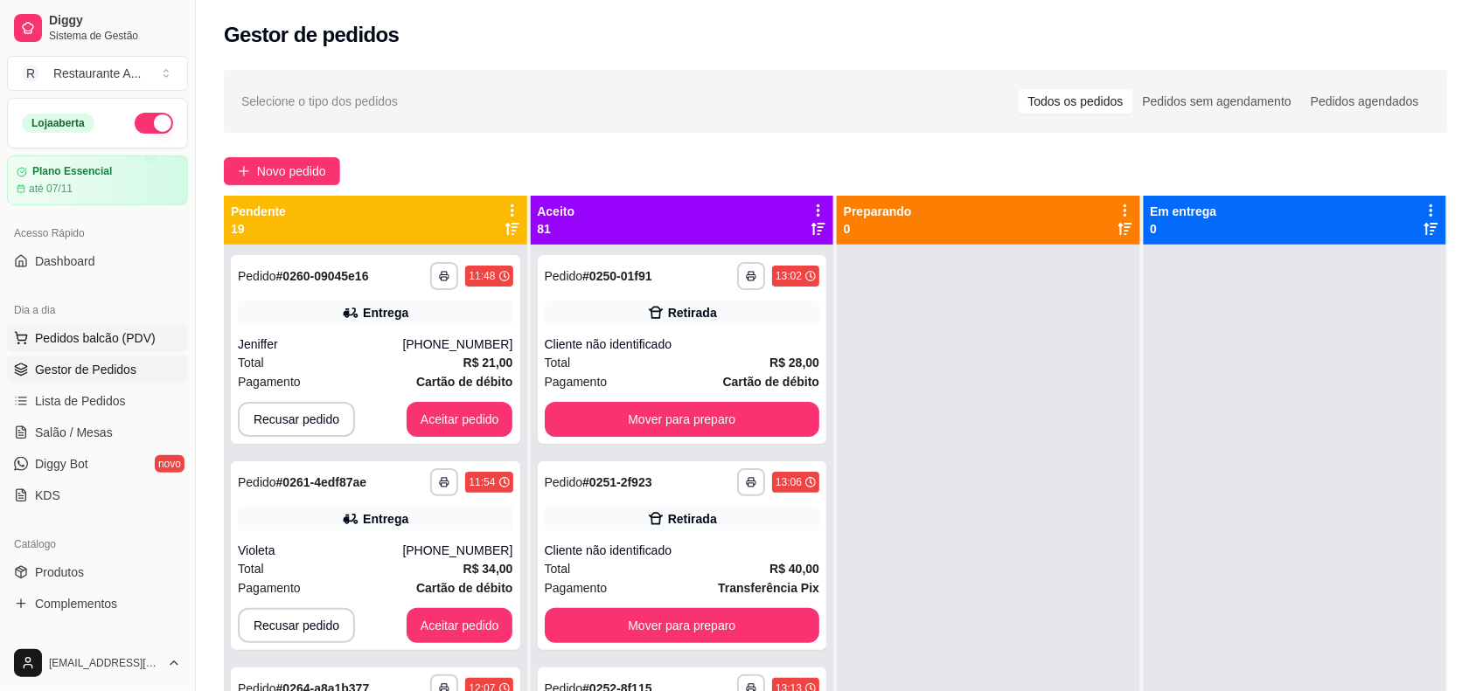
click at [70, 337] on span "Pedidos balcão (PDV)" at bounding box center [95, 338] width 121 height 17
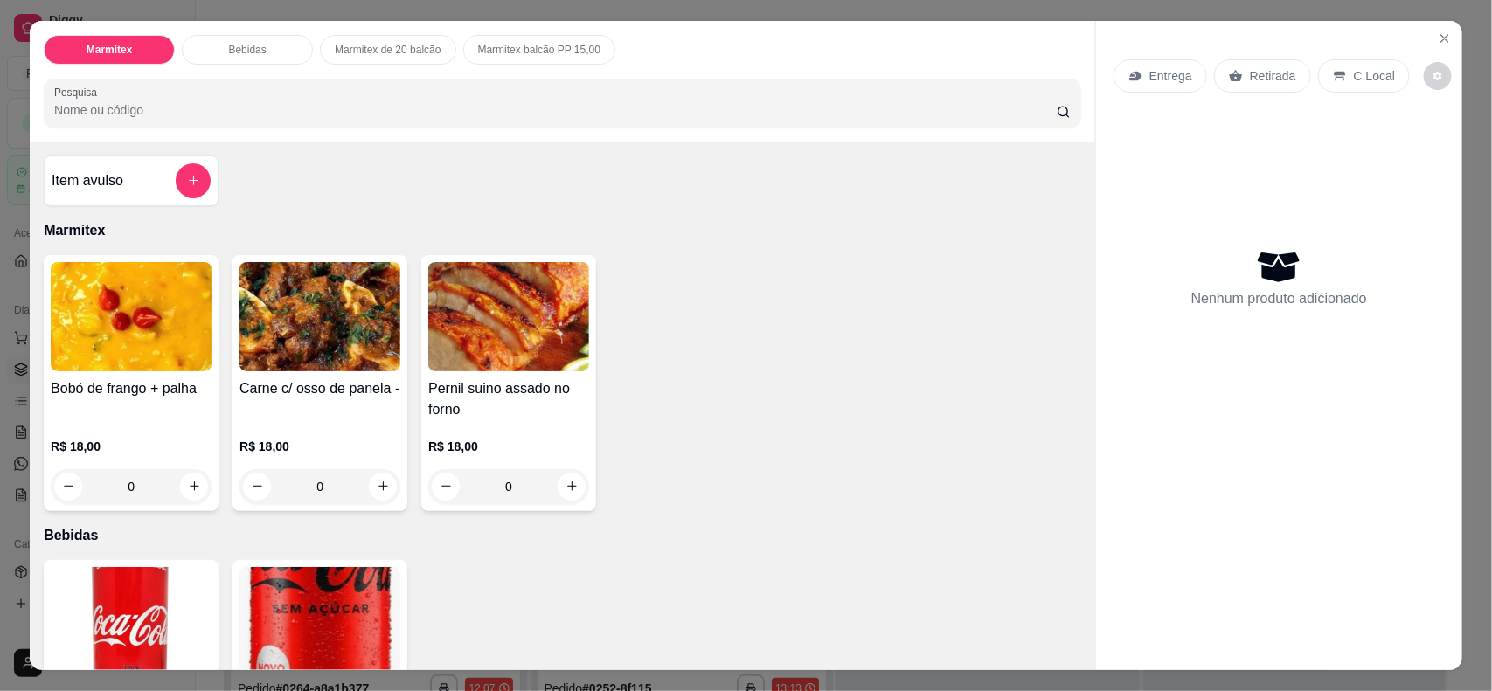
click at [181, 483] on div "0" at bounding box center [131, 486] width 161 height 35
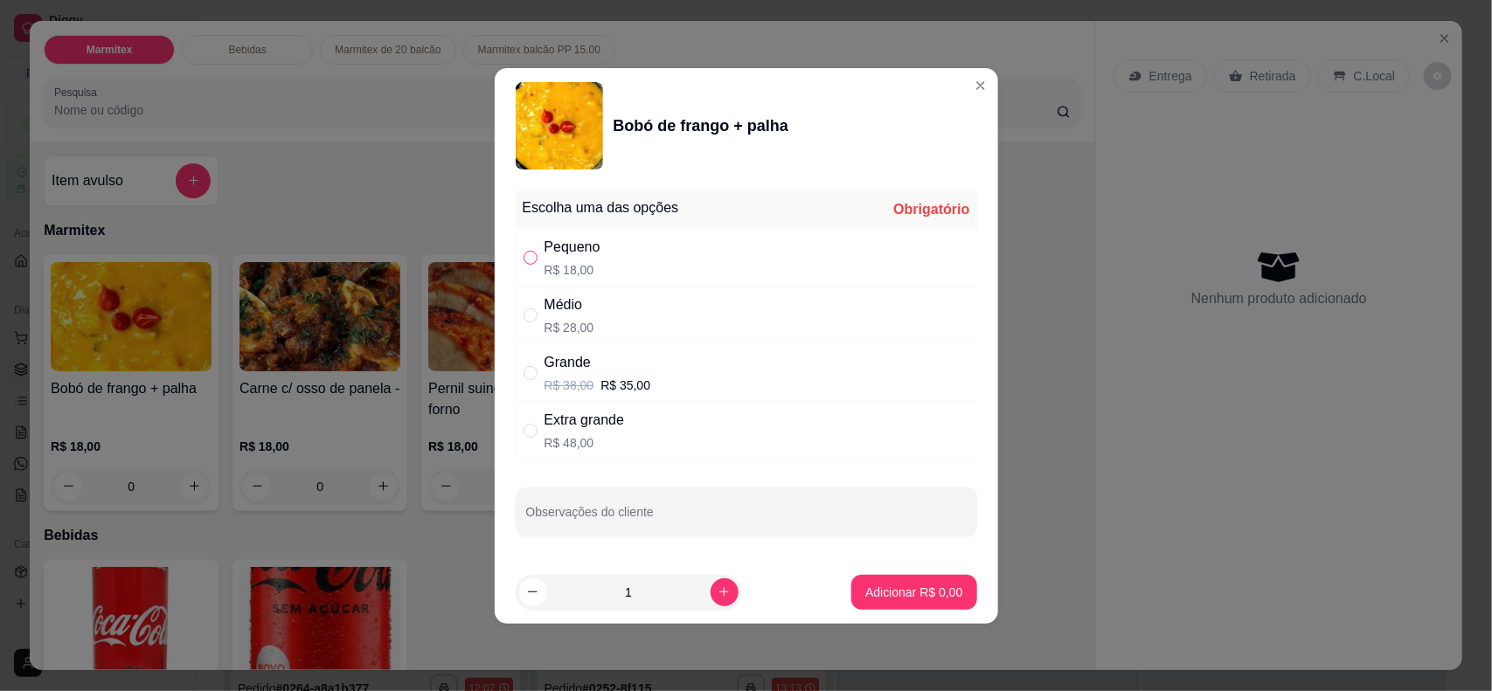
click at [525, 252] on input "" at bounding box center [531, 258] width 14 height 14
radio input "true"
click at [879, 552] on p "Adicionar R$ 18,00" at bounding box center [910, 592] width 101 height 17
type input "1"
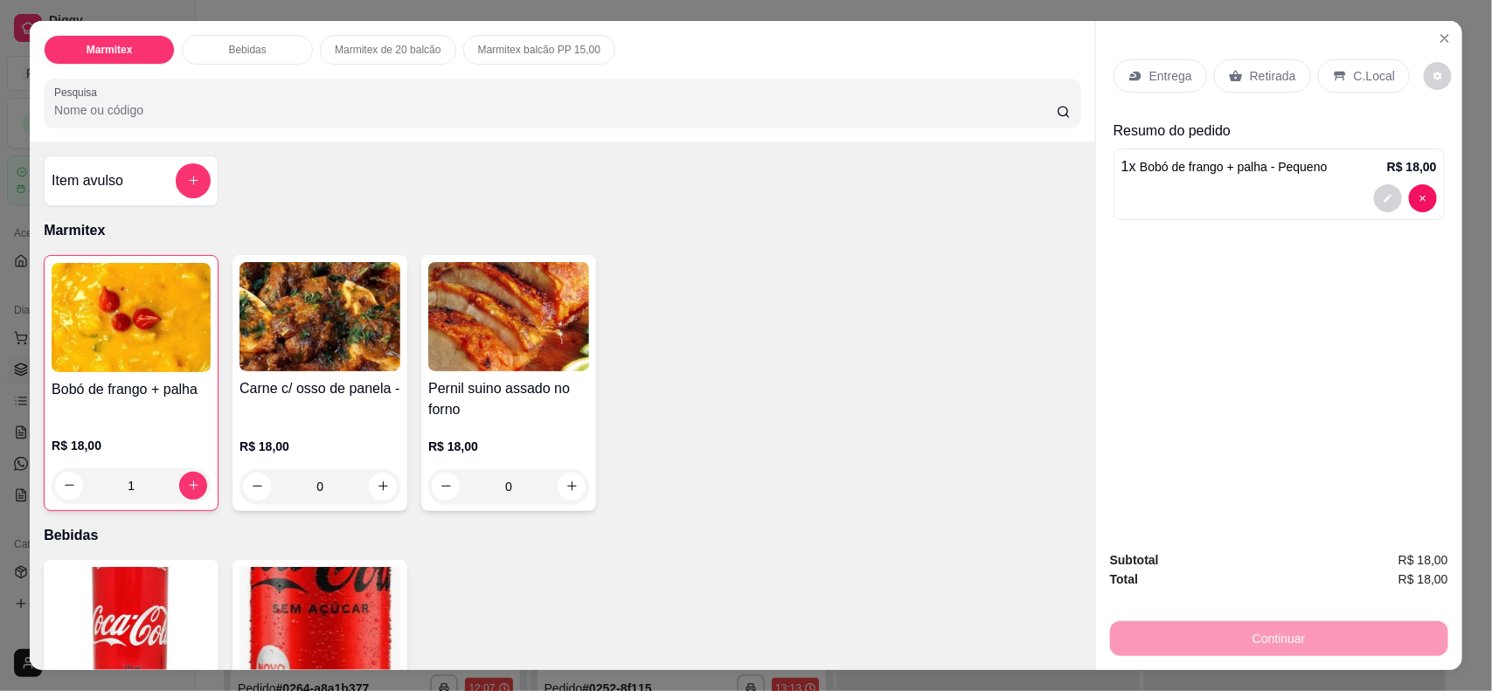
click at [376, 491] on div "0" at bounding box center [320, 486] width 161 height 35
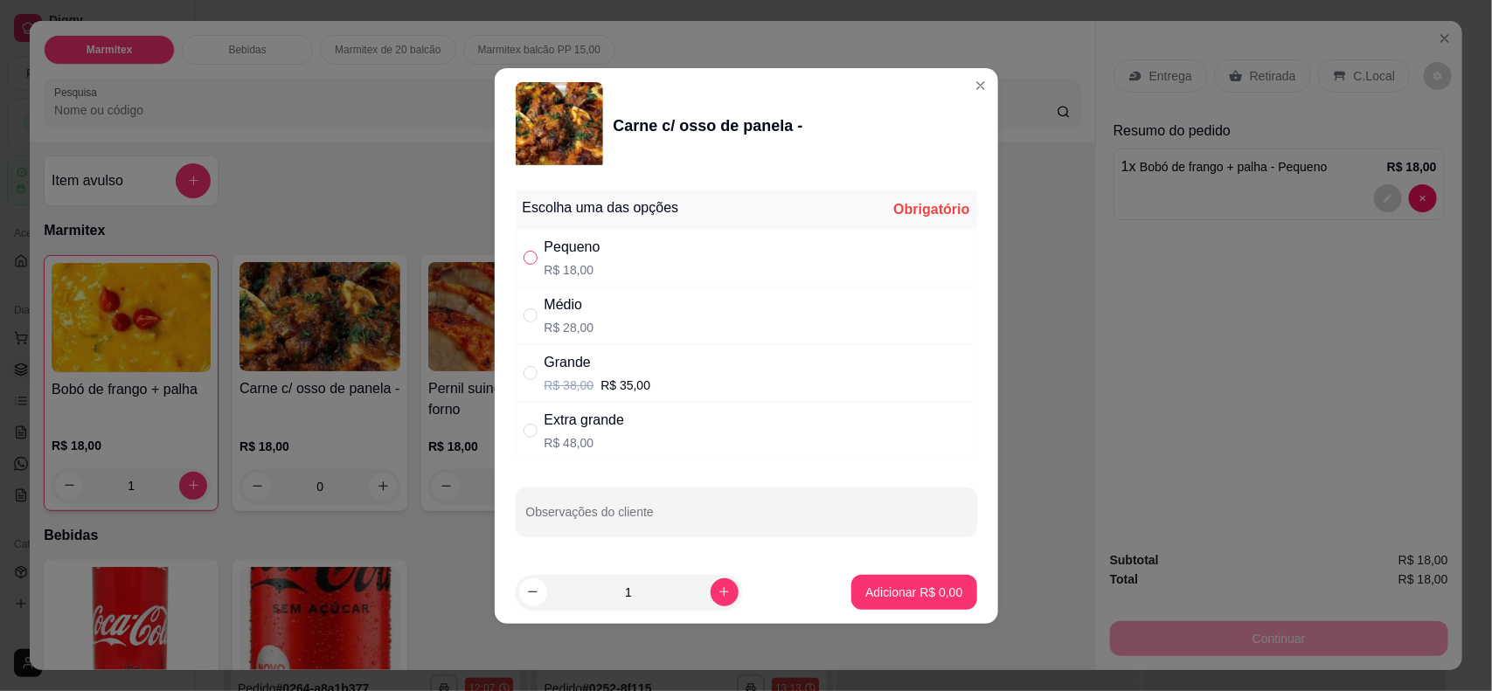
click at [524, 251] on input "" at bounding box center [531, 258] width 14 height 14
radio input "true"
click at [907, 552] on p "Adicionar R$ 18,00" at bounding box center [910, 592] width 101 height 17
type input "1"
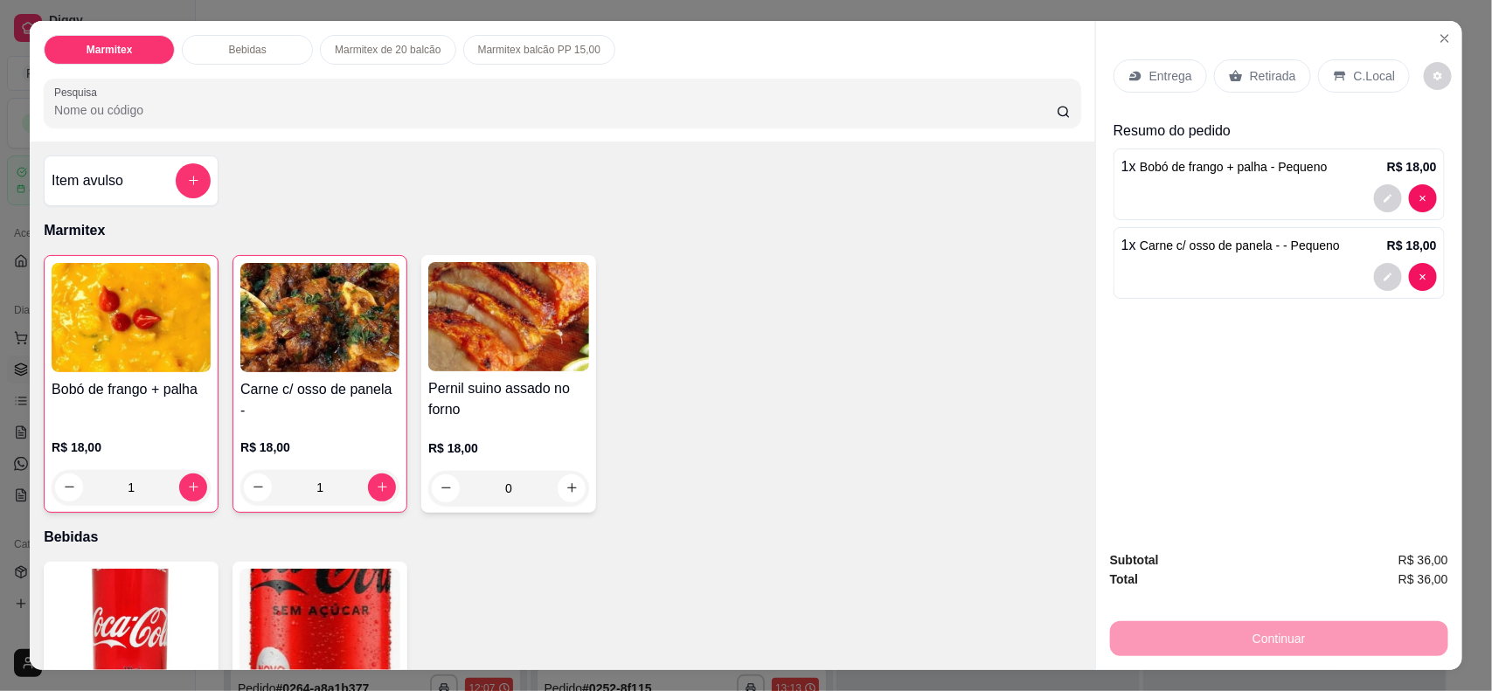
click at [1193, 76] on p "Retirada" at bounding box center [1273, 75] width 46 height 17
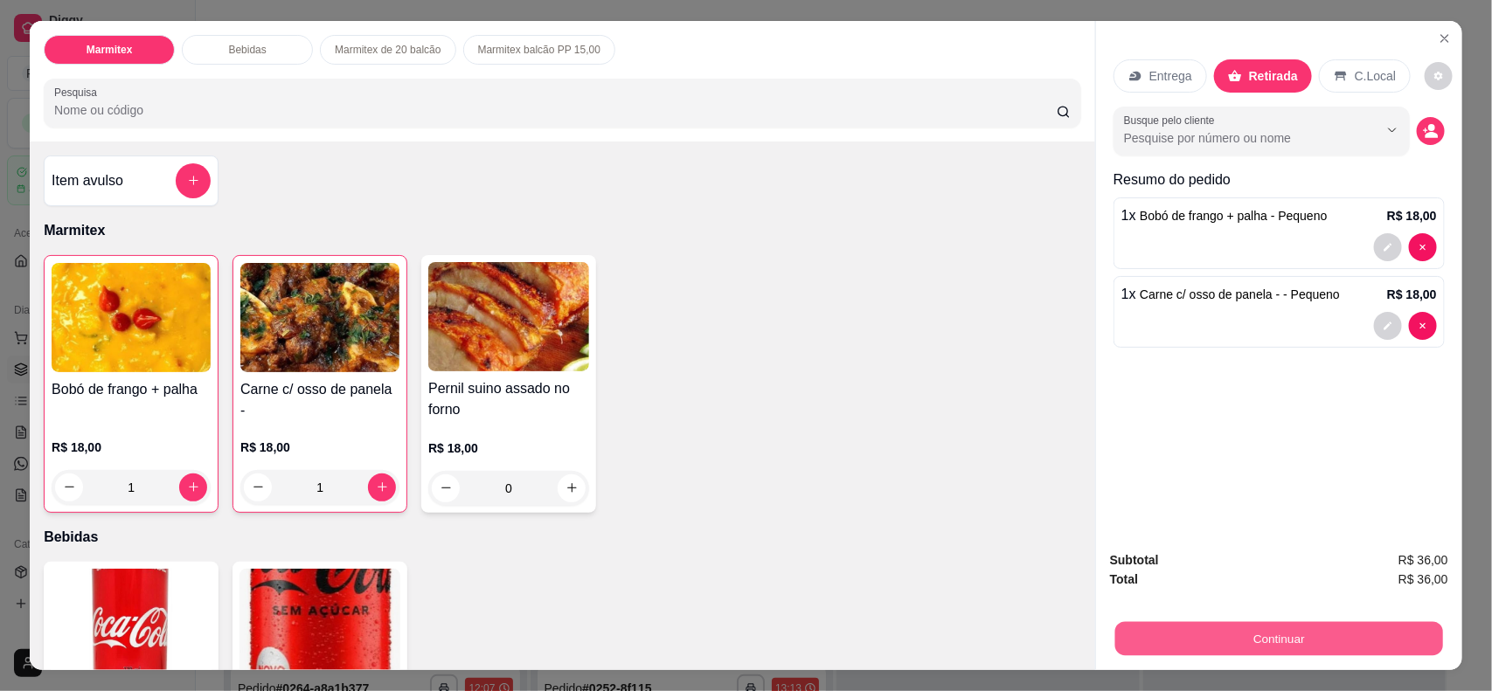
click at [1193, 552] on button "Continuar" at bounding box center [1279, 639] width 328 height 34
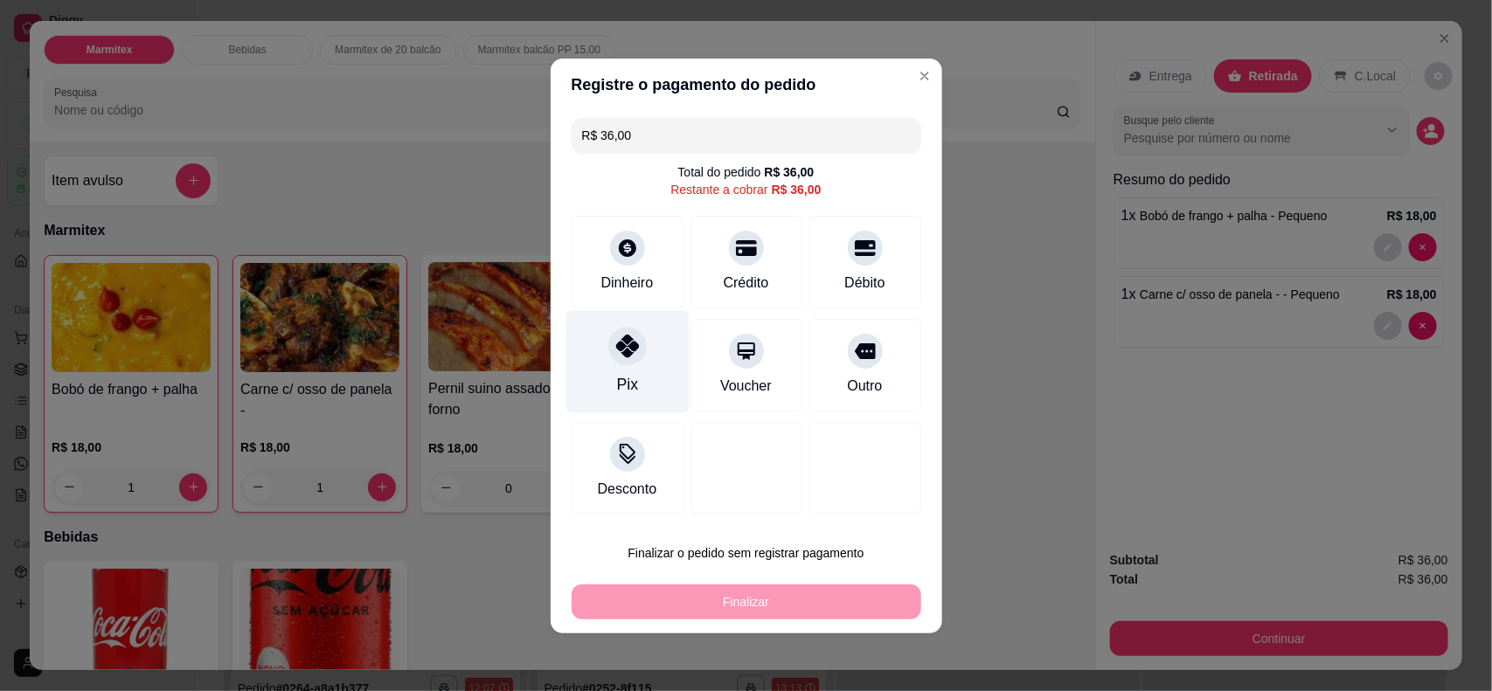
click at [660, 361] on div "Pix" at bounding box center [627, 361] width 123 height 102
type input "R$ 0,00"
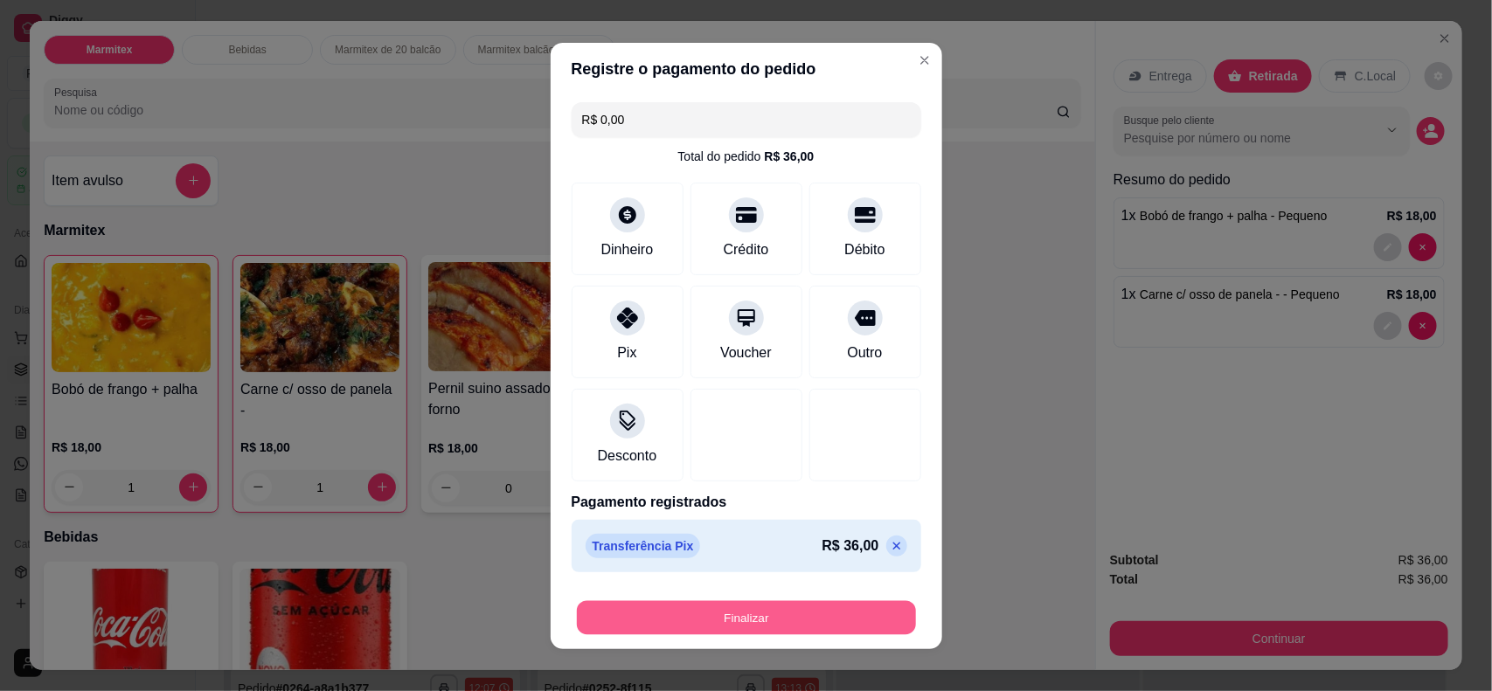
click at [779, 552] on button "Finalizar" at bounding box center [746, 618] width 339 height 34
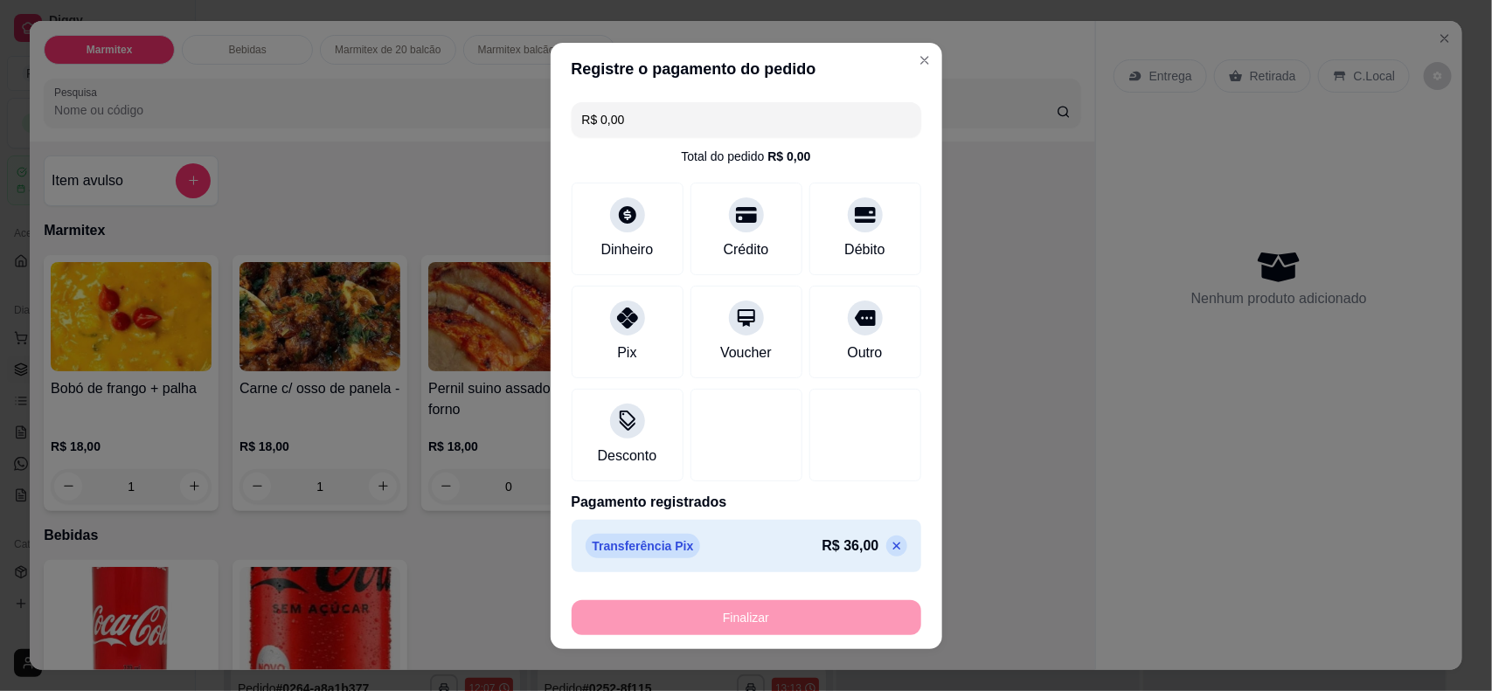
type input "0"
type input "-R$ 36,00"
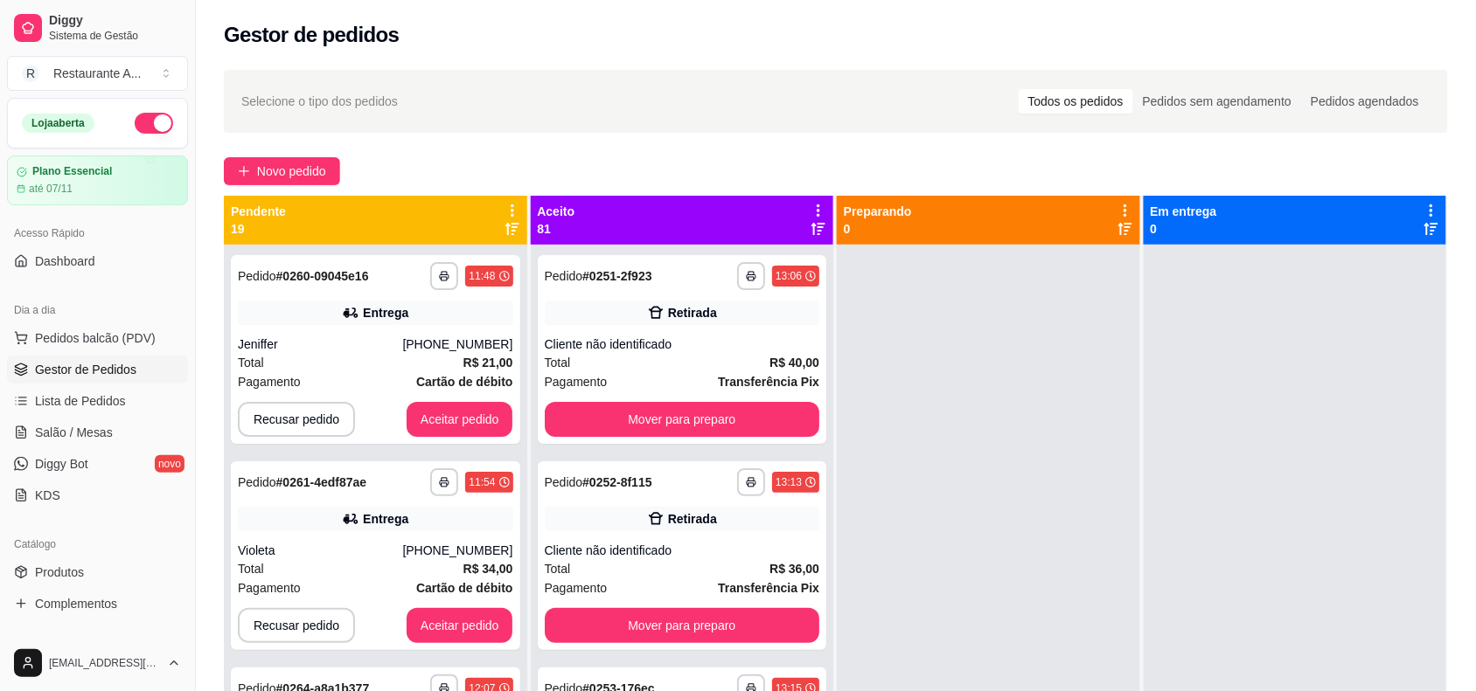
click at [62, 370] on span "Gestor de Pedidos" at bounding box center [85, 369] width 101 height 17
click at [63, 337] on span "Pedidos balcão (PDV)" at bounding box center [95, 338] width 121 height 17
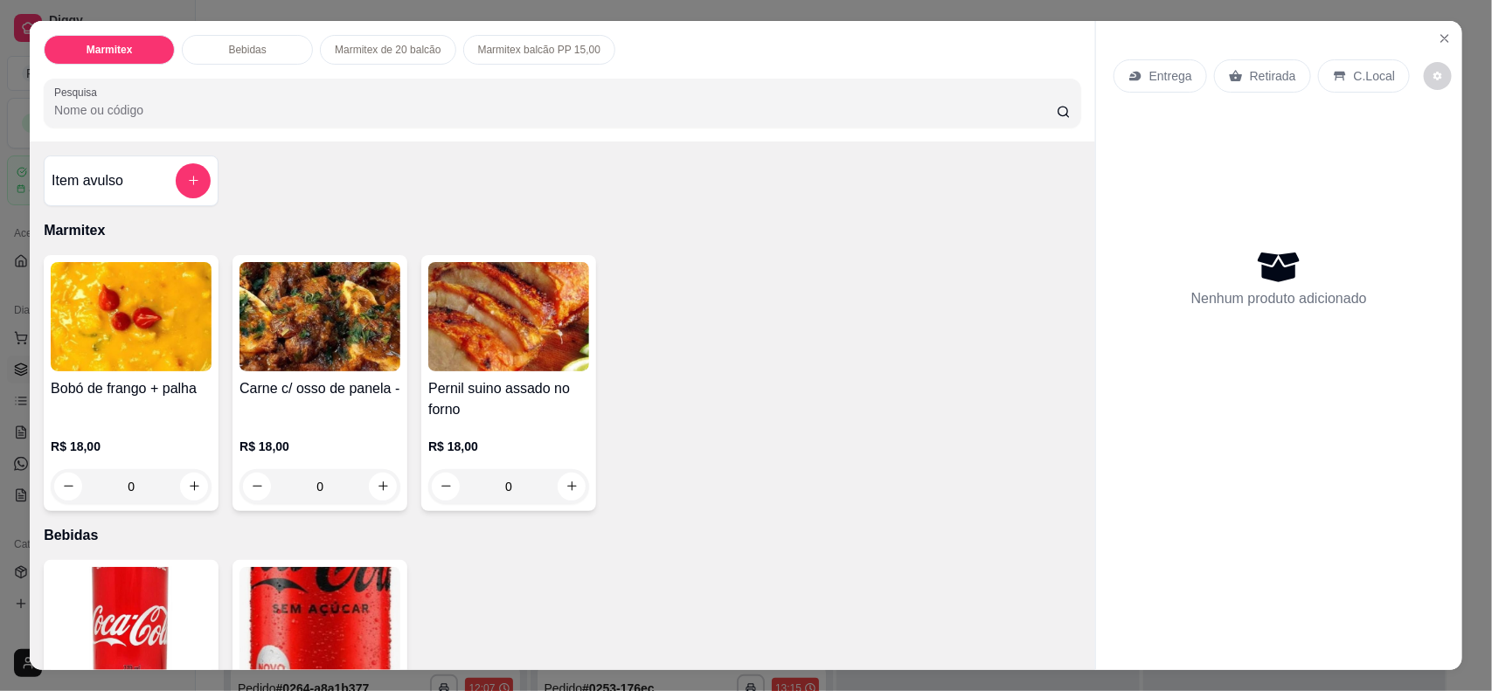
click at [341, 324] on img at bounding box center [320, 316] width 161 height 109
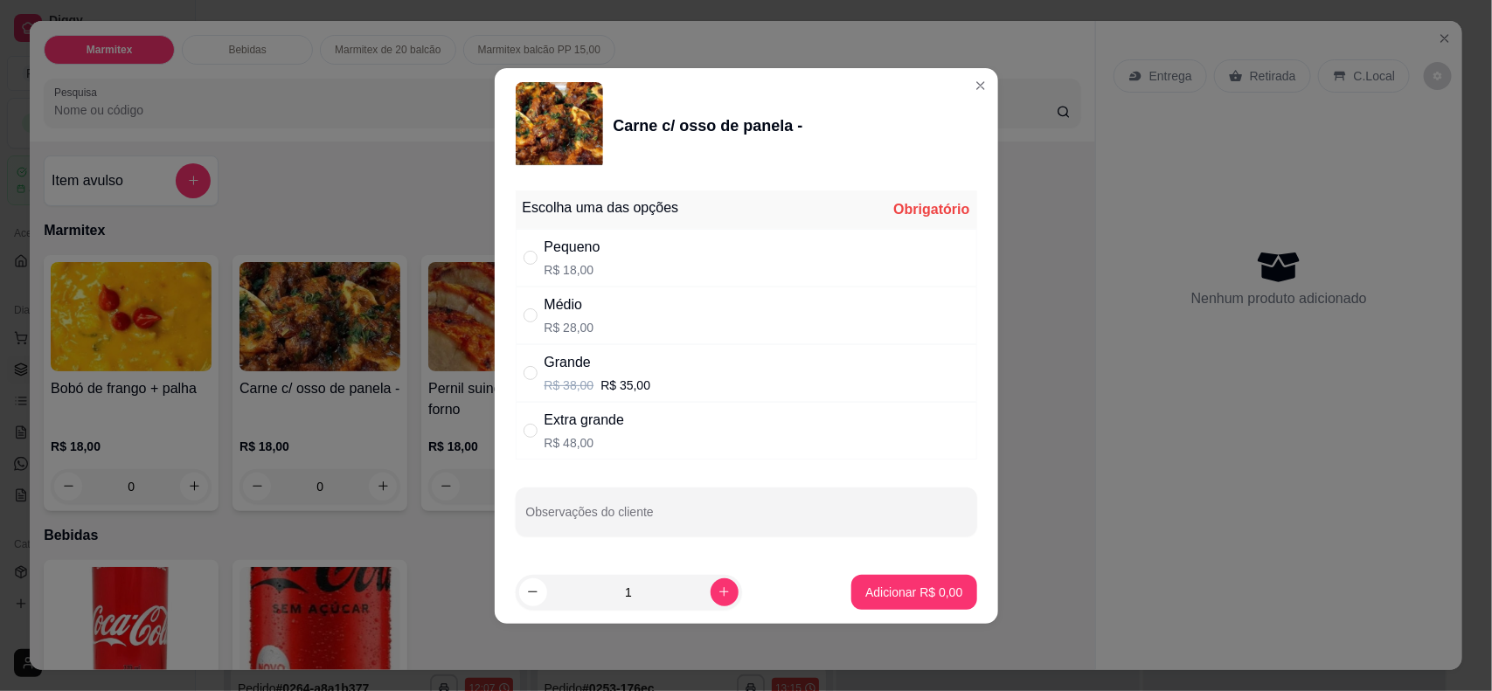
click at [539, 255] on div "" at bounding box center [534, 257] width 21 height 19
radio input "true"
click at [711, 552] on button "increase-product-quantity" at bounding box center [725, 593] width 28 height 28
click at [711, 552] on button "increase-product-quantity" at bounding box center [724, 592] width 27 height 27
type input "3"
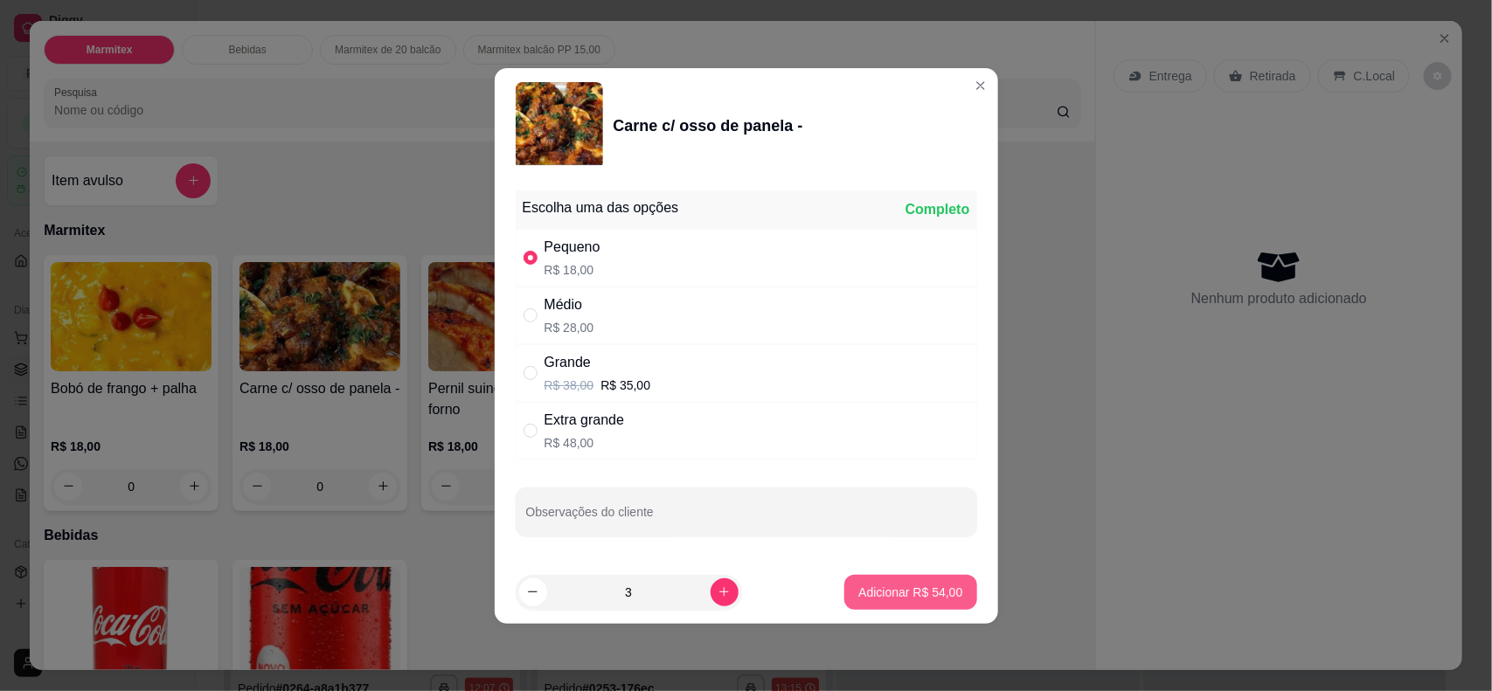
click at [879, 552] on p "Adicionar R$ 54,00" at bounding box center [910, 592] width 104 height 17
type input "3"
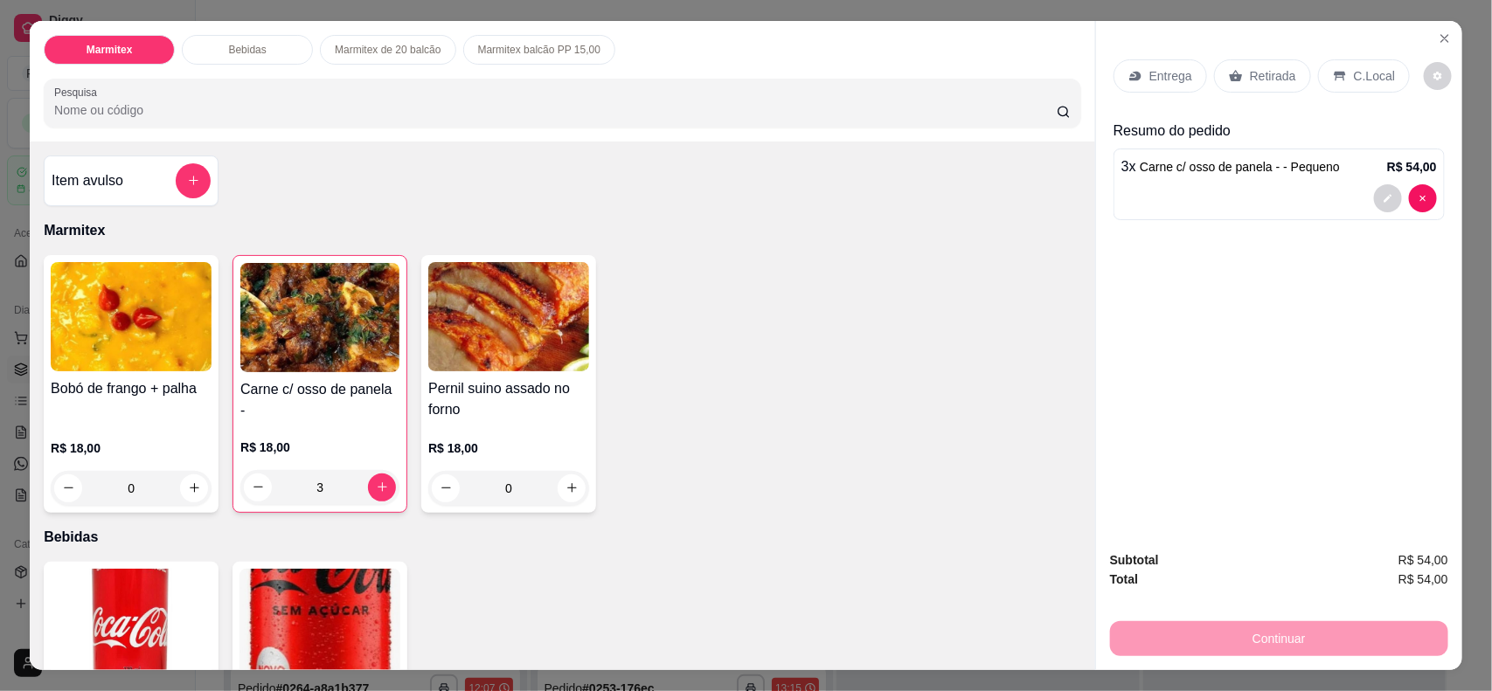
click at [1193, 79] on p "Retirada" at bounding box center [1273, 75] width 46 height 17
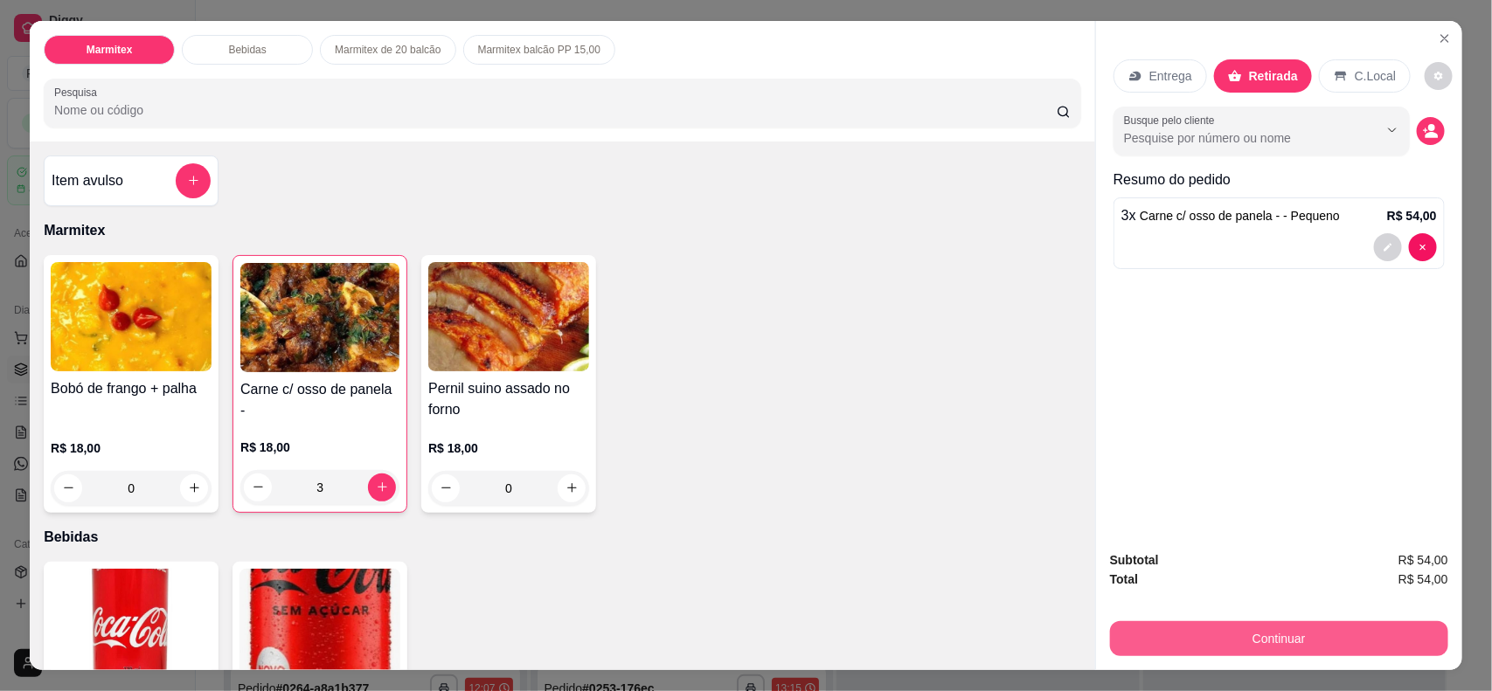
click at [1193, 552] on button "Continuar" at bounding box center [1279, 639] width 338 height 35
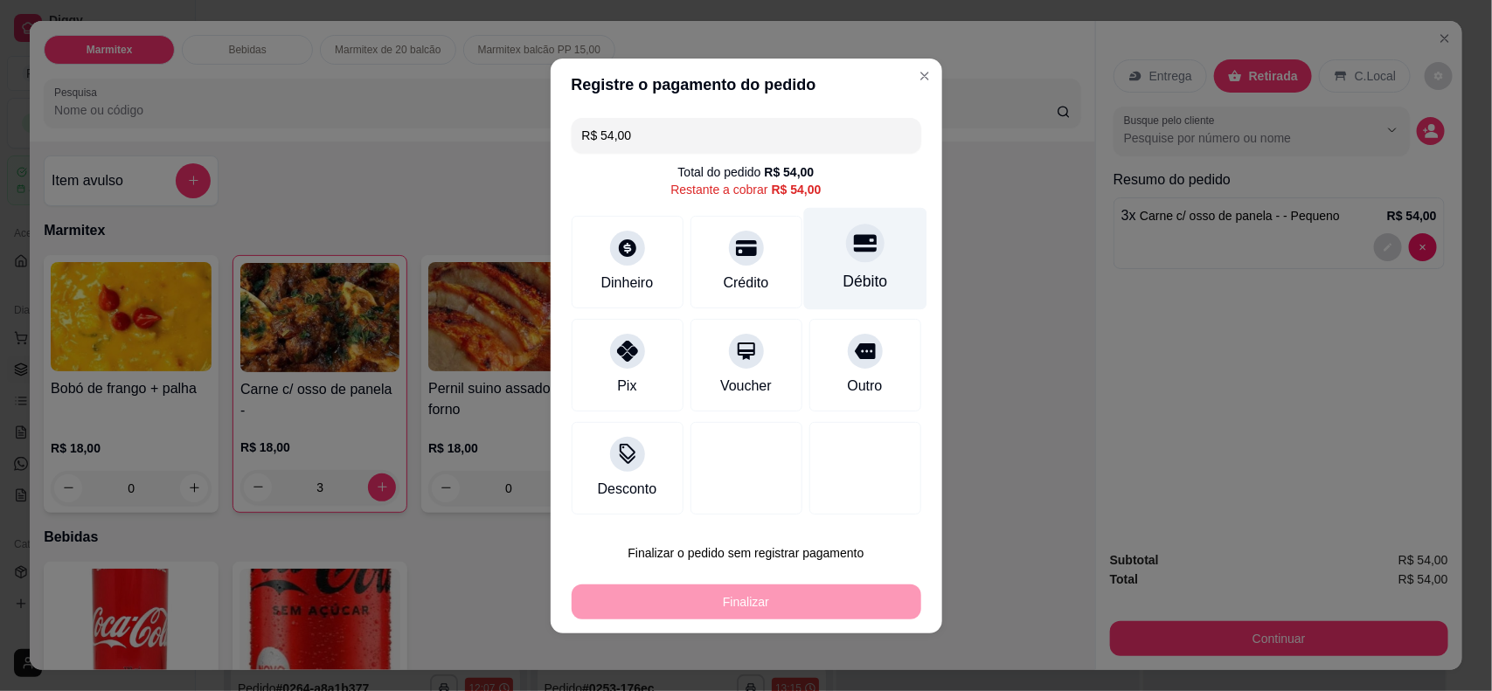
click at [810, 293] on div "Débito" at bounding box center [864, 258] width 123 height 102
type input "R$ 0,00"
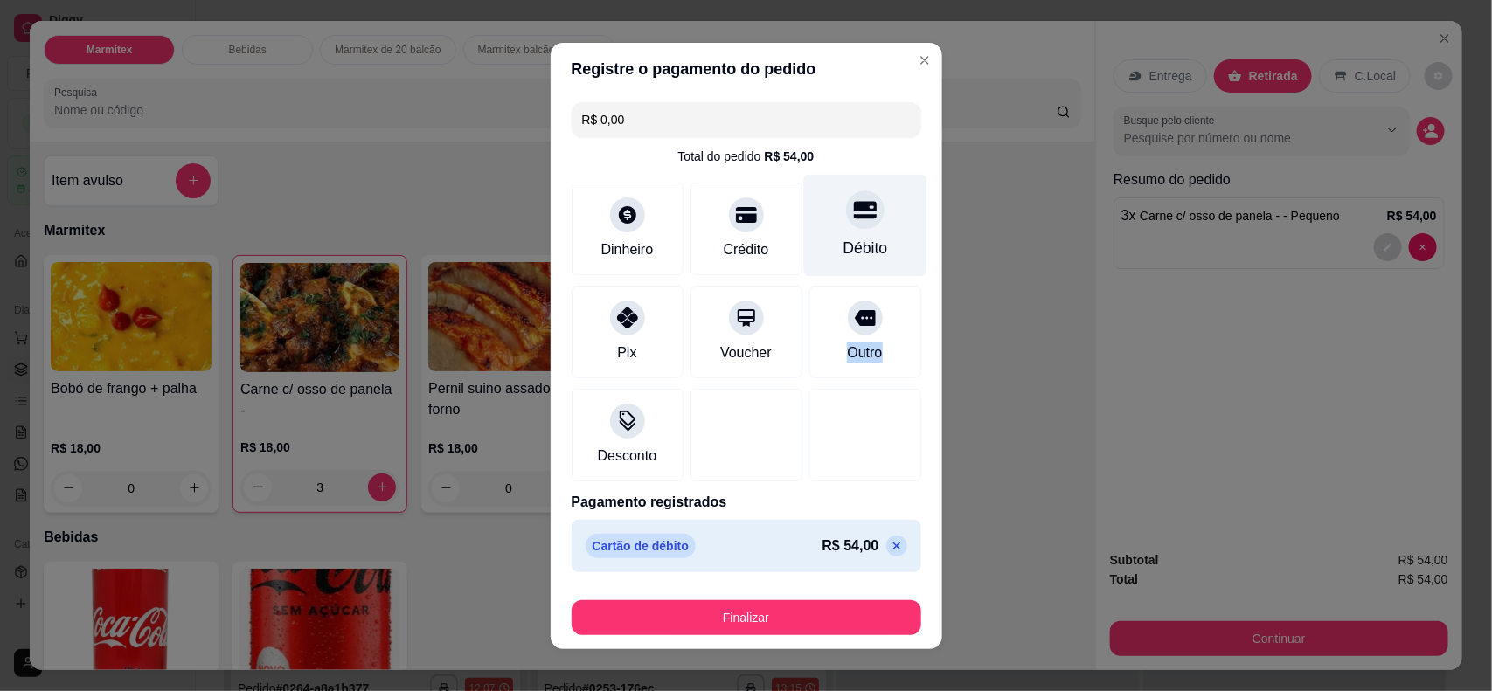
click at [810, 293] on div "Outro" at bounding box center [865, 332] width 112 height 93
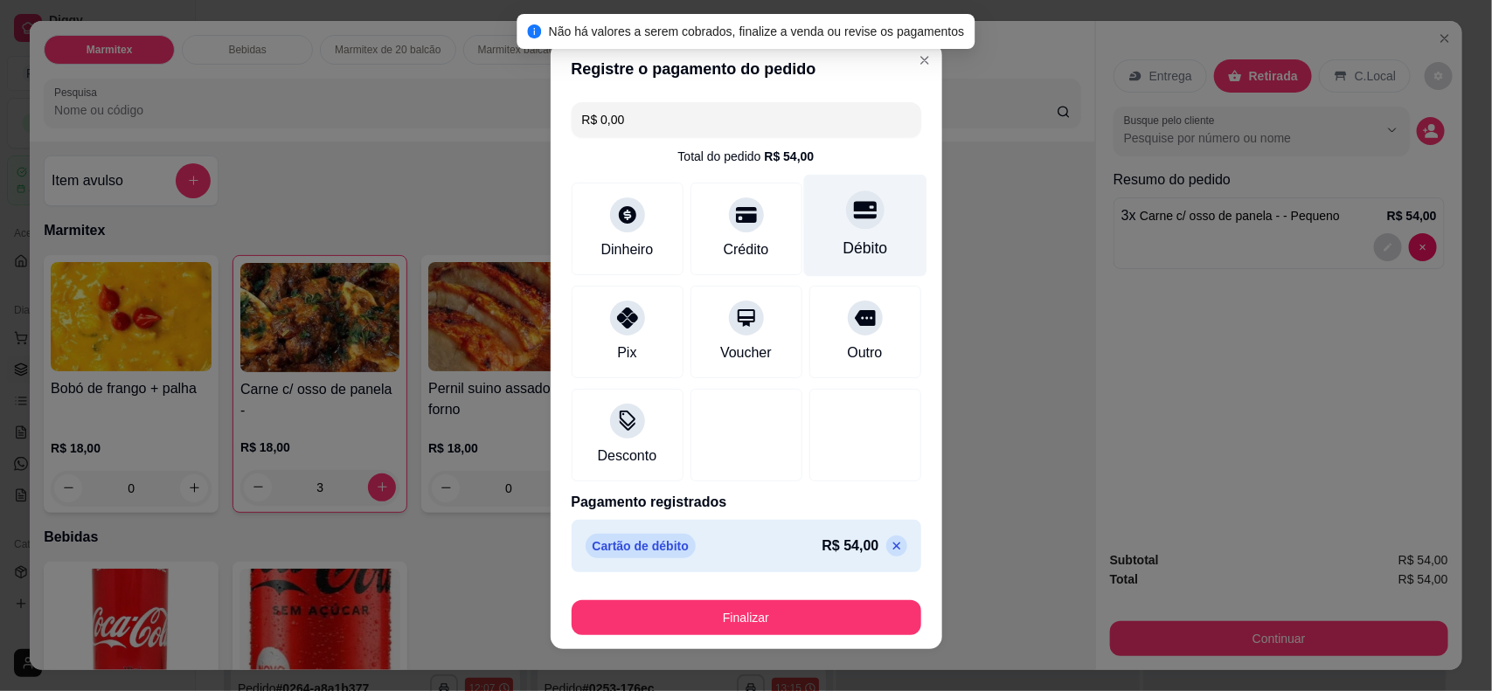
click at [827, 233] on div "Débito" at bounding box center [864, 225] width 123 height 102
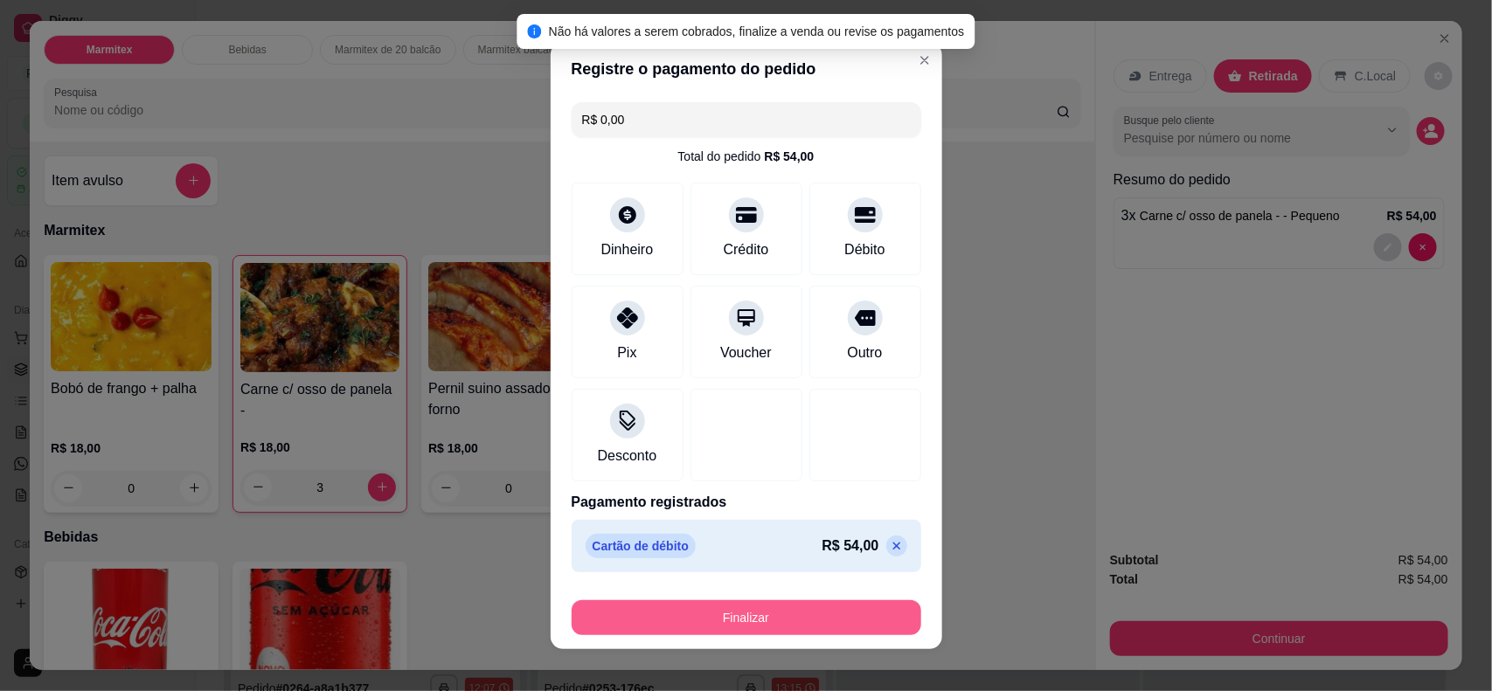
click at [702, 552] on button "Finalizar" at bounding box center [747, 618] width 350 height 35
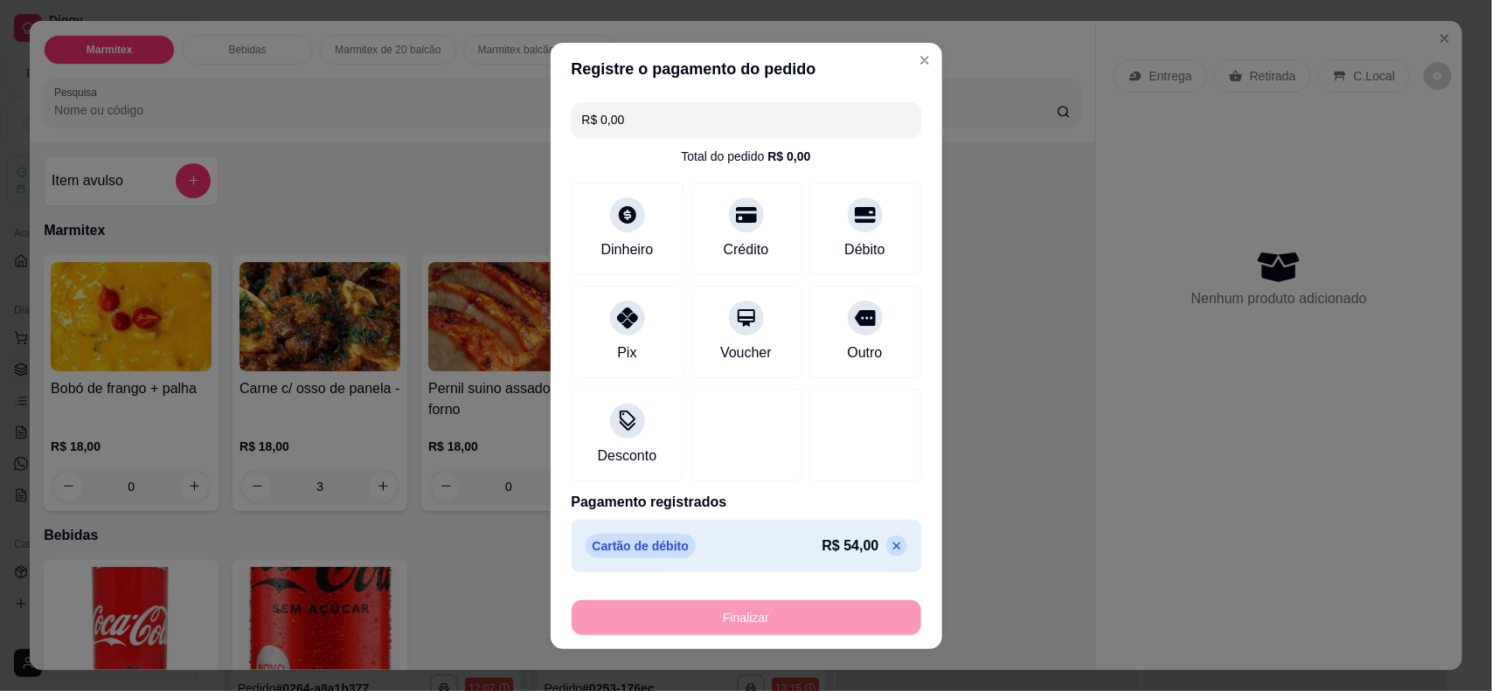
type input "0"
type input "-R$ 54,00"
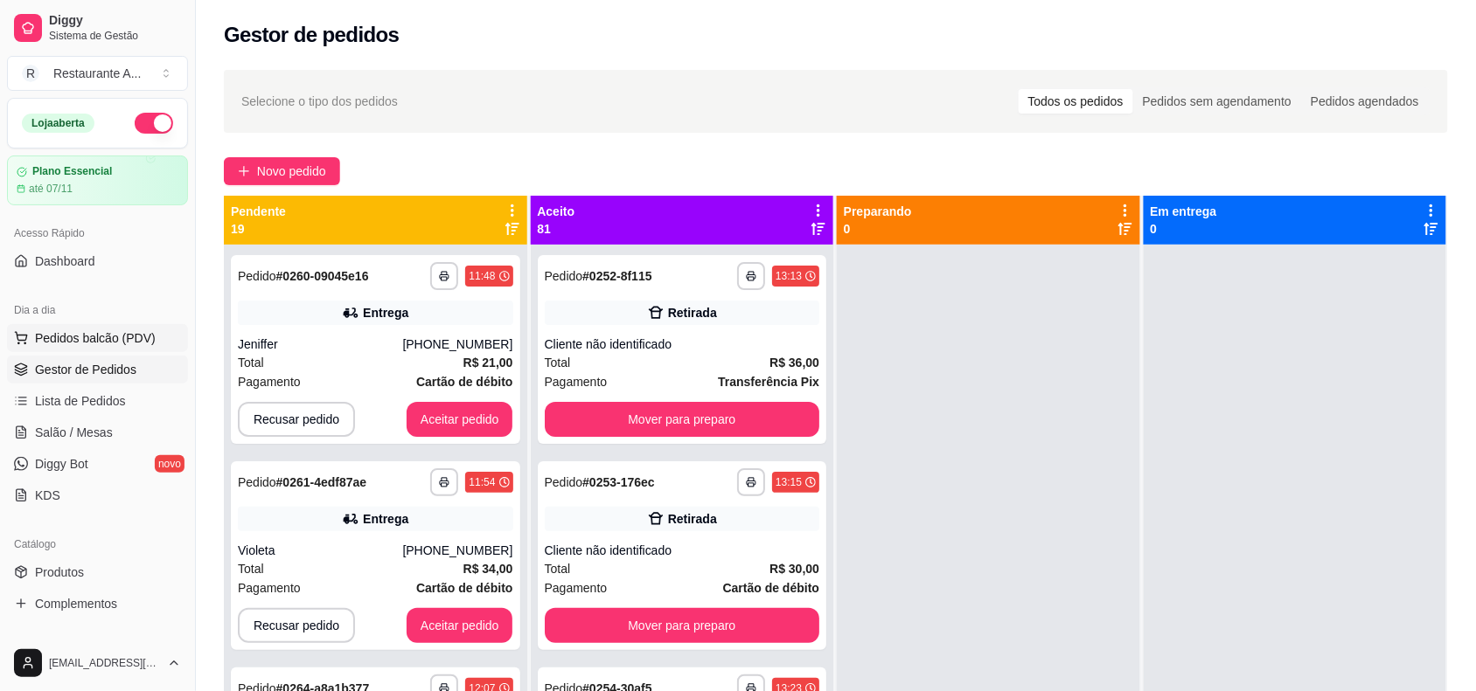
click at [115, 337] on span "Pedidos balcão (PDV)" at bounding box center [95, 338] width 121 height 17
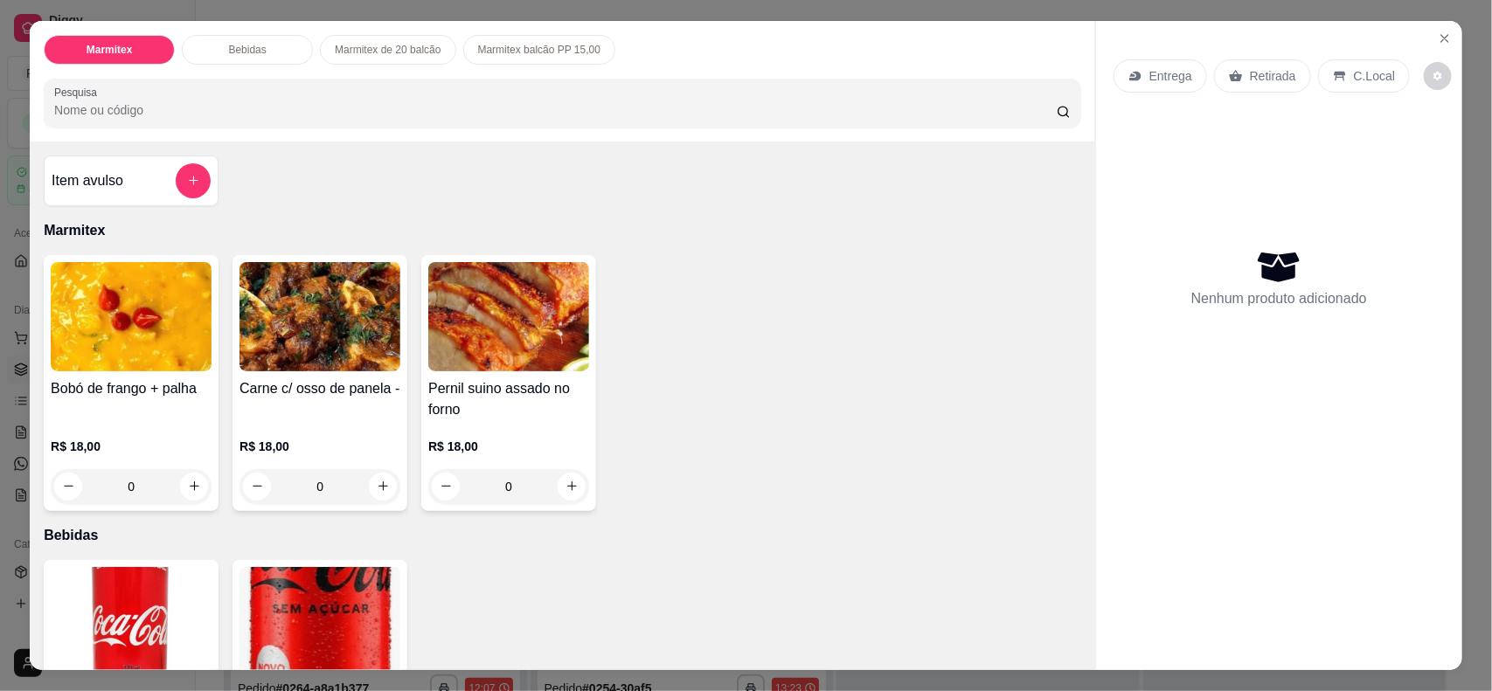
click at [351, 355] on img at bounding box center [320, 316] width 161 height 109
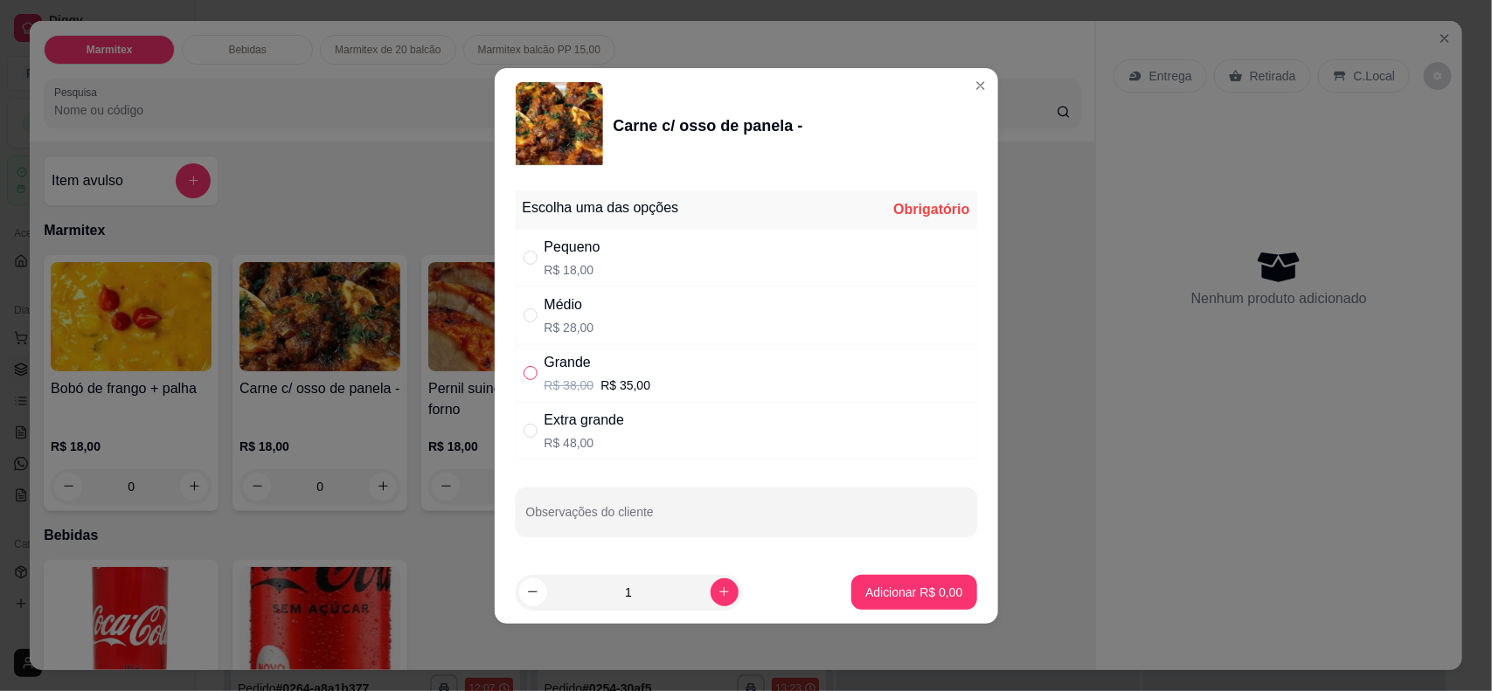
click at [533, 364] on label "" at bounding box center [531, 373] width 14 height 19
click at [533, 366] on input "" at bounding box center [531, 373] width 14 height 14
click at [525, 372] on input "" at bounding box center [531, 373] width 14 height 14
radio input "true"
click at [858, 552] on p "Adicionar R$ 35,00" at bounding box center [910, 592] width 104 height 17
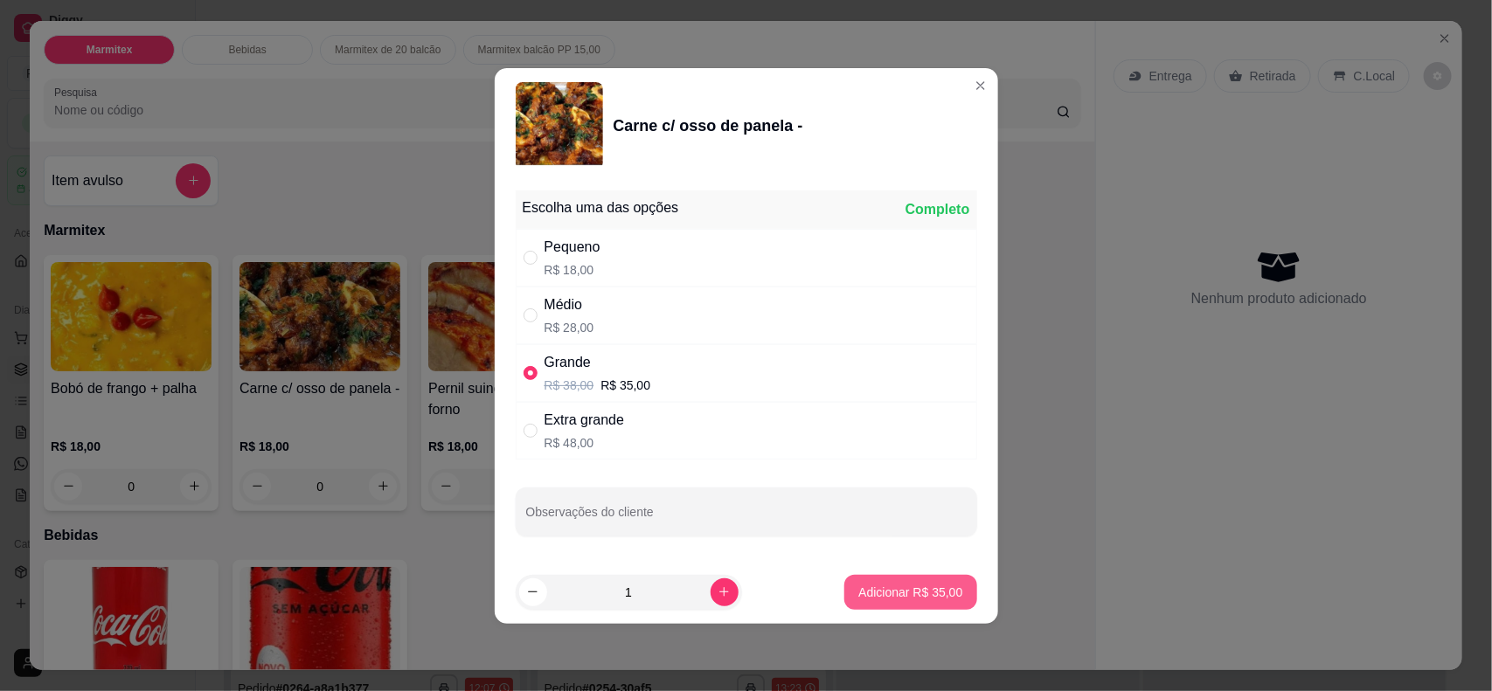
type input "1"
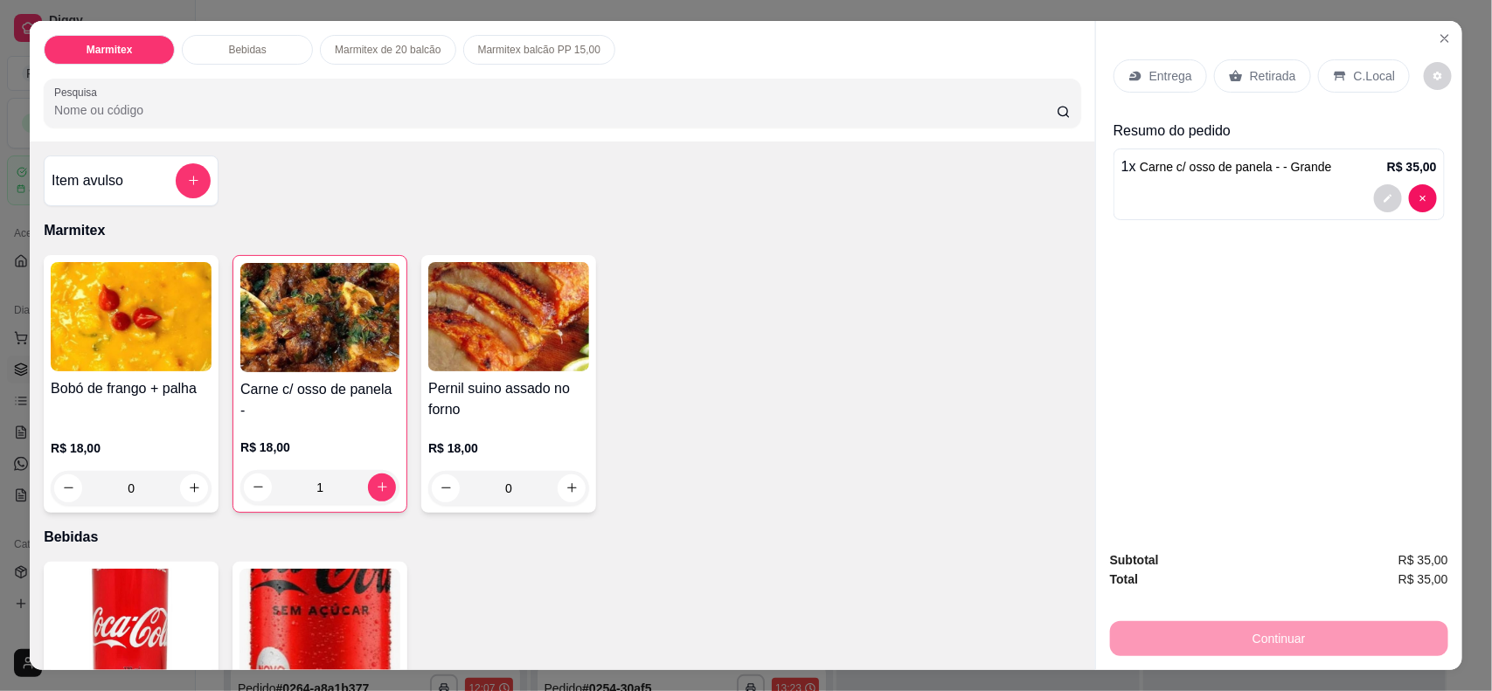
click at [1193, 71] on p "Retirada" at bounding box center [1273, 75] width 46 height 17
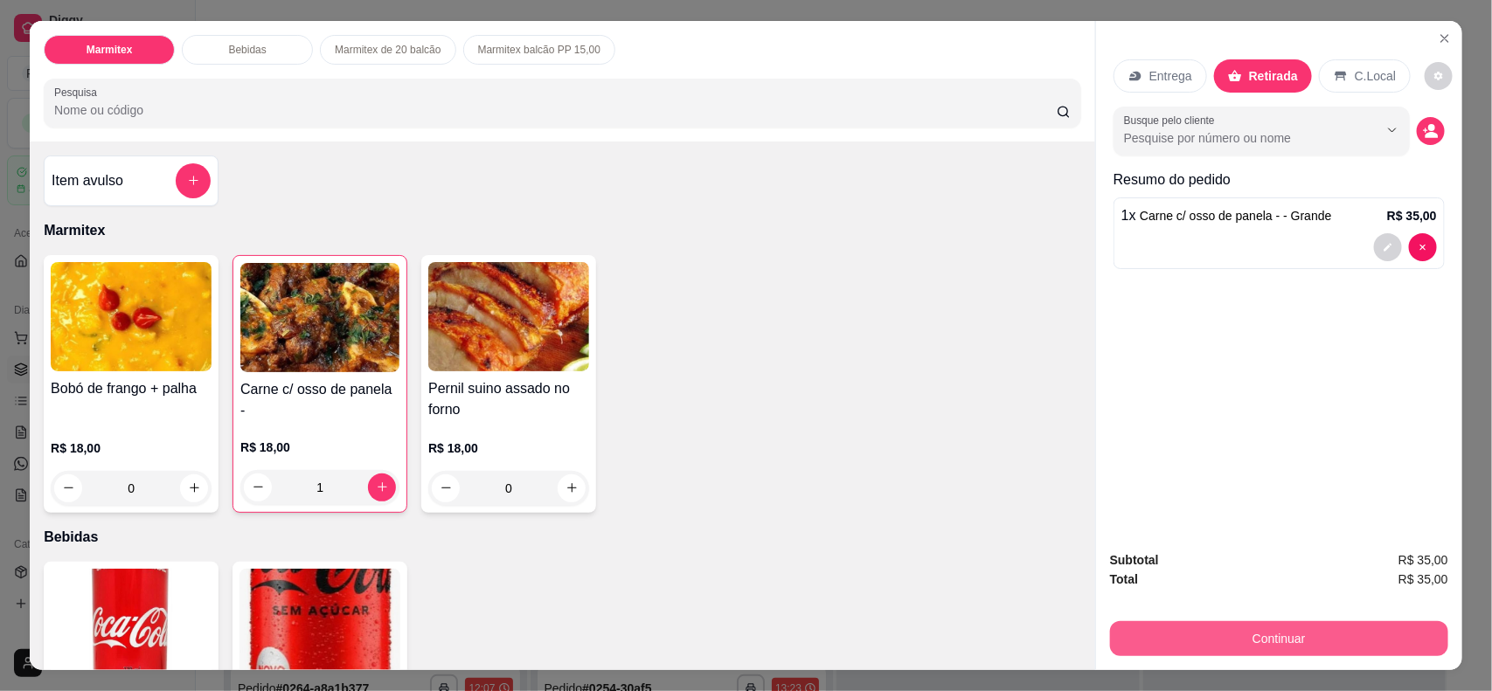
click at [1193, 552] on button "Continuar" at bounding box center [1279, 639] width 338 height 35
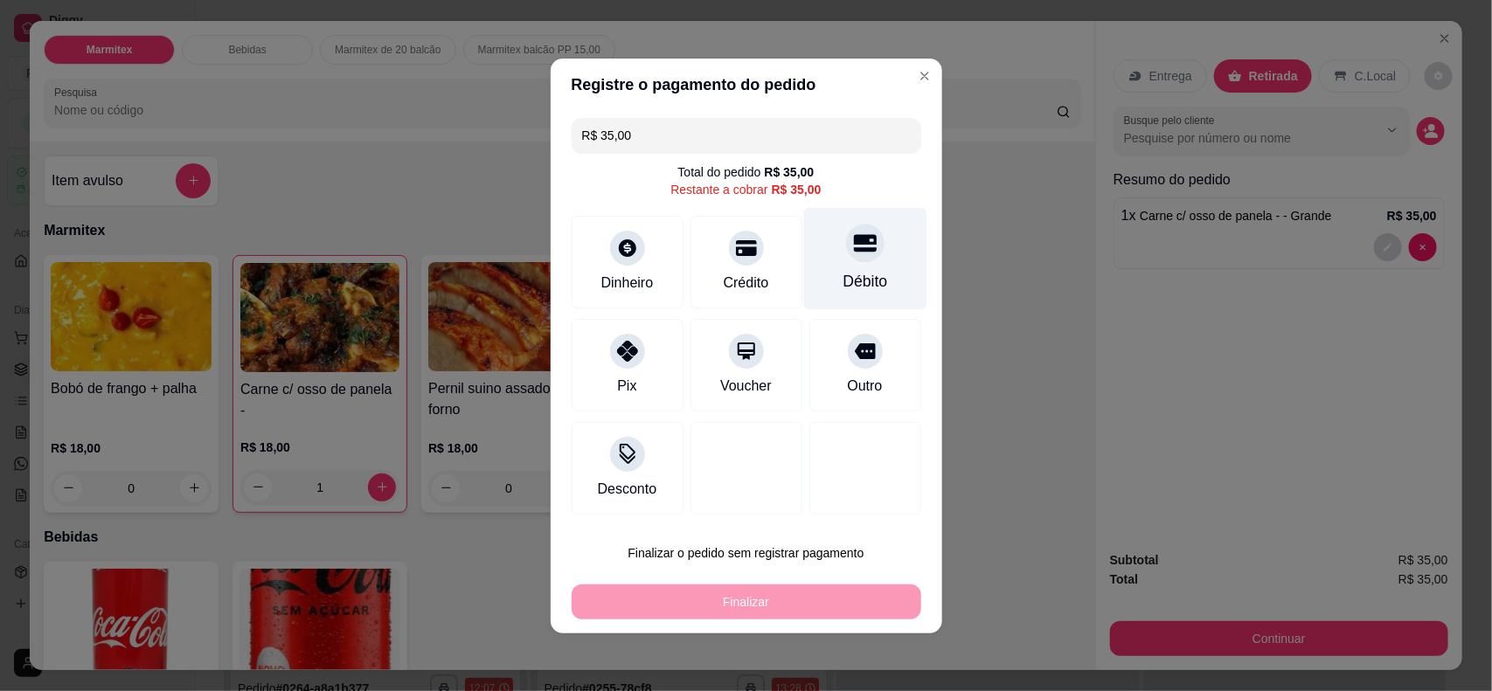
click at [809, 291] on div "Débito" at bounding box center [864, 258] width 123 height 102
type input "R$ 0,00"
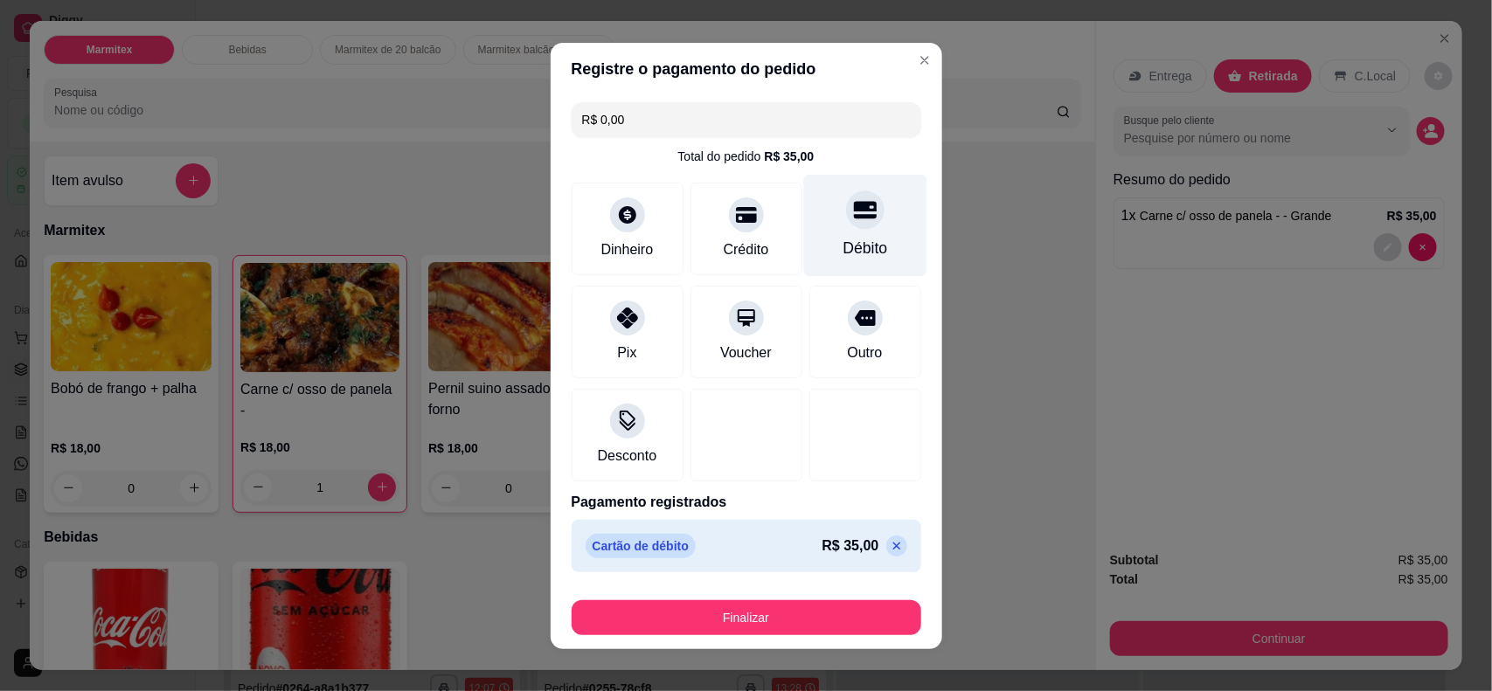
click at [806, 249] on div "Débito" at bounding box center [864, 225] width 123 height 102
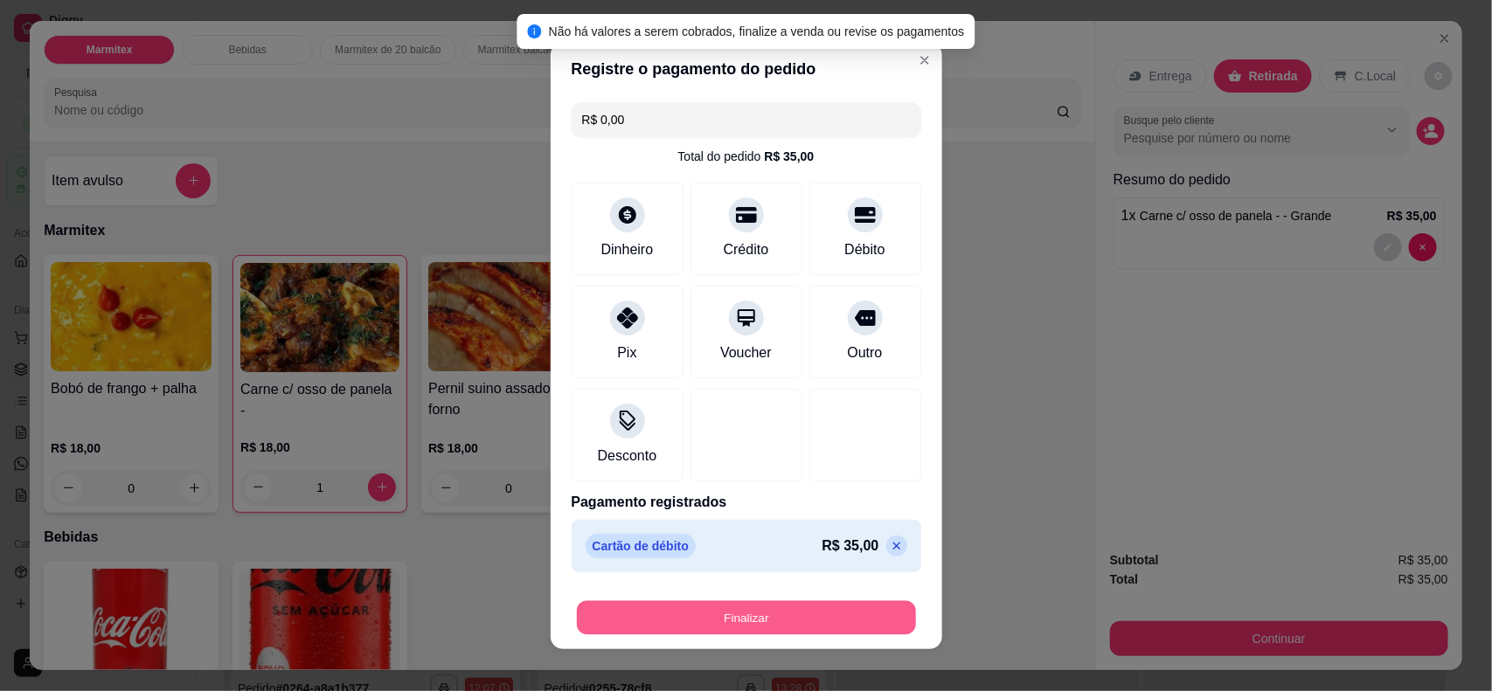
click at [740, 552] on button "Finalizar" at bounding box center [746, 618] width 339 height 34
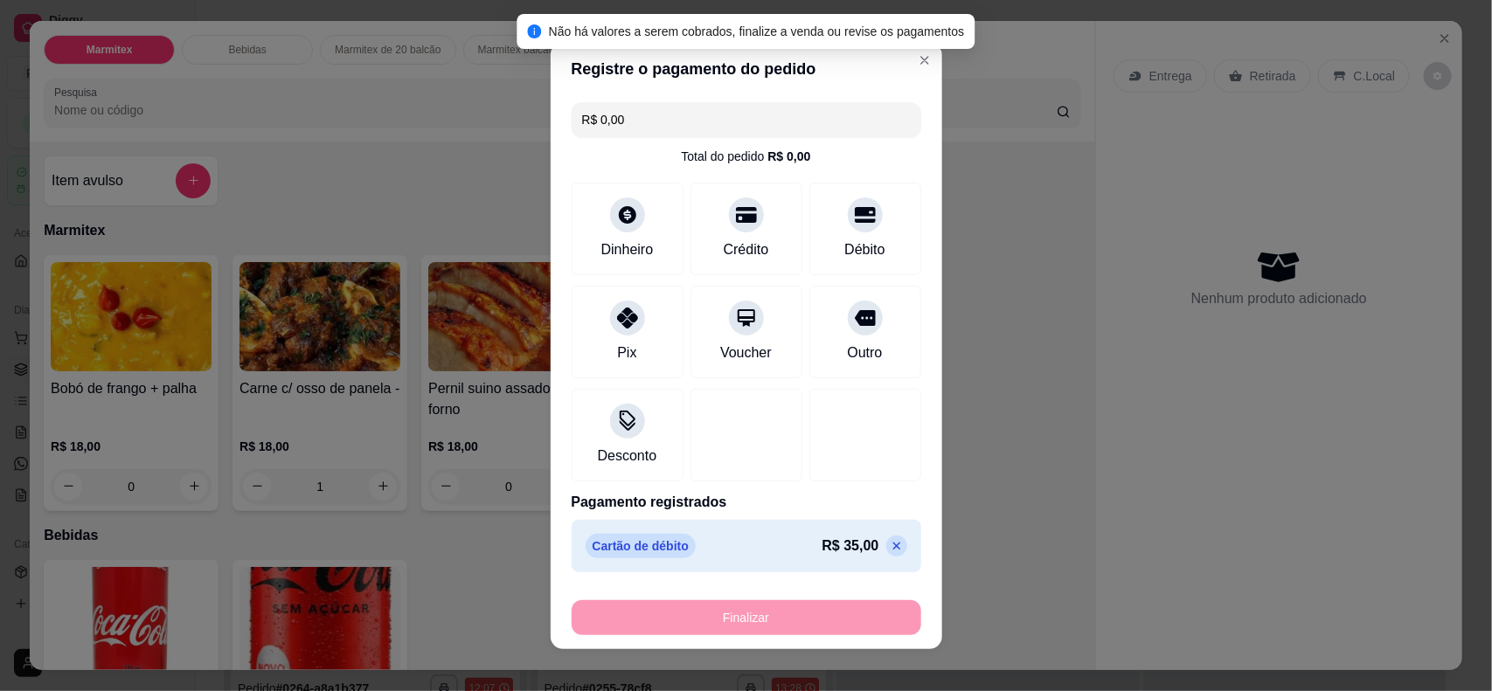
type input "0"
type input "-R$ 35,00"
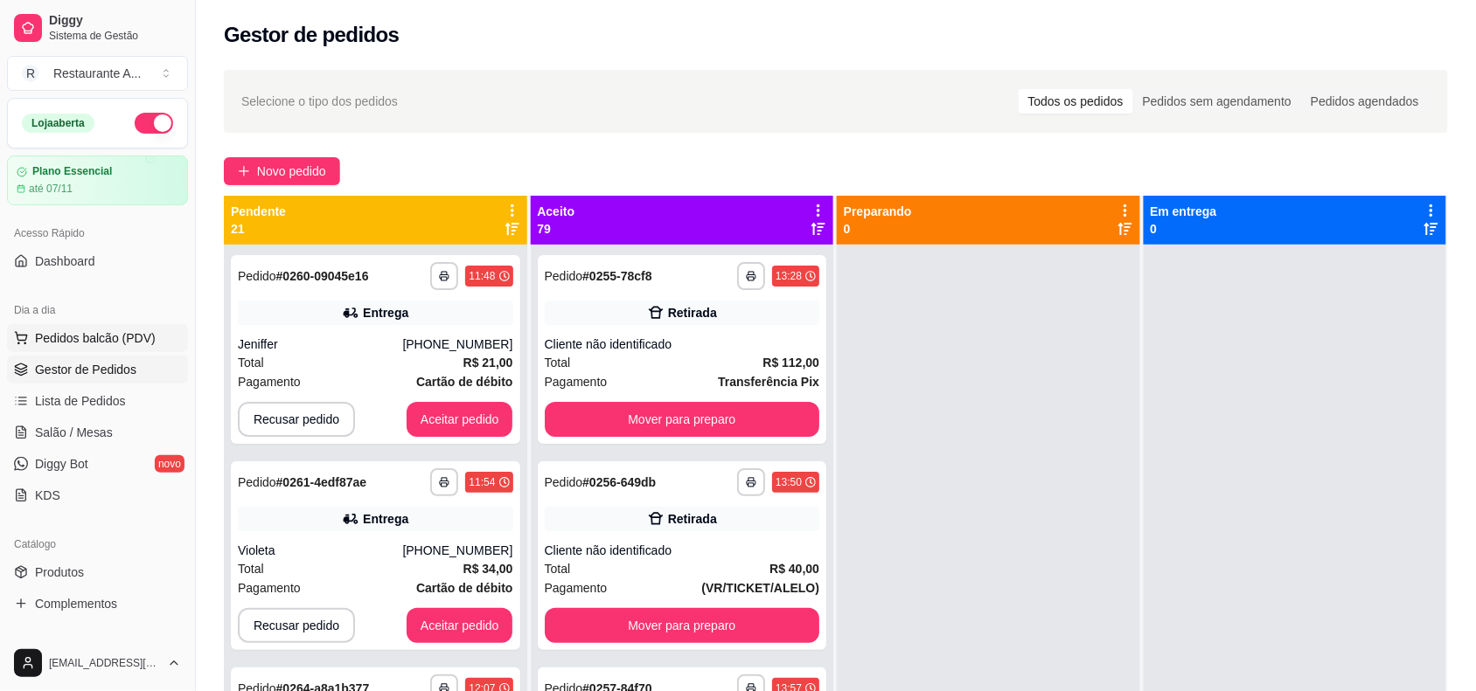
click at [64, 346] on span "Pedidos balcão (PDV)" at bounding box center [95, 338] width 121 height 17
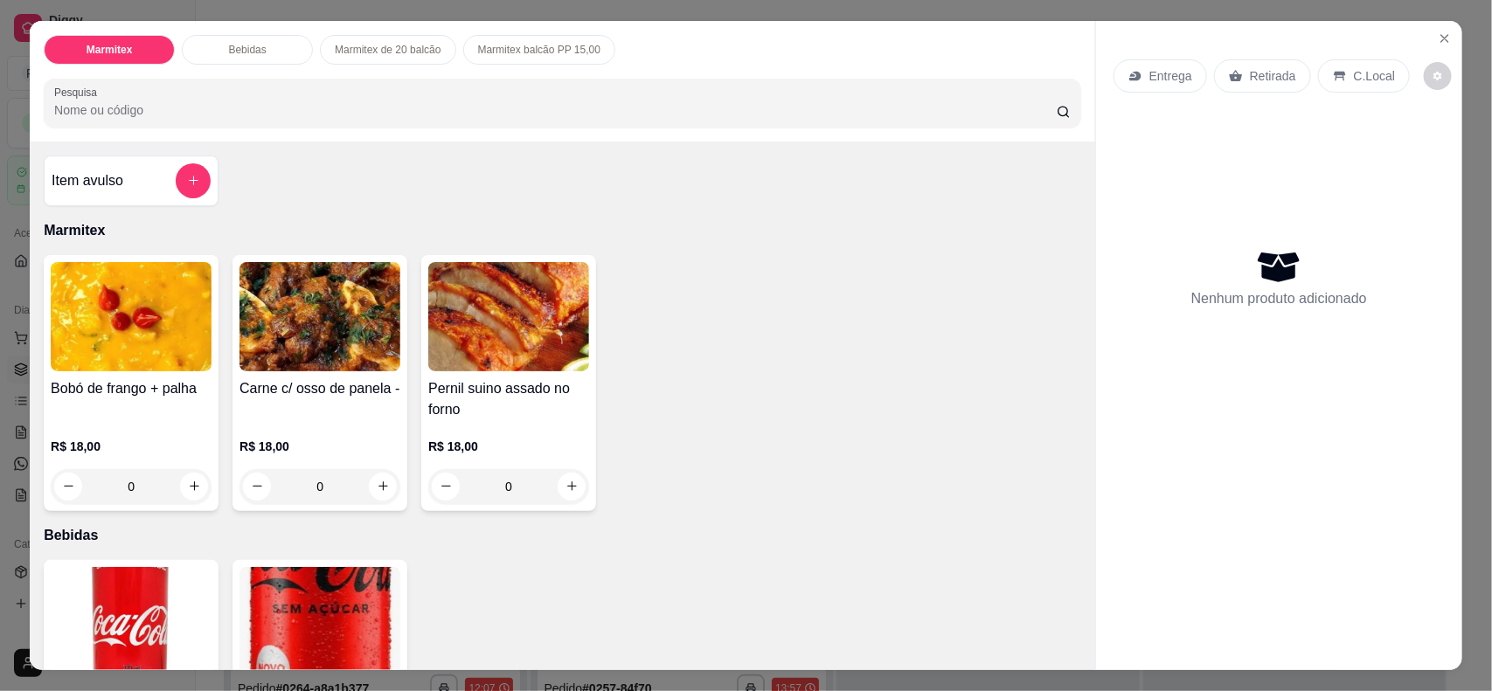
click at [370, 487] on div "0" at bounding box center [320, 486] width 161 height 35
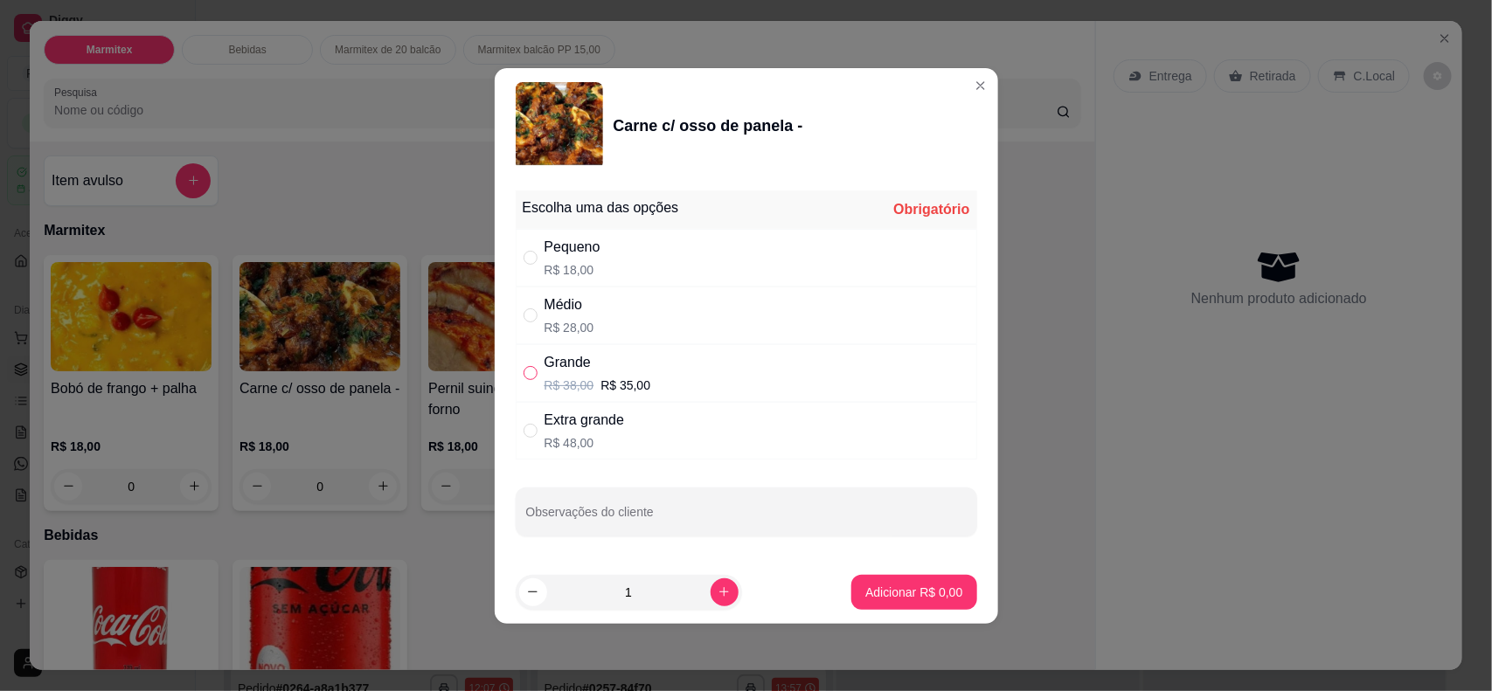
click at [524, 372] on input "" at bounding box center [531, 373] width 14 height 14
radio input "true"
click at [879, 552] on p "Adicionar R$ 35,00" at bounding box center [910, 592] width 104 height 17
type input "1"
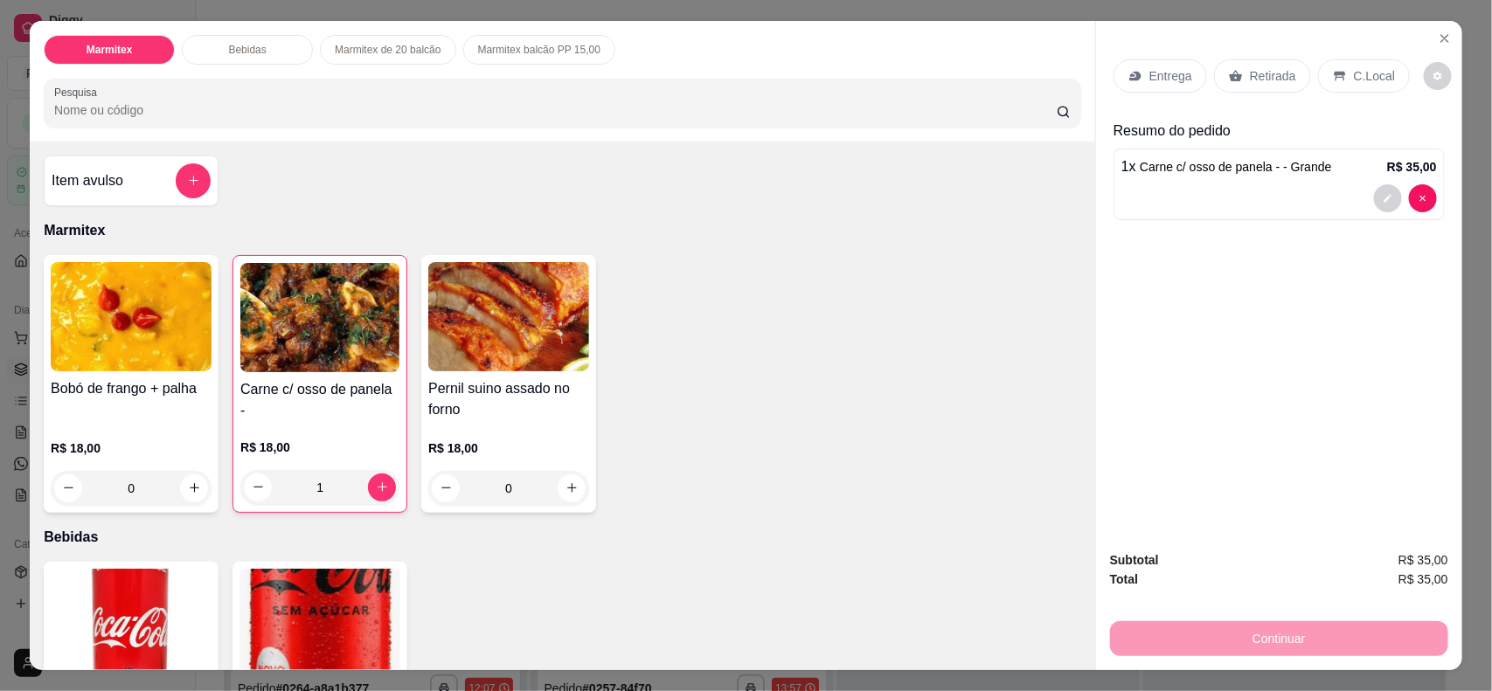
click at [1193, 73] on p "Retirada" at bounding box center [1273, 75] width 46 height 17
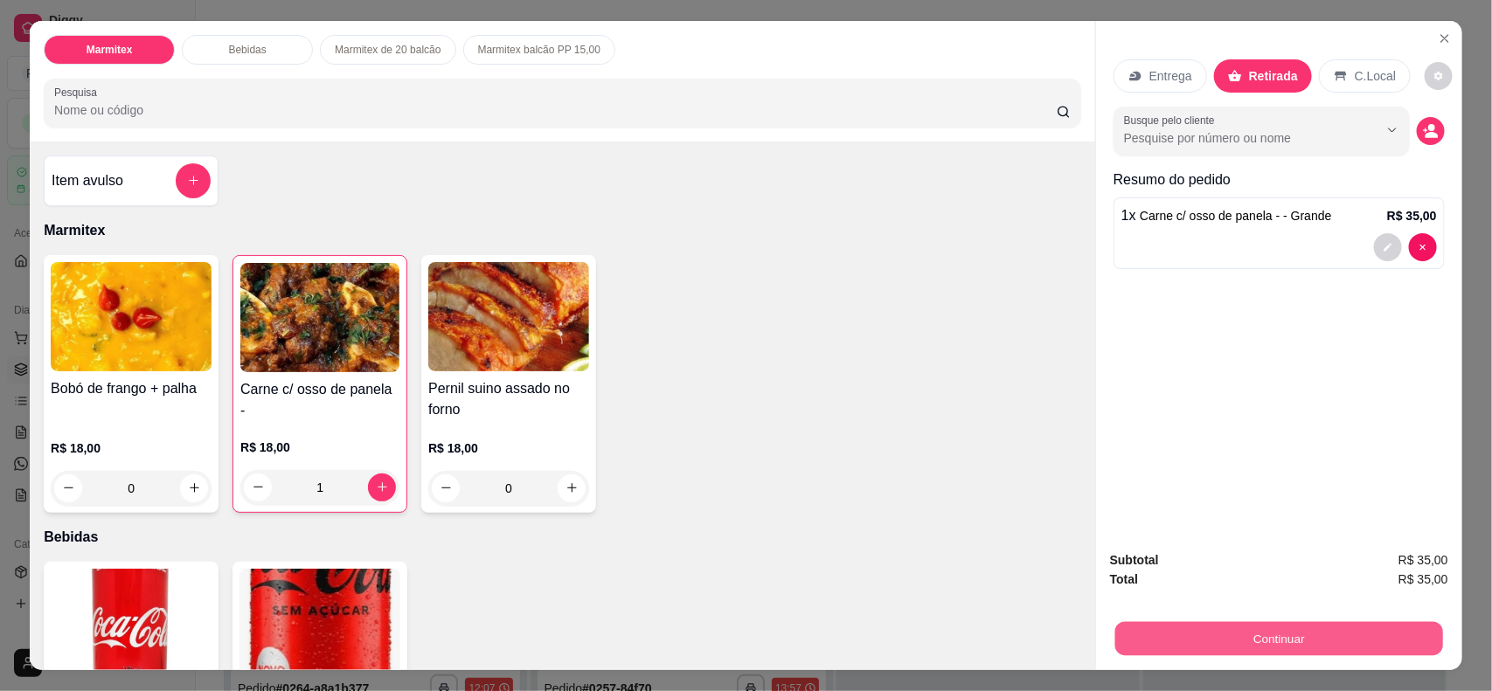
click at [1193, 552] on button "Continuar" at bounding box center [1279, 639] width 328 height 34
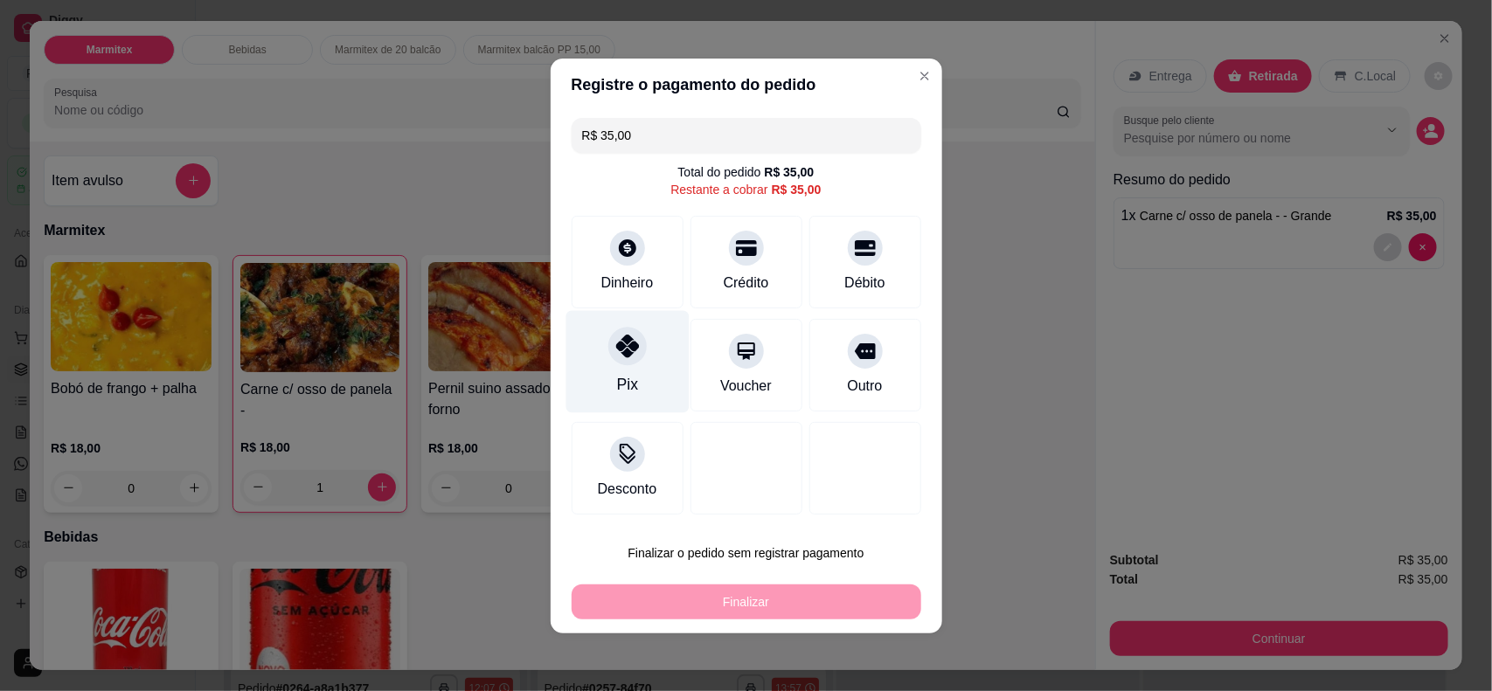
click at [656, 381] on div "Pix" at bounding box center [627, 361] width 123 height 102
type input "R$ 0,00"
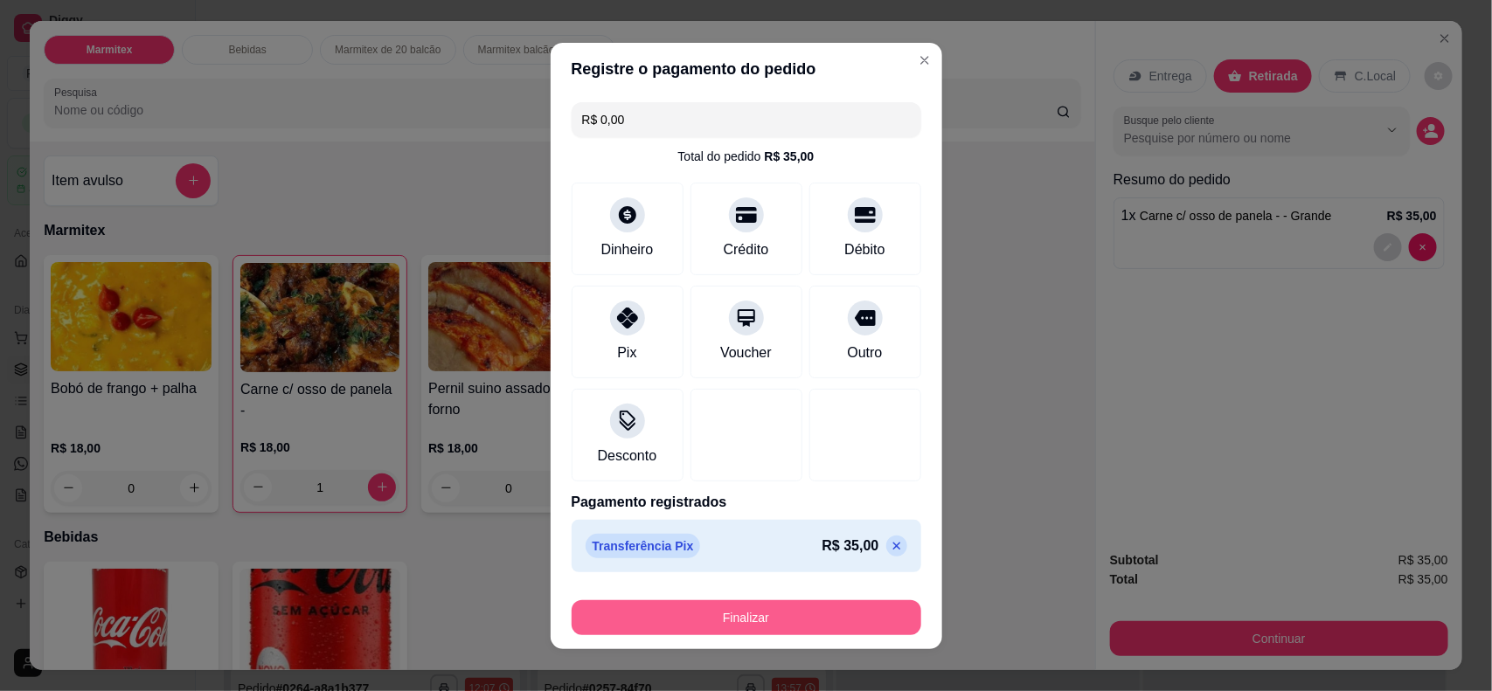
click at [710, 552] on button "Finalizar" at bounding box center [747, 618] width 350 height 35
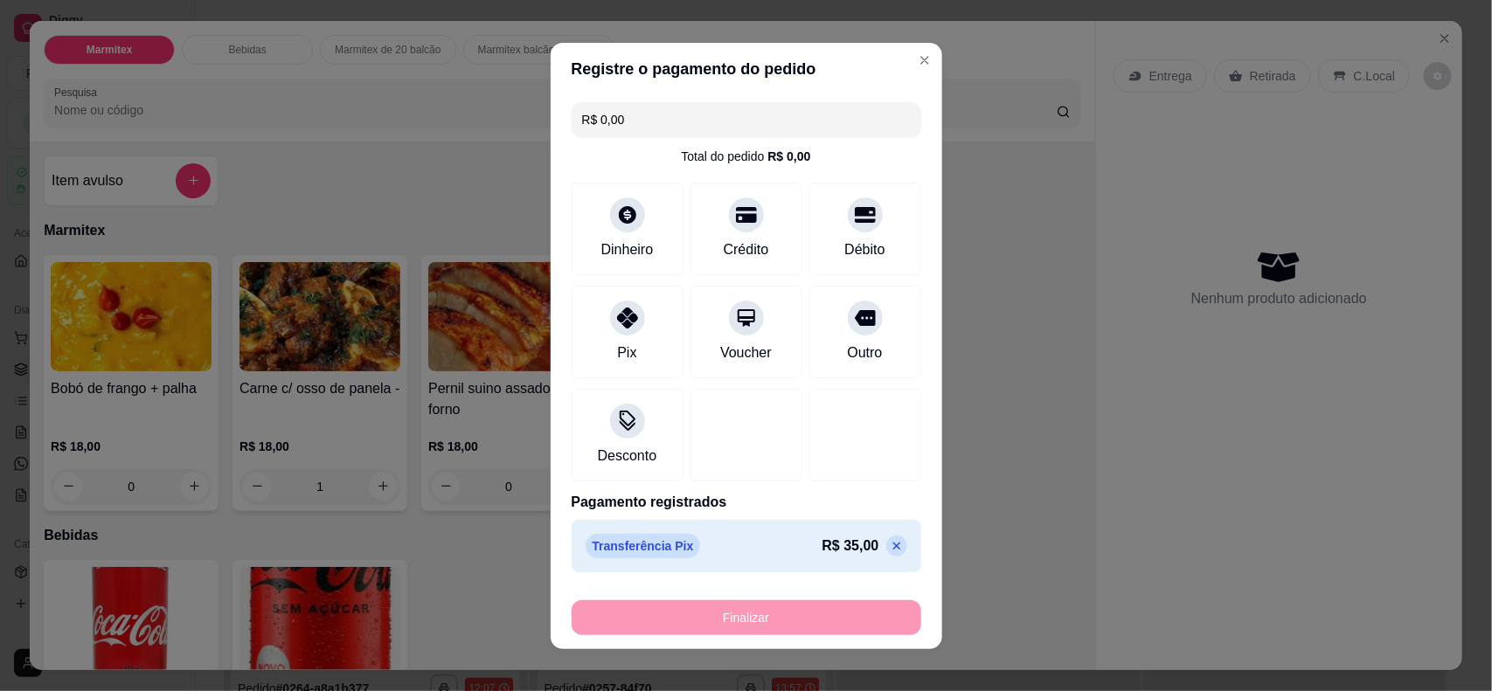
type input "0"
type input "-R$ 35,00"
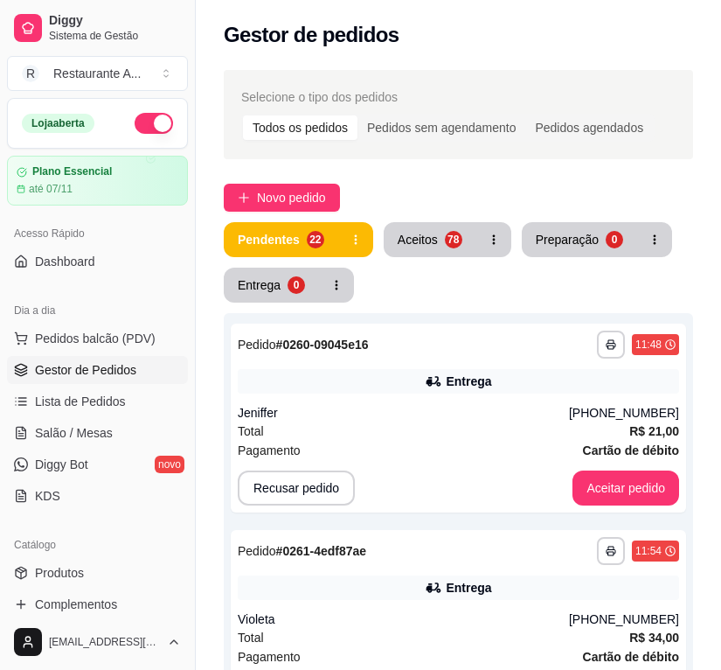
click at [657, 205] on div "Novo pedido" at bounding box center [458, 198] width 469 height 28
click at [192, 45] on button "Toggle Sidebar" at bounding box center [195, 335] width 14 height 670
click at [196, 45] on div "Gestor de pedidos" at bounding box center [458, 29] width 525 height 59
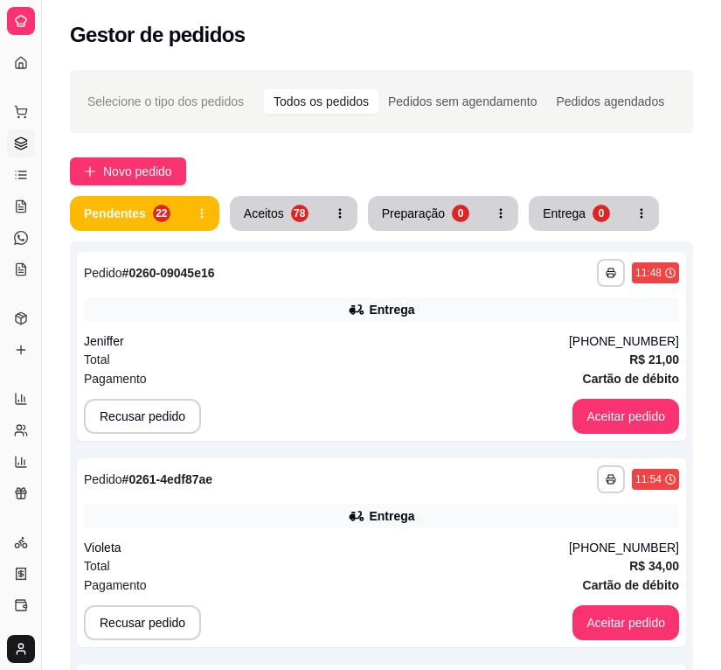
click at [678, 42] on div "Gestor de pedidos" at bounding box center [381, 35] width 623 height 28
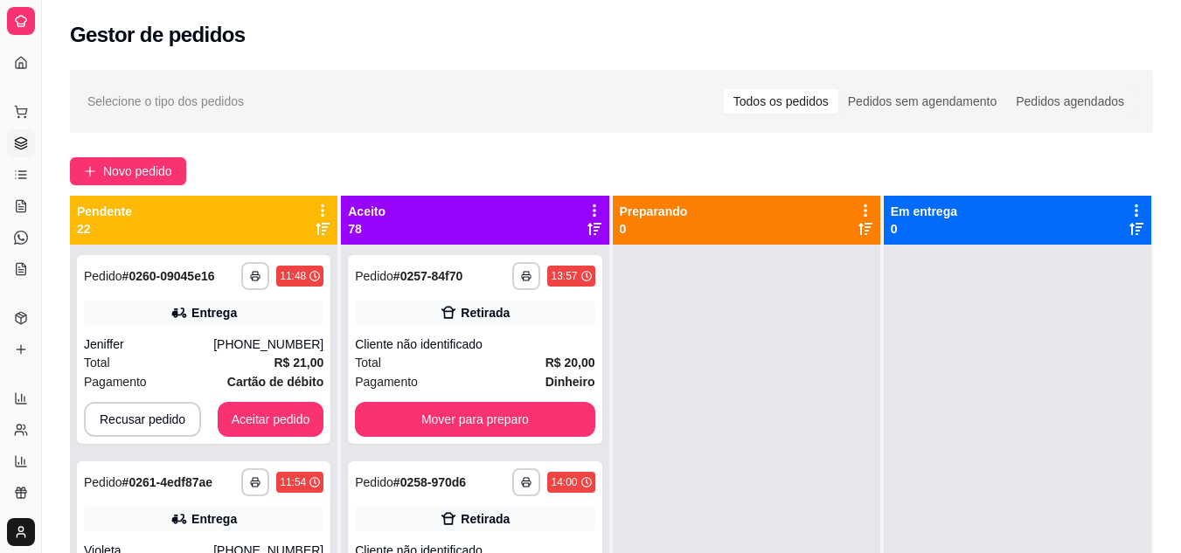
click at [20, 142] on icon at bounding box center [20, 140] width 11 height 6
click at [24, 142] on icon at bounding box center [21, 143] width 14 height 14
click at [24, 185] on link "Lista de Pedidos" at bounding box center [21, 175] width 28 height 28
click at [22, 205] on icon at bounding box center [21, 206] width 14 height 14
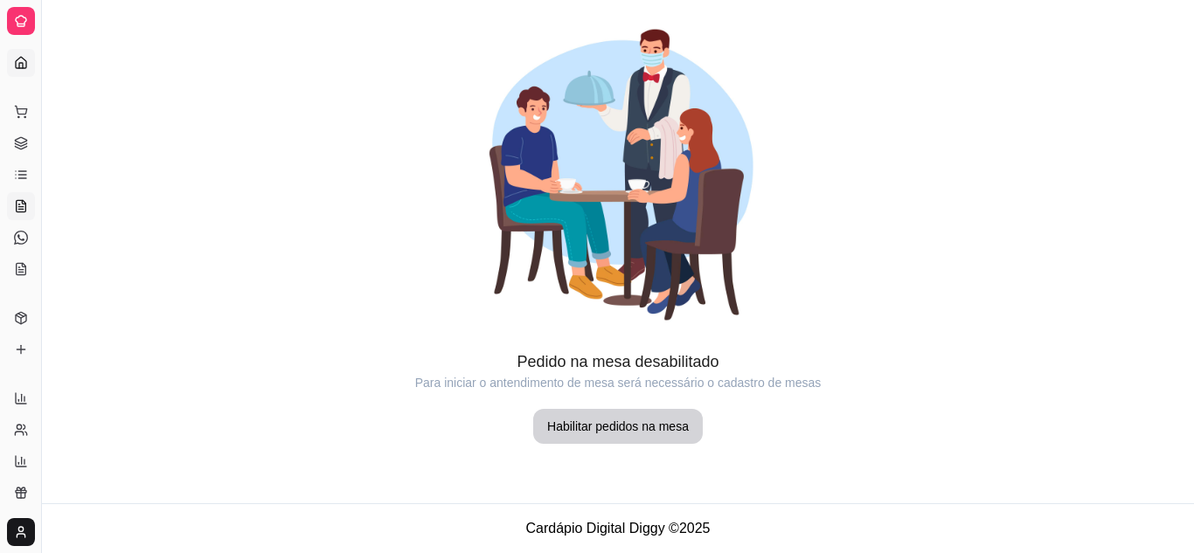
click at [21, 59] on icon at bounding box center [21, 63] width 14 height 14
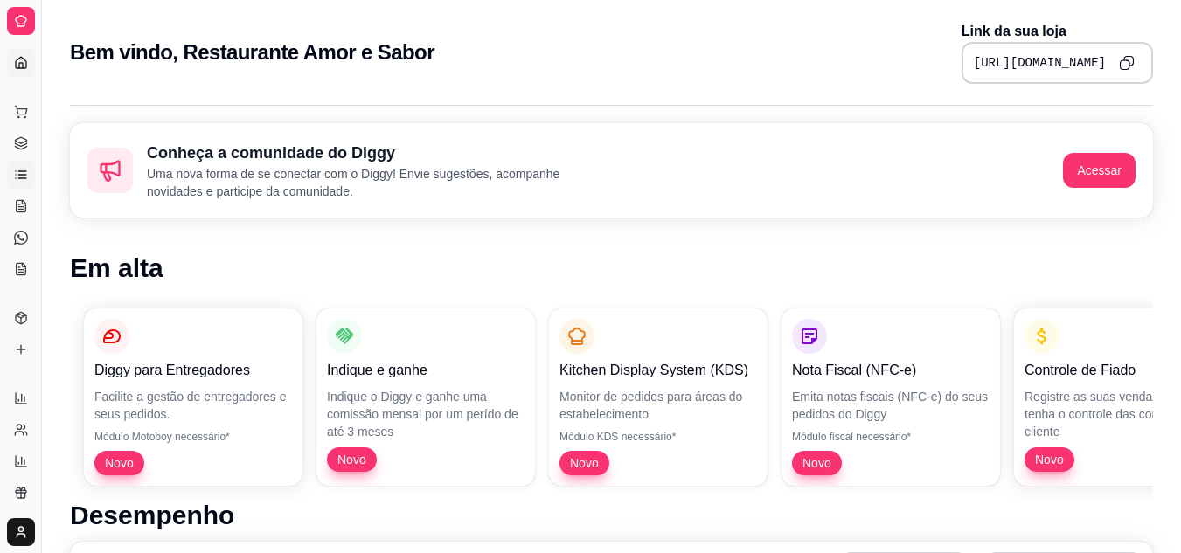
click at [22, 173] on icon at bounding box center [21, 175] width 14 height 14
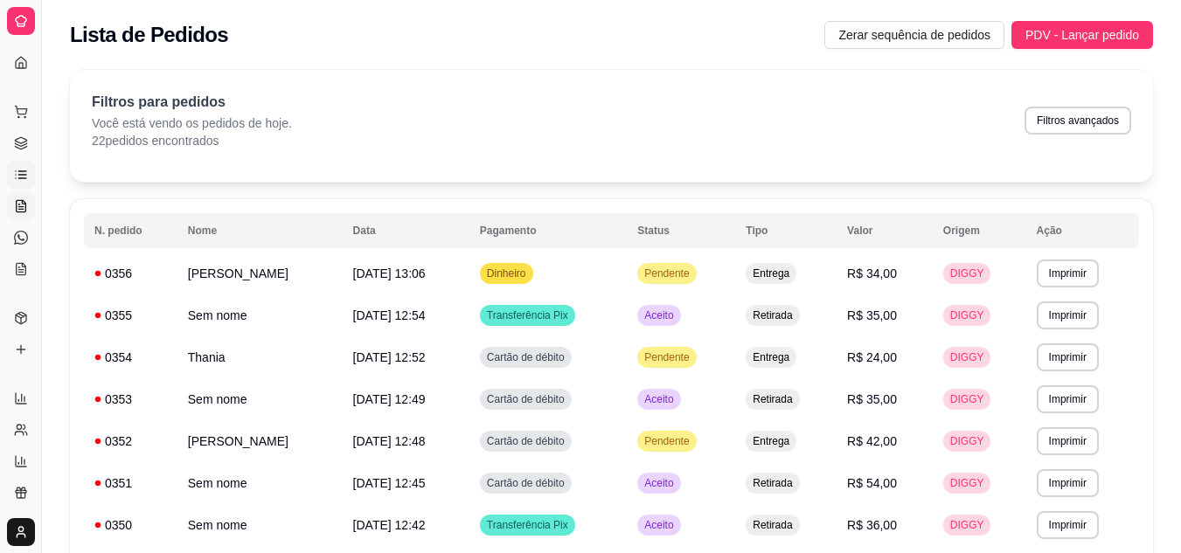
drag, startPoint x: 22, startPoint y: 173, endPoint x: 27, endPoint y: 216, distance: 43.2
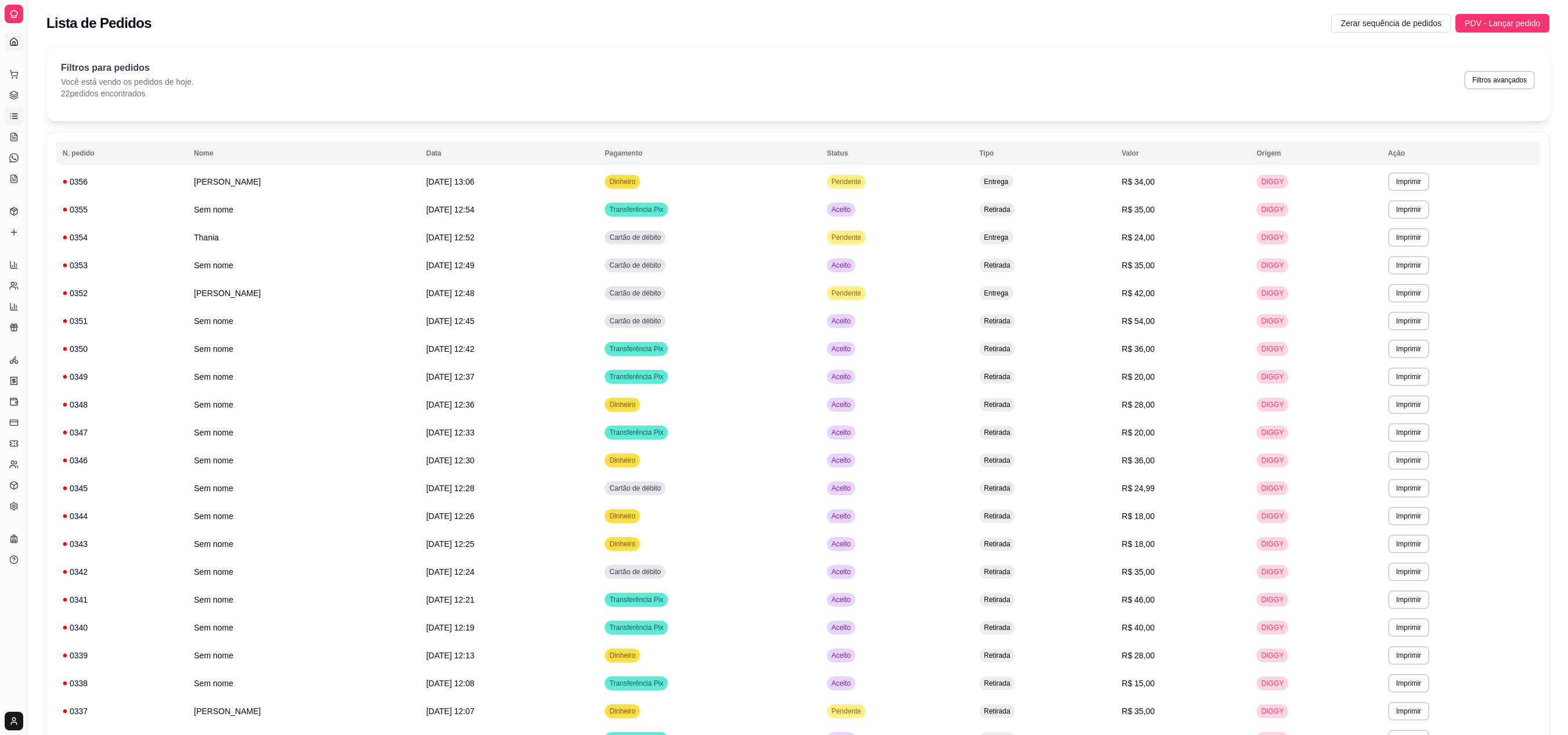
drag, startPoint x: 18, startPoint y: 143, endPoint x: 9, endPoint y: 36, distance: 107.4
click at [9, 36] on link "Dashboard" at bounding box center [14, 42] width 19 height 19
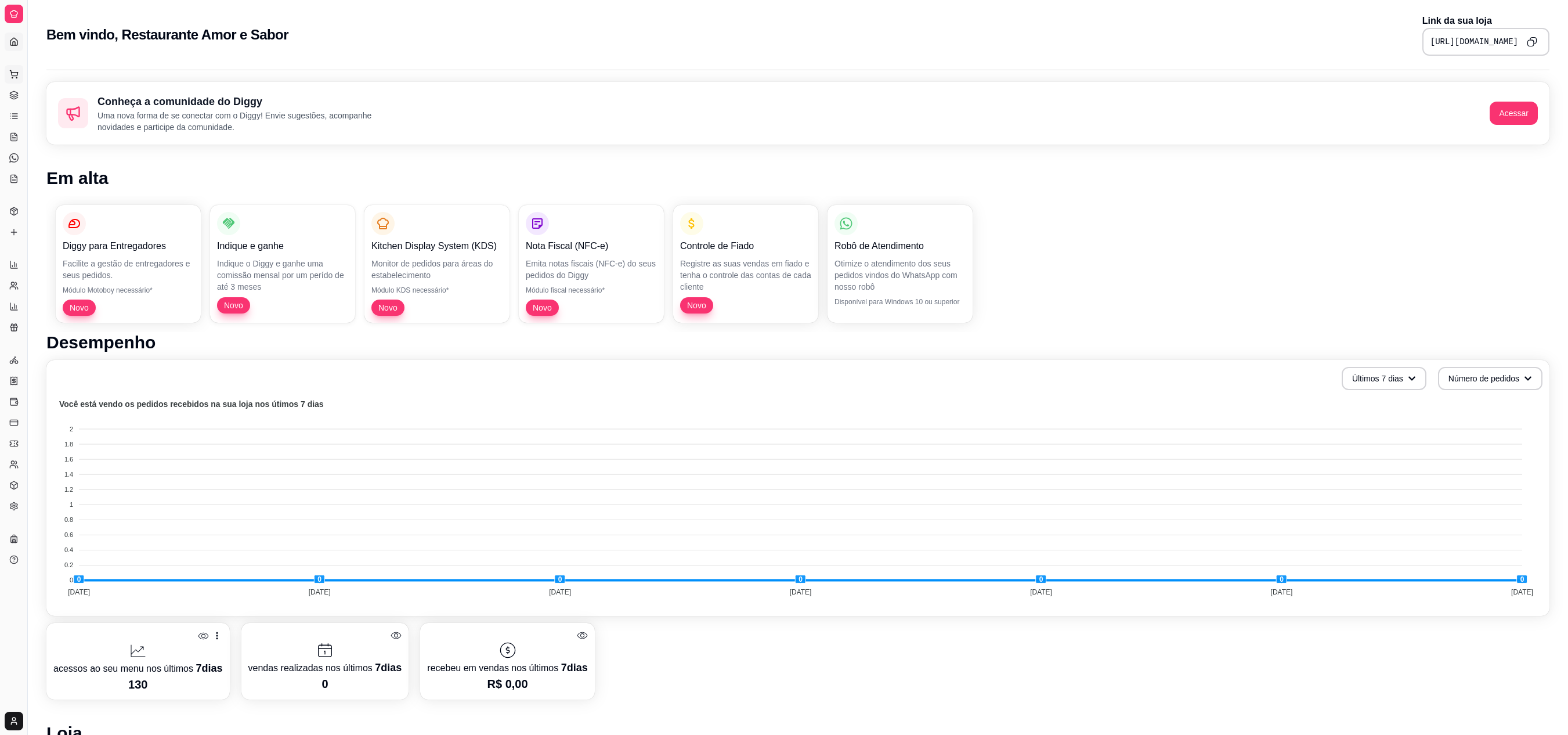
click at [11, 82] on button "Pedidos balcão (PDV)" at bounding box center [14, 74] width 19 height 19
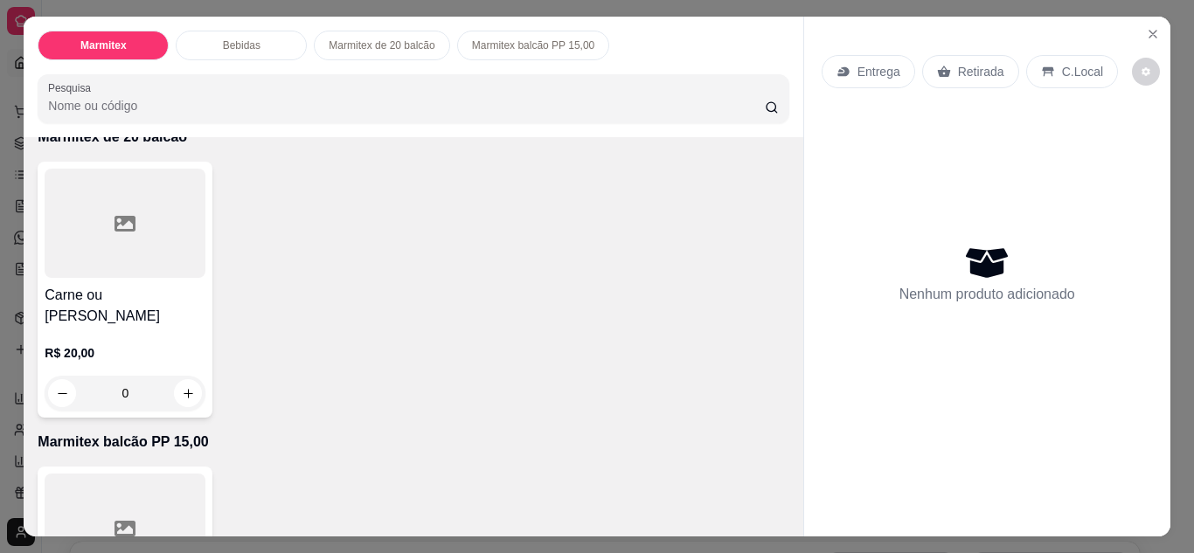
scroll to position [734, 0]
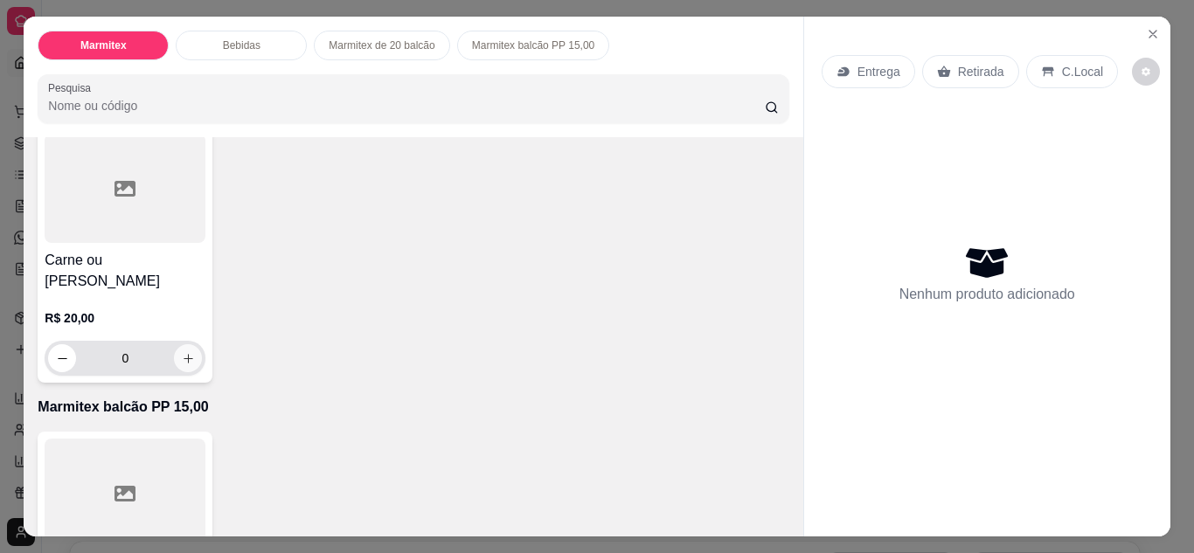
click at [182, 352] on icon "increase-product-quantity" at bounding box center [188, 358] width 13 height 13
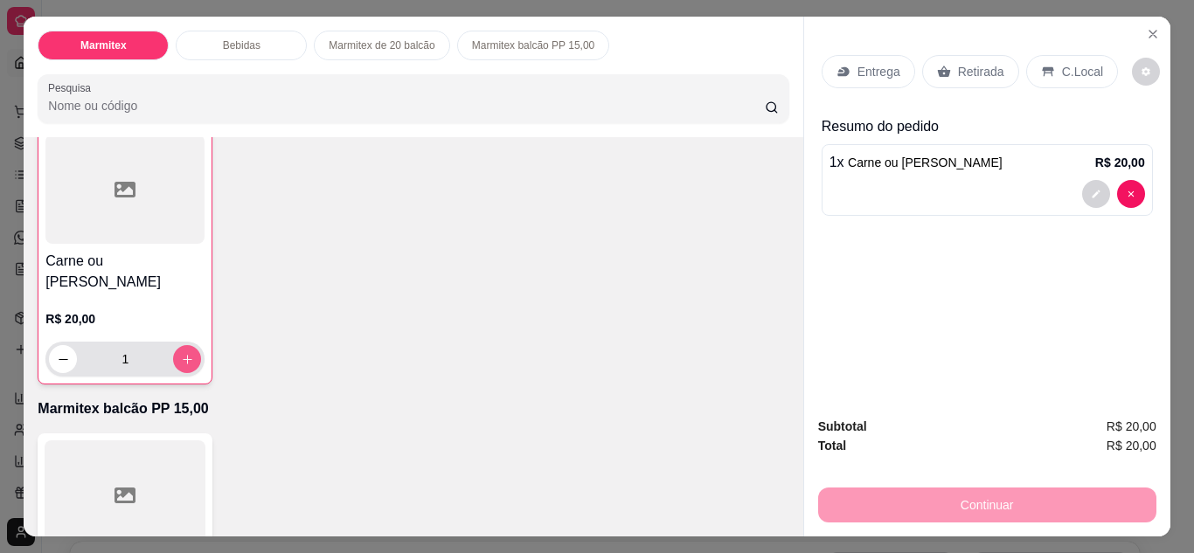
scroll to position [735, 0]
click at [181, 352] on icon "increase-product-quantity" at bounding box center [187, 358] width 13 height 13
type input "2"
click at [967, 70] on p "Retirada" at bounding box center [981, 71] width 46 height 17
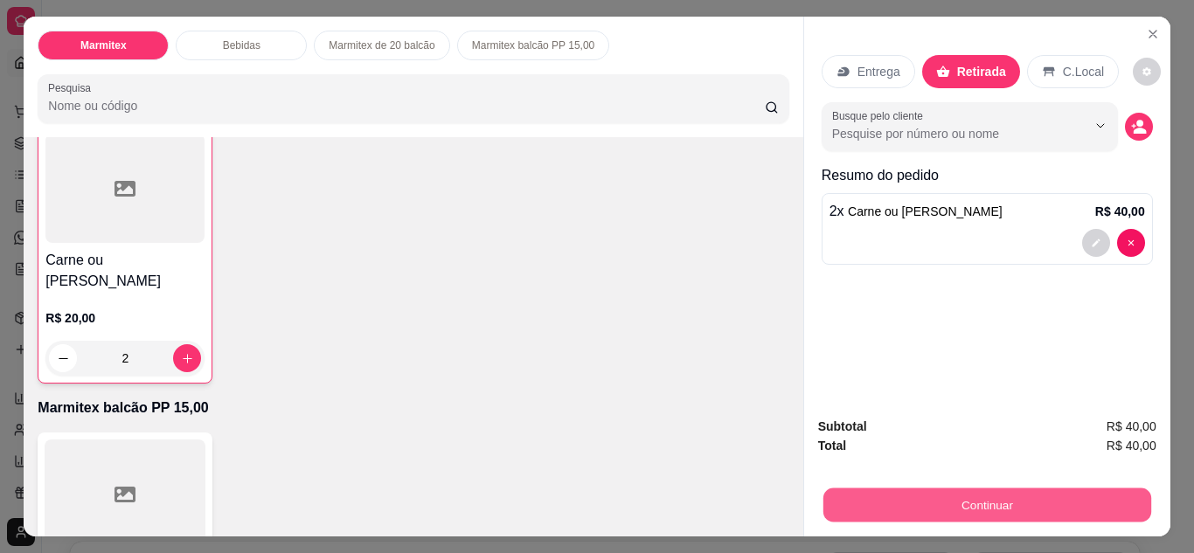
click at [1039, 500] on button "Continuar" at bounding box center [987, 506] width 328 height 34
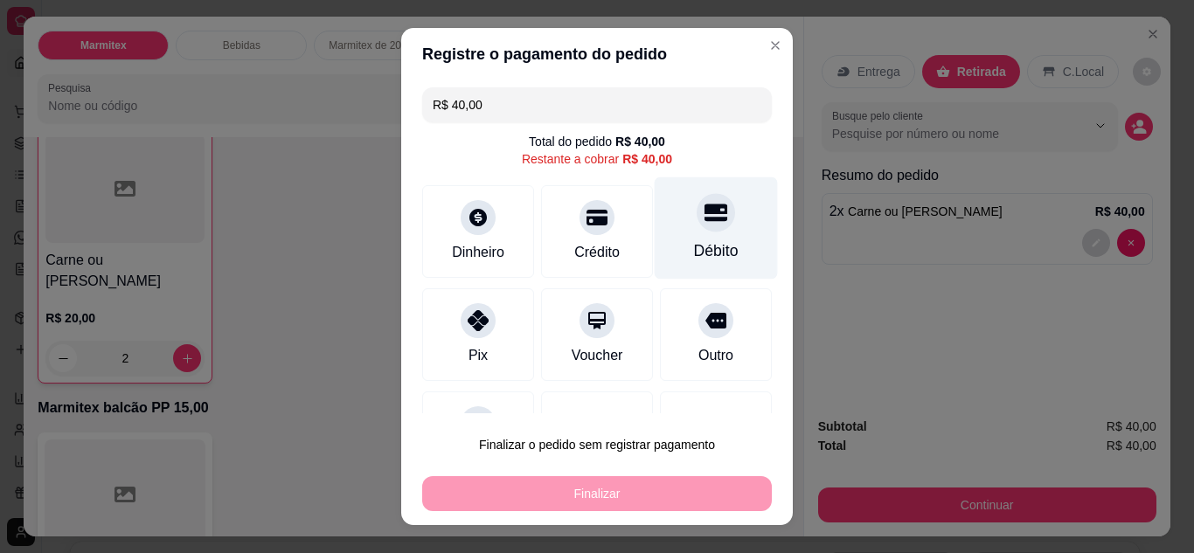
click at [694, 258] on div "Débito" at bounding box center [716, 251] width 45 height 23
type input "R$ 0,00"
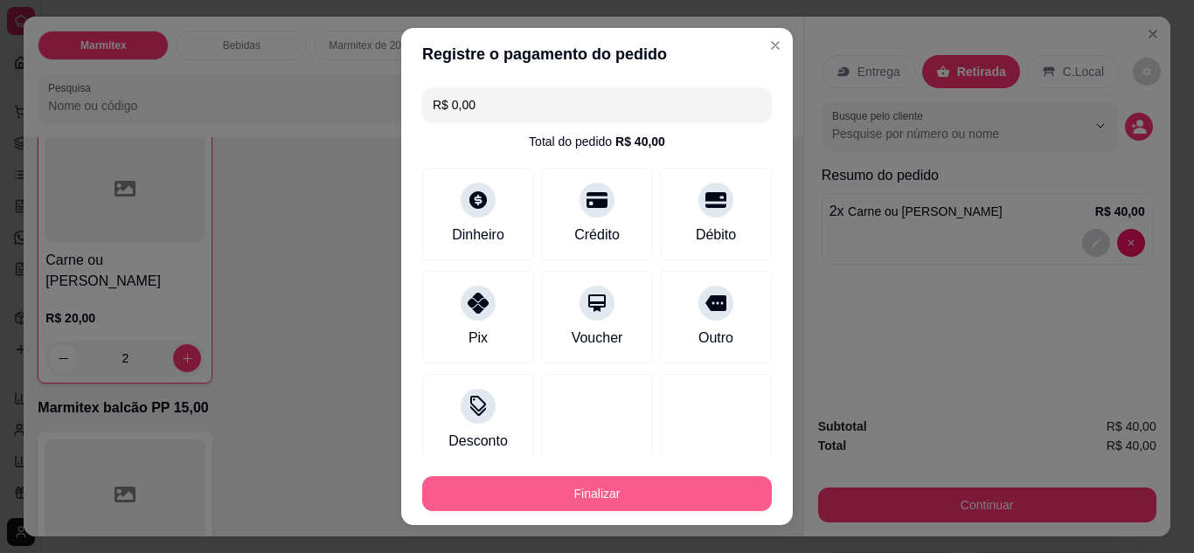
click at [597, 498] on button "Finalizar" at bounding box center [597, 493] width 350 height 35
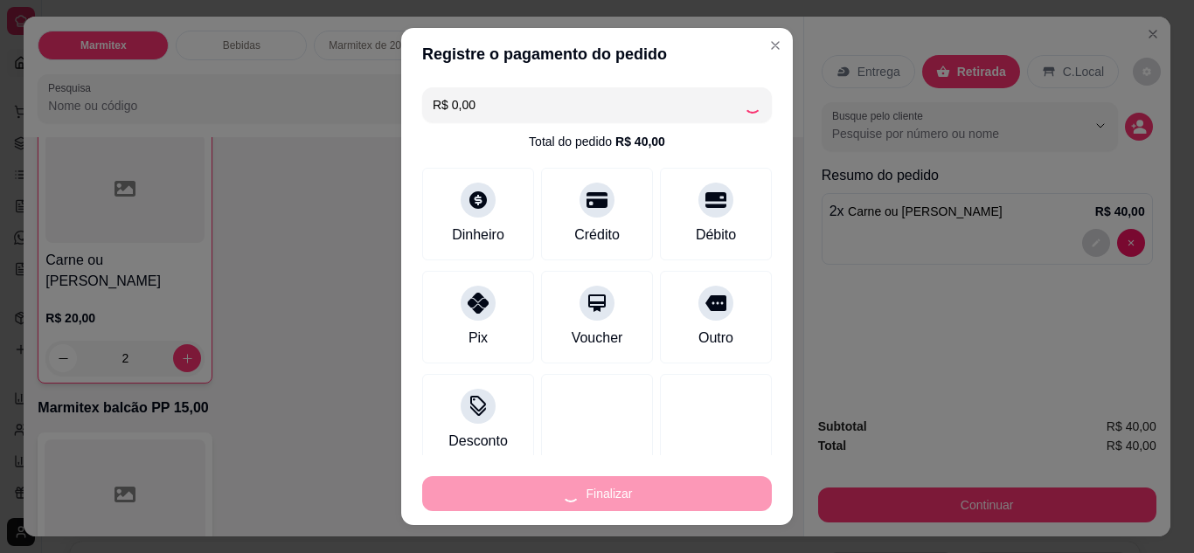
type input "0"
type input "-R$ 40,00"
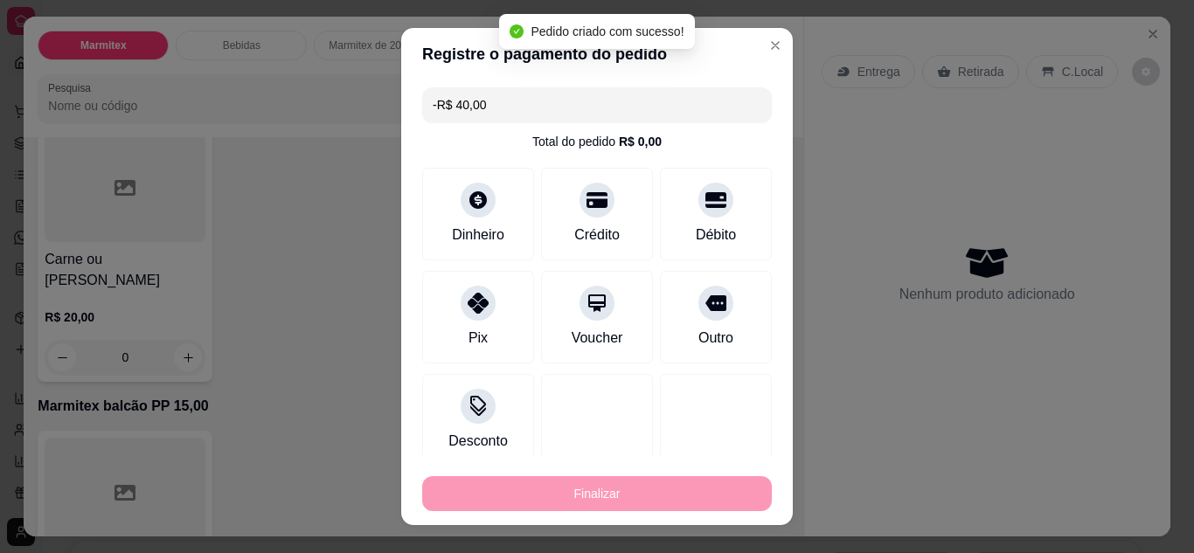
scroll to position [734, 0]
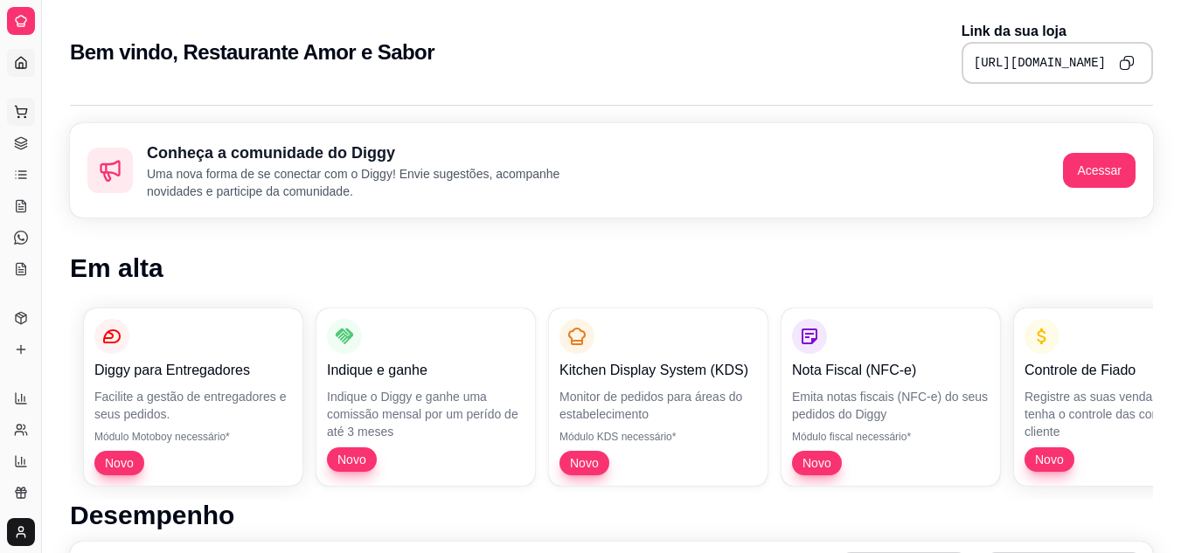
click at [19, 114] on icon at bounding box center [21, 112] width 14 height 14
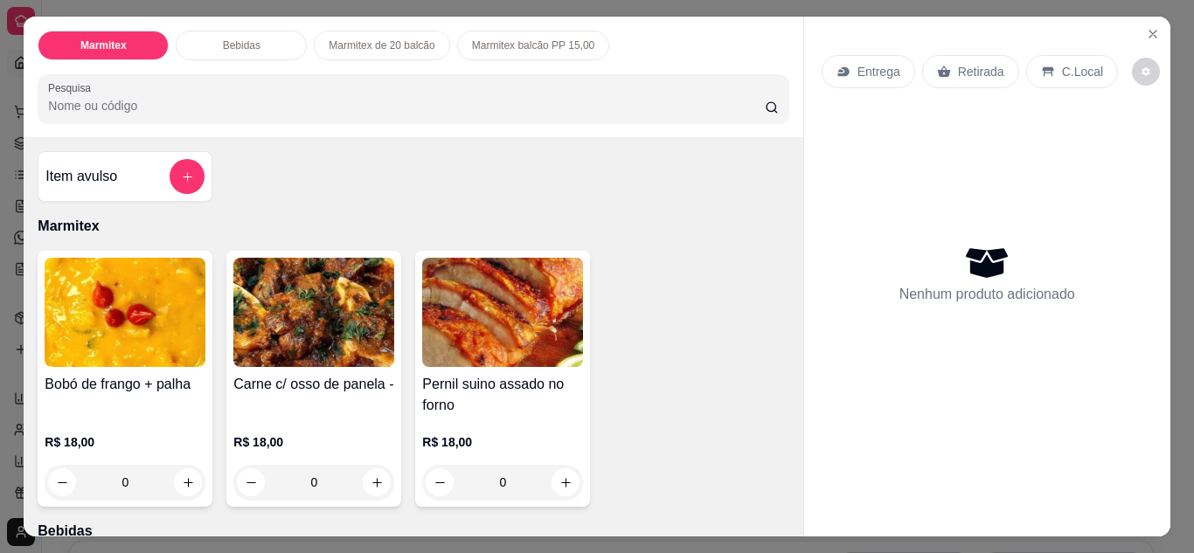
click at [562, 470] on div "0" at bounding box center [502, 482] width 161 height 35
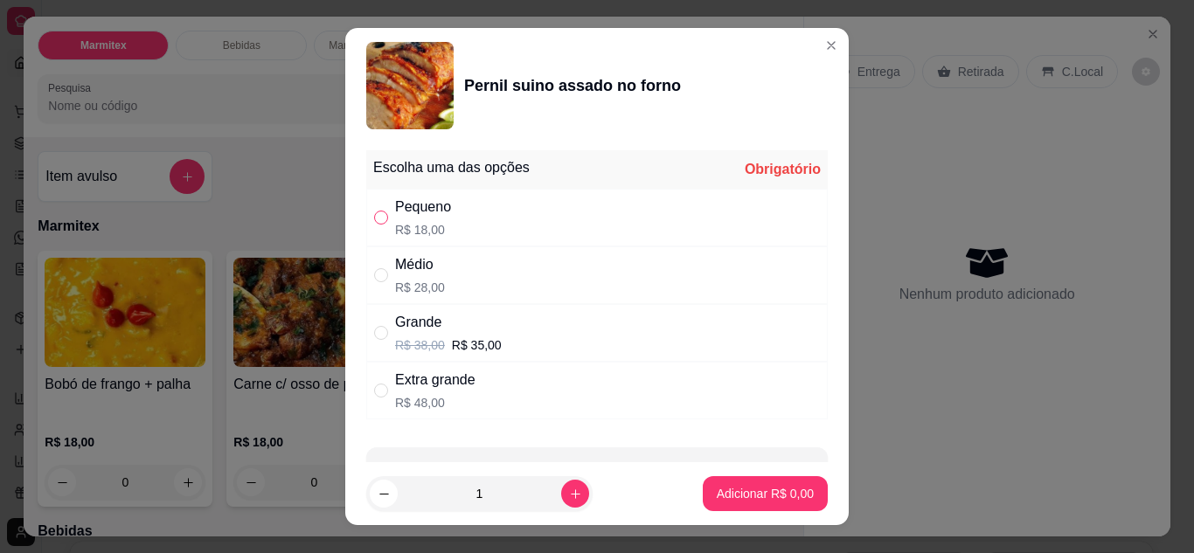
click at [374, 219] on input "" at bounding box center [381, 218] width 14 height 14
radio input "true"
click at [712, 496] on p "Adicionar R$ 18,00" at bounding box center [762, 494] width 101 height 17
type input "1"
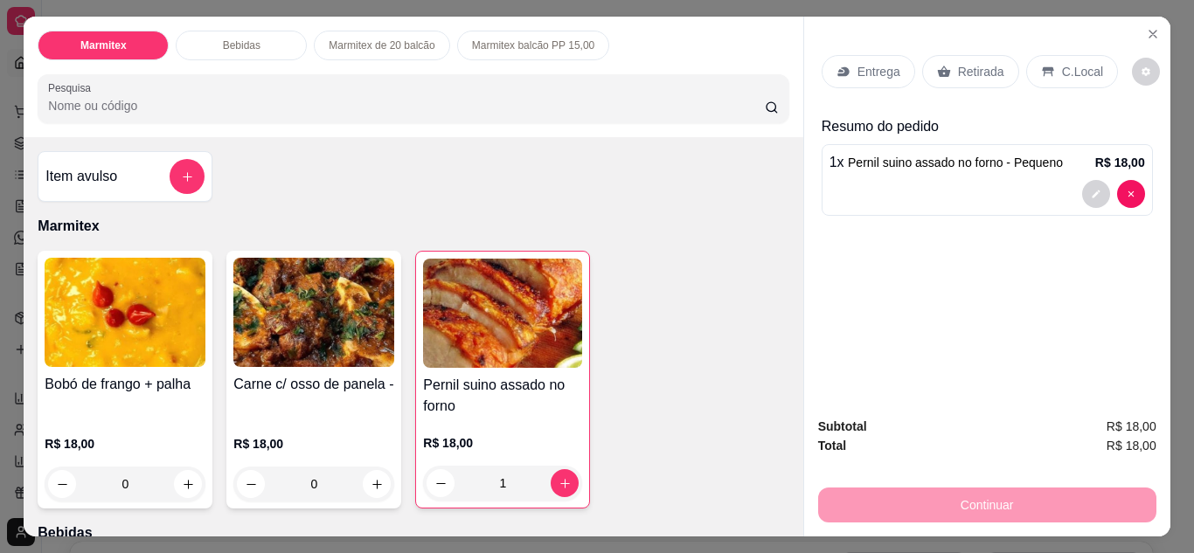
click at [958, 65] on p "Retirada" at bounding box center [981, 71] width 46 height 17
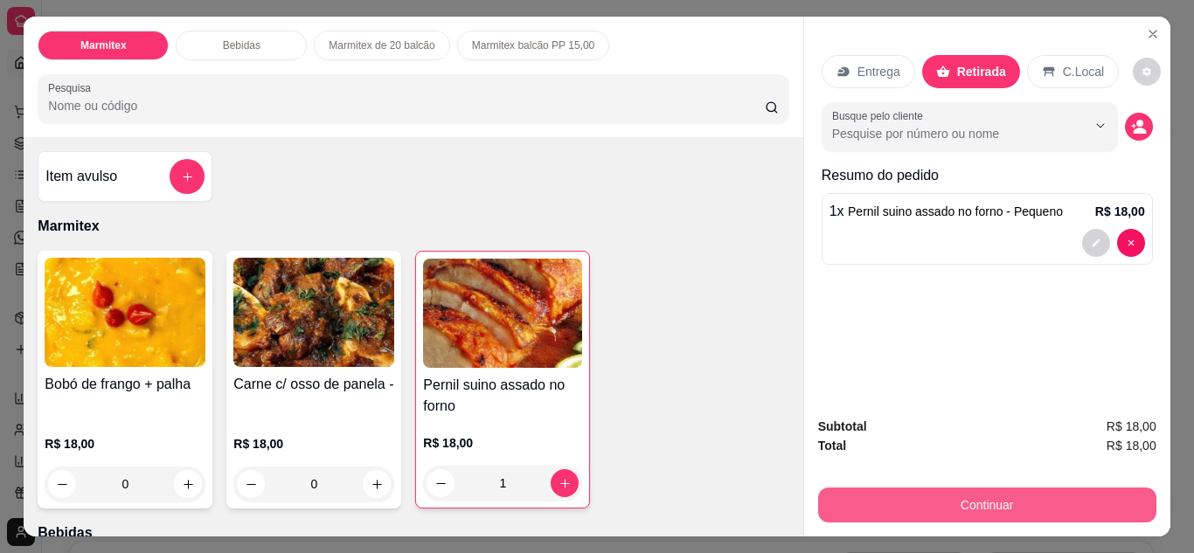
click at [998, 504] on button "Continuar" at bounding box center [987, 505] width 338 height 35
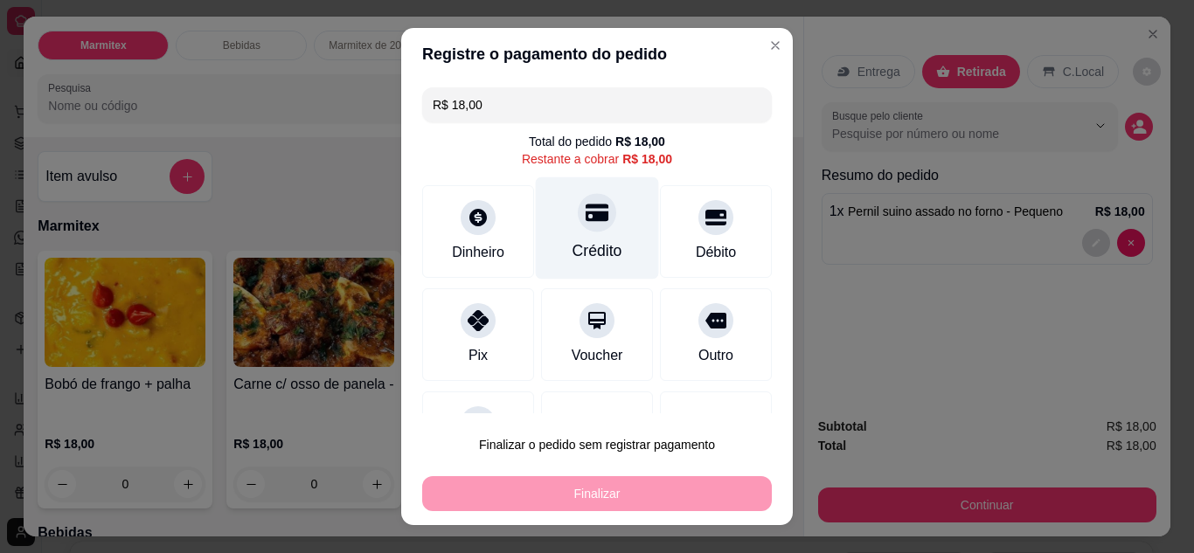
click at [601, 245] on div "Crédito" at bounding box center [598, 251] width 50 height 23
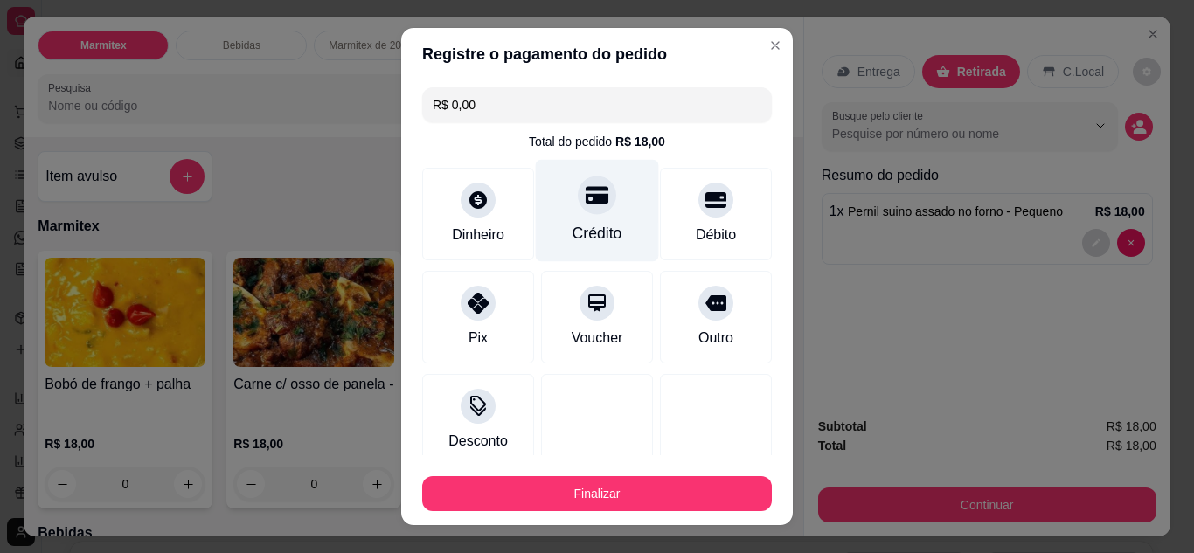
type input "R$ 0,00"
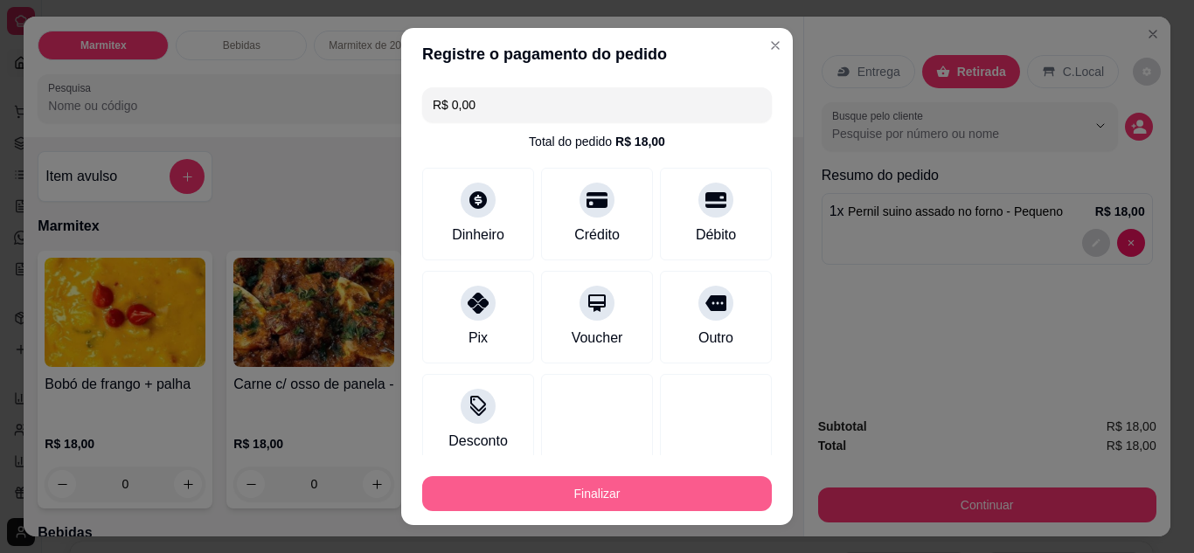
click at [589, 496] on button "Finalizar" at bounding box center [597, 493] width 350 height 35
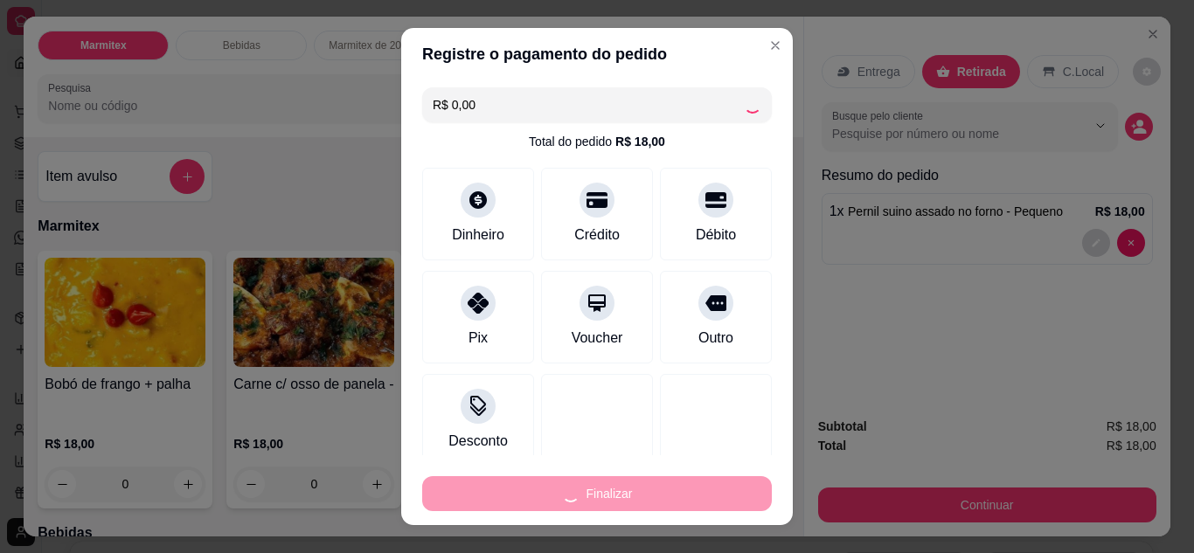
type input "0"
type input "-R$ 18,00"
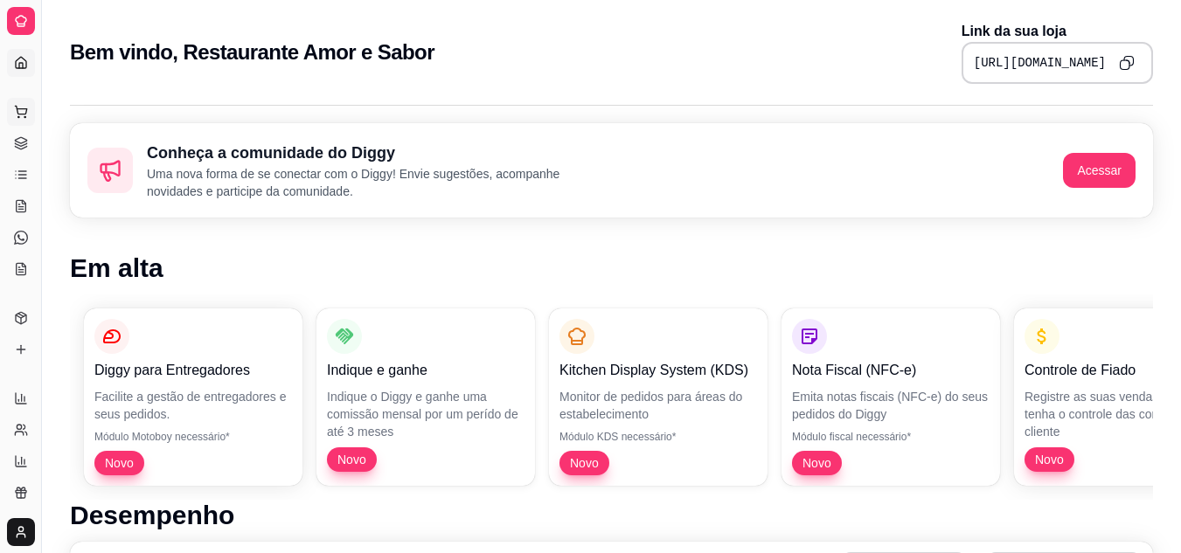
click at [21, 110] on icon at bounding box center [21, 112] width 14 height 14
